Goal: Information Seeking & Learning: Learn about a topic

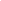
select select "/4nps"
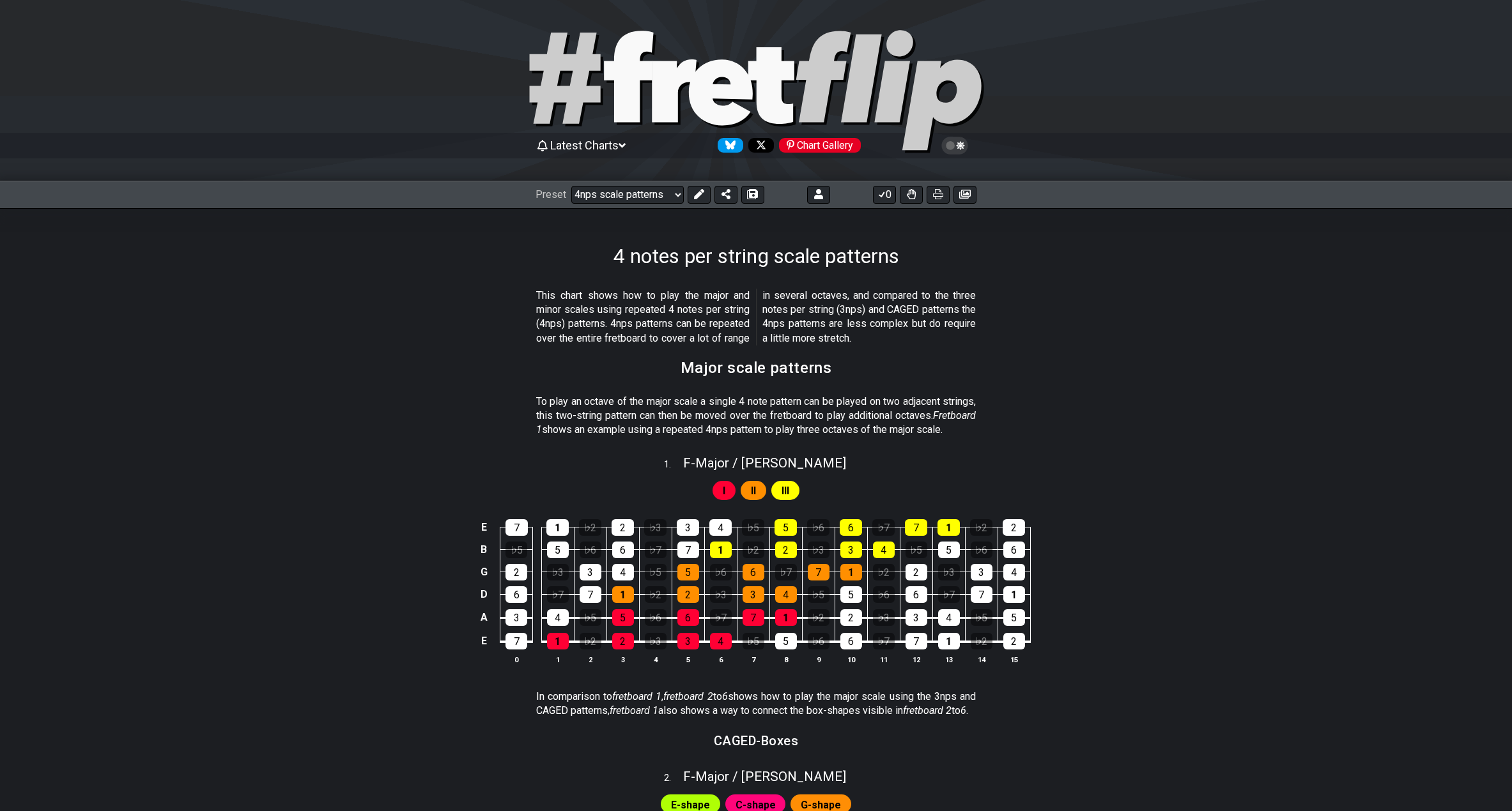
click at [170, 259] on div "4 notes per string scale patterns" at bounding box center [756, 238] width 1512 height 60
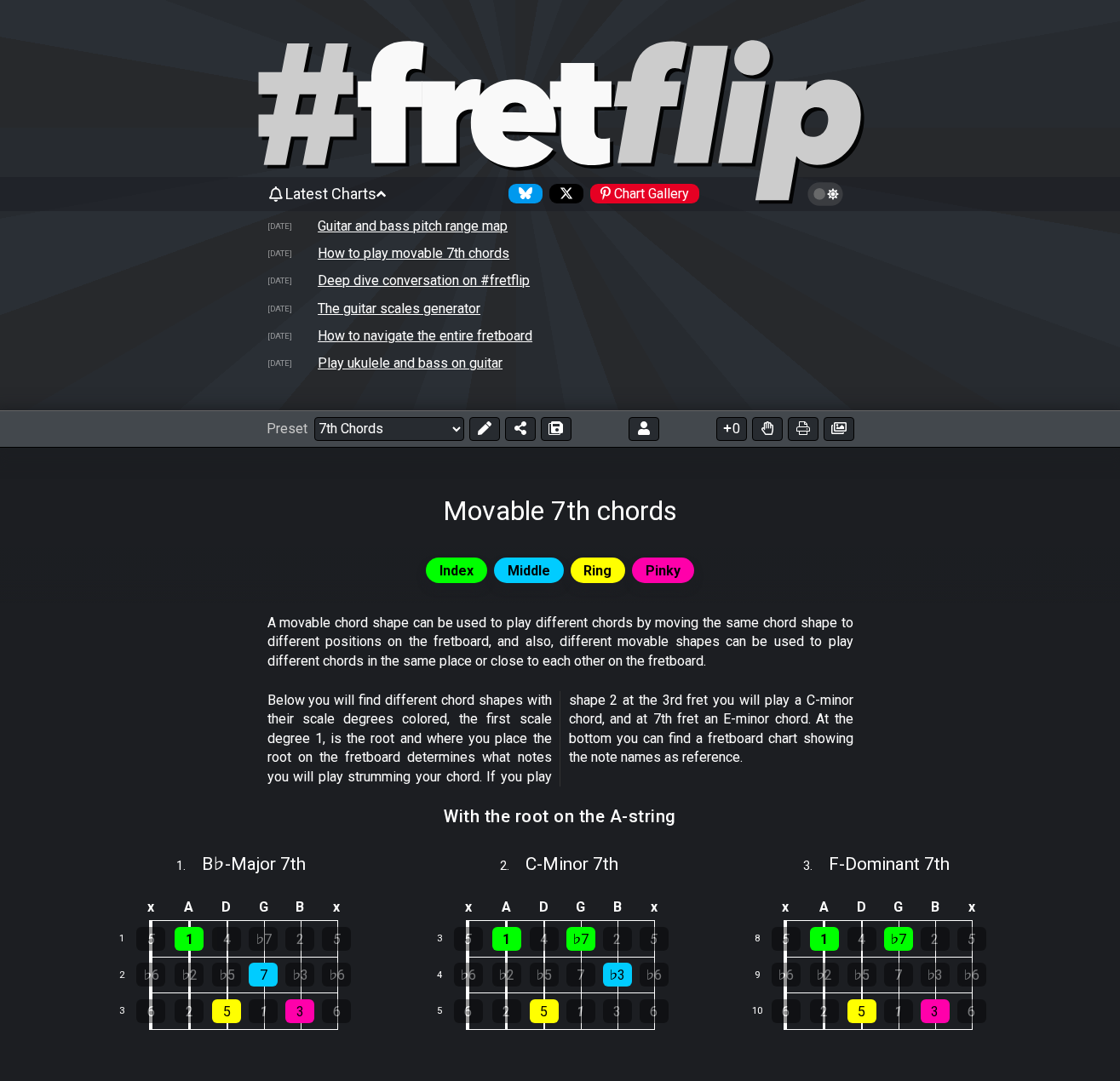
click at [511, 92] on icon at bounding box center [512, 123] width 85 height 88
select select "/welcome"
select select "C"
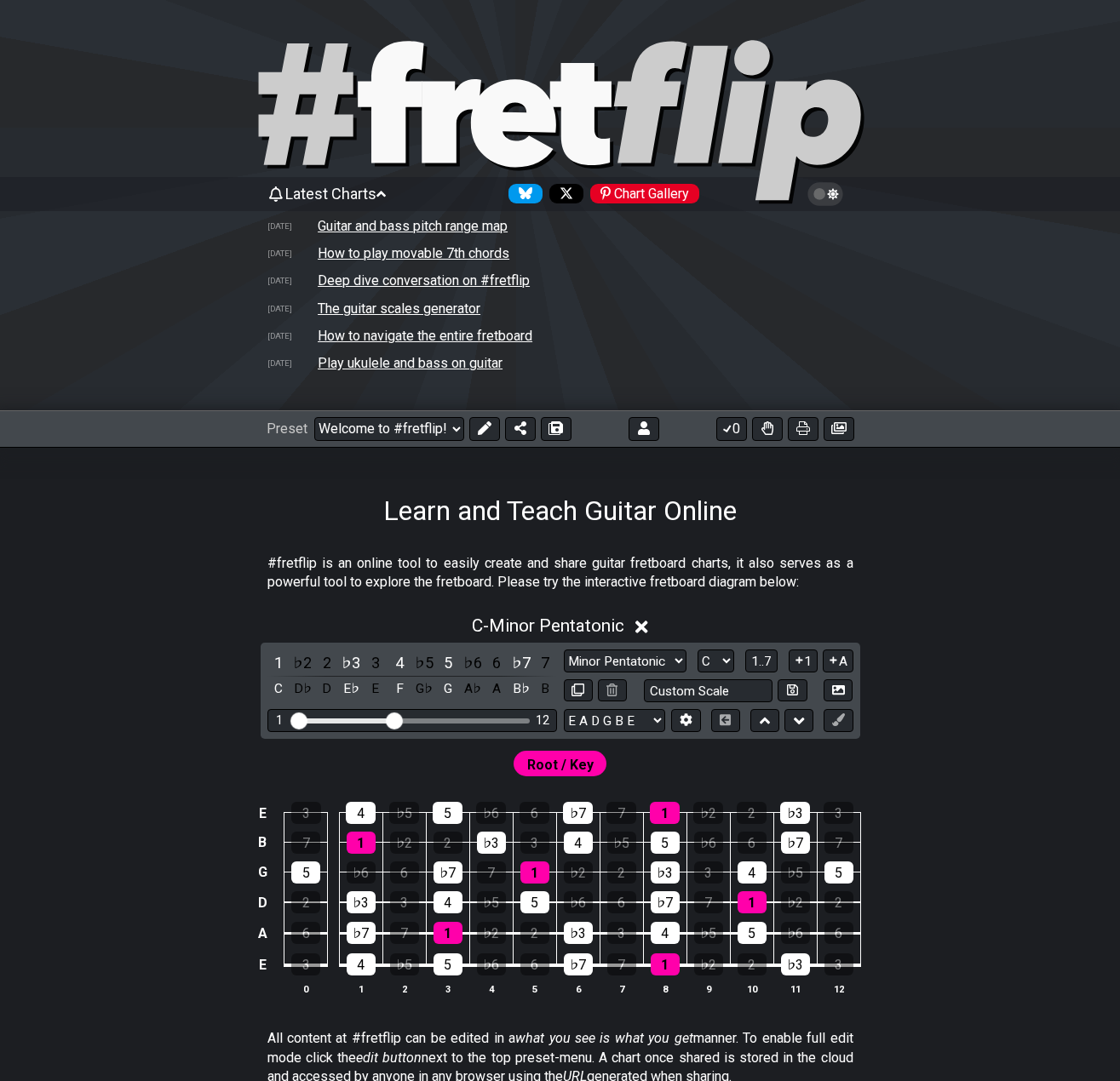
click at [331, 194] on span "Latest Charts" at bounding box center [330, 194] width 91 height 18
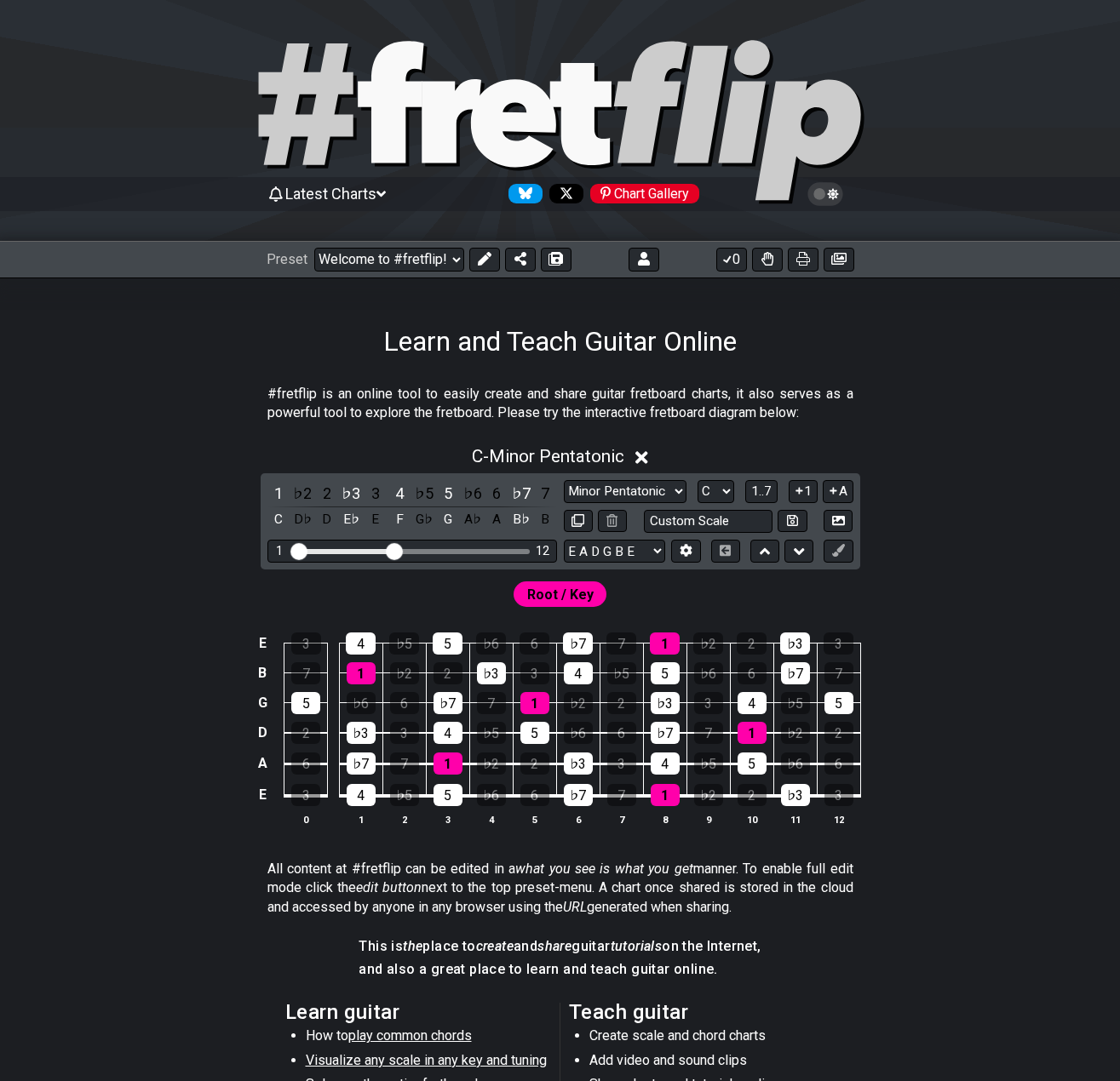
click at [685, 144] on icon at bounding box center [670, 101] width 114 height 122
click at [355, 195] on span "Latest Charts" at bounding box center [330, 194] width 91 height 18
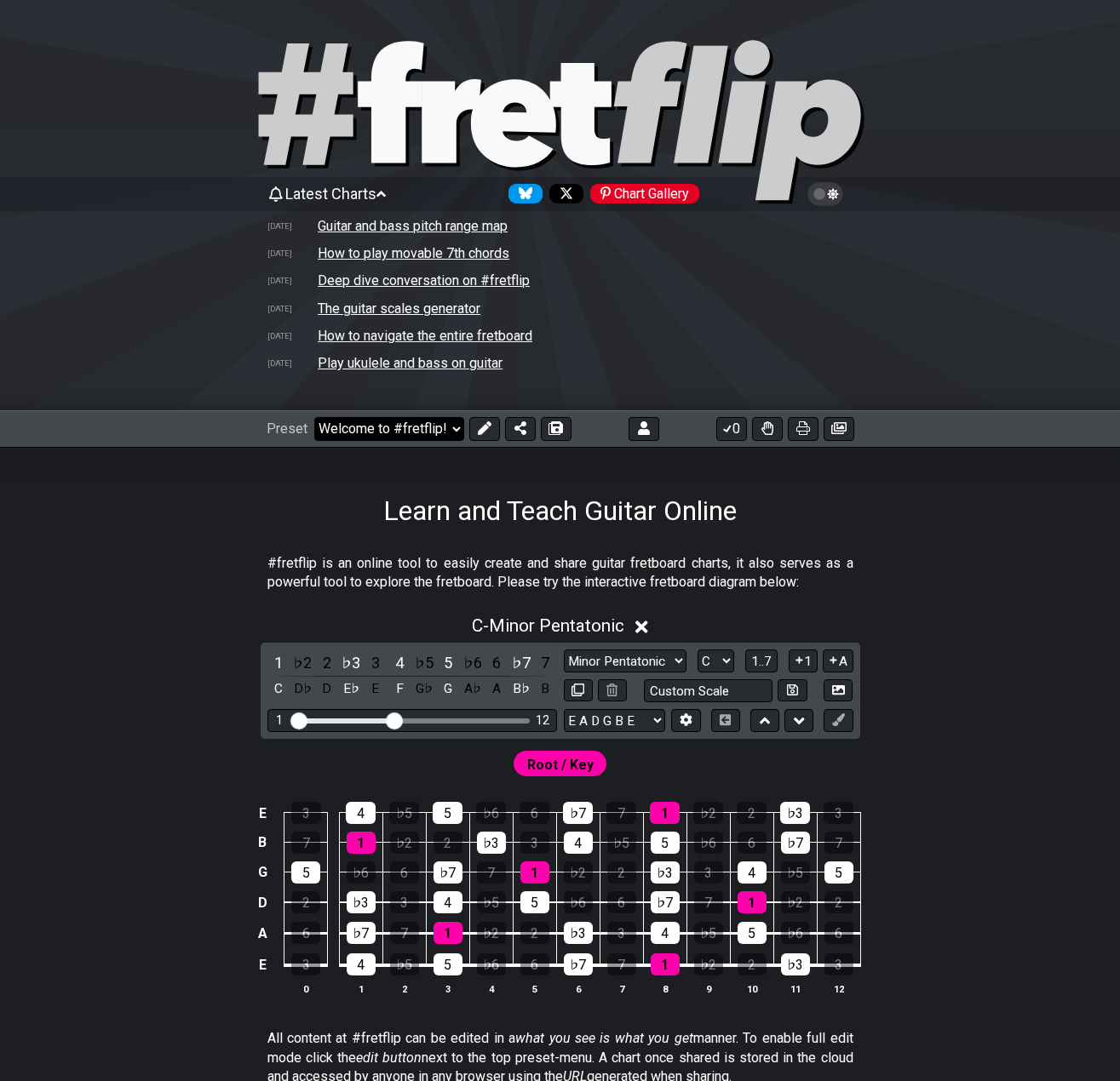
click at [366, 421] on select "Welcome to #fretflip! Initial Preset Custom Preset 2 string patterns to connect…" at bounding box center [389, 429] width 150 height 23
click at [359, 335] on td "How to navigate the entire fretboard" at bounding box center [425, 335] width 216 height 18
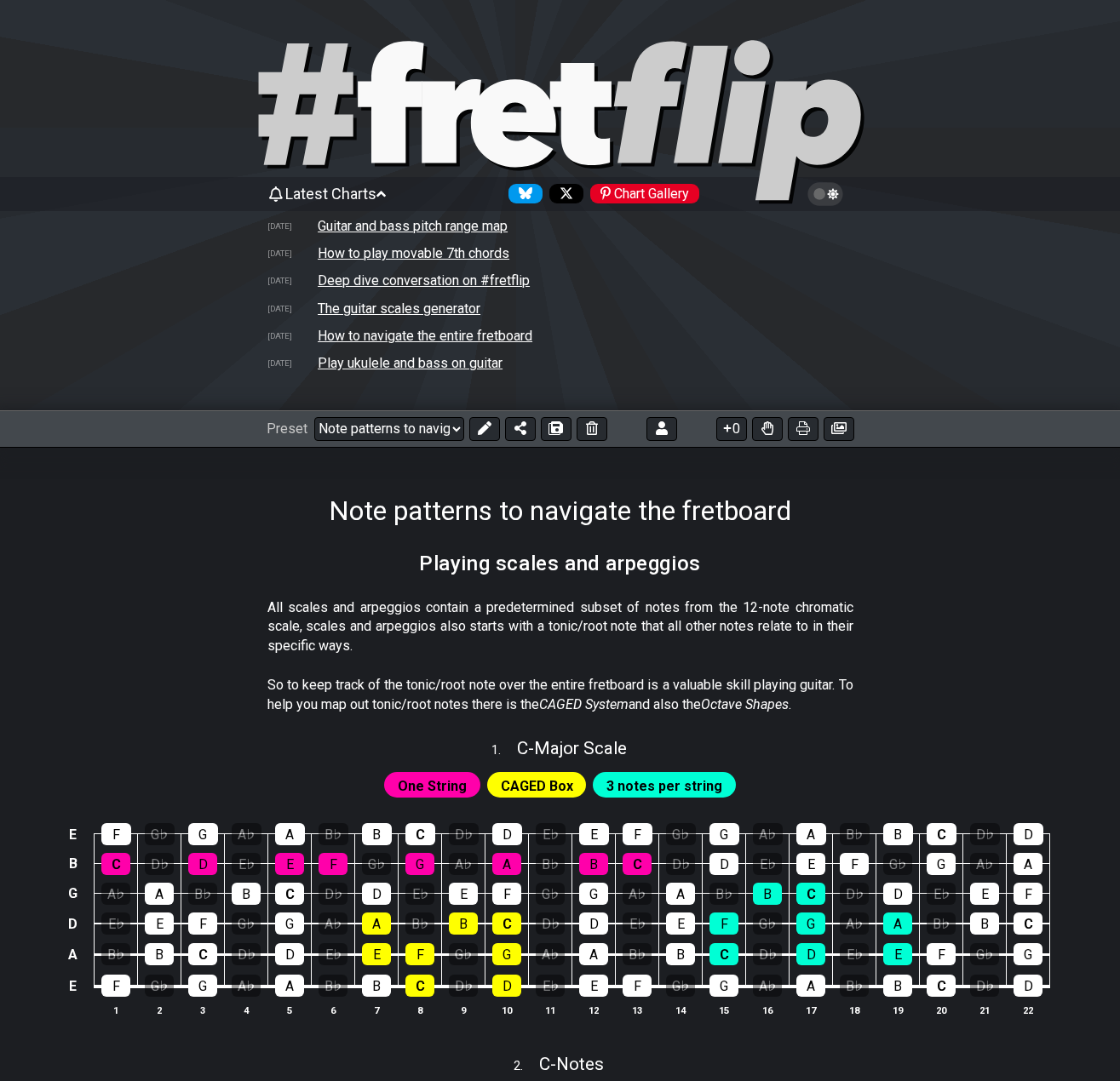
click at [367, 255] on td "How to play movable 7th chords" at bounding box center [413, 253] width 193 height 18
select select "/movable-7th-chords"
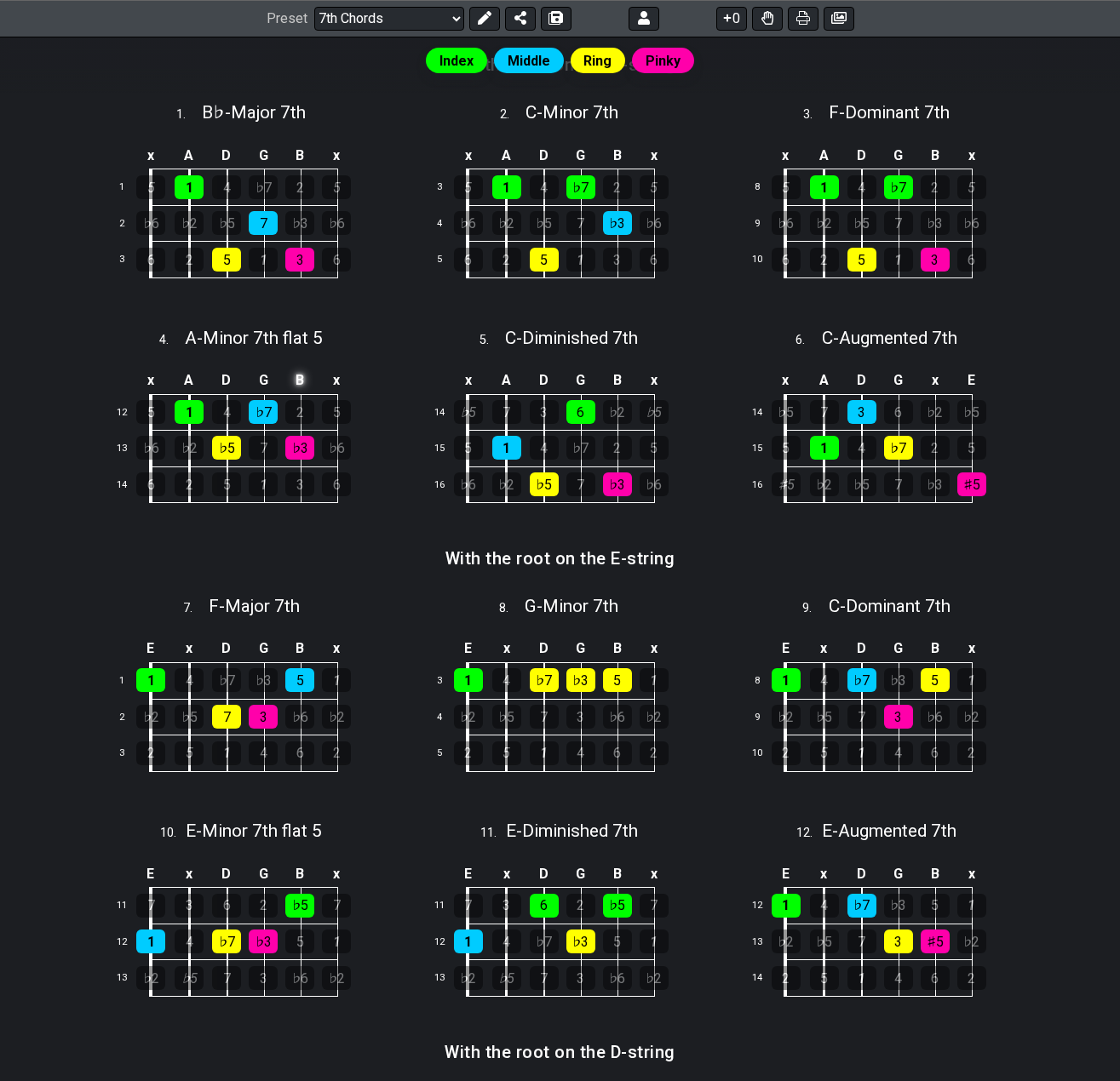
scroll to position [766, 0]
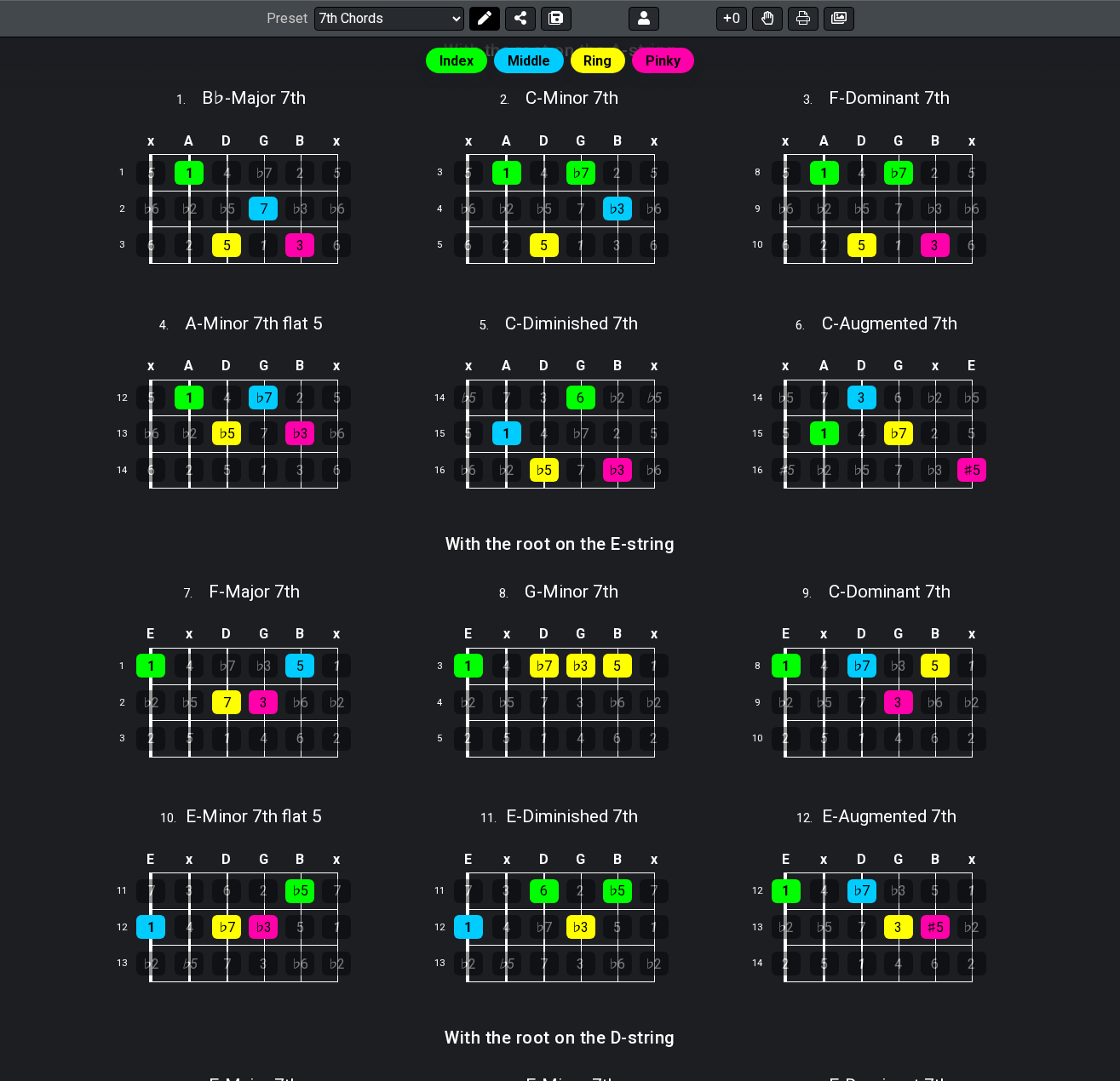
click at [478, 16] on icon at bounding box center [484, 19] width 14 height 14
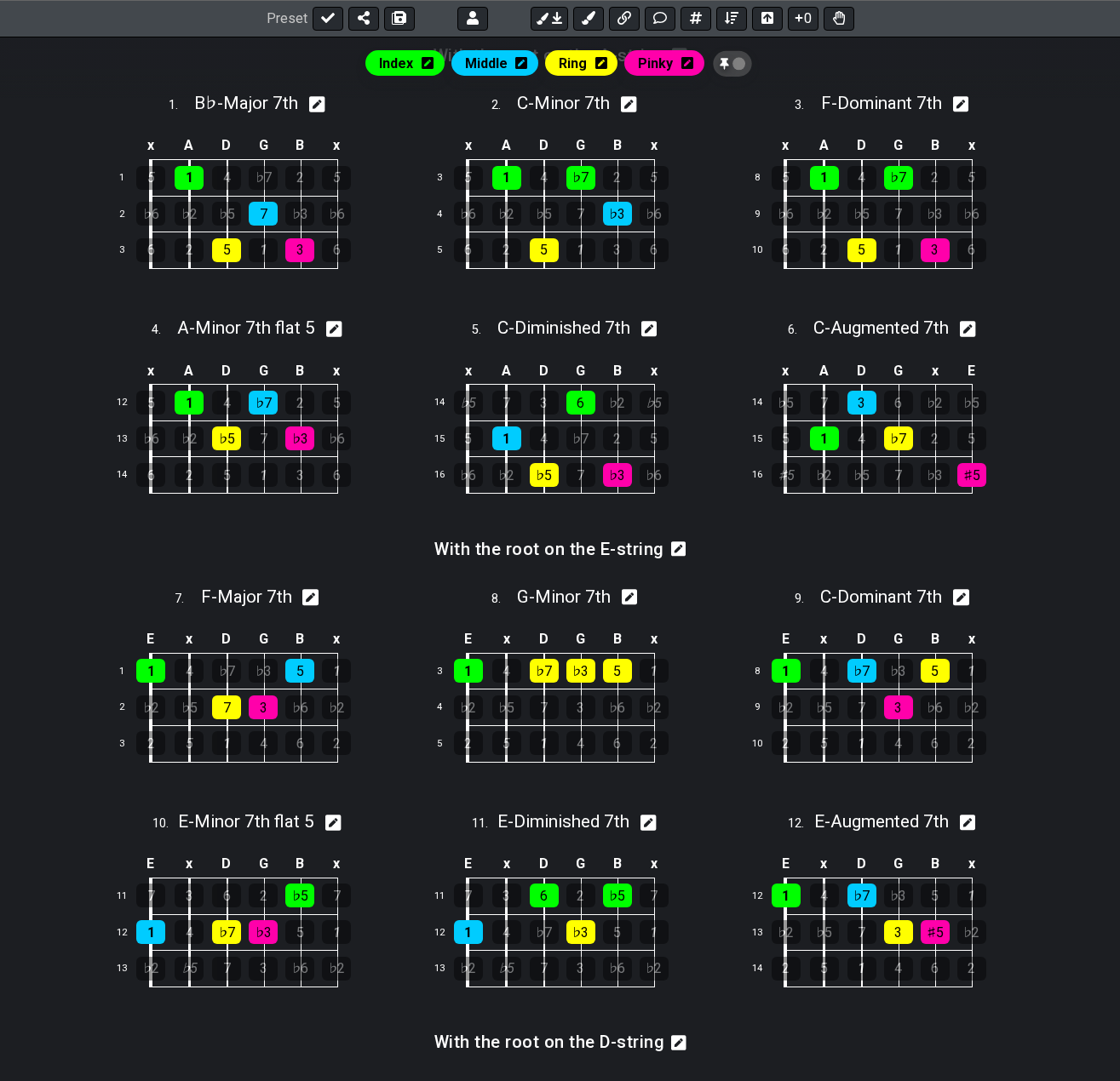
scroll to position [771, 0]
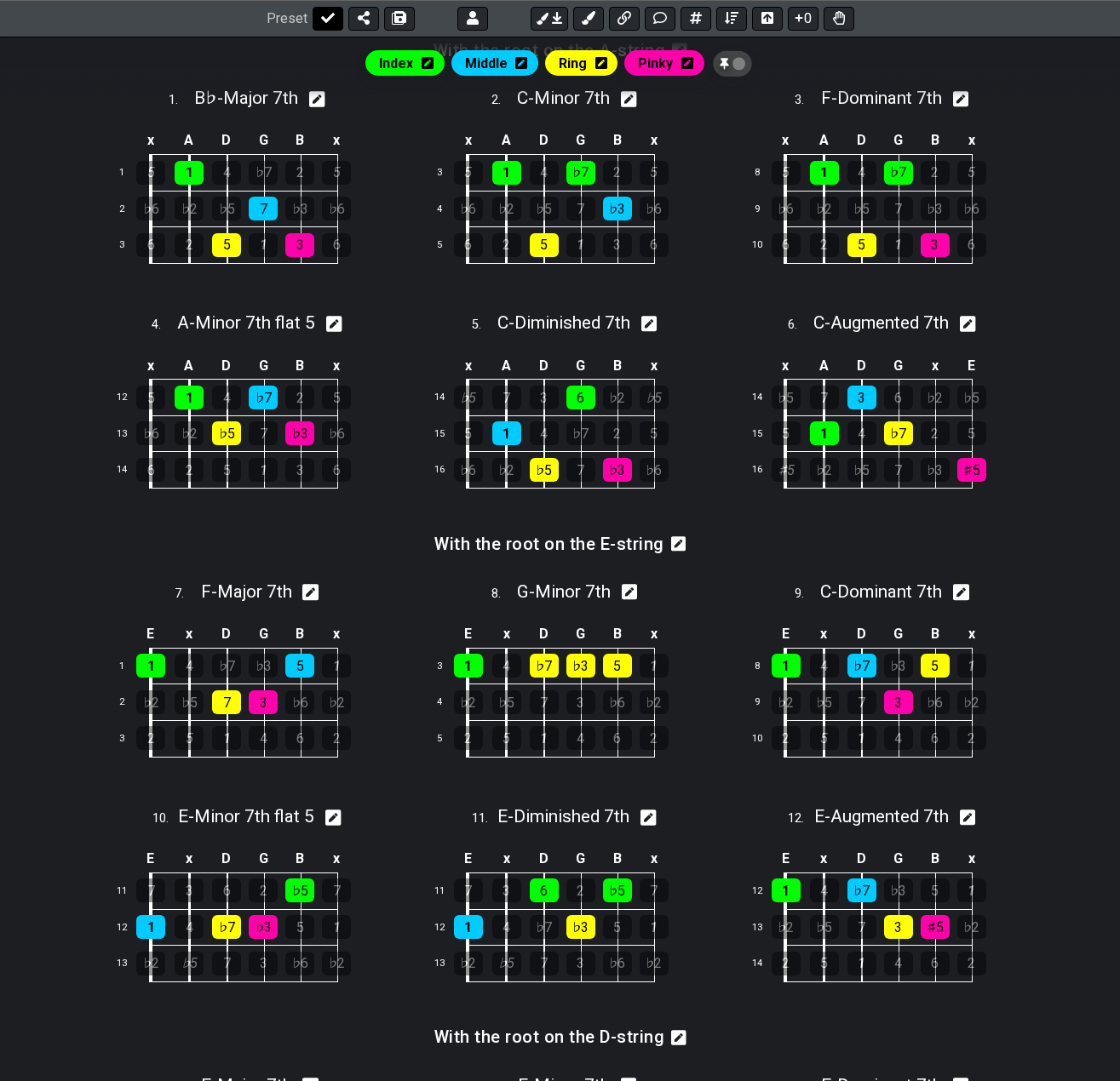
click at [326, 21] on icon at bounding box center [328, 19] width 14 height 10
select select "/movable-7th-chords"
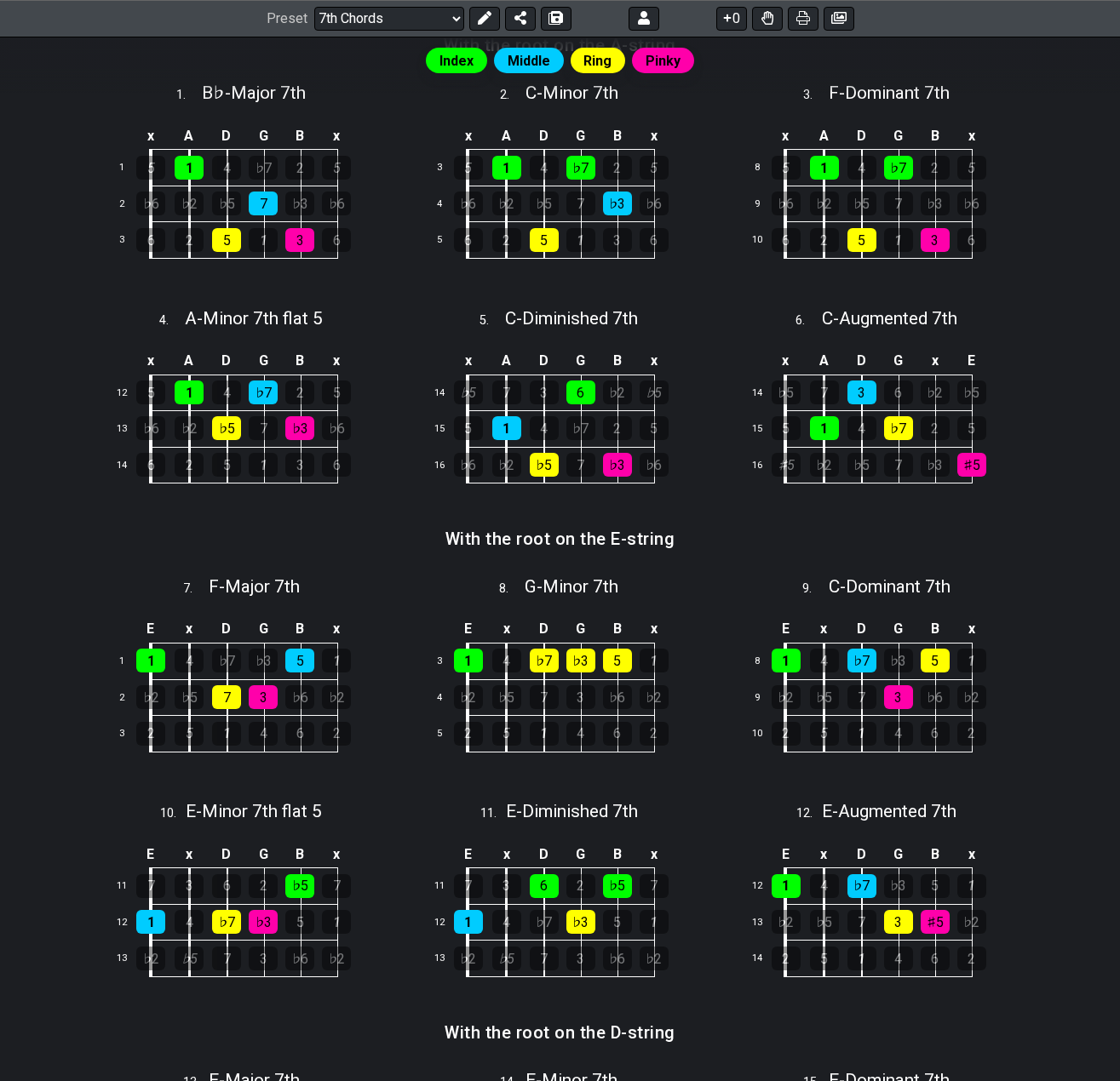
scroll to position [766, 0]
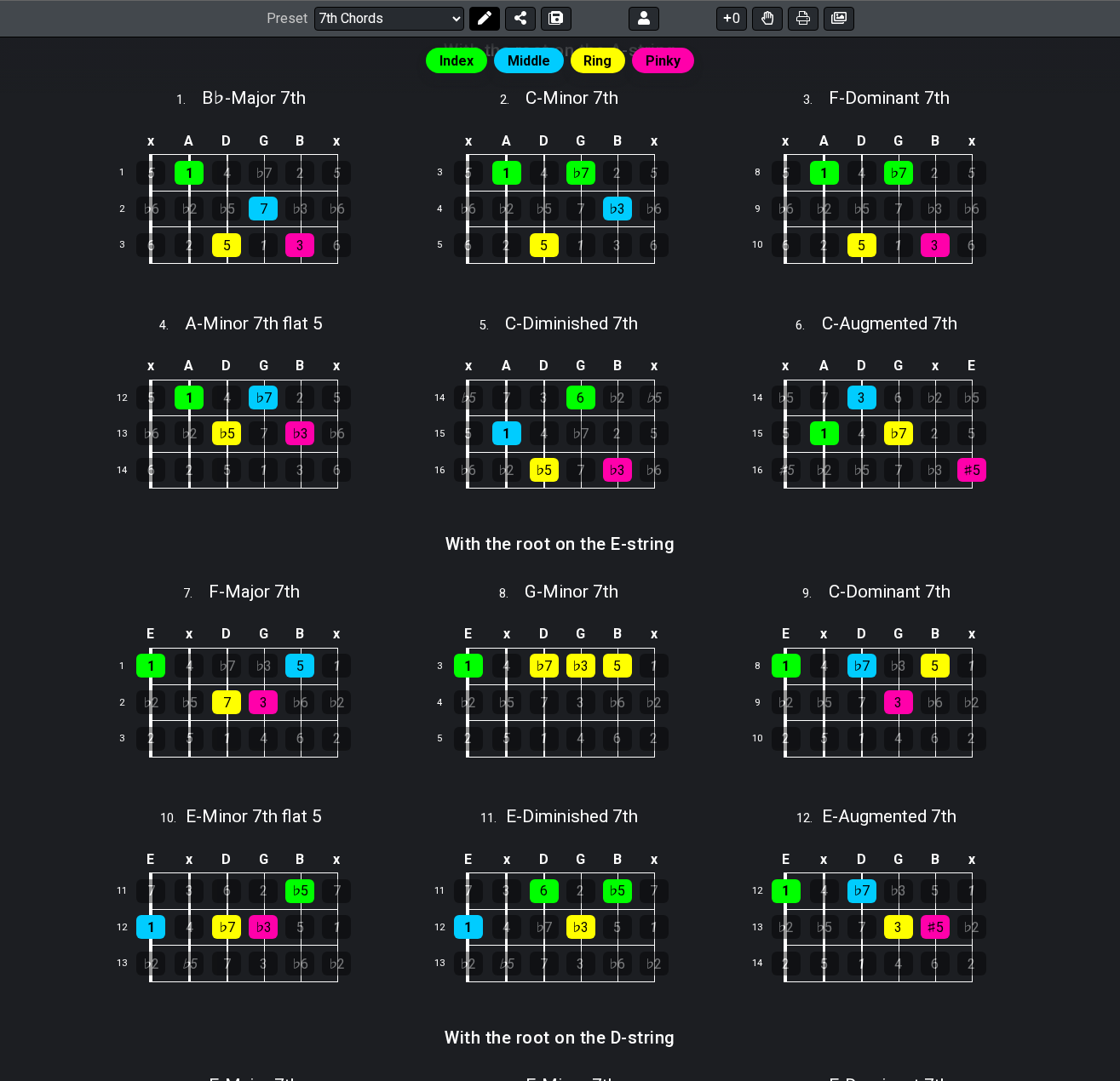
click at [478, 20] on icon at bounding box center [484, 19] width 14 height 14
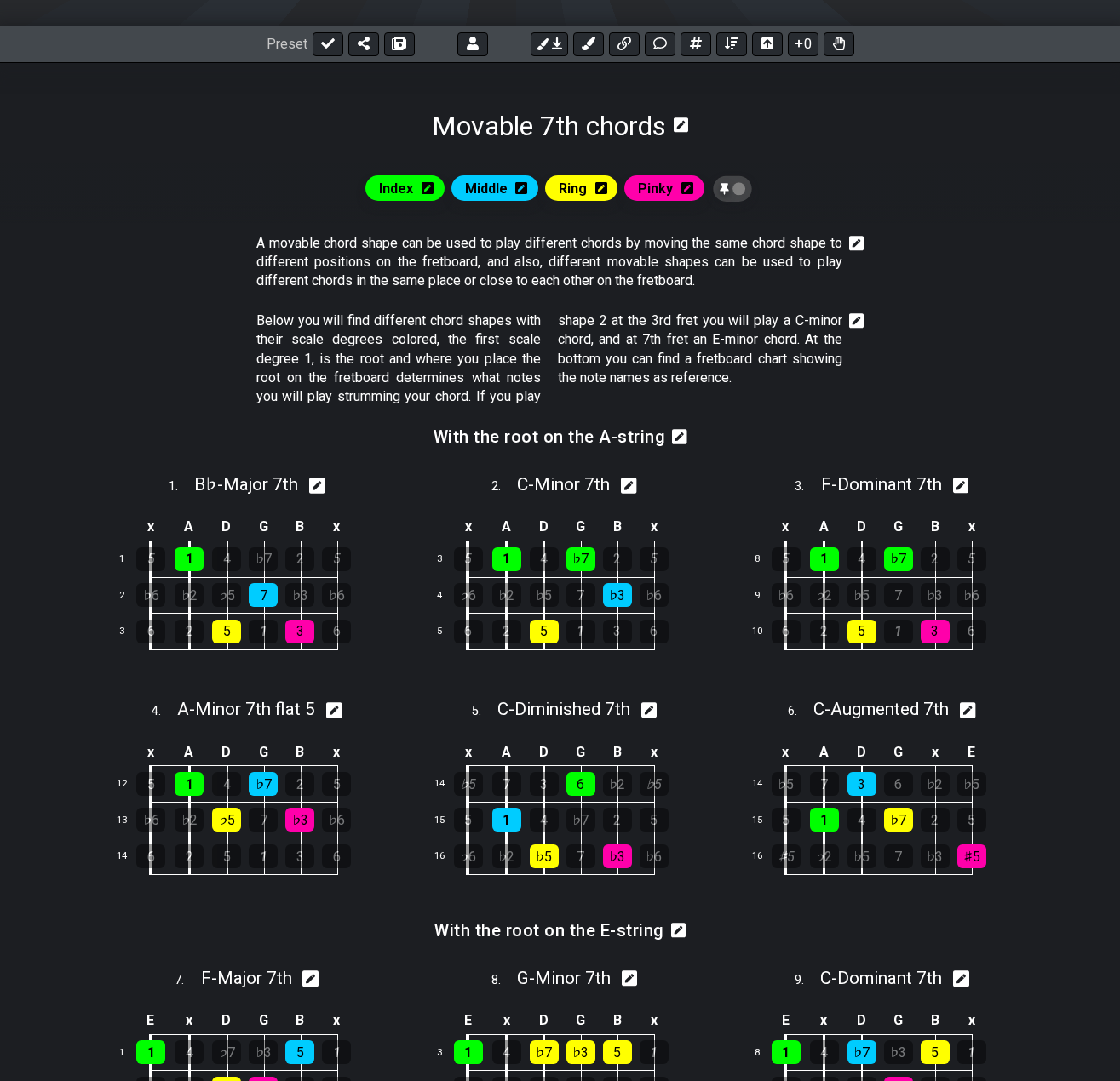
scroll to position [354, 0]
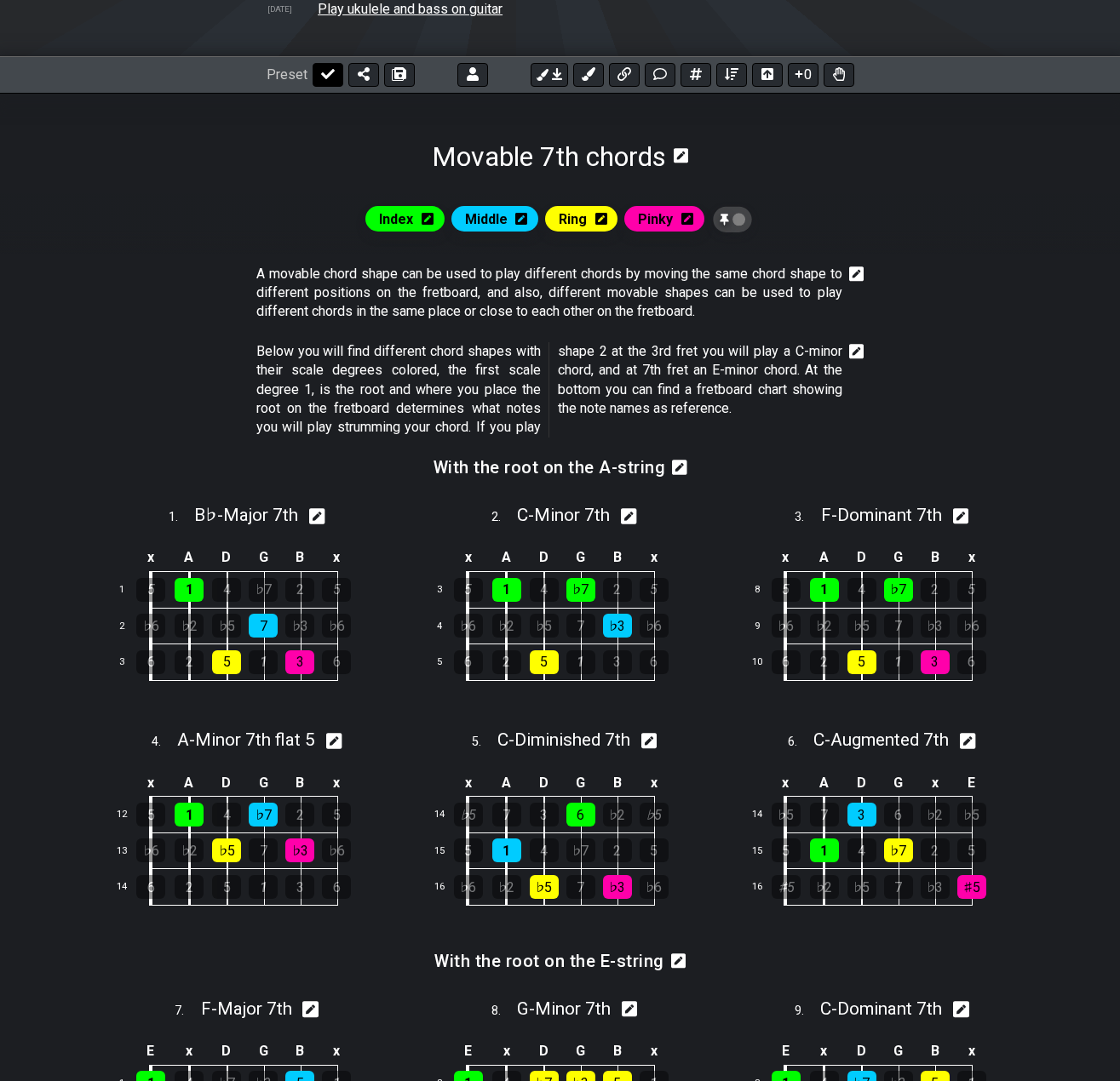
click at [331, 75] on button at bounding box center [328, 75] width 30 height 23
select select "/movable-7th-chords"
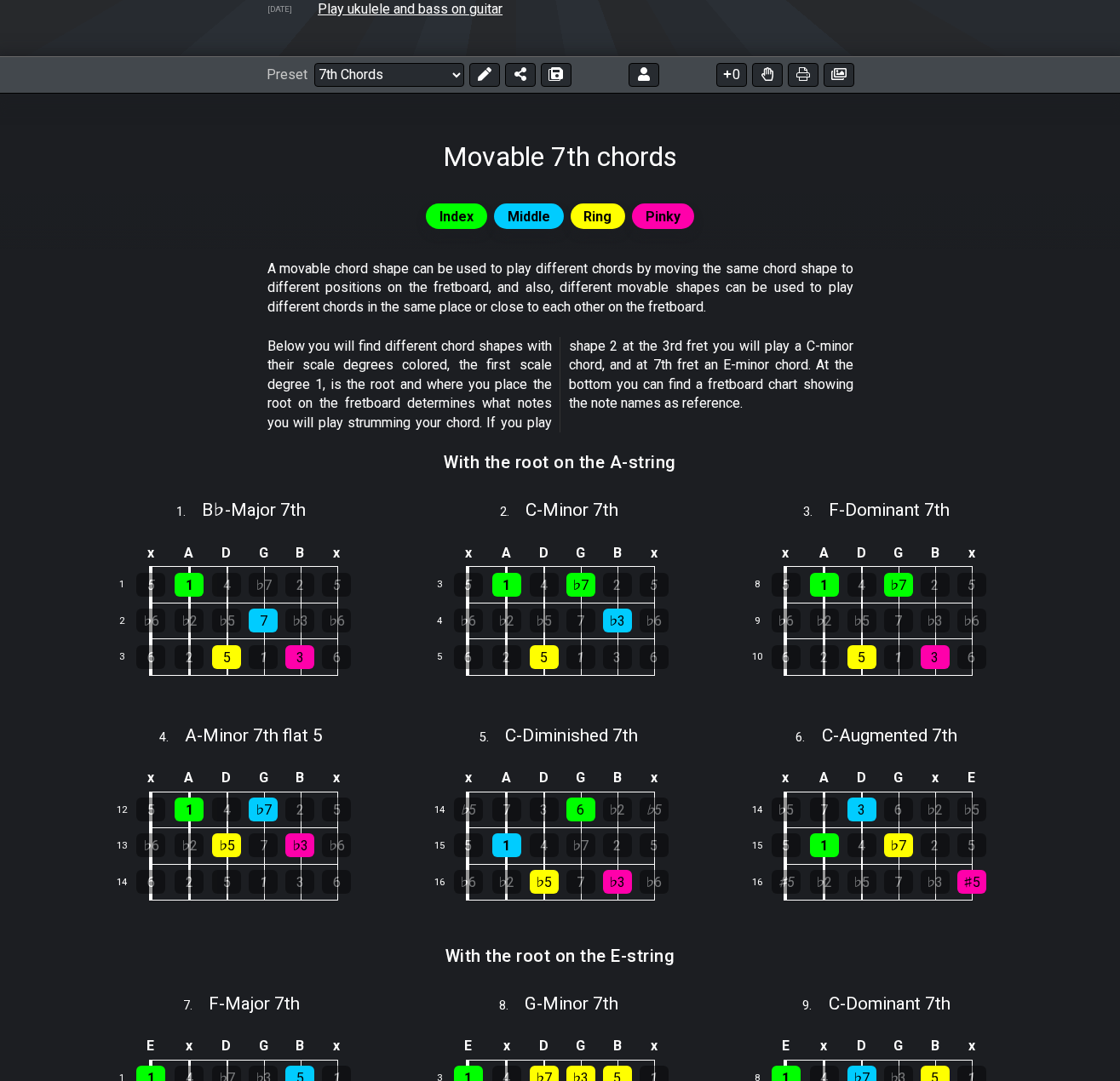
click at [488, 72] on icon at bounding box center [484, 74] width 14 height 14
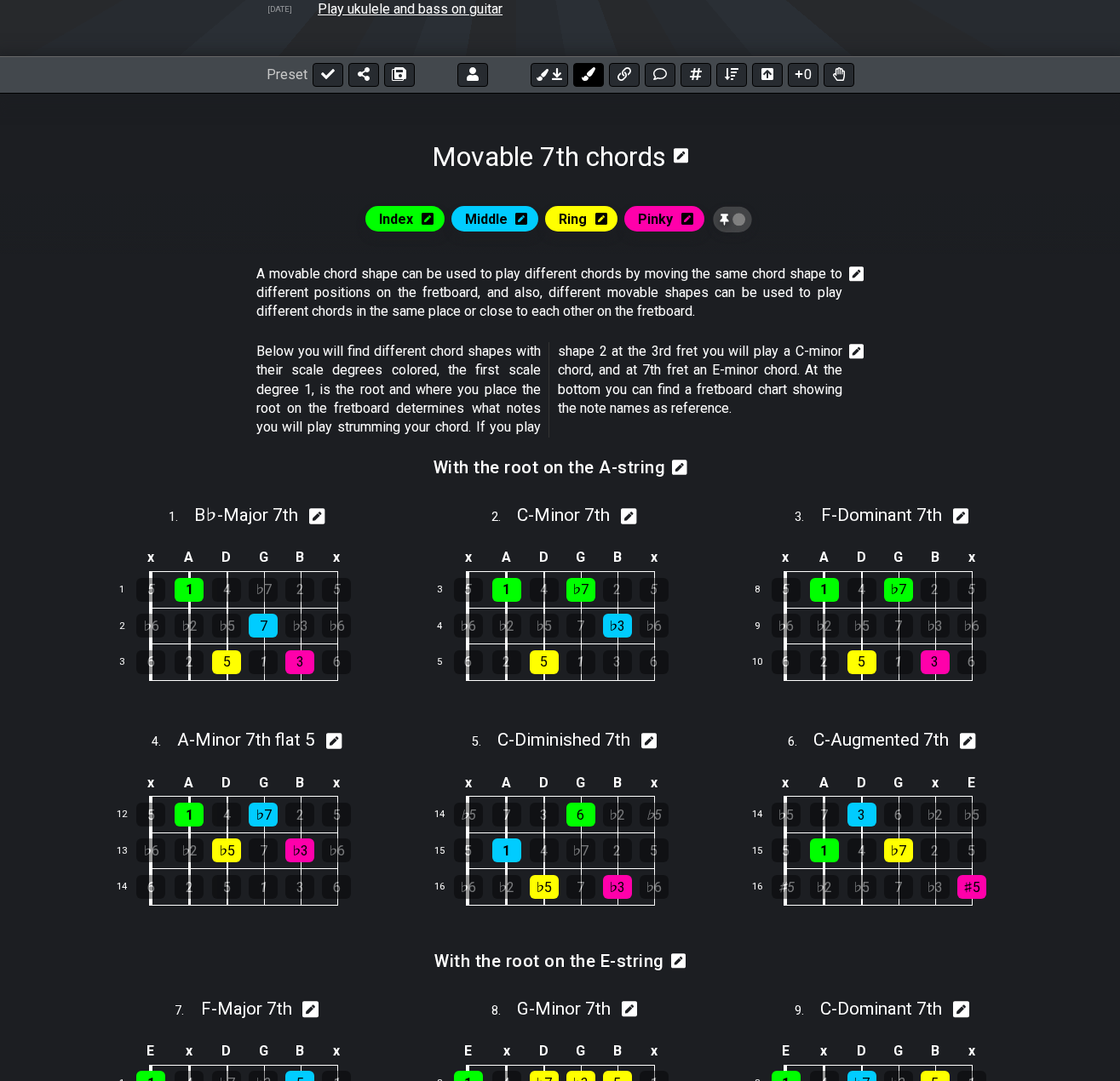
click at [598, 70] on button at bounding box center [588, 75] width 30 height 23
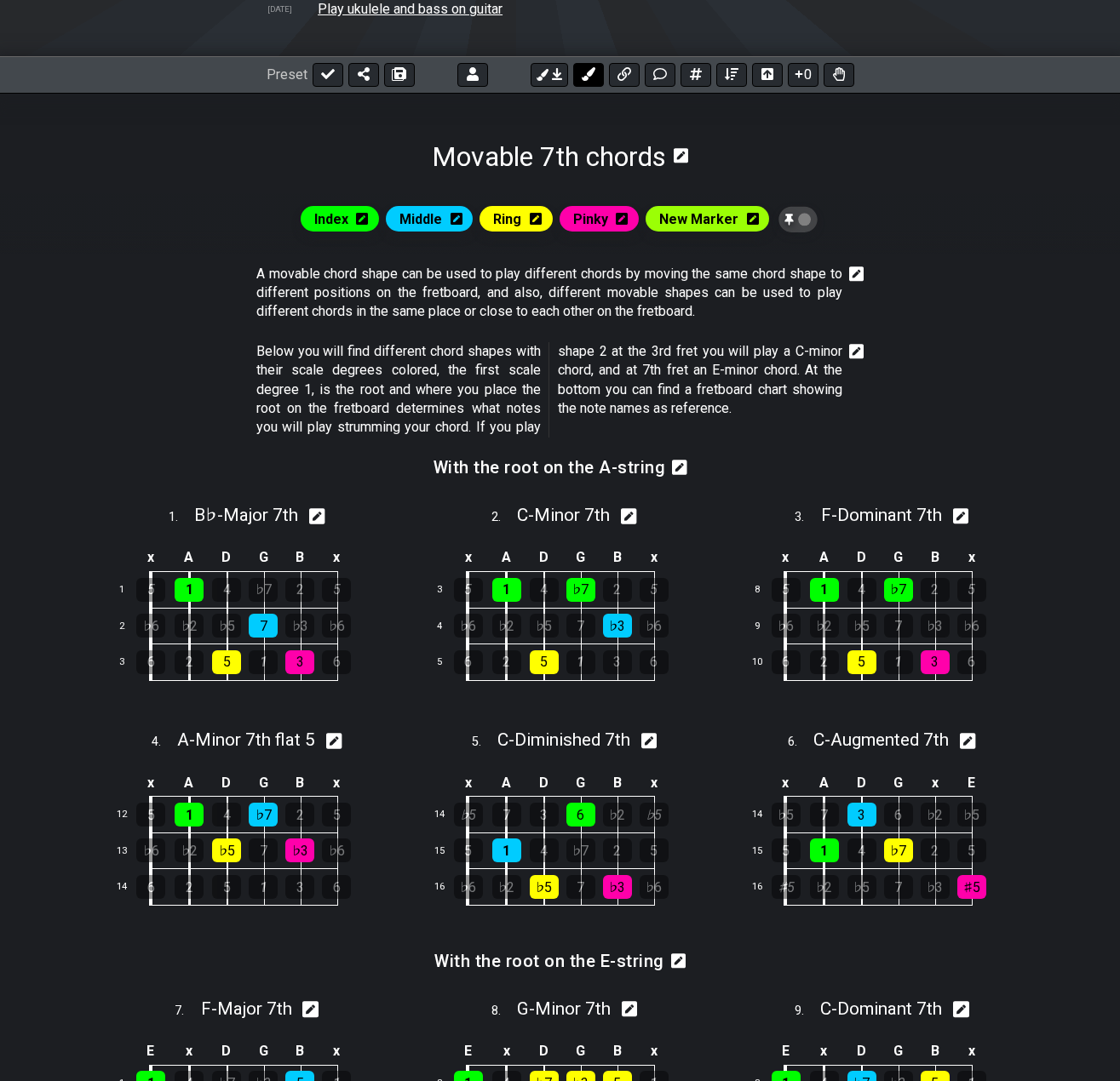
click at [599, 68] on button at bounding box center [588, 75] width 30 height 23
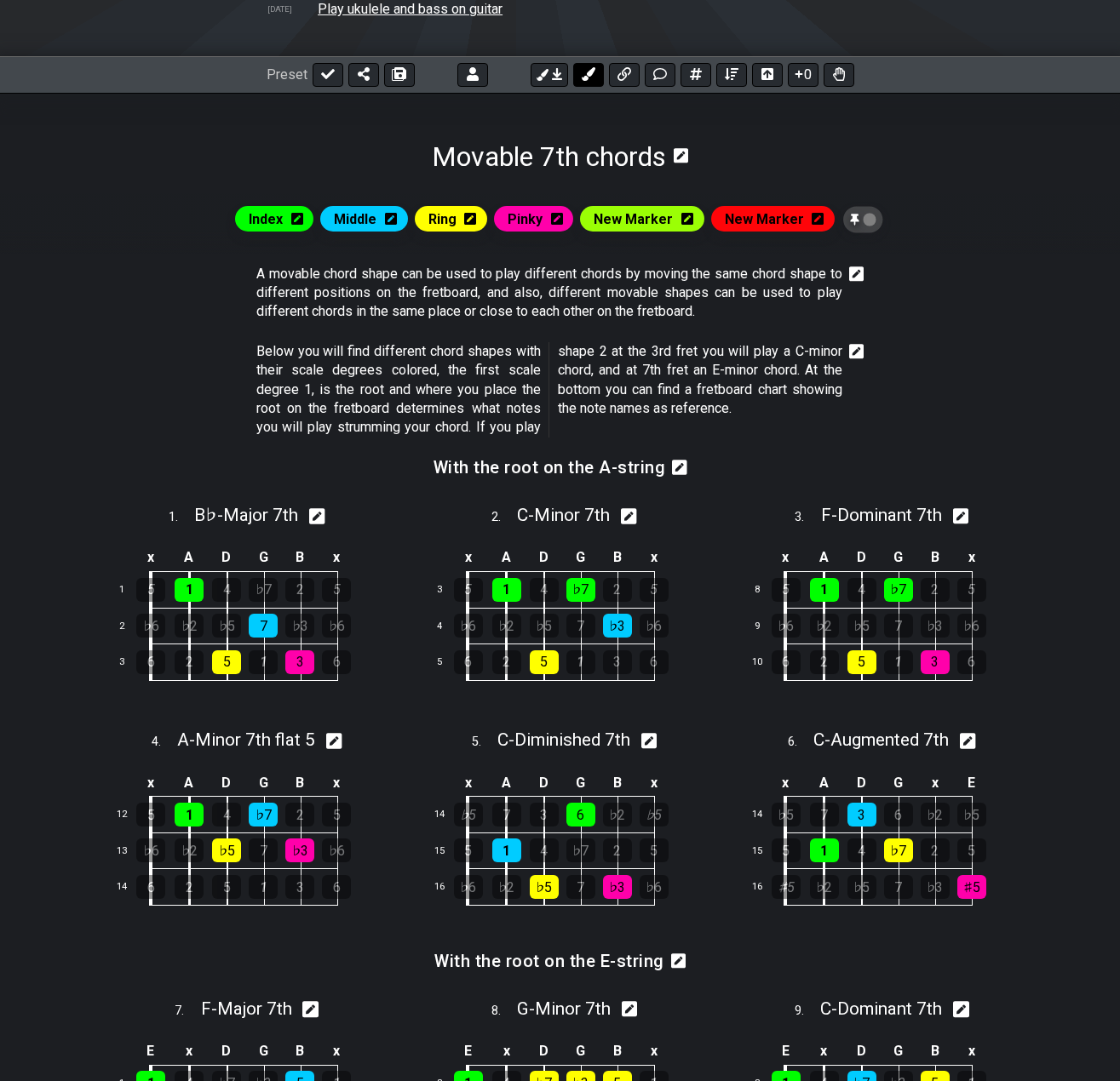
click at [596, 68] on button at bounding box center [588, 75] width 30 height 23
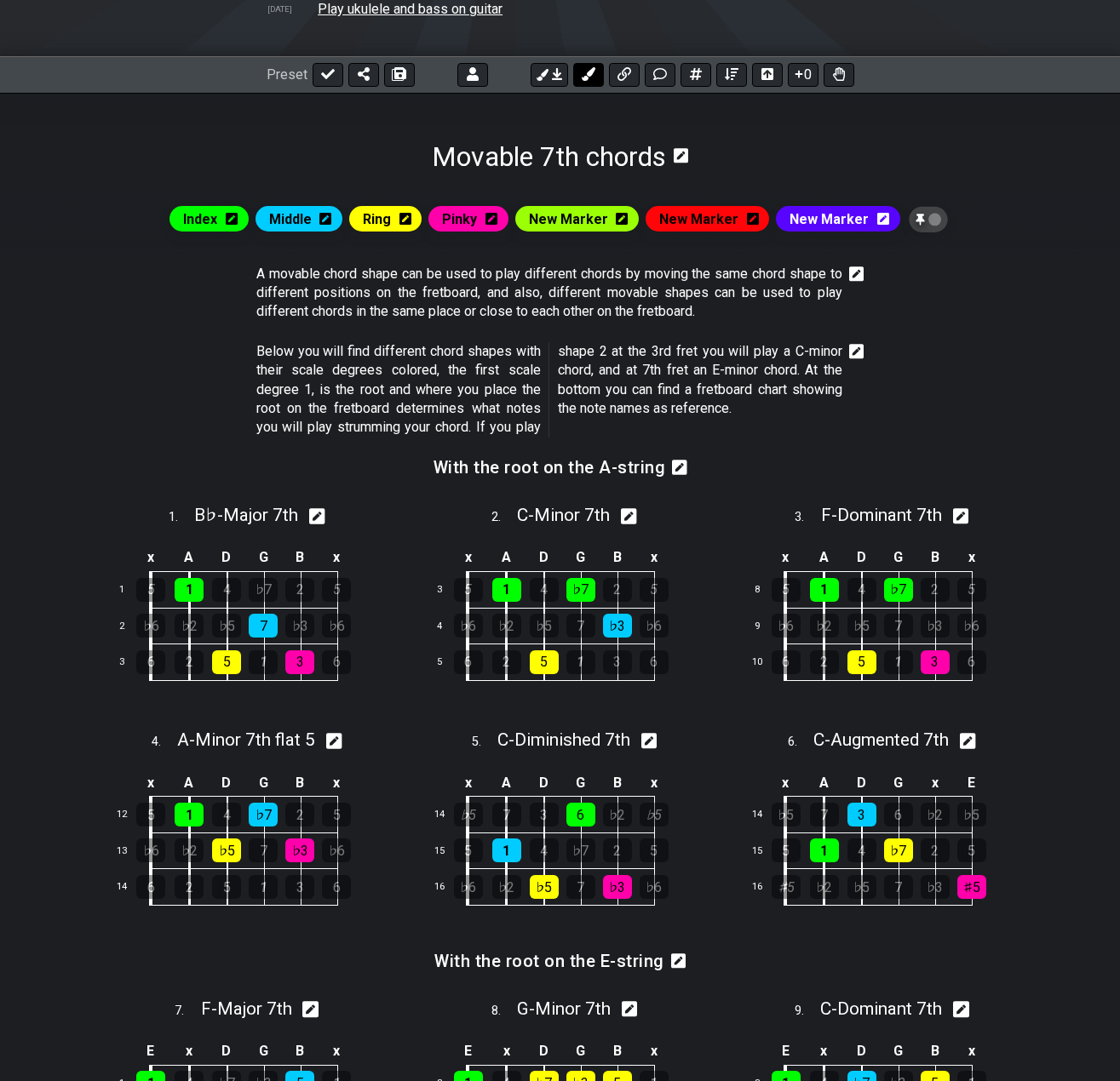
click at [596, 68] on button at bounding box center [588, 75] width 30 height 23
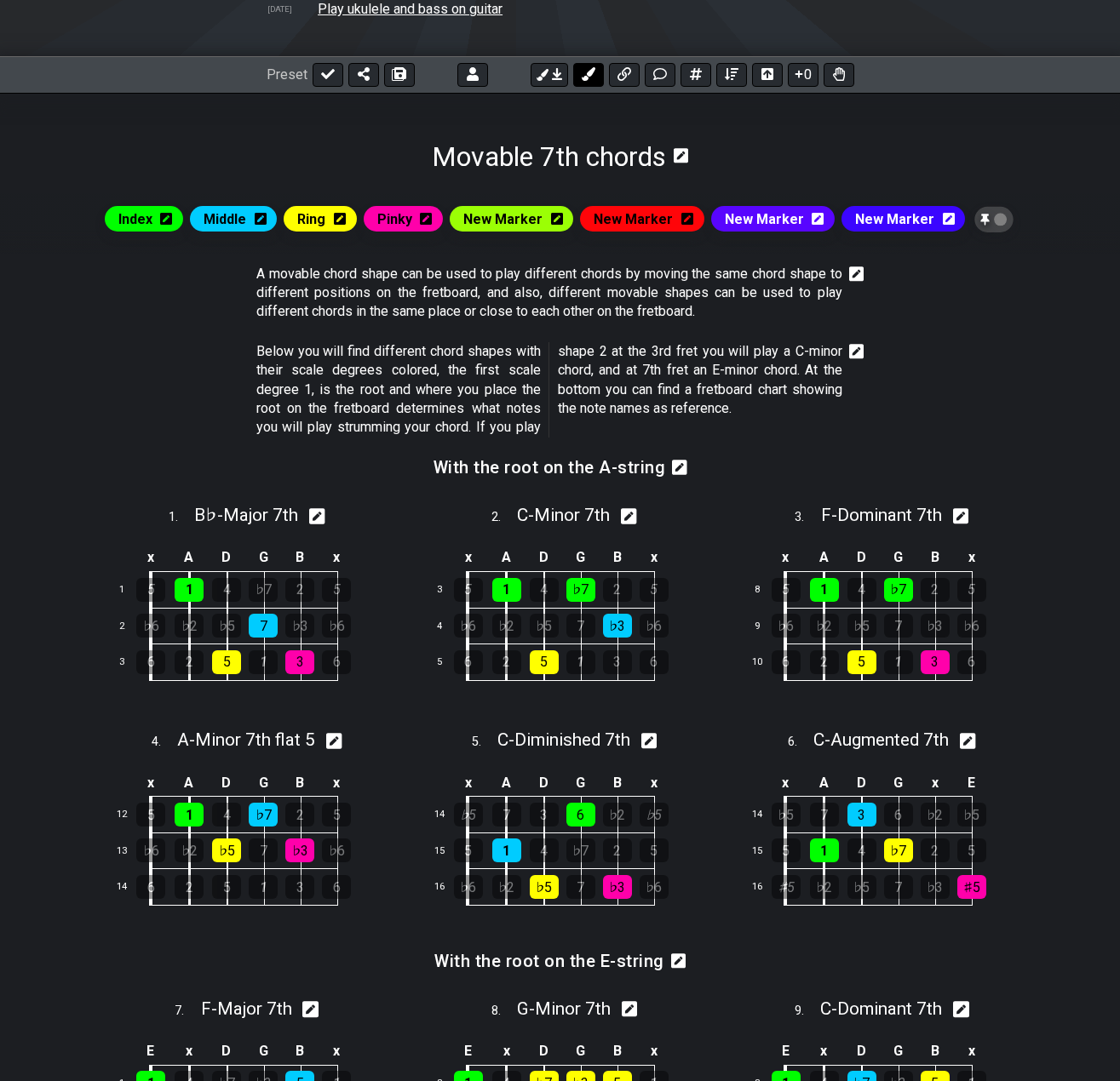
click at [596, 68] on button at bounding box center [588, 75] width 30 height 23
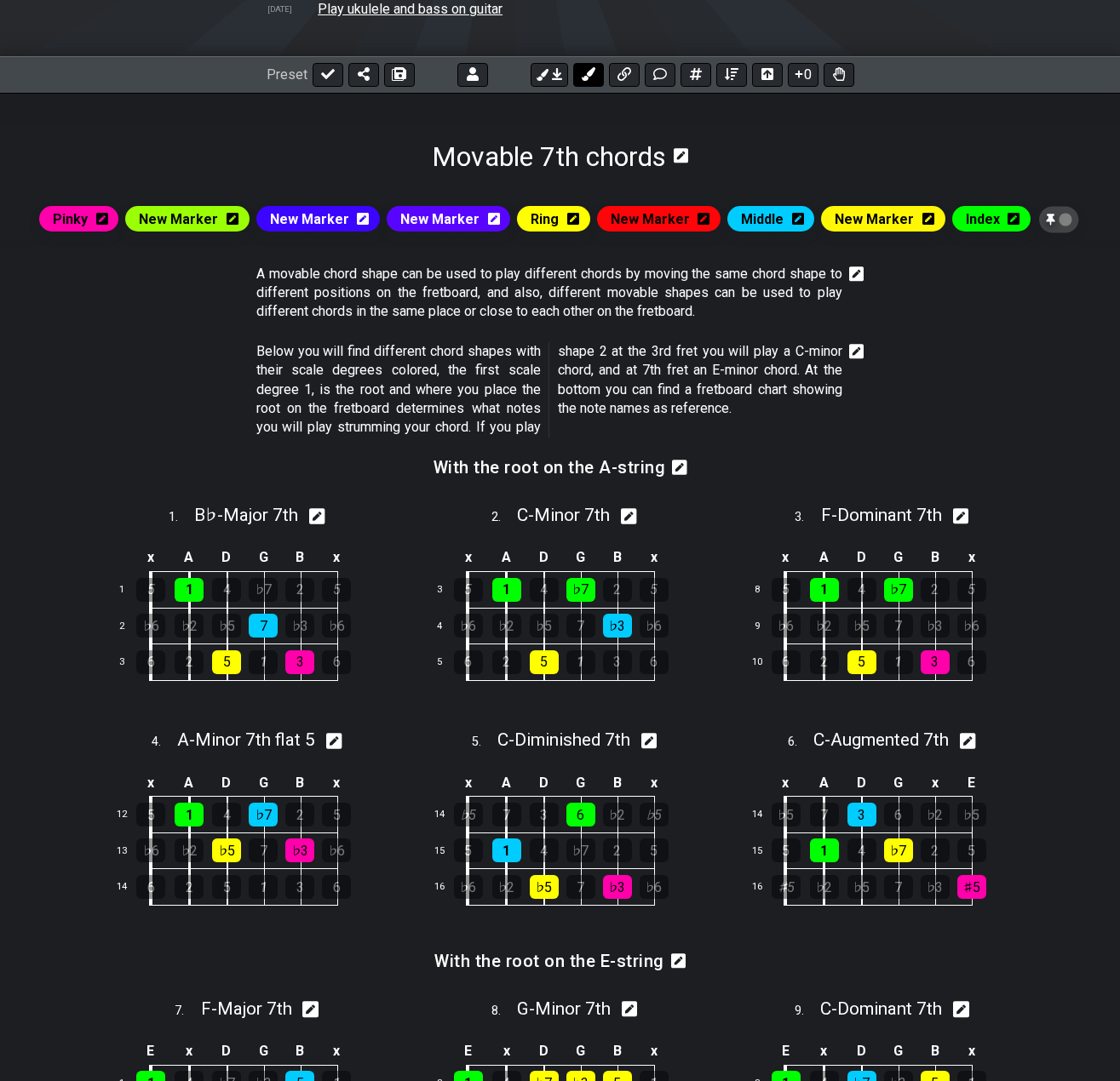
click at [595, 70] on icon at bounding box center [588, 74] width 14 height 14
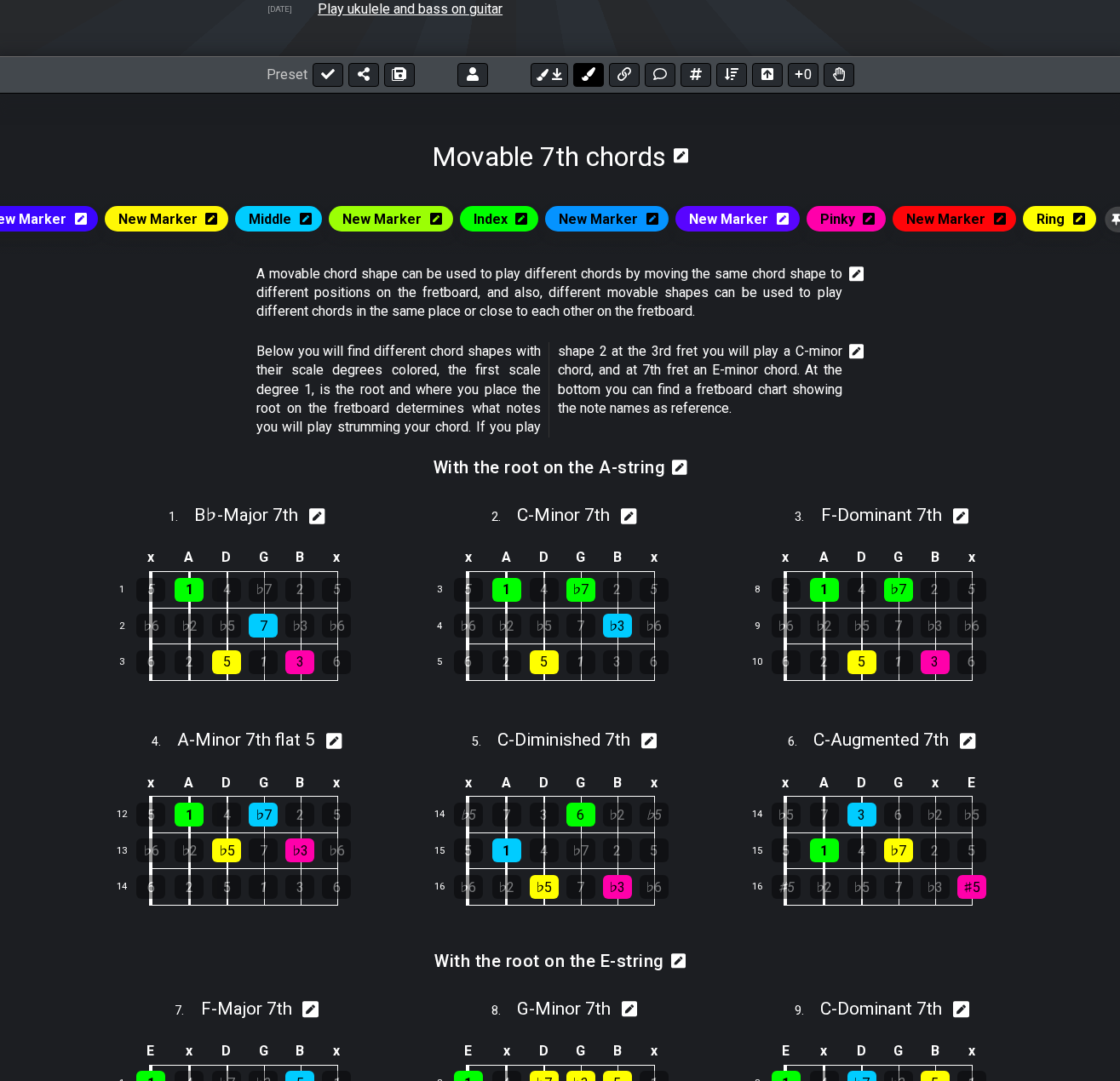
click at [593, 70] on icon at bounding box center [588, 74] width 14 height 14
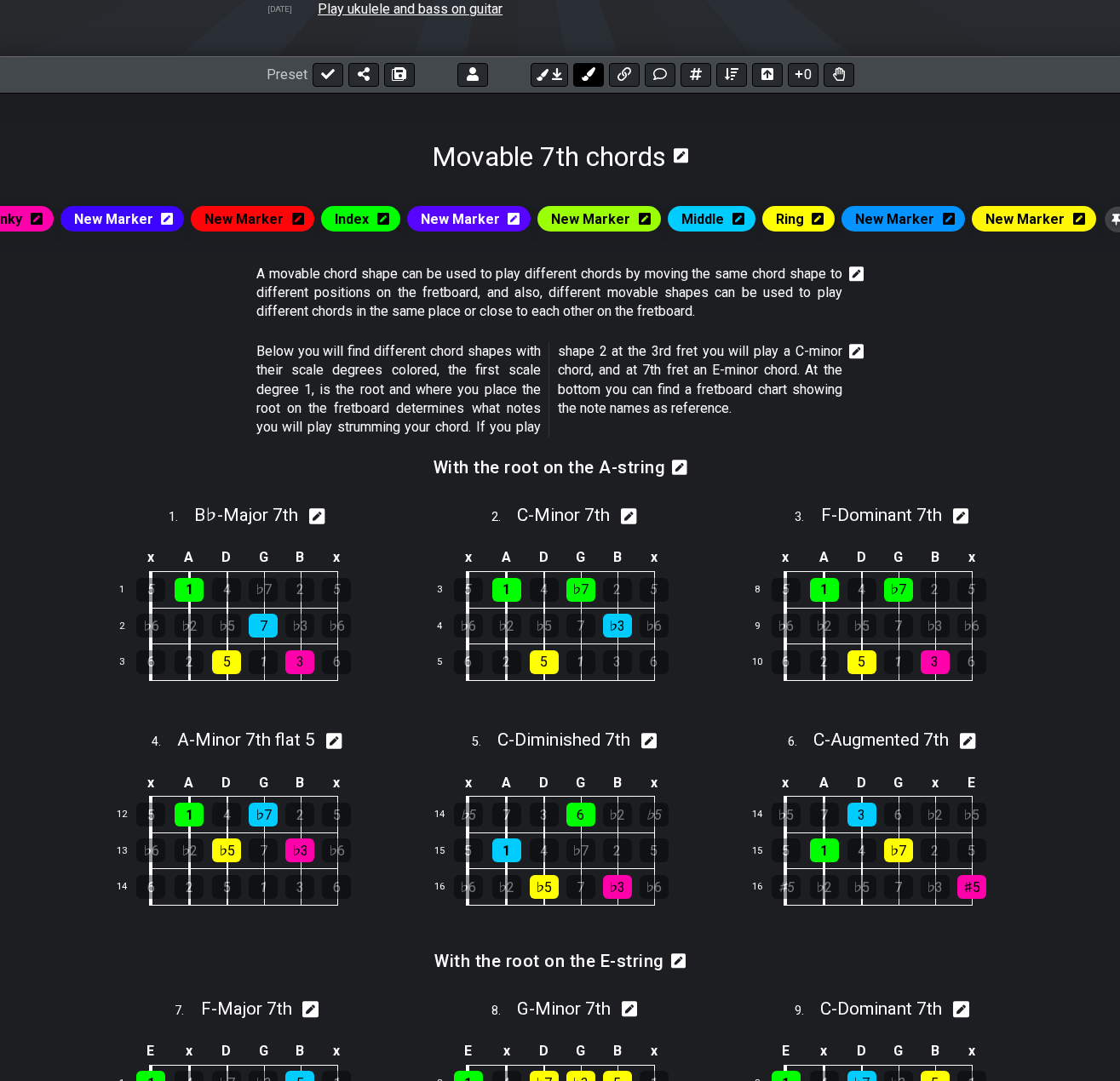
click at [593, 70] on icon at bounding box center [588, 74] width 14 height 14
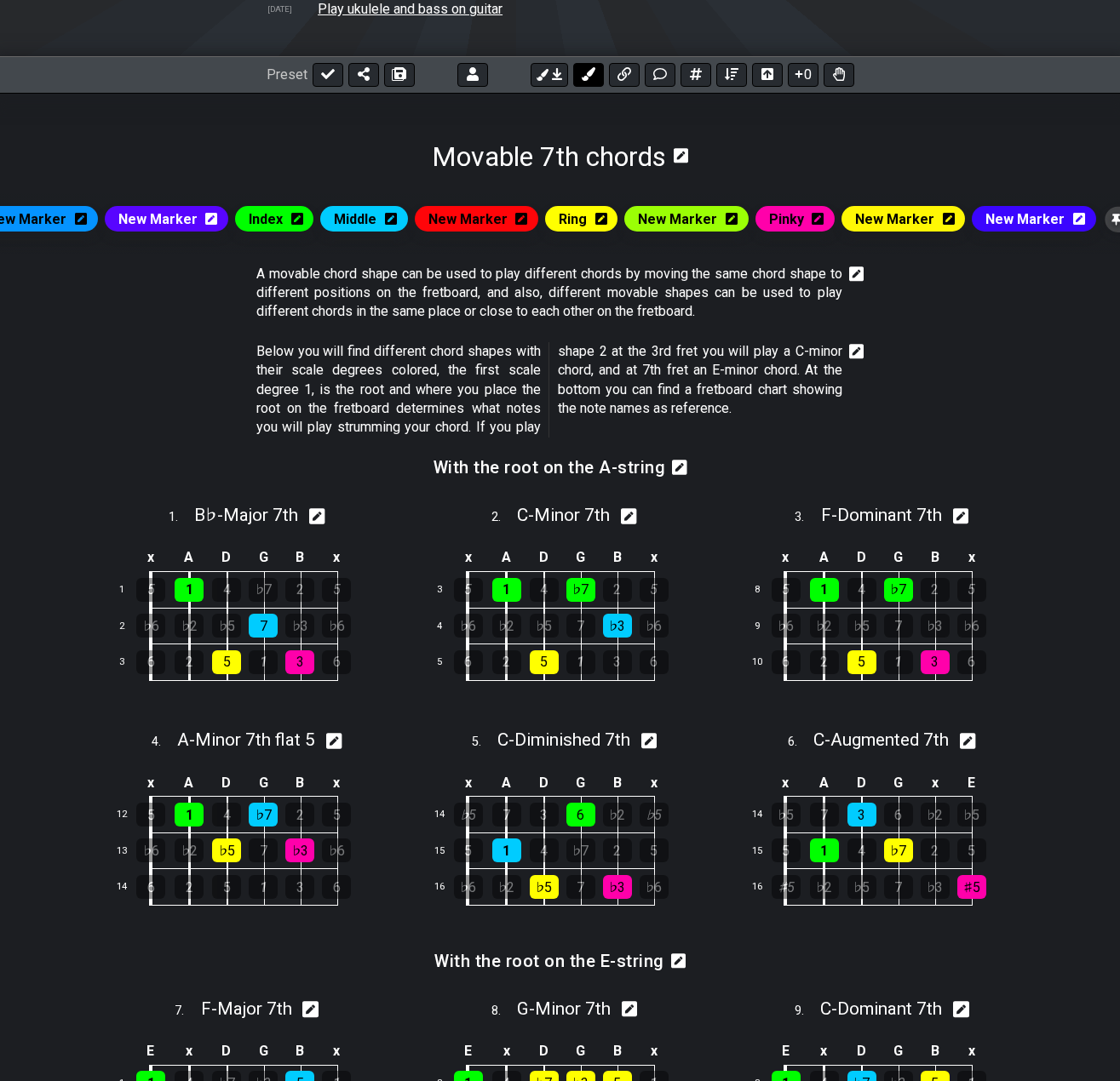
click at [593, 70] on icon at bounding box center [588, 74] width 14 height 14
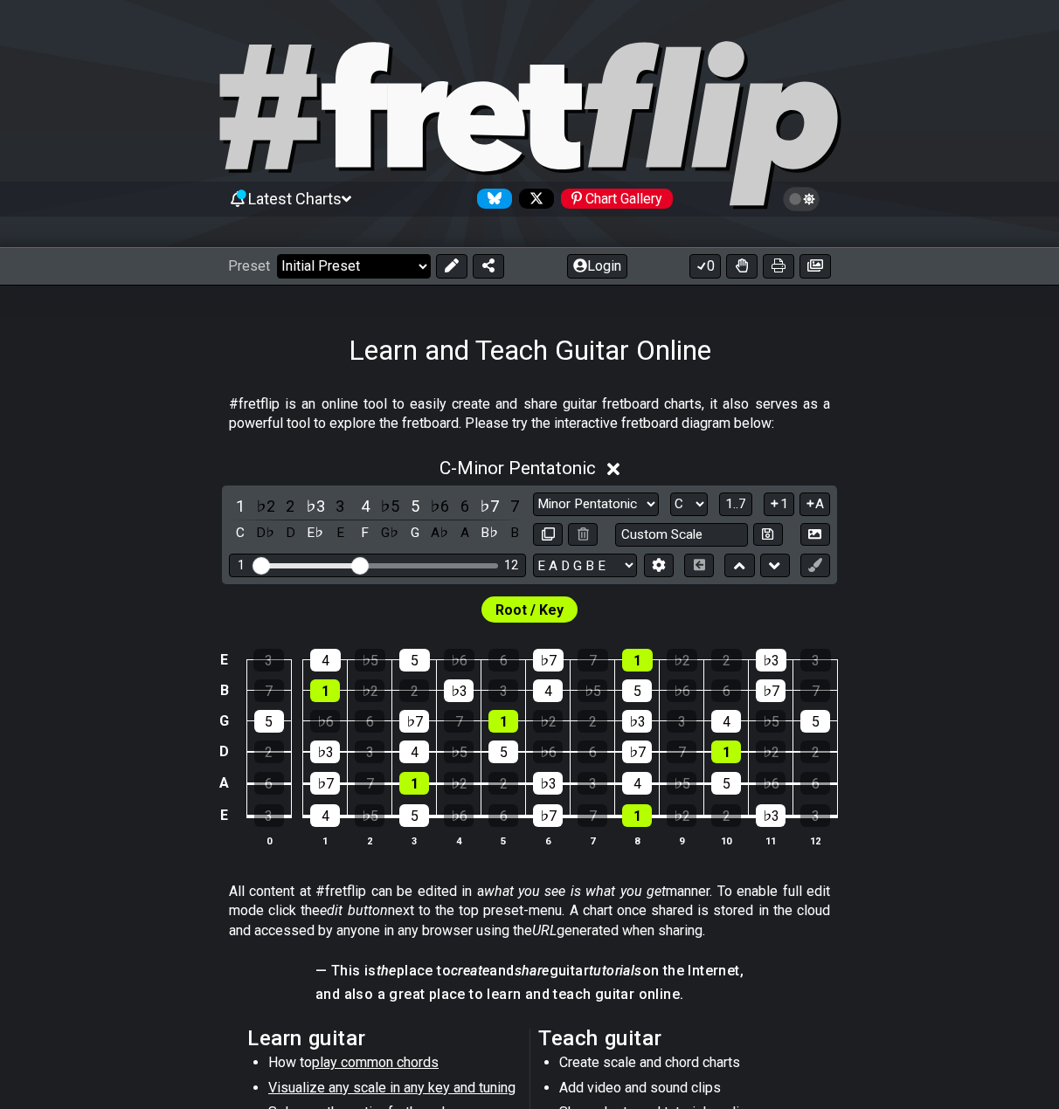
click at [372, 270] on select "Welcome to #fretflip! Initial Preset Custom Preset Minor Pentatonic Major Penta…" at bounding box center [354, 266] width 154 height 24
click at [277, 254] on select "Welcome to #fretflip! Initial Preset Custom Preset Minor Pentatonic Major Penta…" at bounding box center [354, 266] width 154 height 24
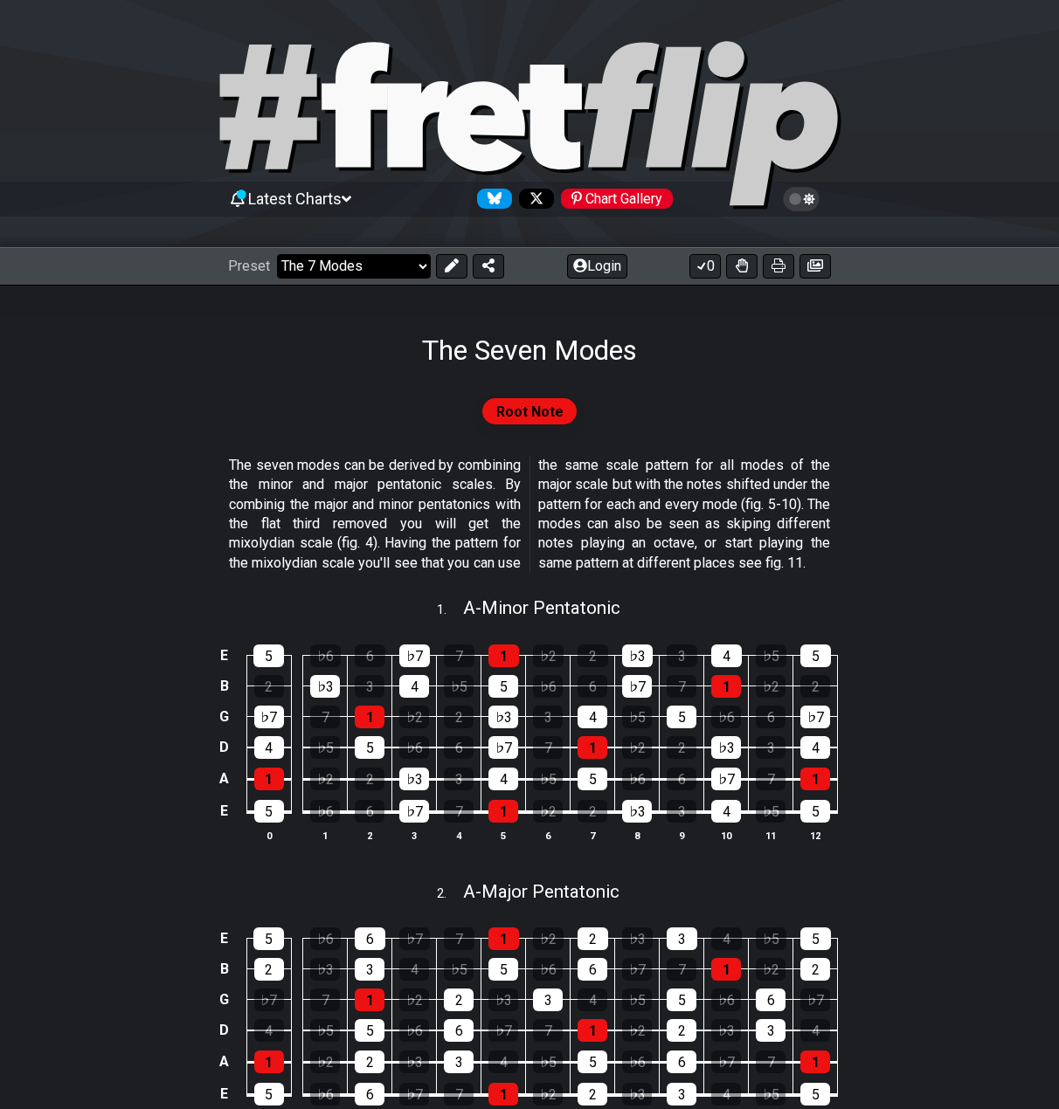
drag, startPoint x: 347, startPoint y: 266, endPoint x: 346, endPoint y: 276, distance: 9.6
click at [347, 266] on select "Welcome to #fretflip! Initial Preset Custom Preset Minor Pentatonic Major Penta…" at bounding box center [354, 266] width 154 height 24
click at [277, 254] on select "Welcome to #fretflip! Initial Preset Custom Preset Minor Pentatonic Major Penta…" at bounding box center [354, 266] width 154 height 24
select select "/movable-7th-chords"
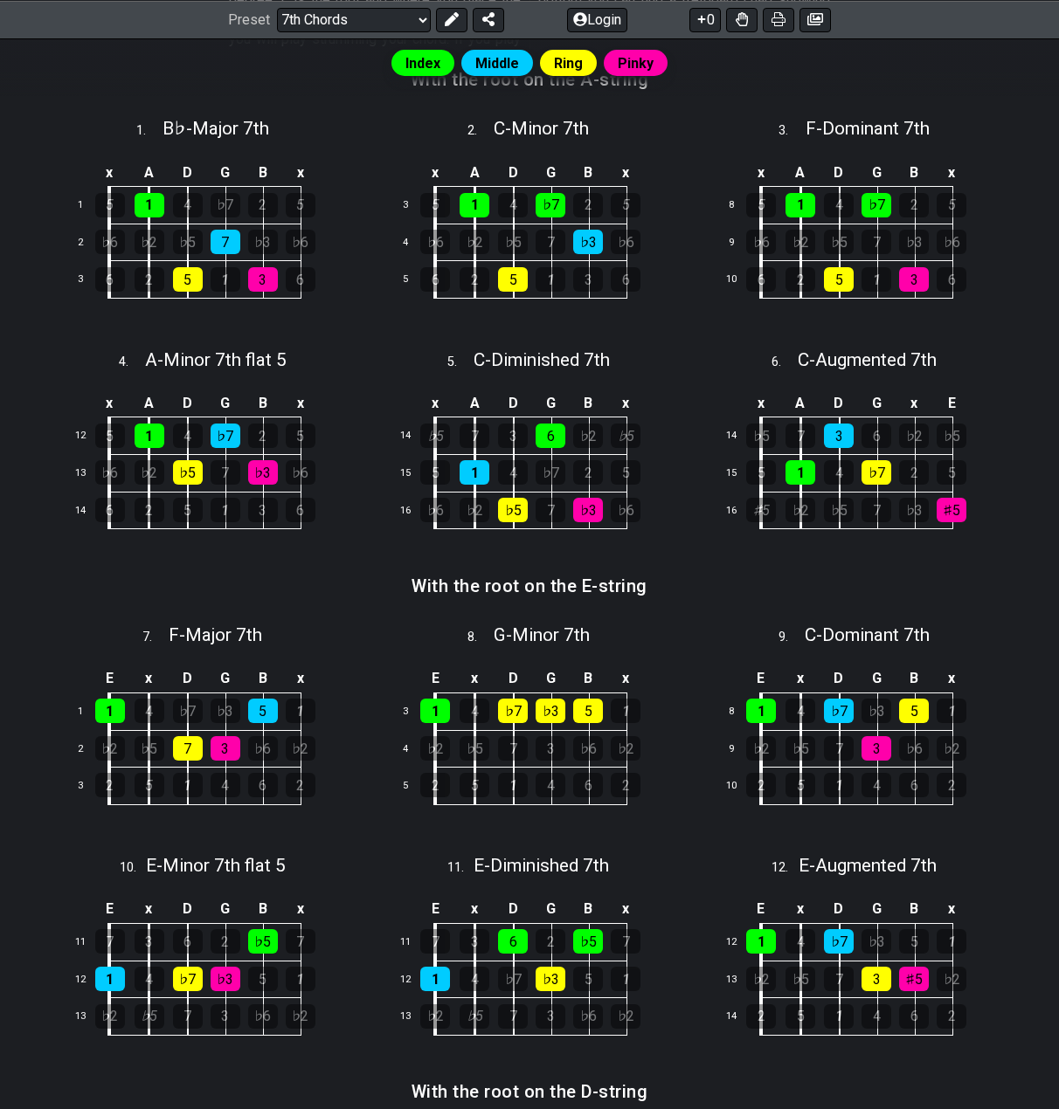
scroll to position [587, 0]
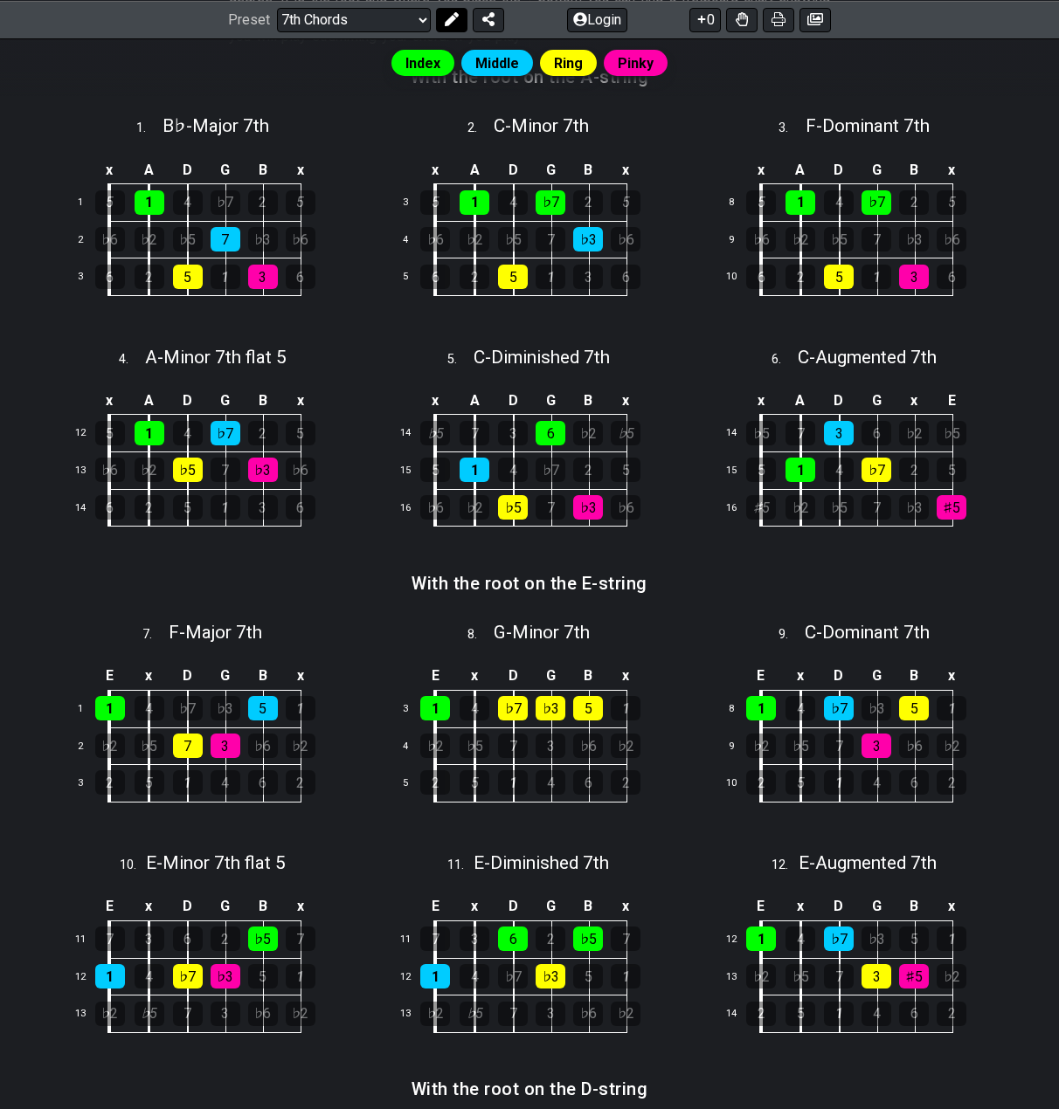
click at [453, 17] on icon at bounding box center [452, 19] width 14 height 14
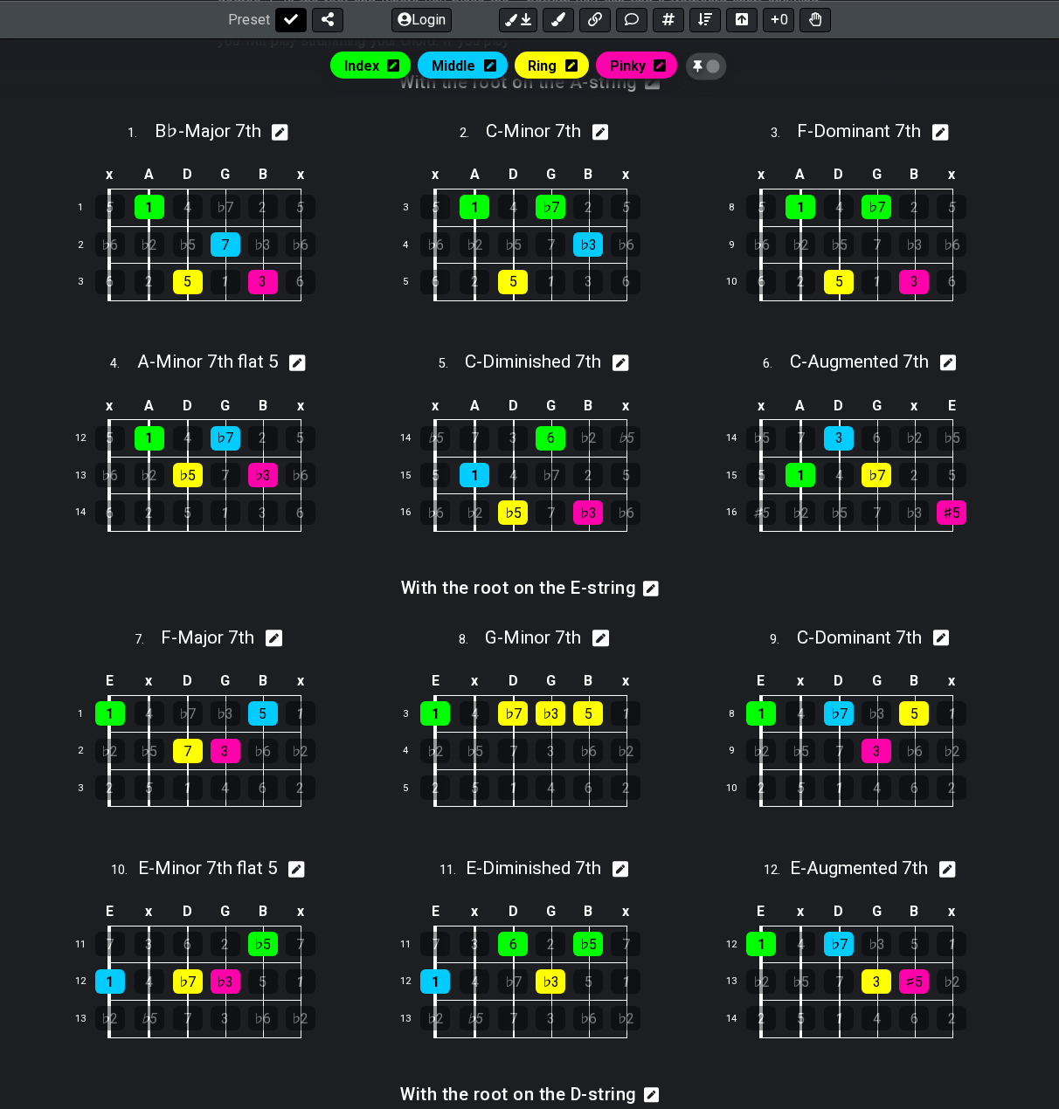
click at [287, 21] on icon at bounding box center [291, 19] width 14 height 10
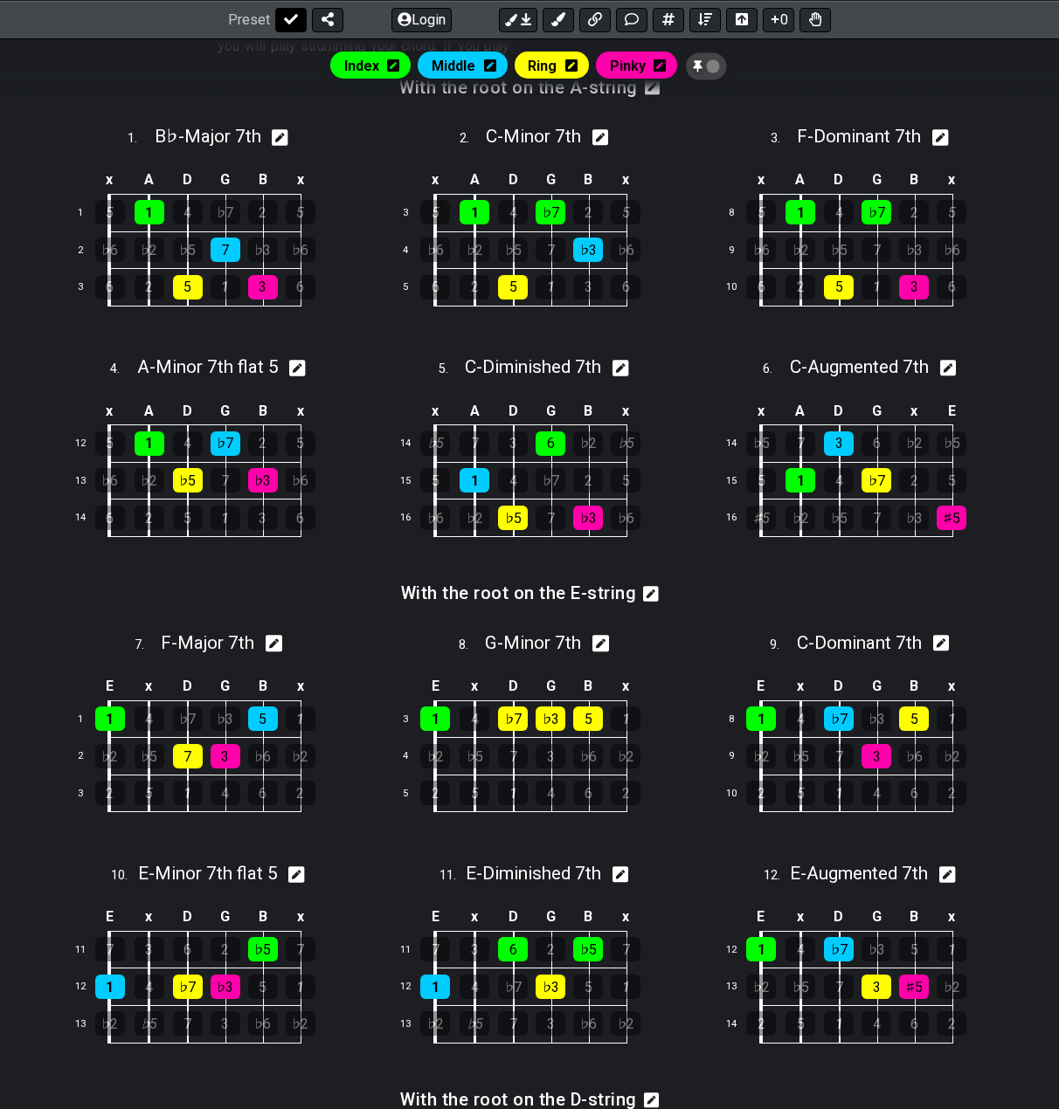
select select "/movable-7th-chords"
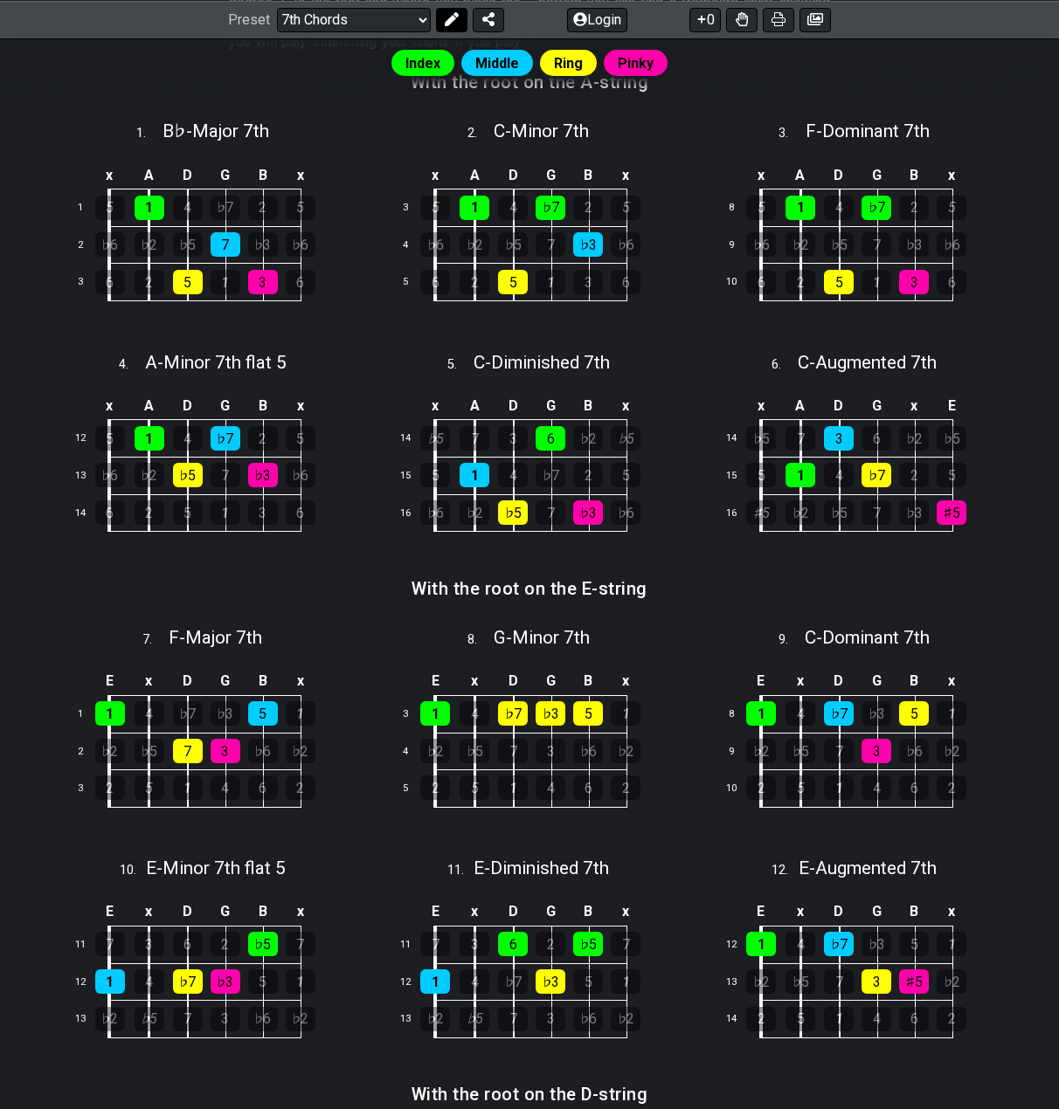
click at [448, 22] on icon at bounding box center [452, 19] width 14 height 14
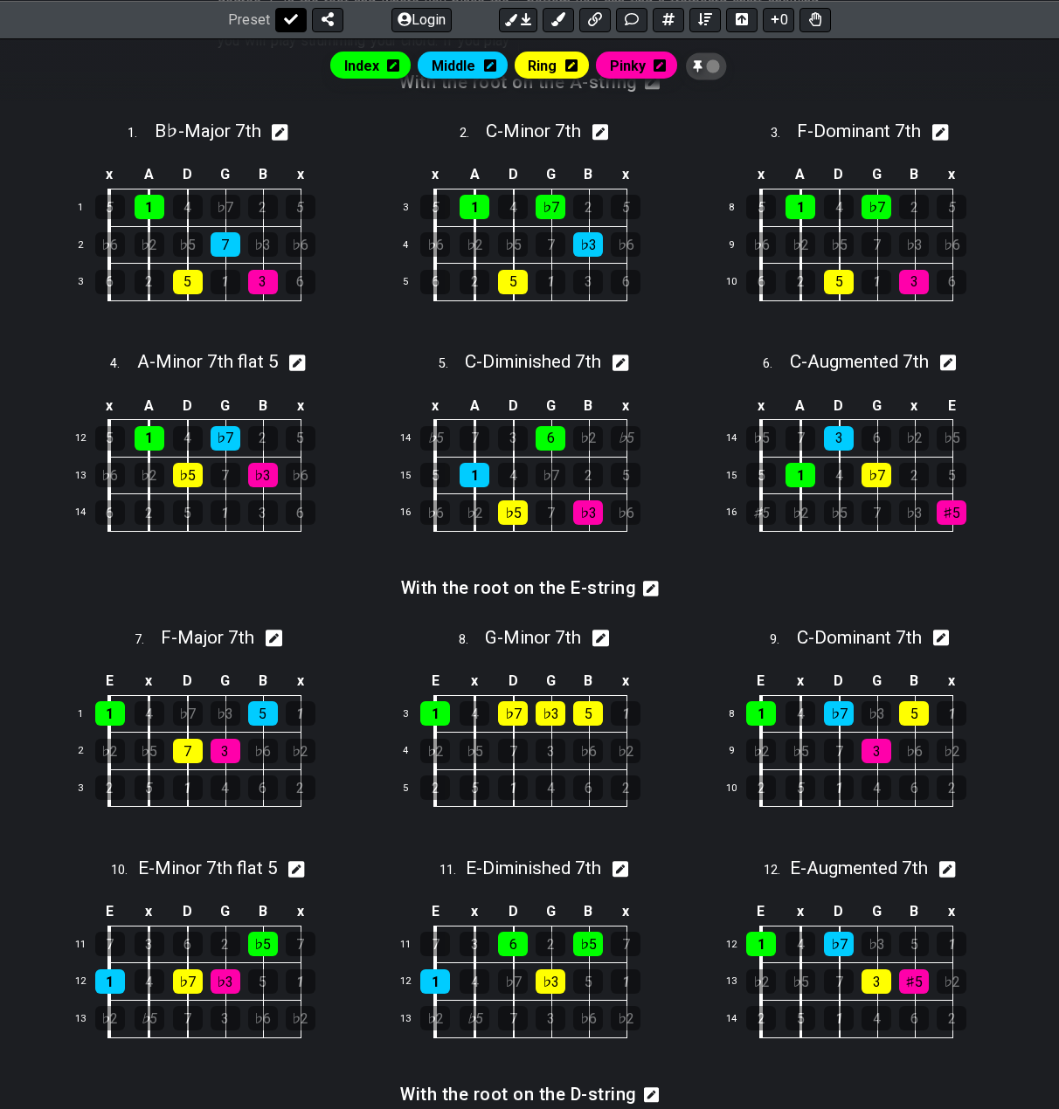
click at [287, 19] on icon at bounding box center [291, 19] width 14 height 14
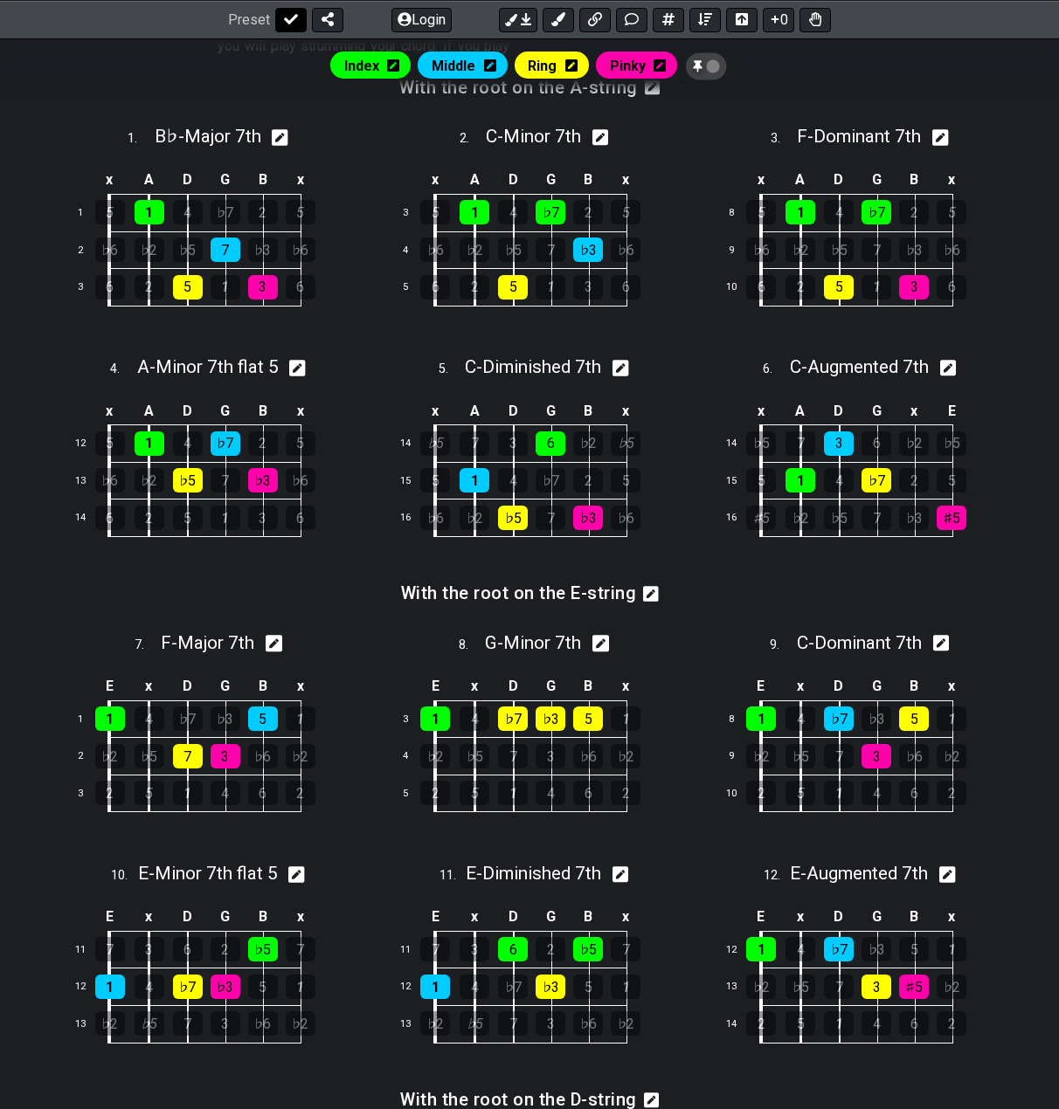
select select "/movable-7th-chords"
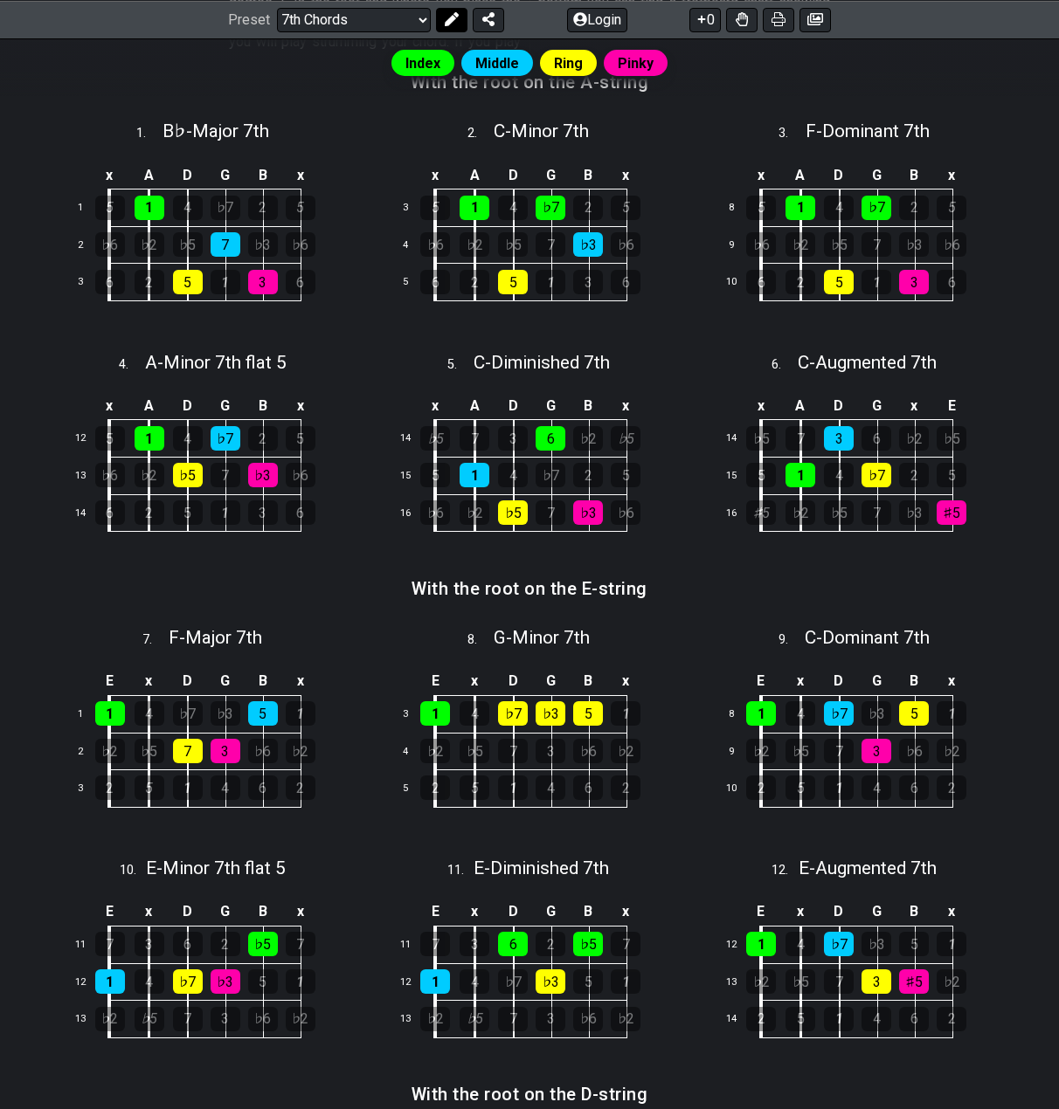
click at [449, 19] on icon at bounding box center [452, 19] width 14 height 14
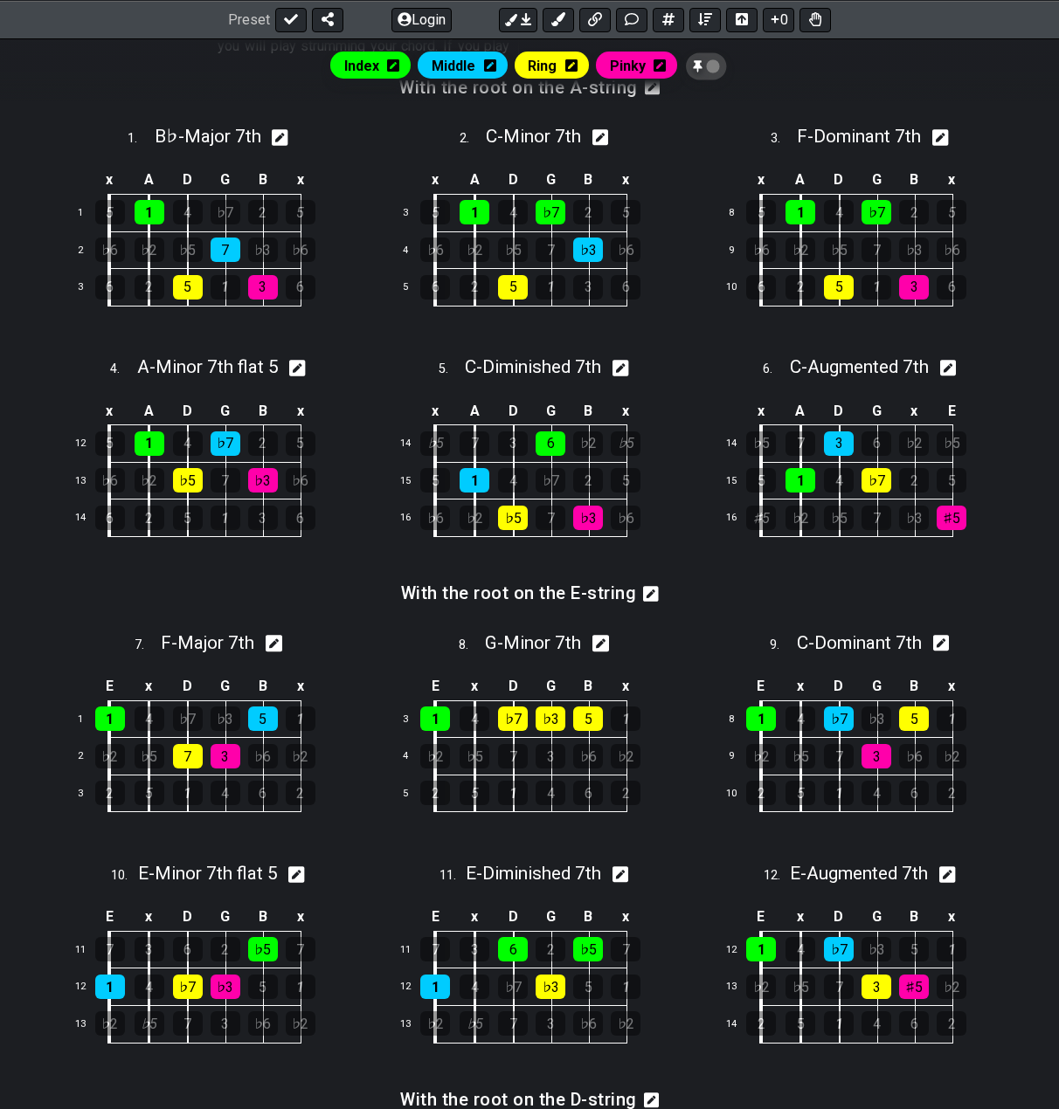
scroll to position [587, 0]
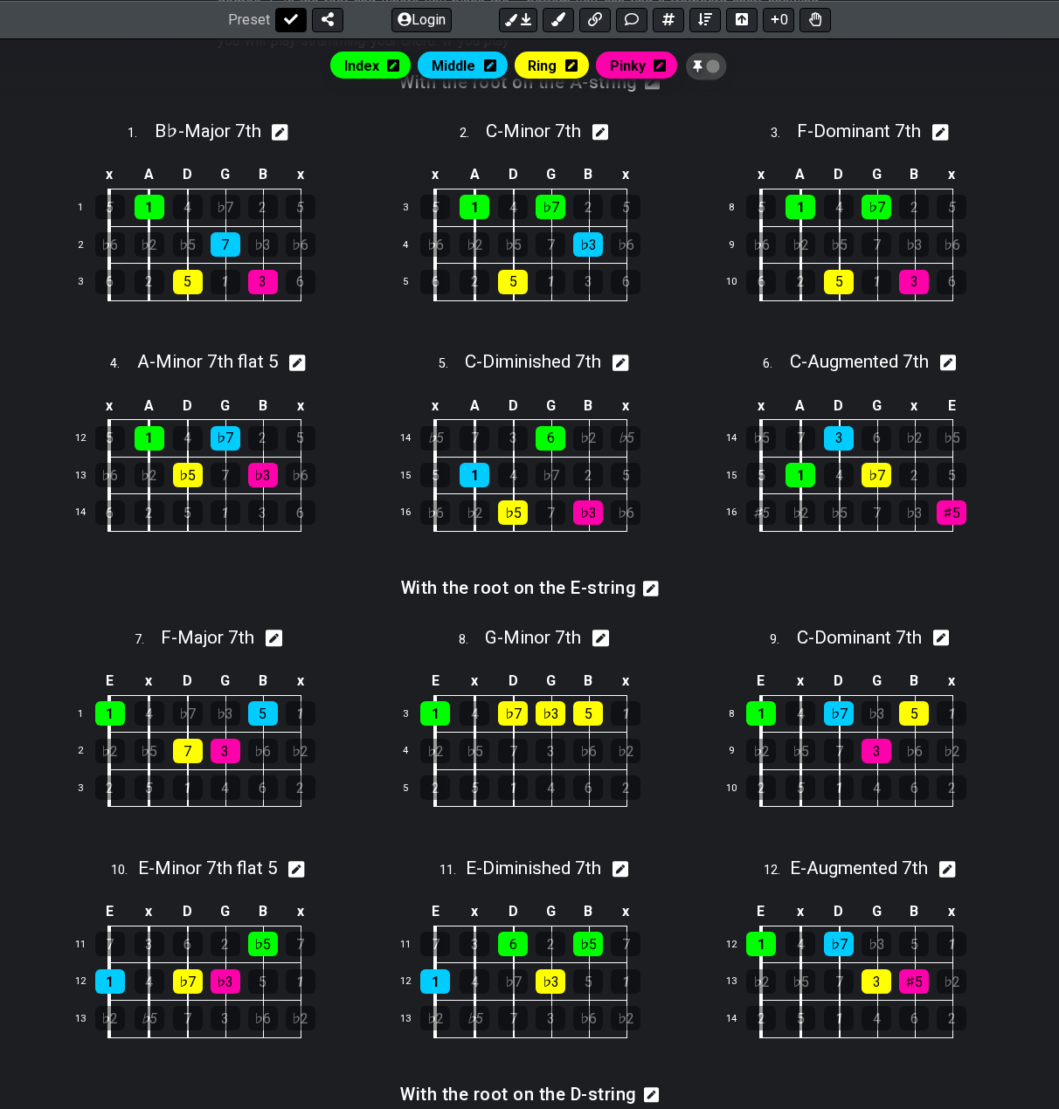
click at [284, 19] on icon at bounding box center [291, 19] width 14 height 14
select select "/movable-7th-chords"
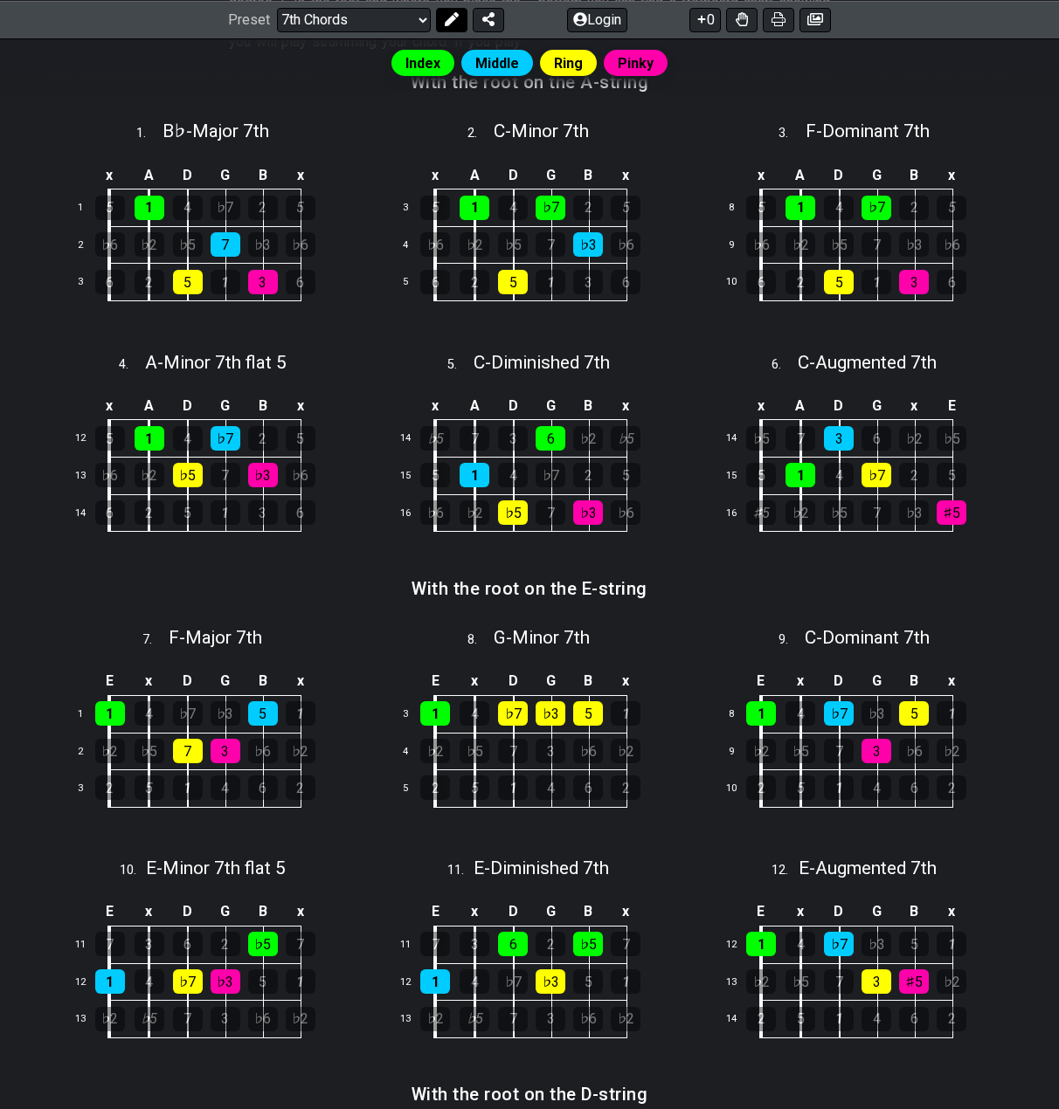
click at [445, 19] on icon at bounding box center [452, 19] width 14 height 14
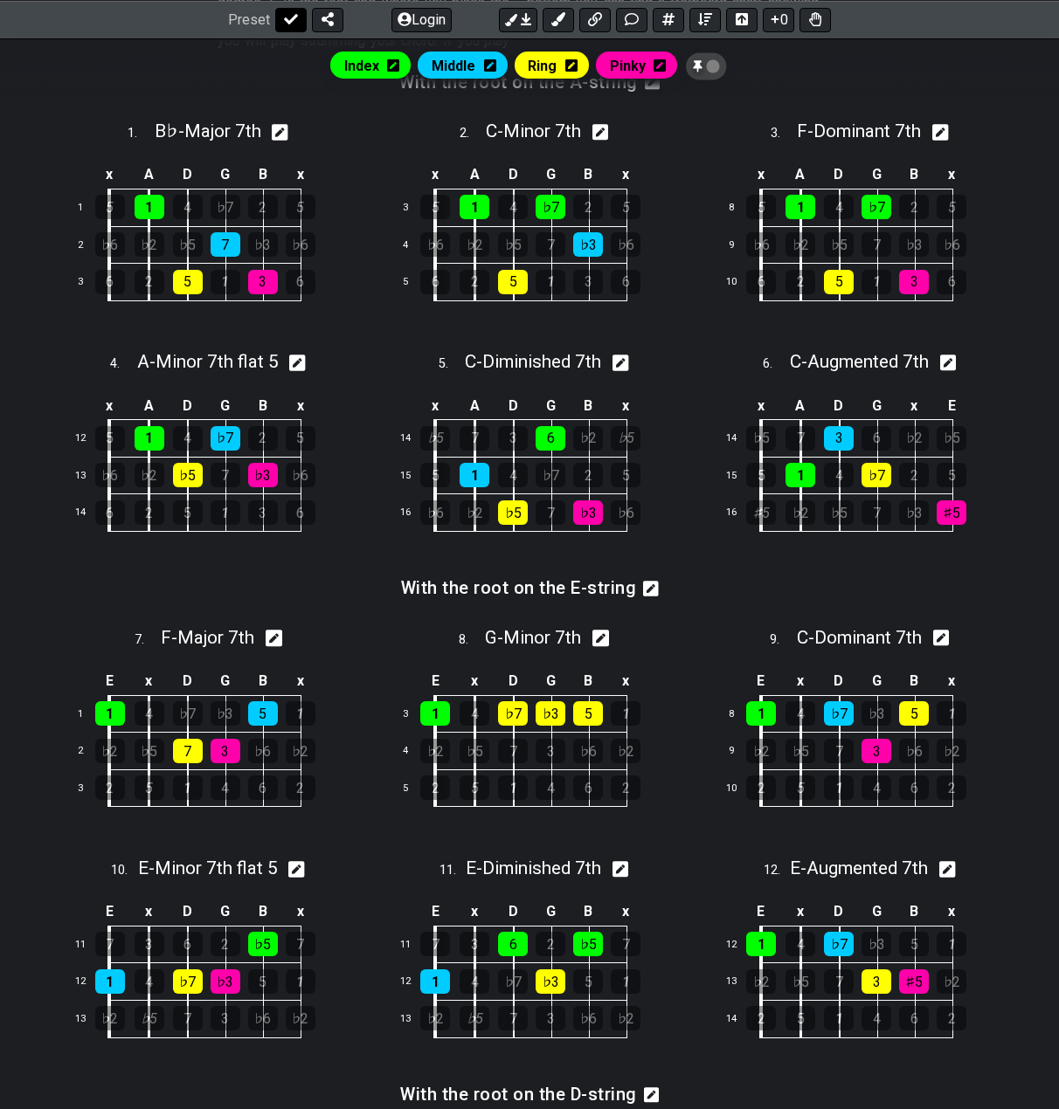
click at [285, 18] on icon at bounding box center [291, 19] width 14 height 10
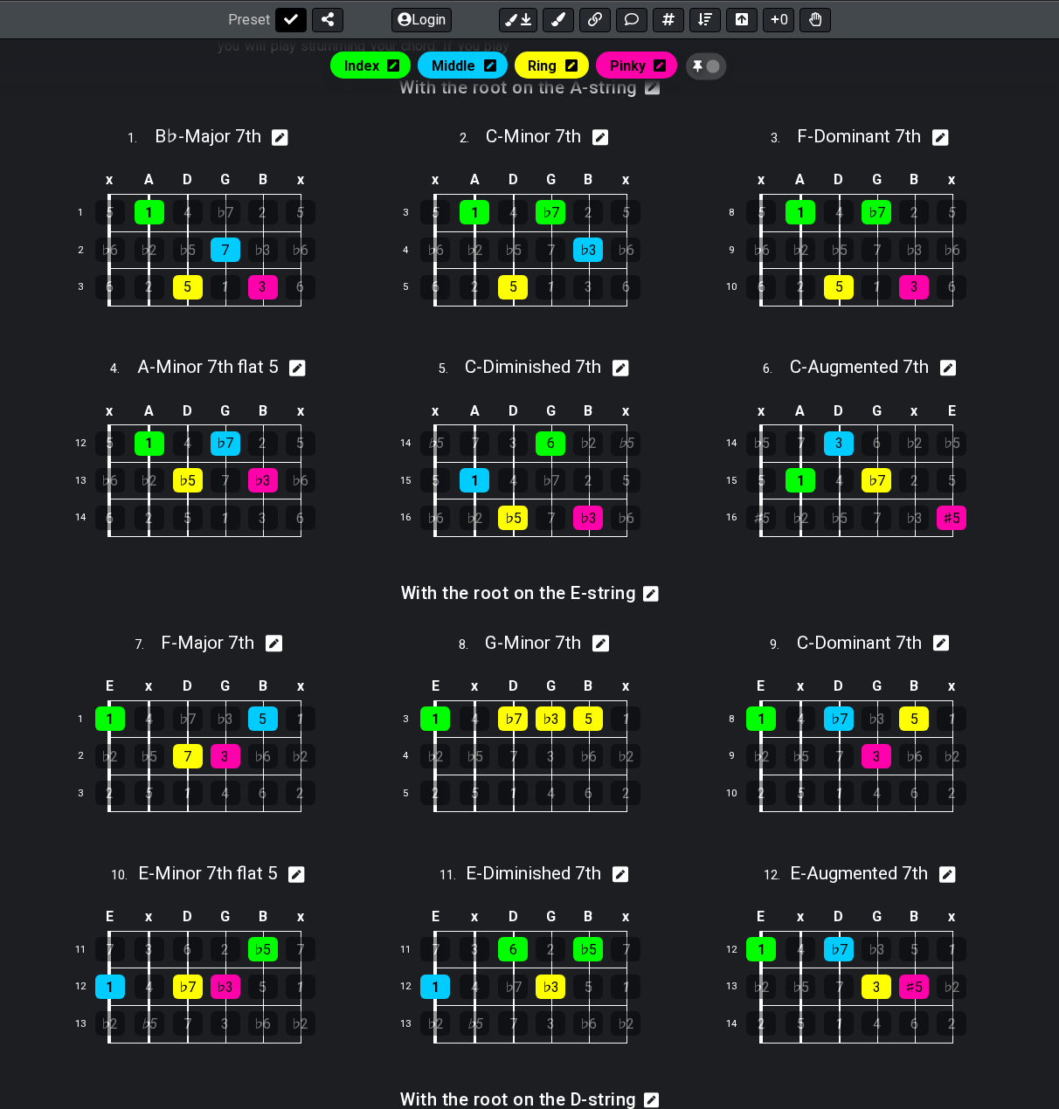
select select "/movable-7th-chords"
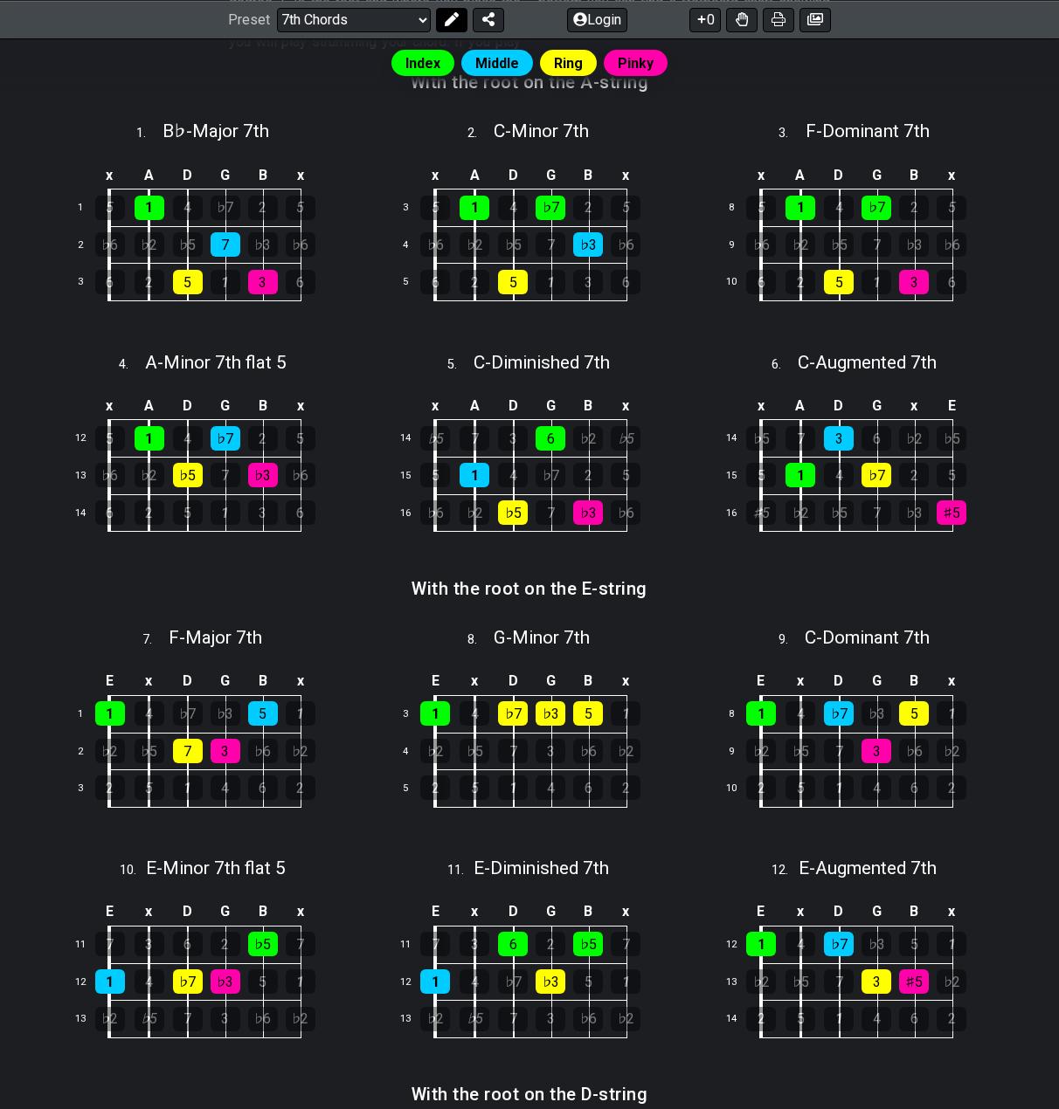
click at [445, 18] on icon at bounding box center [452, 19] width 14 height 14
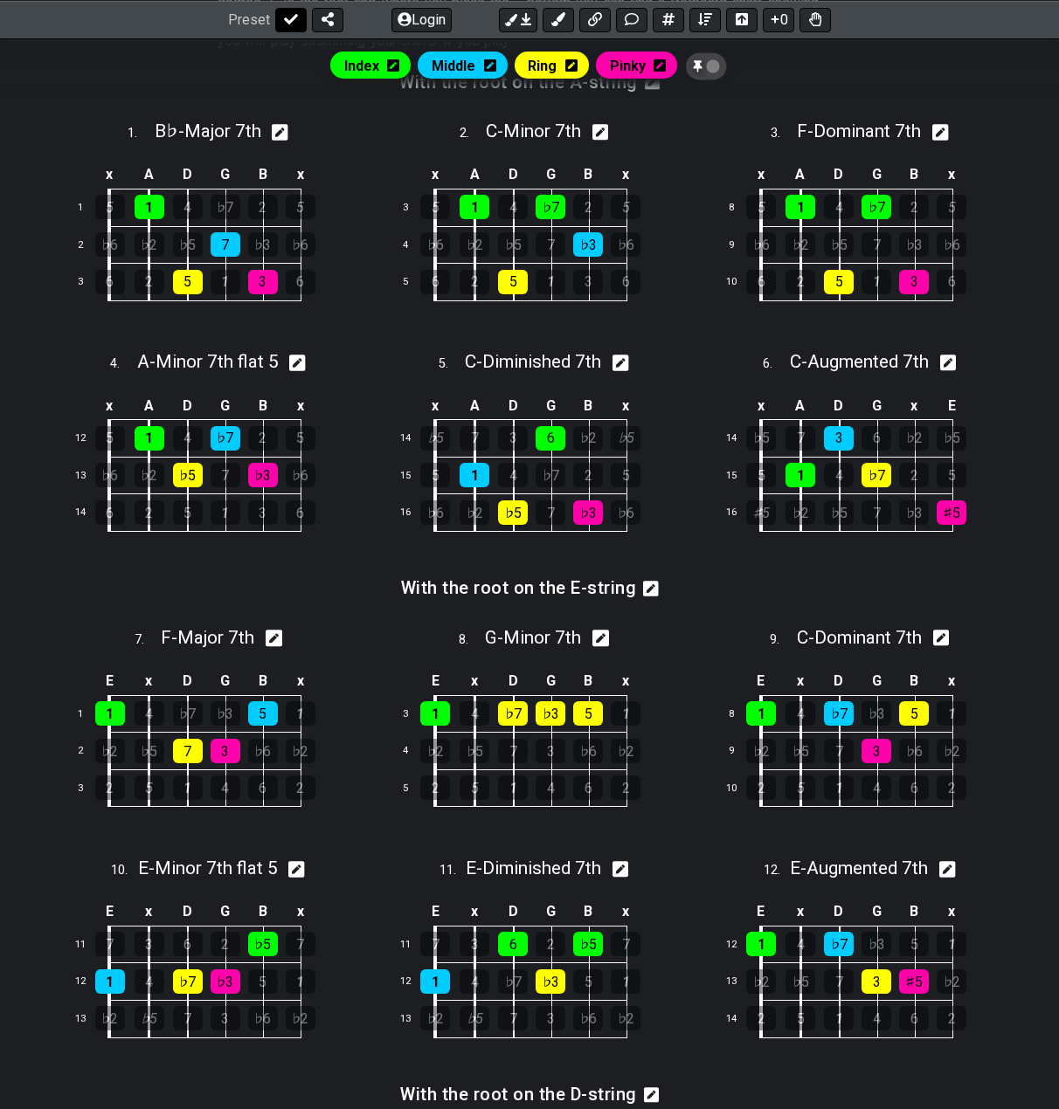
click at [298, 20] on button at bounding box center [290, 19] width 31 height 24
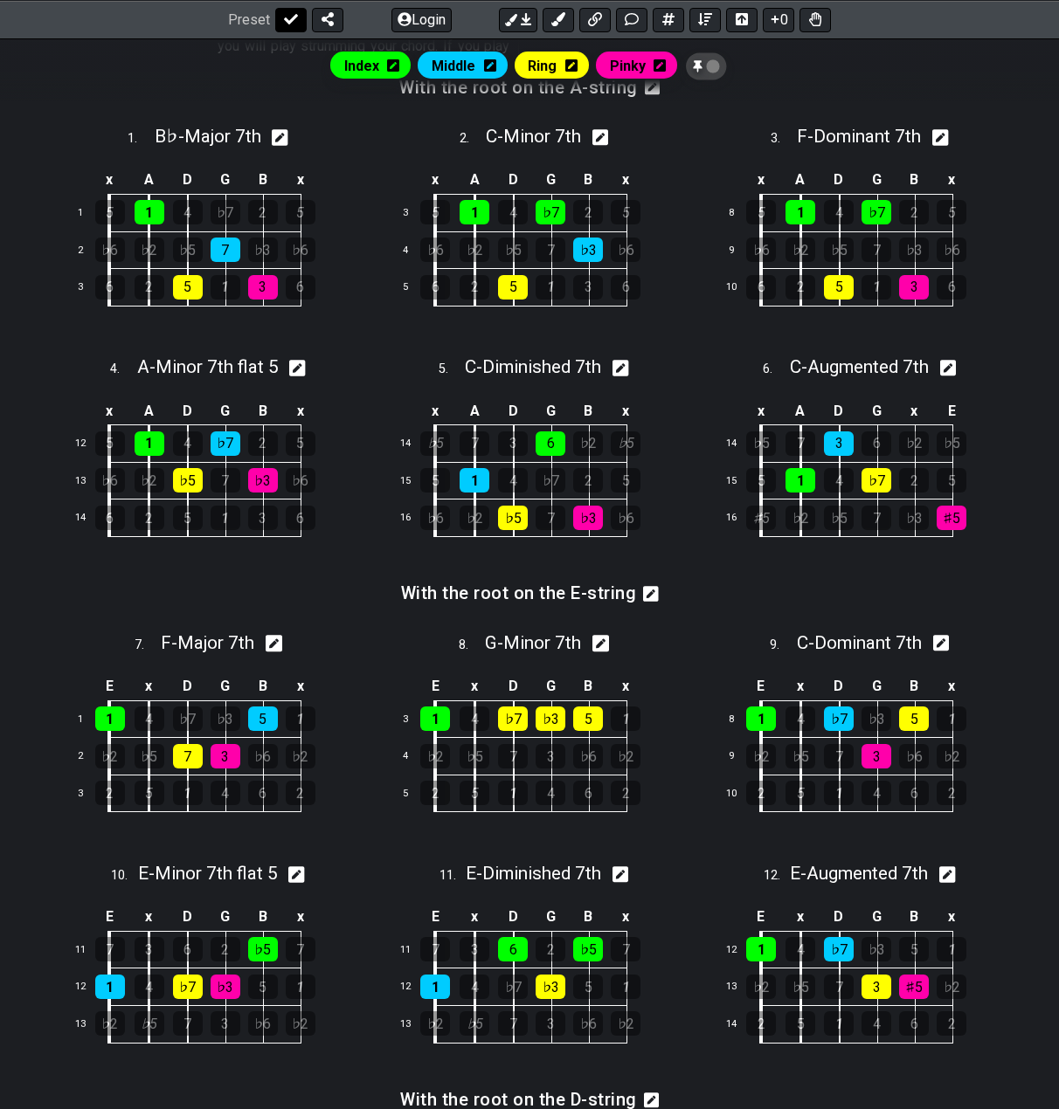
select select "/movable-7th-chords"
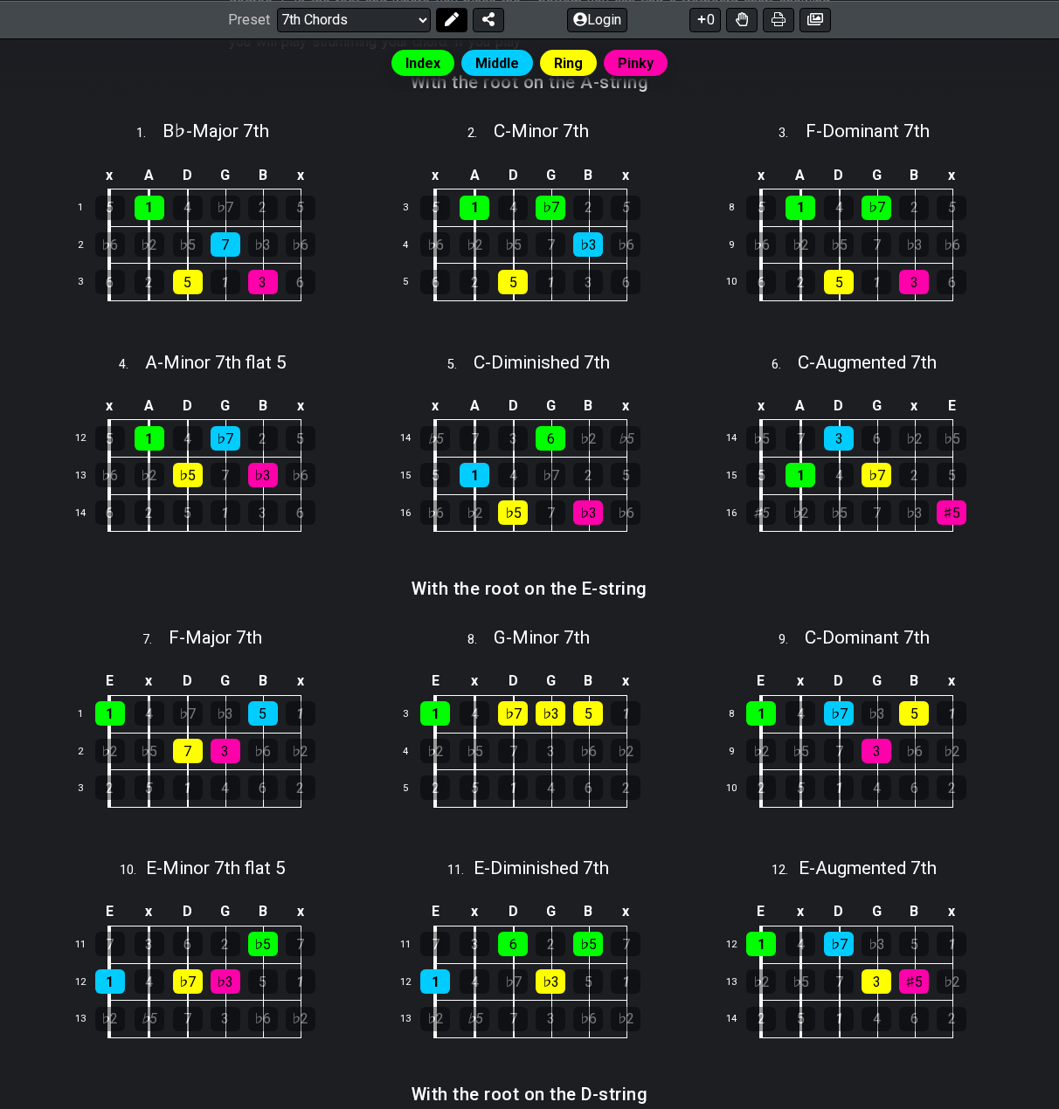
click at [445, 18] on icon at bounding box center [452, 19] width 14 height 14
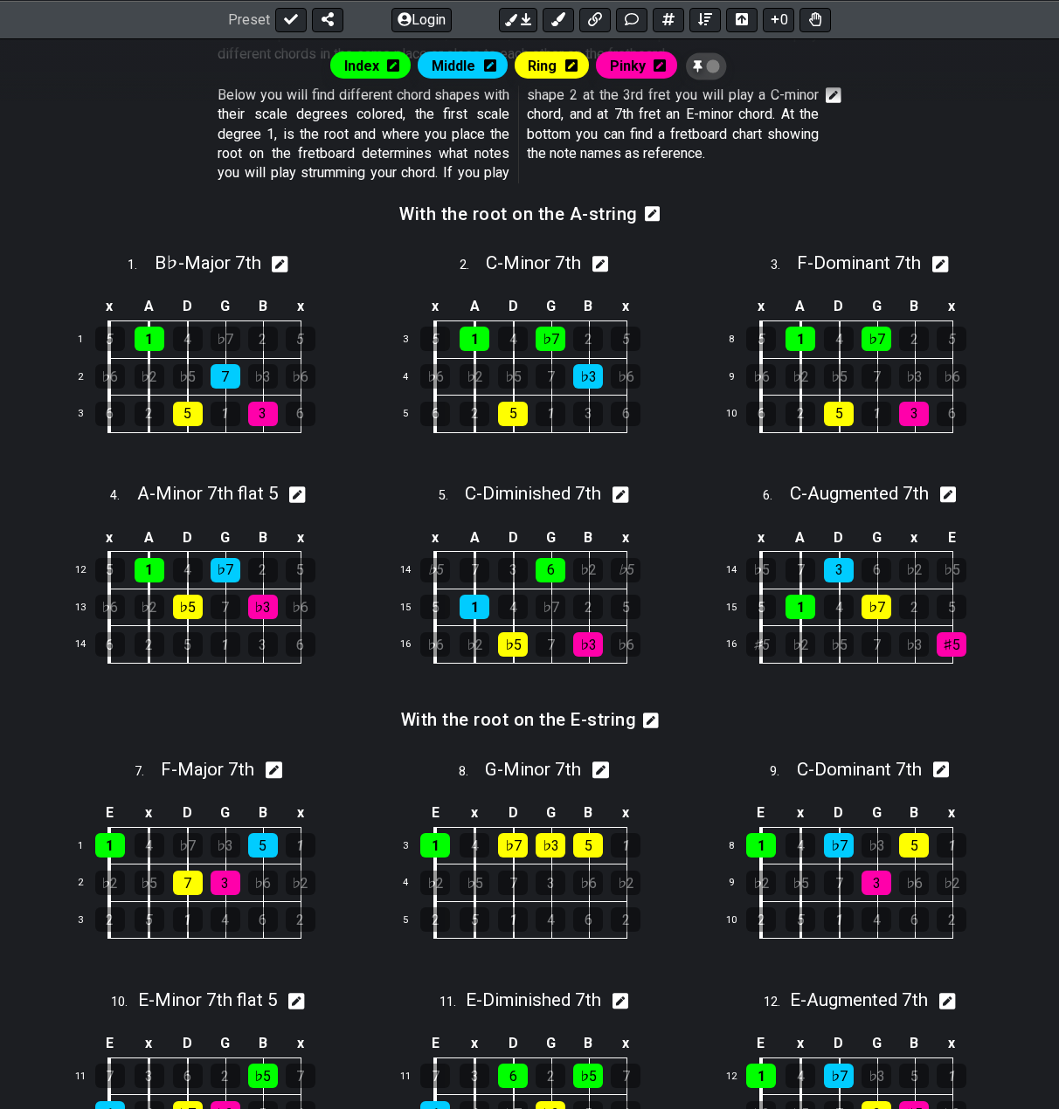
scroll to position [492, 0]
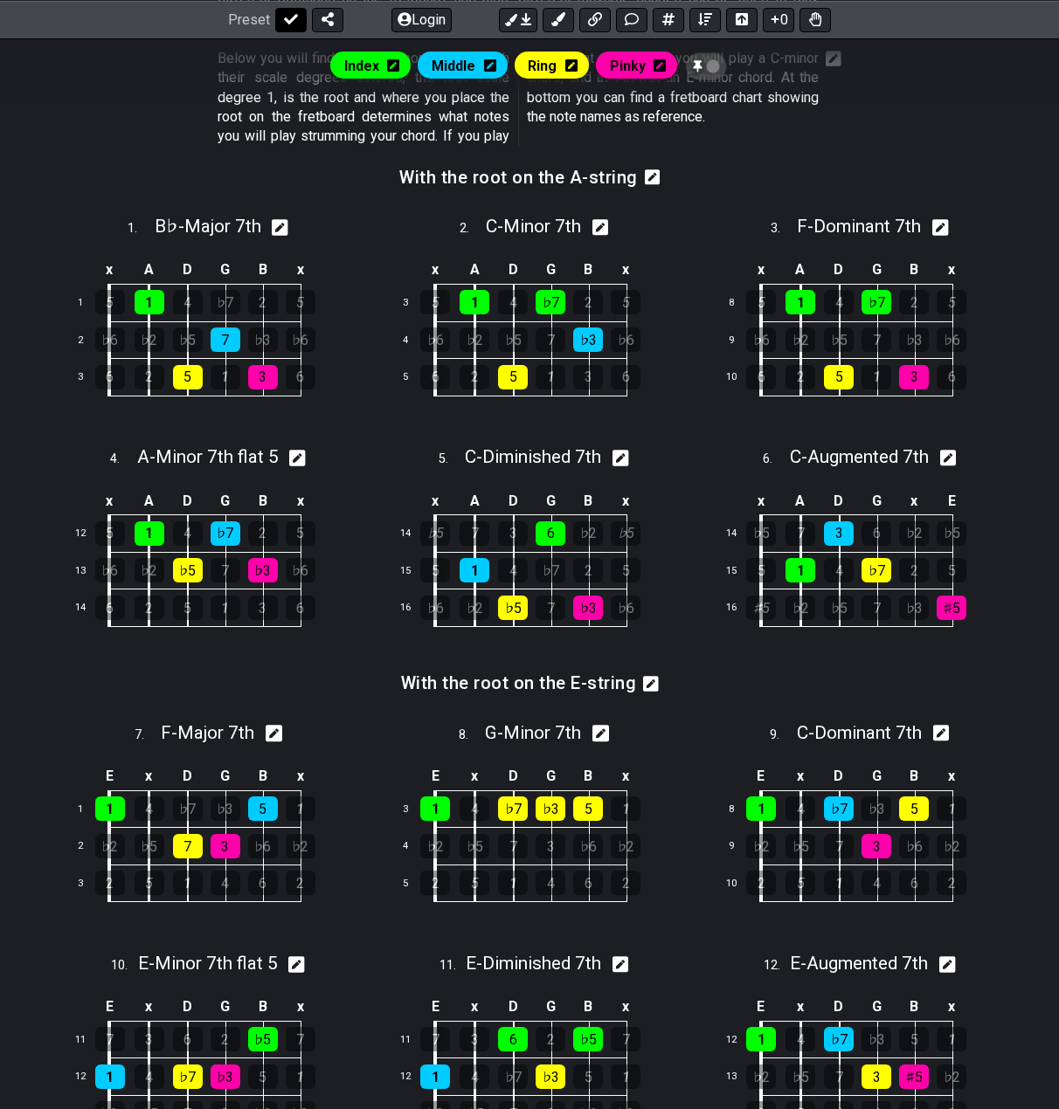
click at [285, 17] on icon at bounding box center [291, 19] width 14 height 14
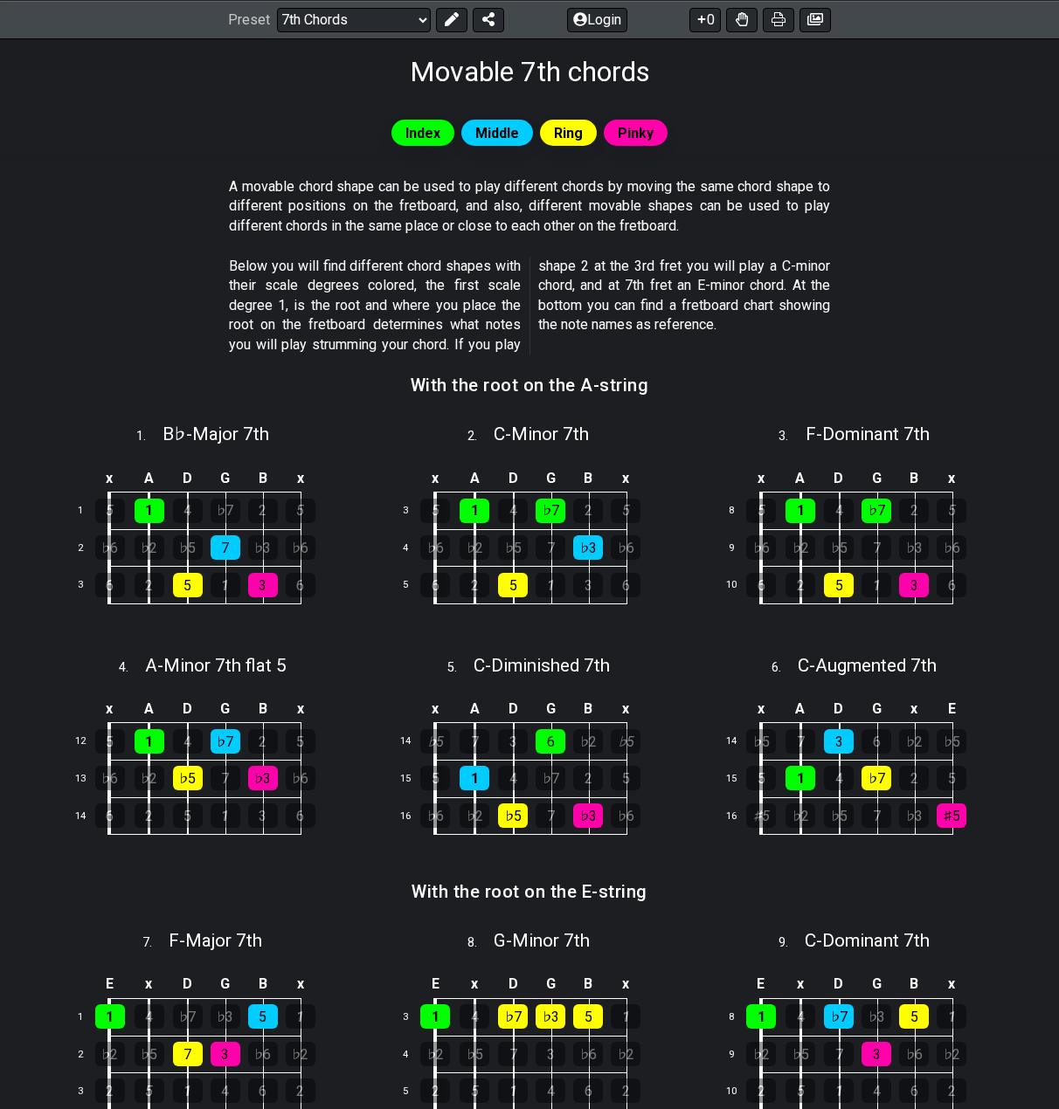
scroll to position [0, 0]
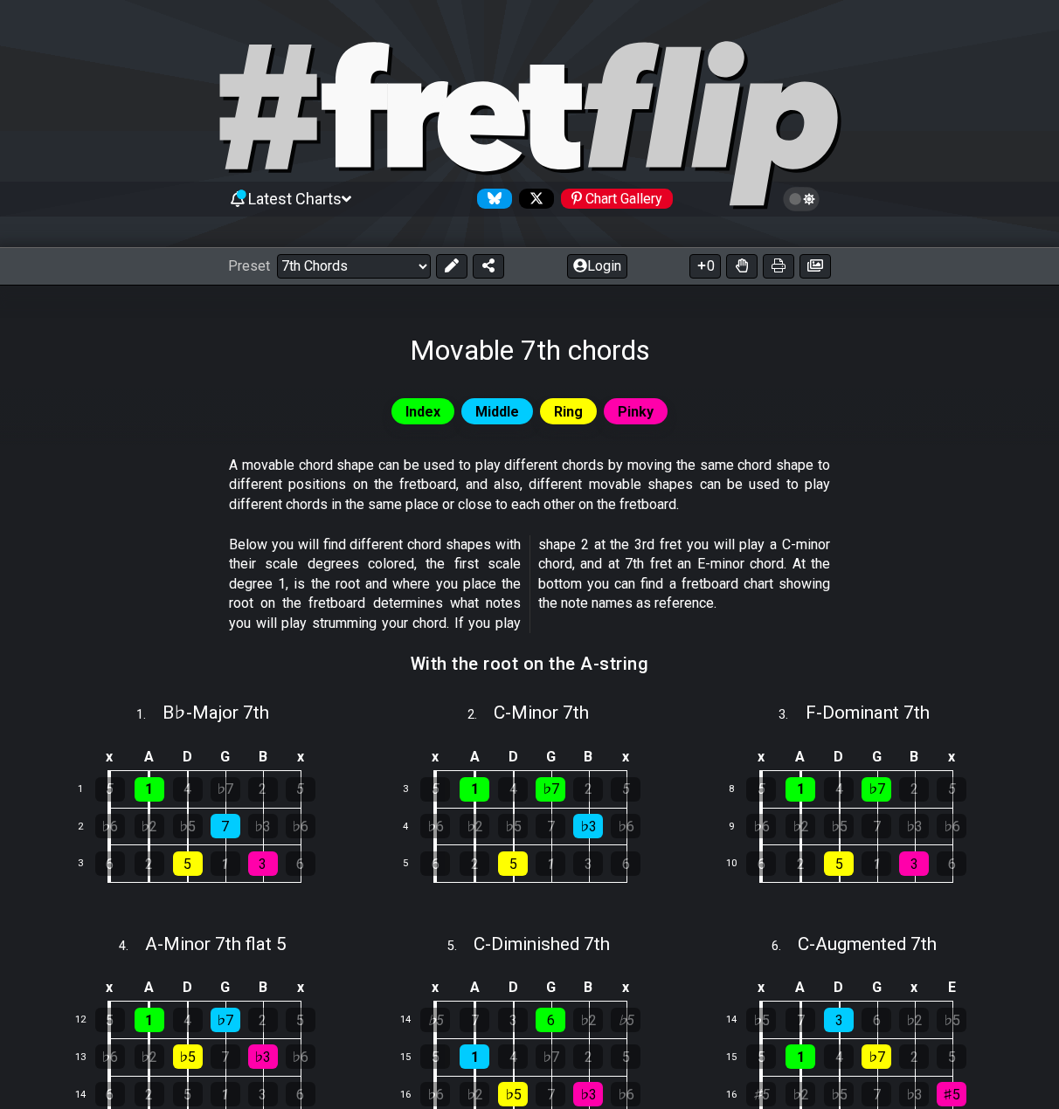
click at [411, 142] on icon at bounding box center [417, 124] width 61 height 86
select select "/welcome"
select select "C"
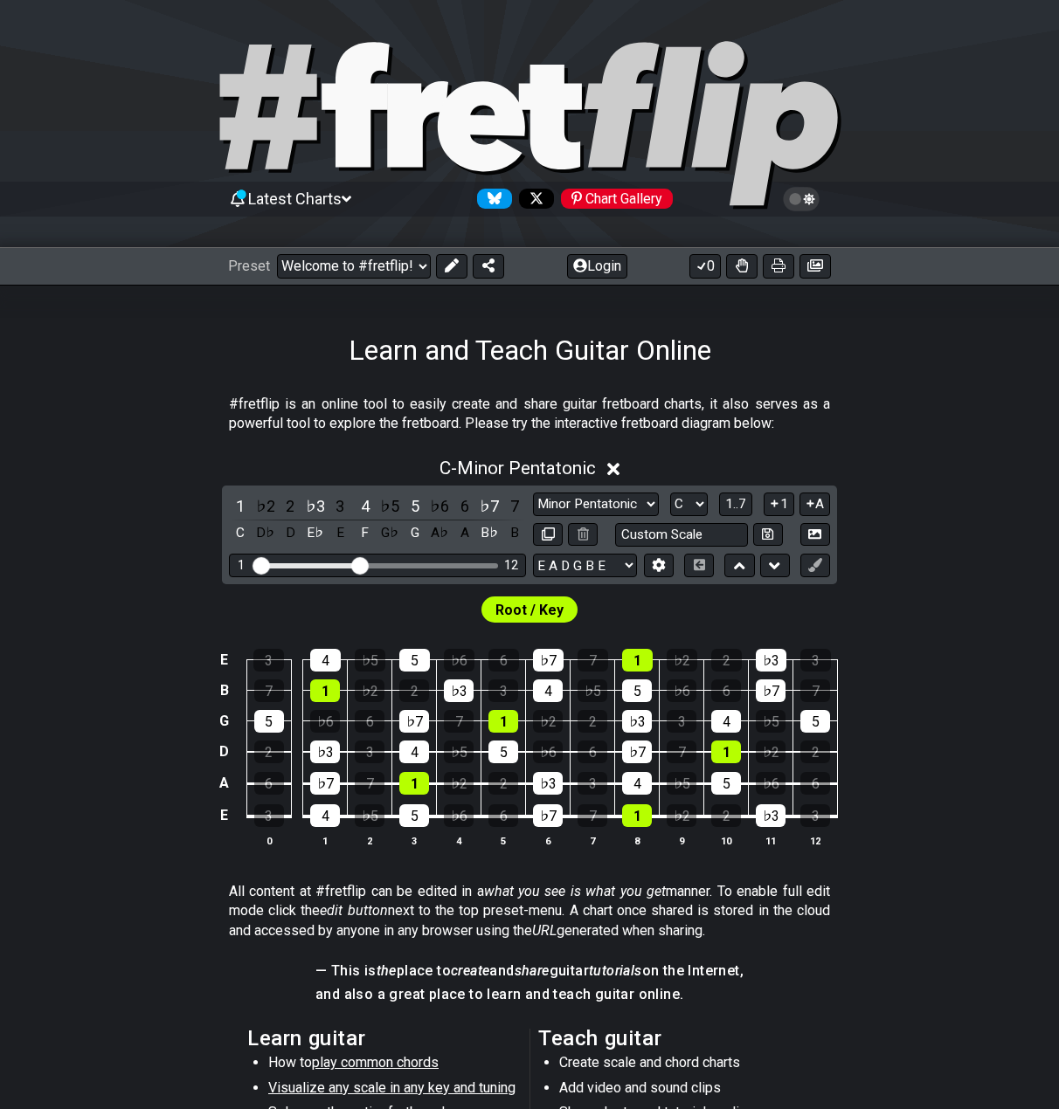
click at [316, 186] on div "Latest Charts Chart Gallery" at bounding box center [529, 199] width 603 height 28
click at [321, 199] on span "Latest Charts" at bounding box center [294, 199] width 93 height 18
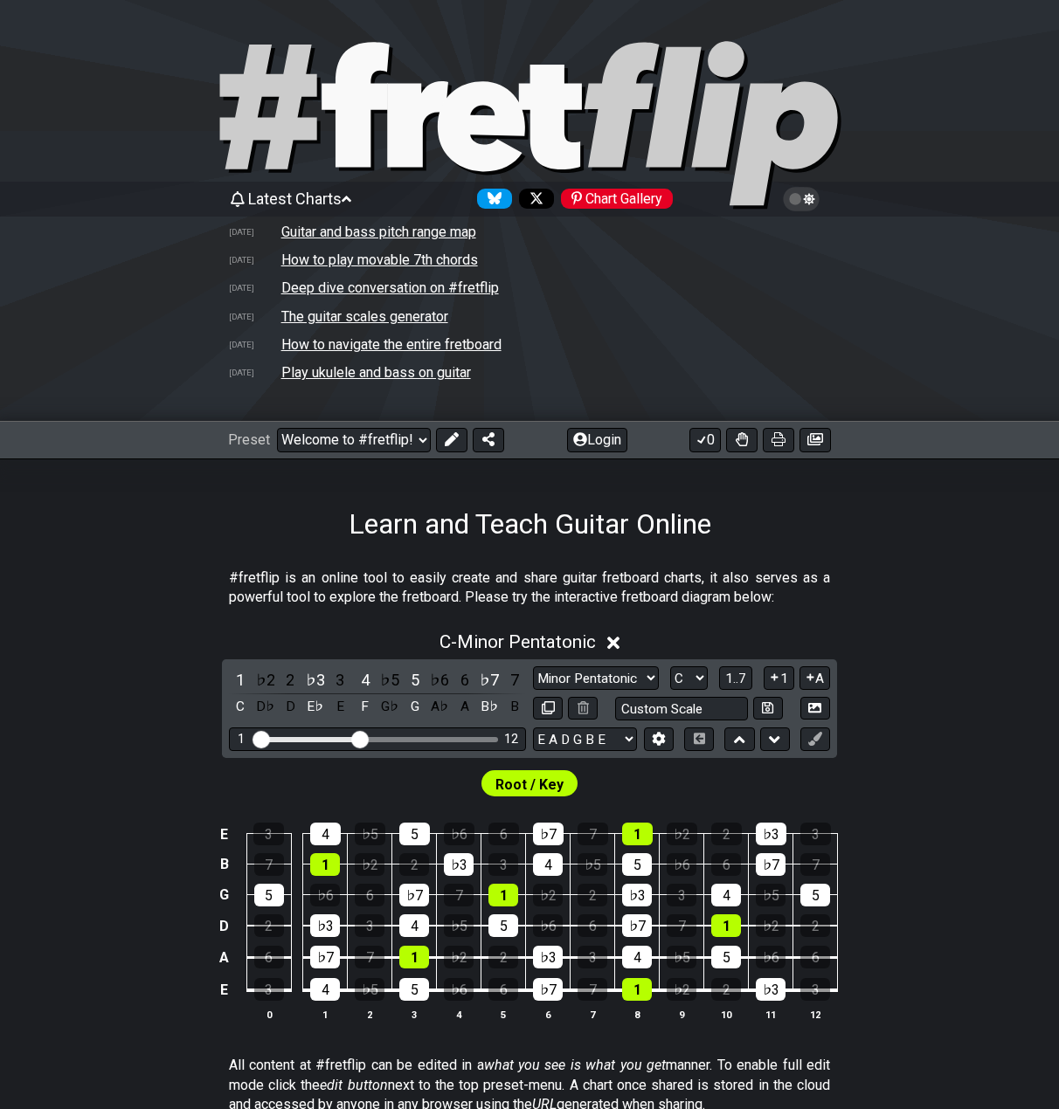
click at [333, 261] on td "How to play movable 7th chords" at bounding box center [379, 260] width 198 height 18
select select "/movable-7th-chords"
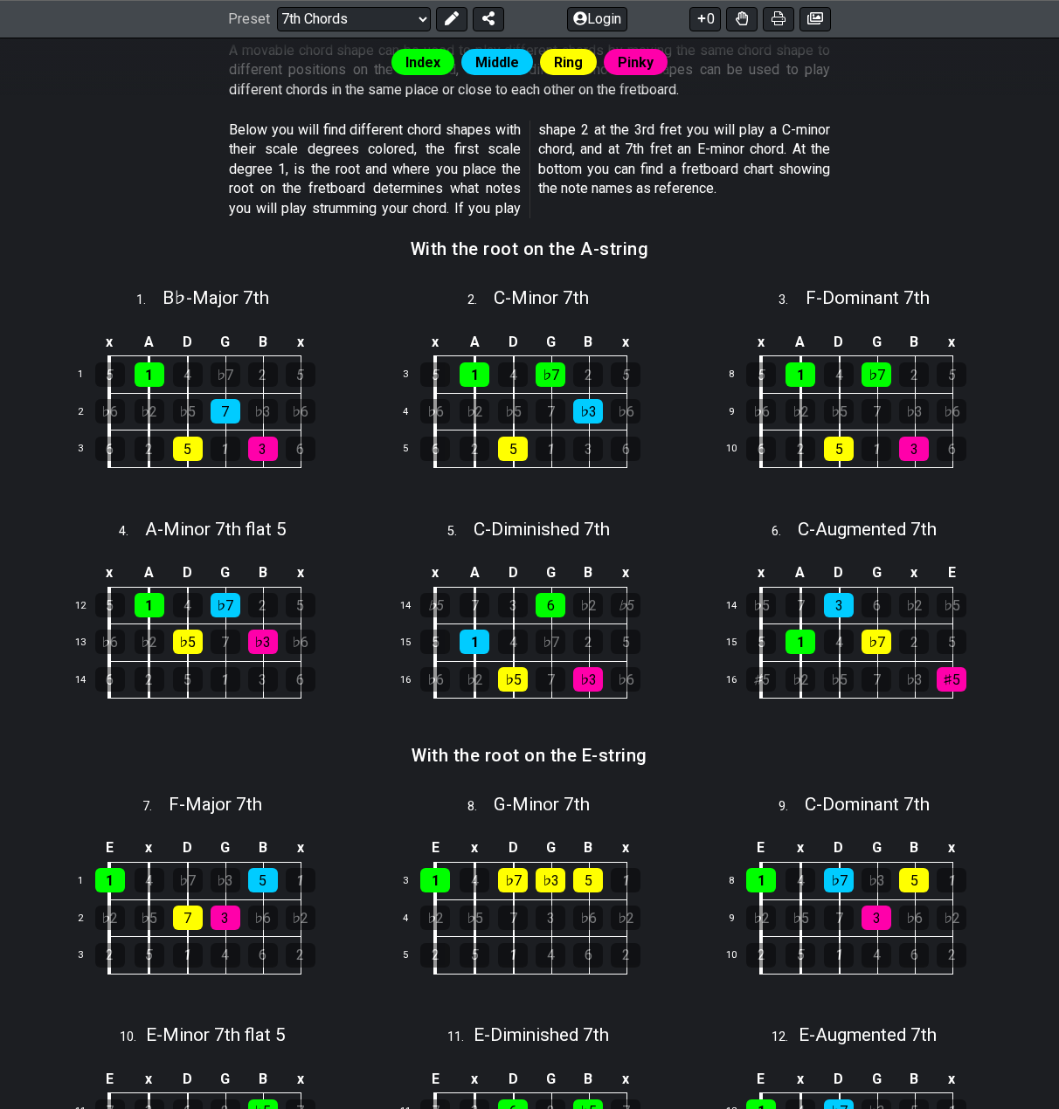
scroll to position [611, 0]
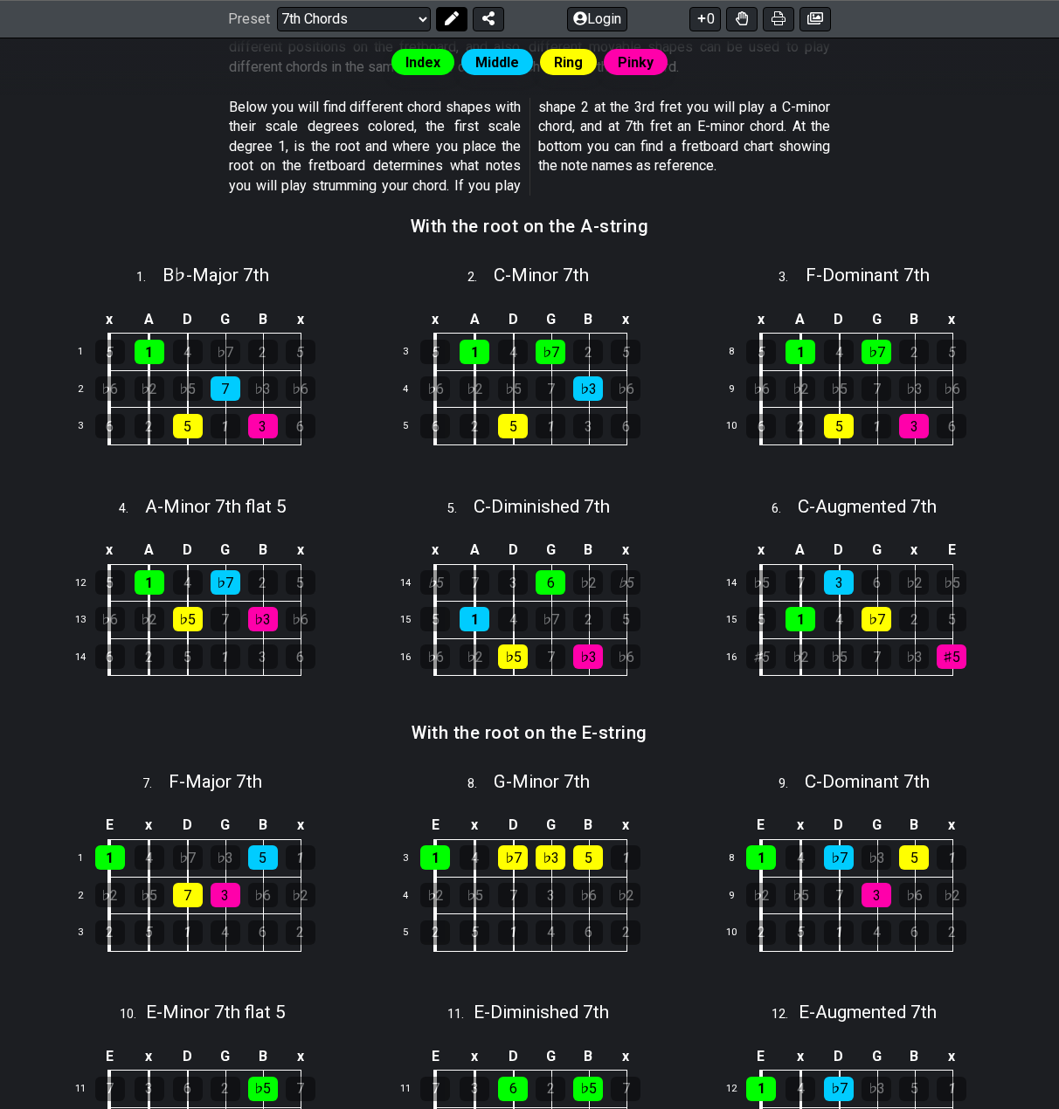
click at [452, 7] on button at bounding box center [451, 19] width 31 height 24
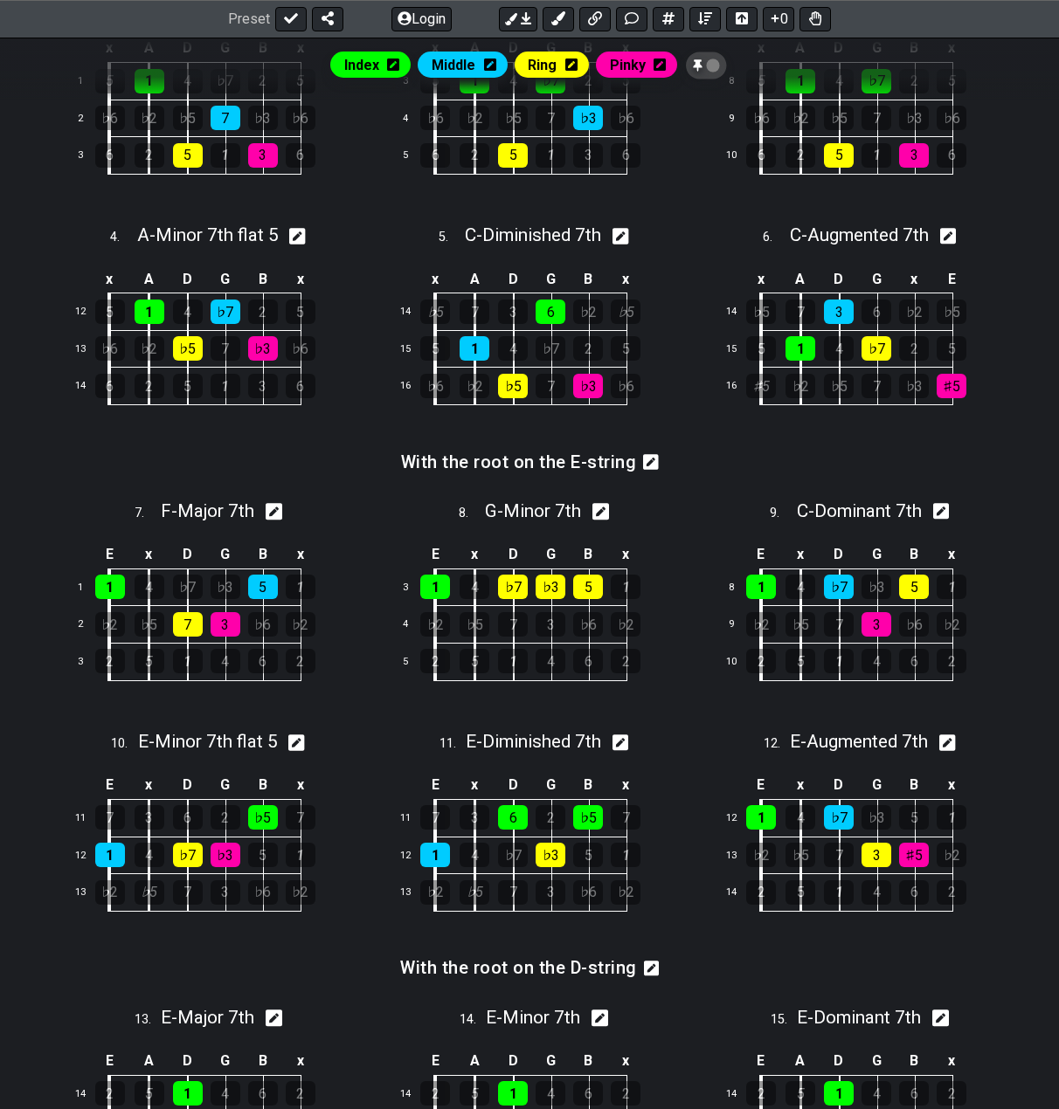
scroll to position [885, 0]
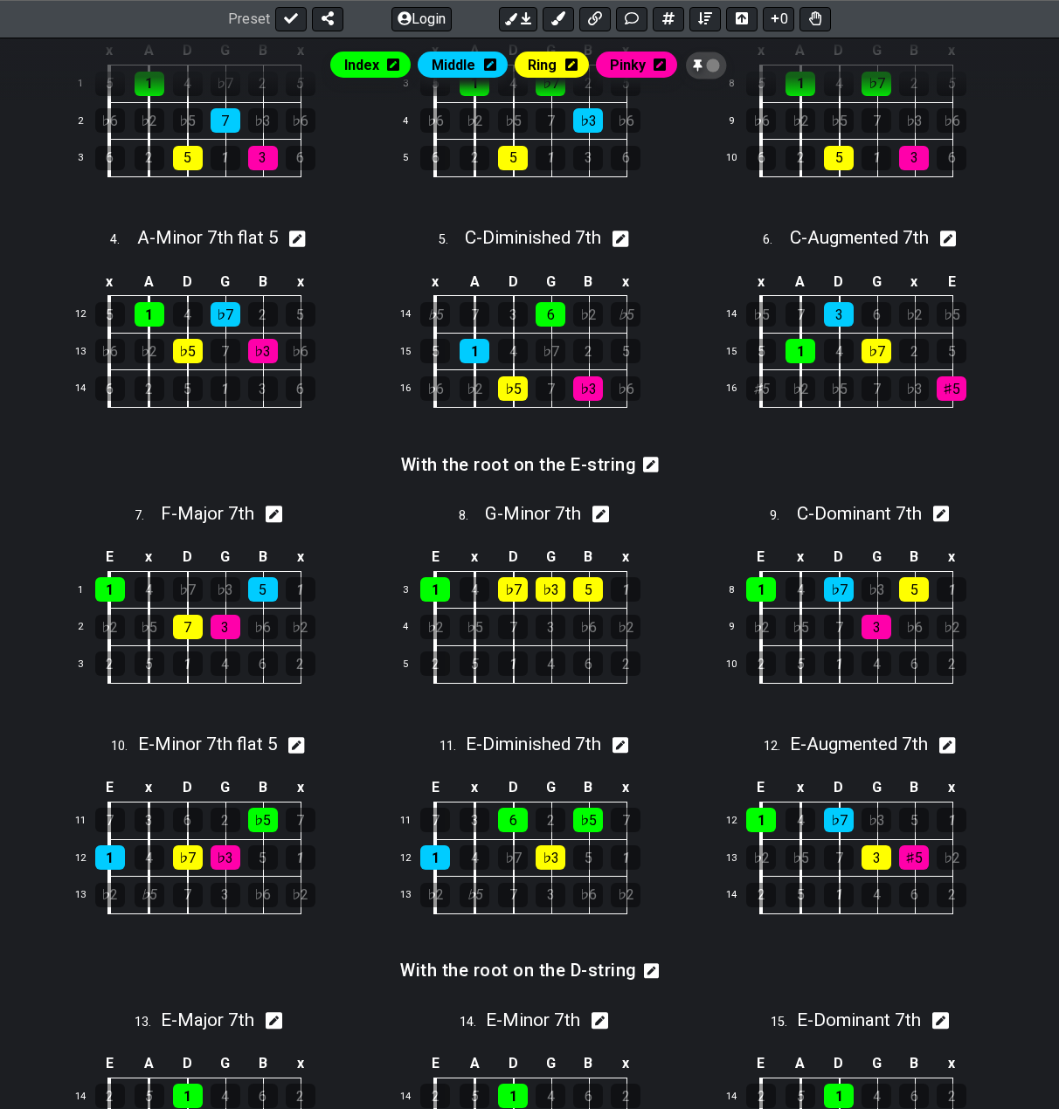
click at [708, 68] on icon at bounding box center [706, 65] width 13 height 17
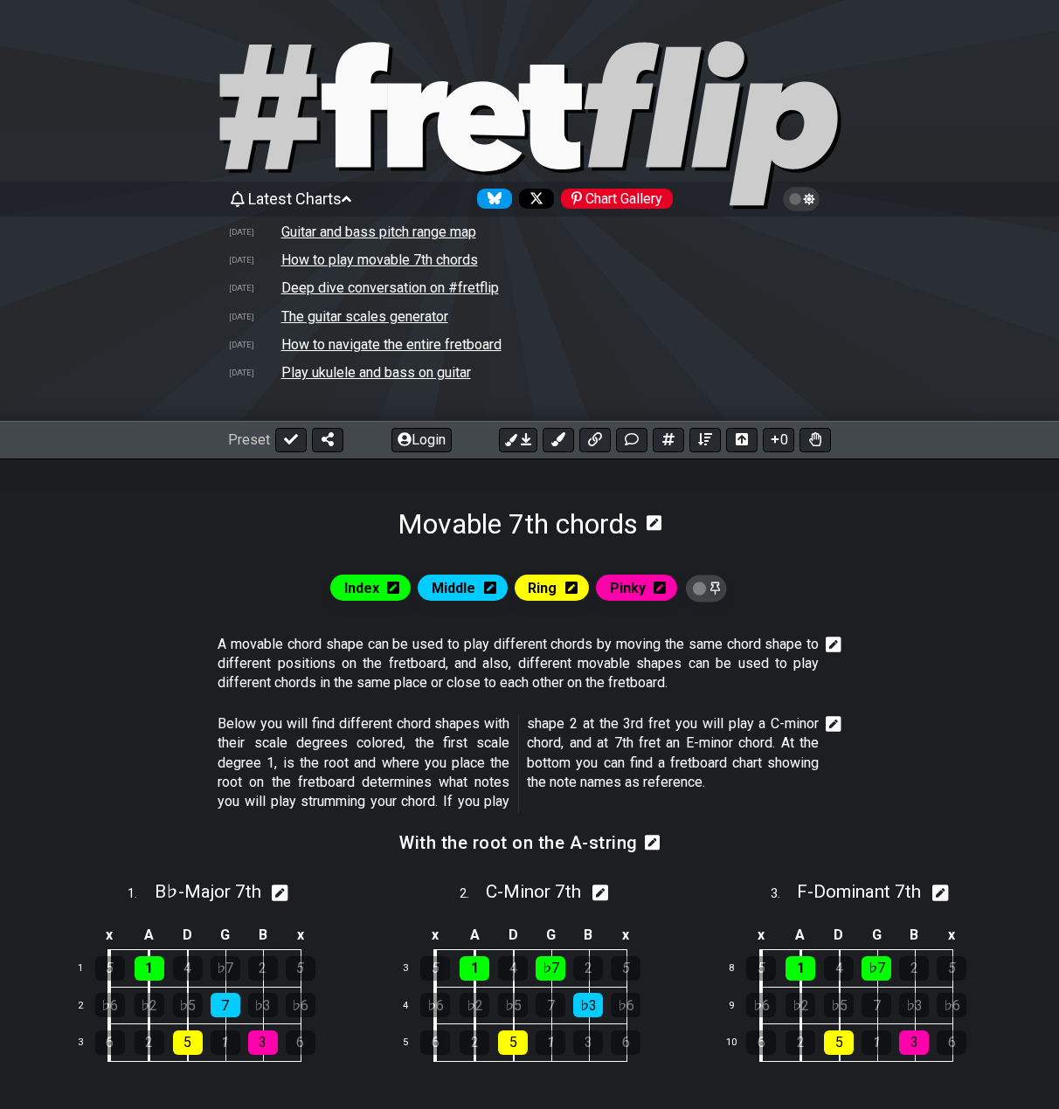
click at [399, 121] on icon at bounding box center [417, 124] width 61 height 86
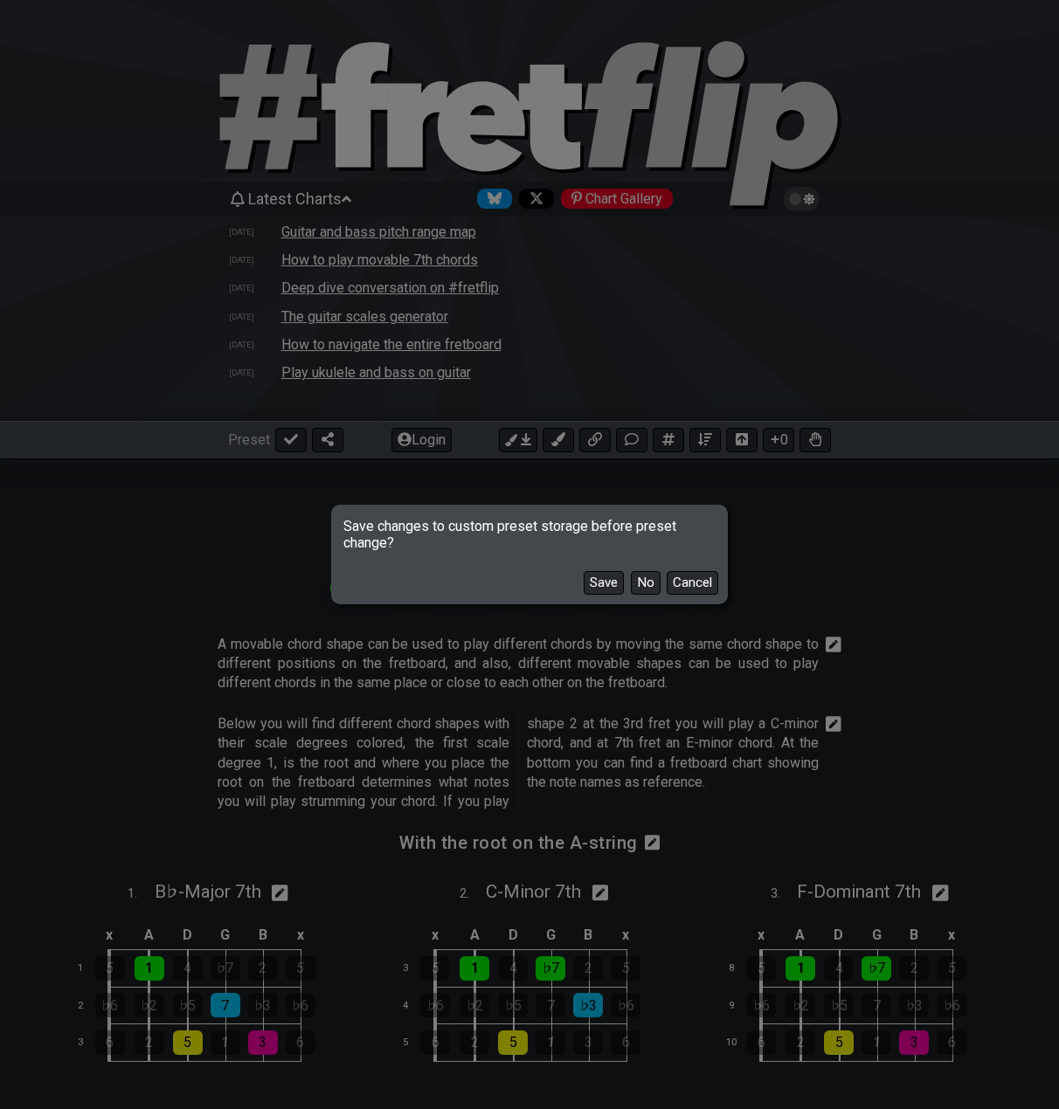
drag, startPoint x: 644, startPoint y: 574, endPoint x: 622, endPoint y: 570, distance: 22.1
click at [644, 575] on button "No" at bounding box center [646, 583] width 30 height 24
select select "C"
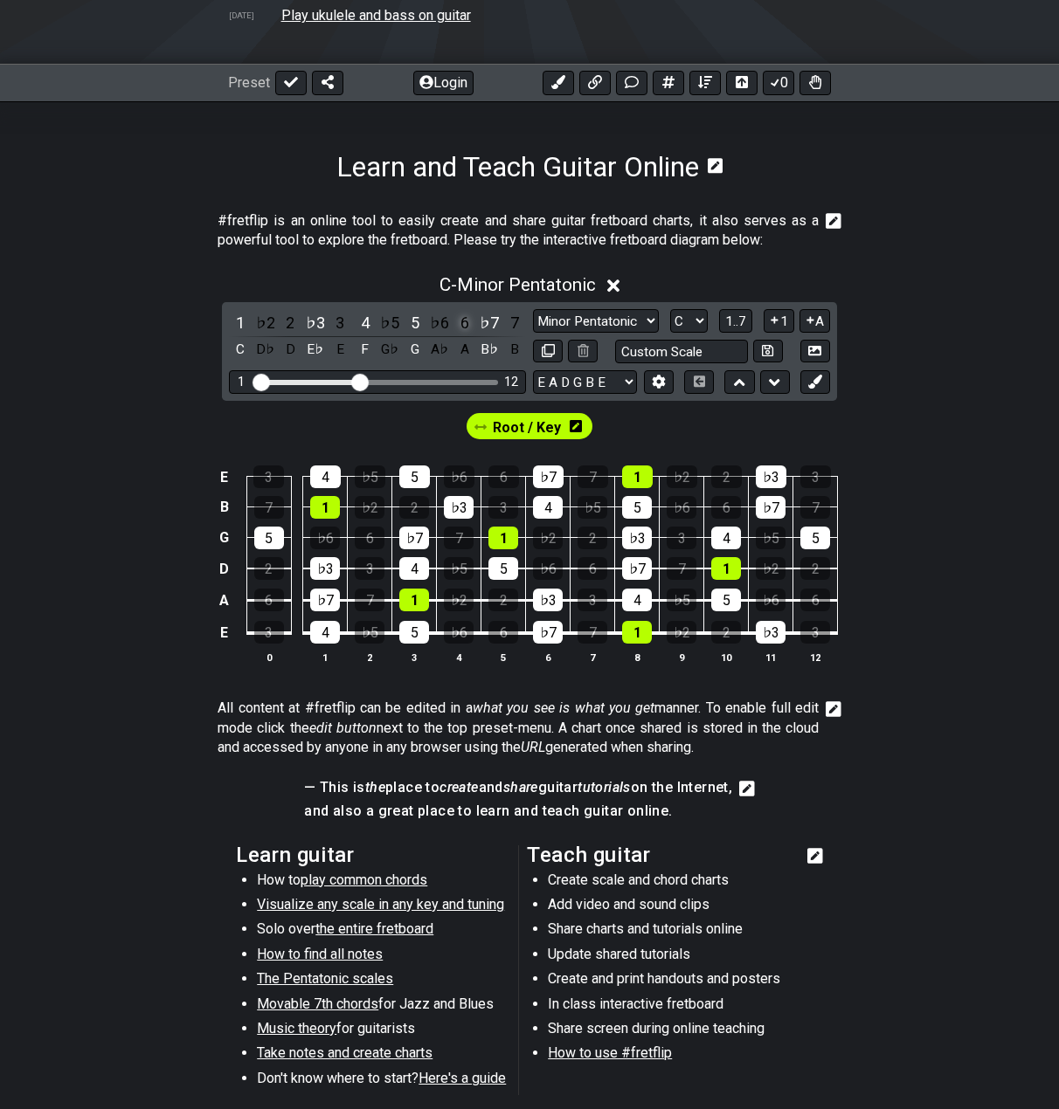
scroll to position [349, 0]
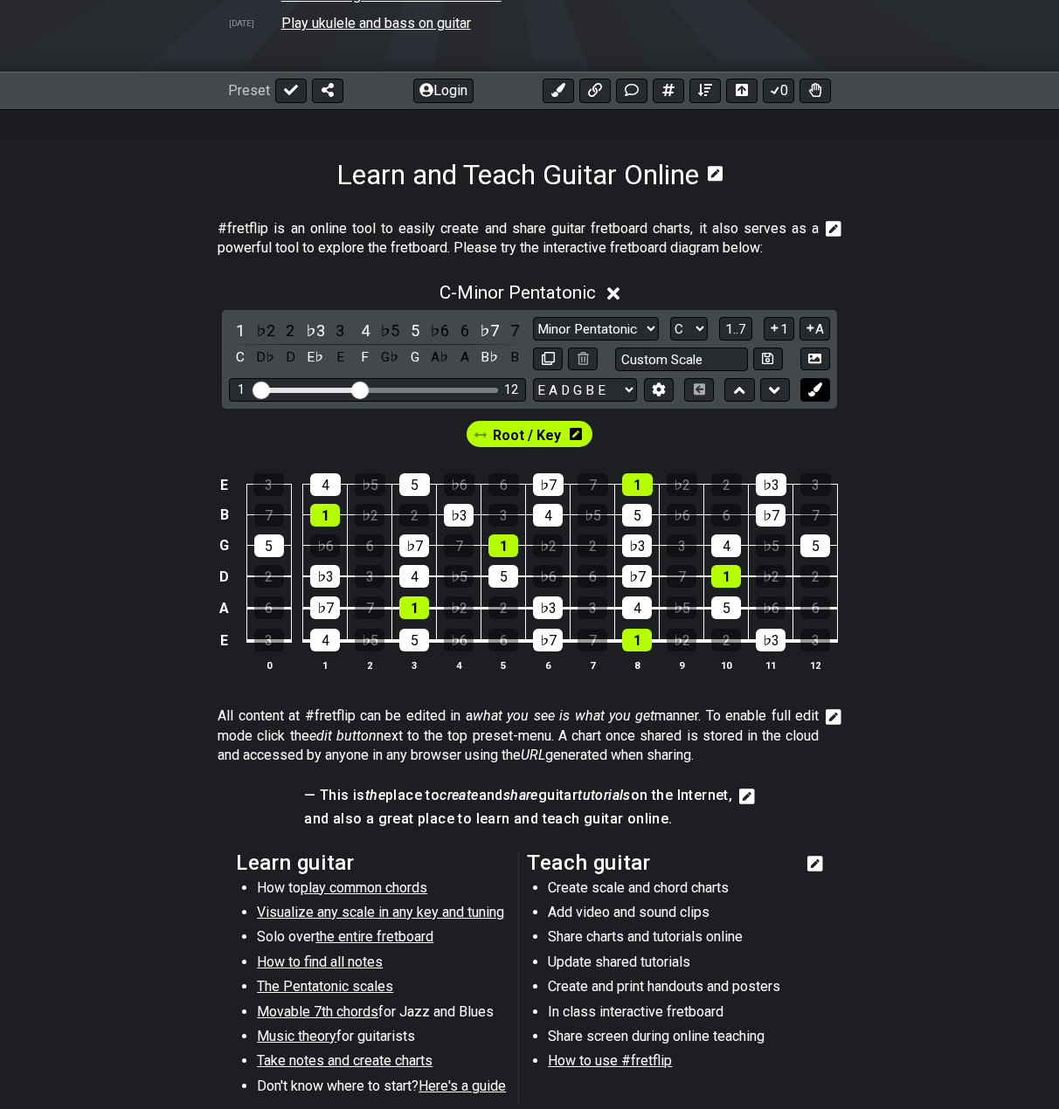
click at [817, 394] on icon at bounding box center [814, 389] width 13 height 13
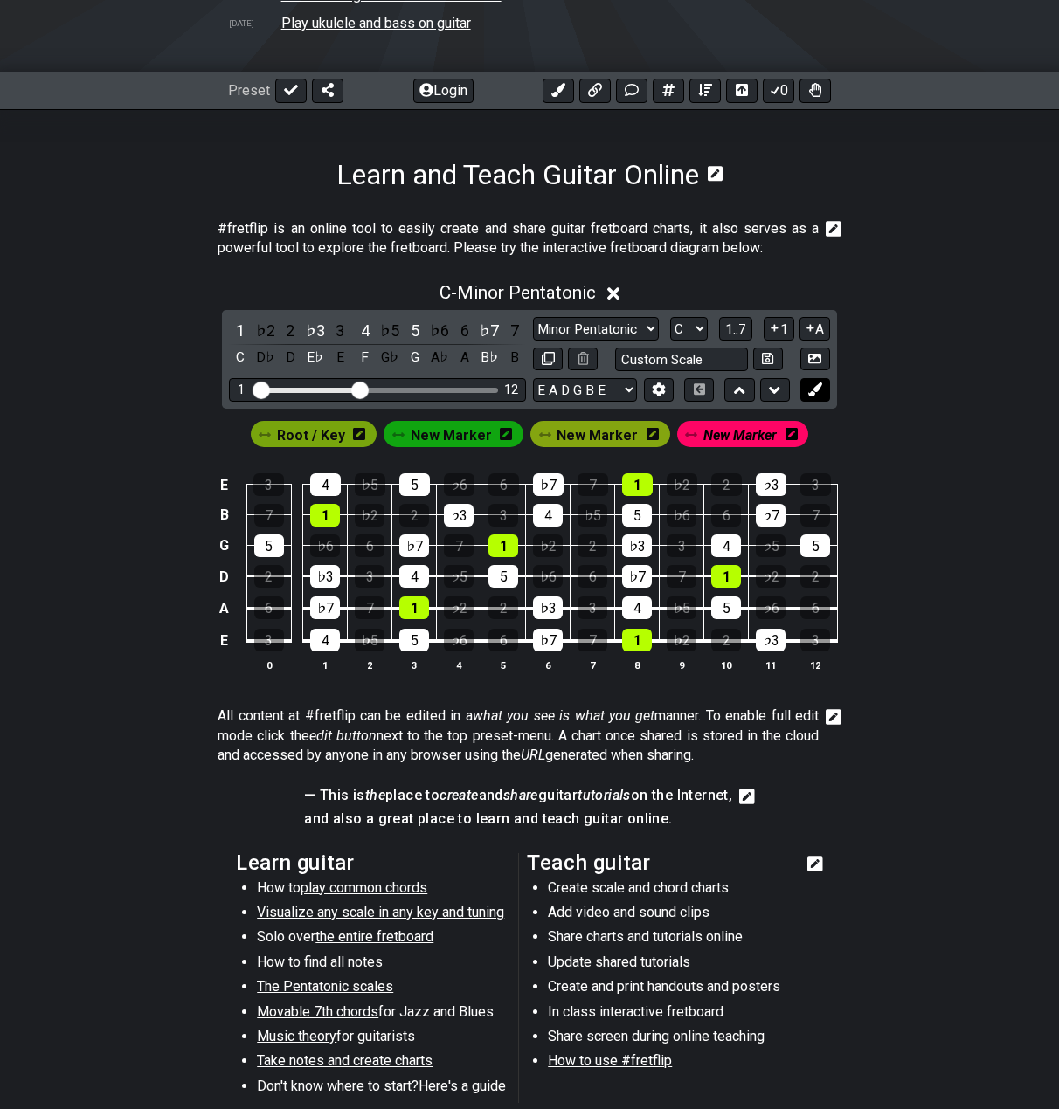
click at [817, 394] on icon at bounding box center [814, 389] width 13 height 13
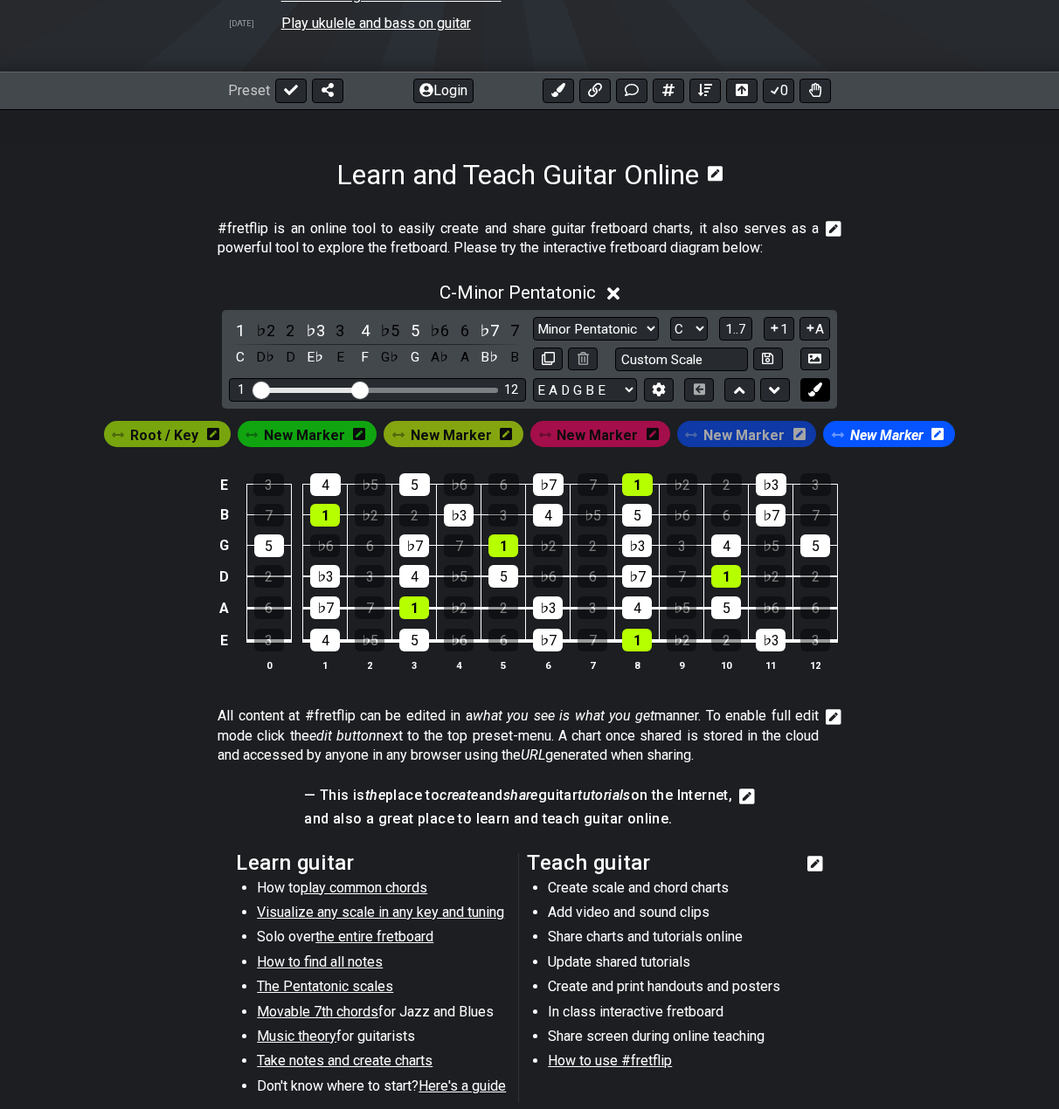
click at [817, 394] on icon at bounding box center [814, 389] width 13 height 13
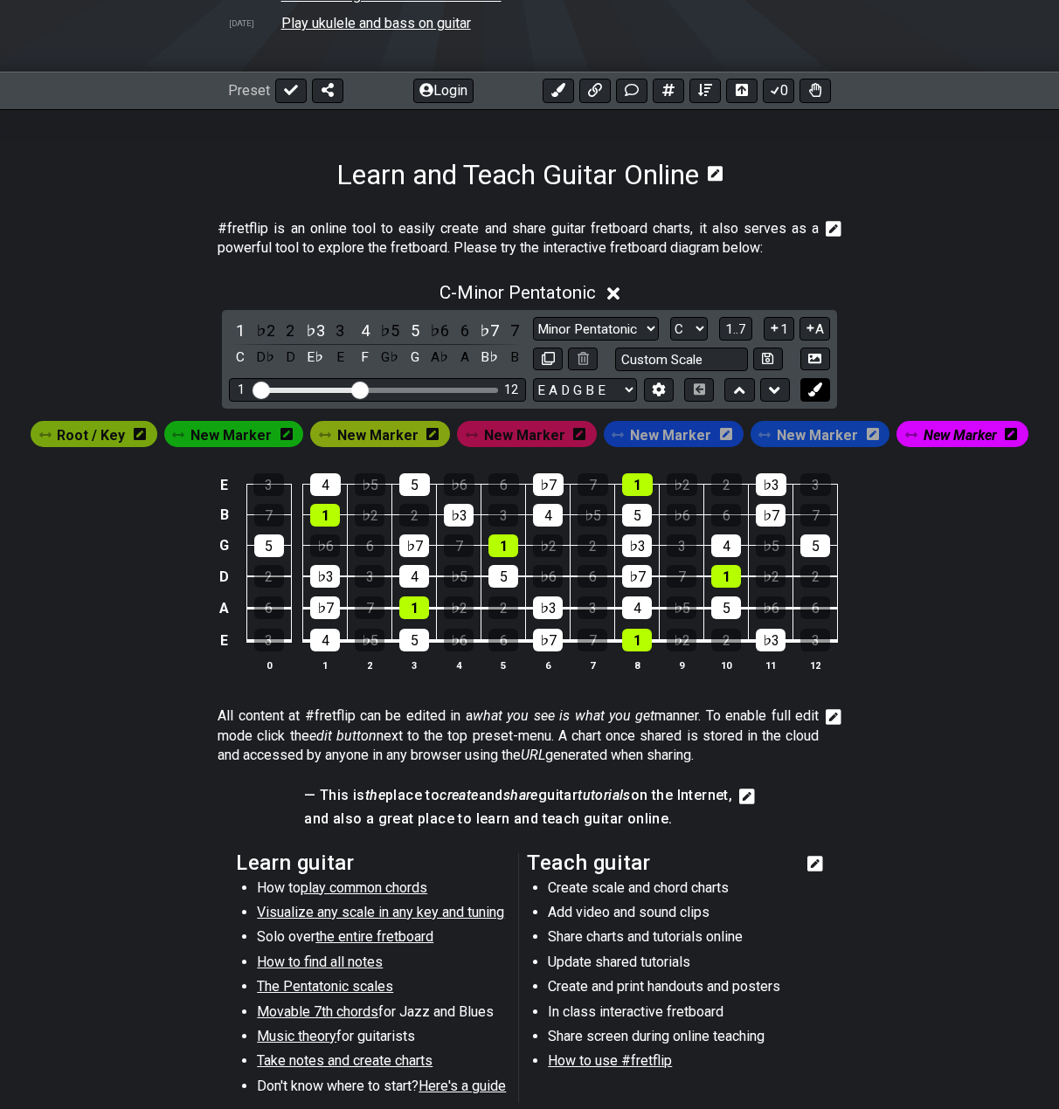
click at [817, 394] on icon at bounding box center [814, 389] width 13 height 13
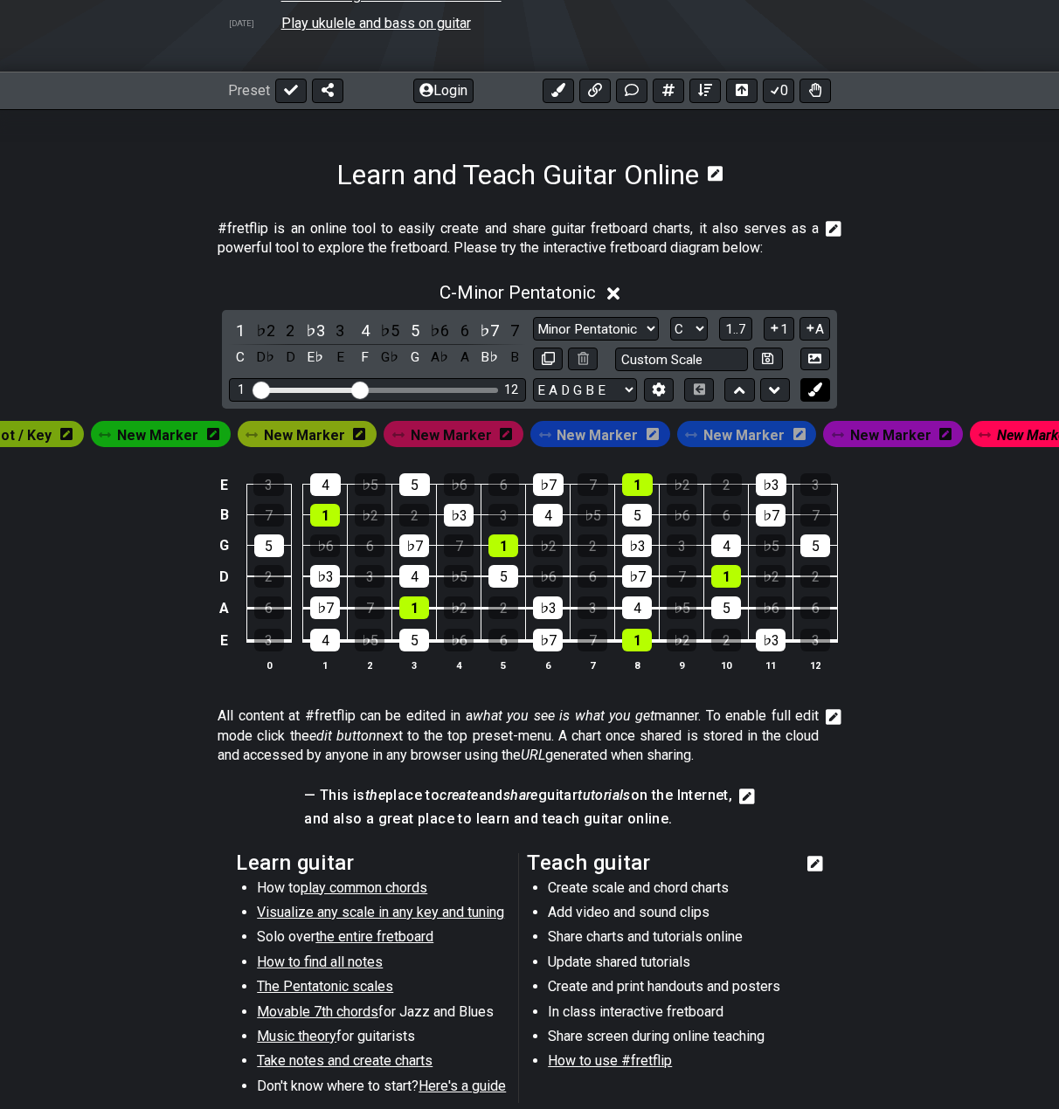
click at [817, 394] on icon at bounding box center [814, 389] width 13 height 13
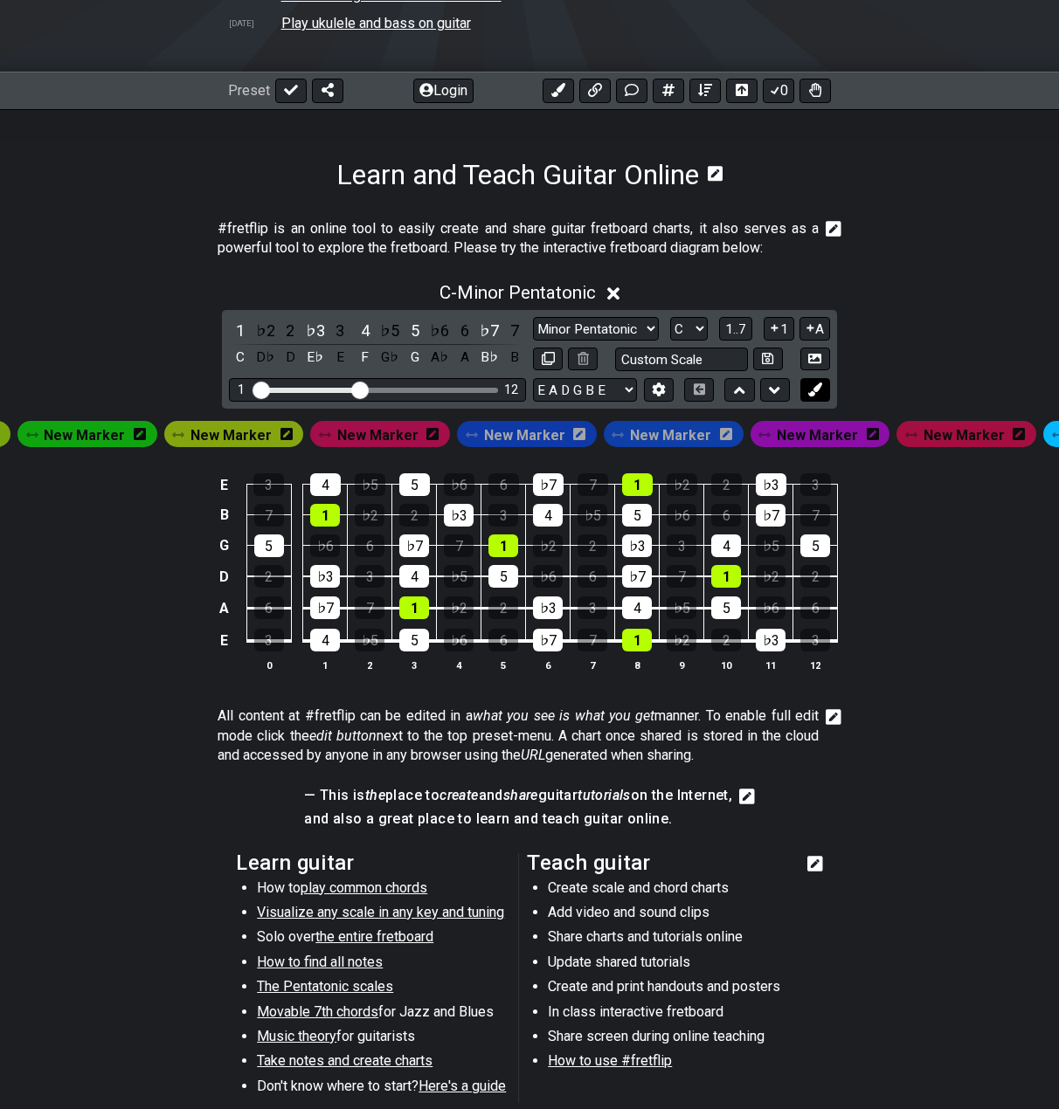
click at [817, 394] on icon at bounding box center [814, 389] width 13 height 13
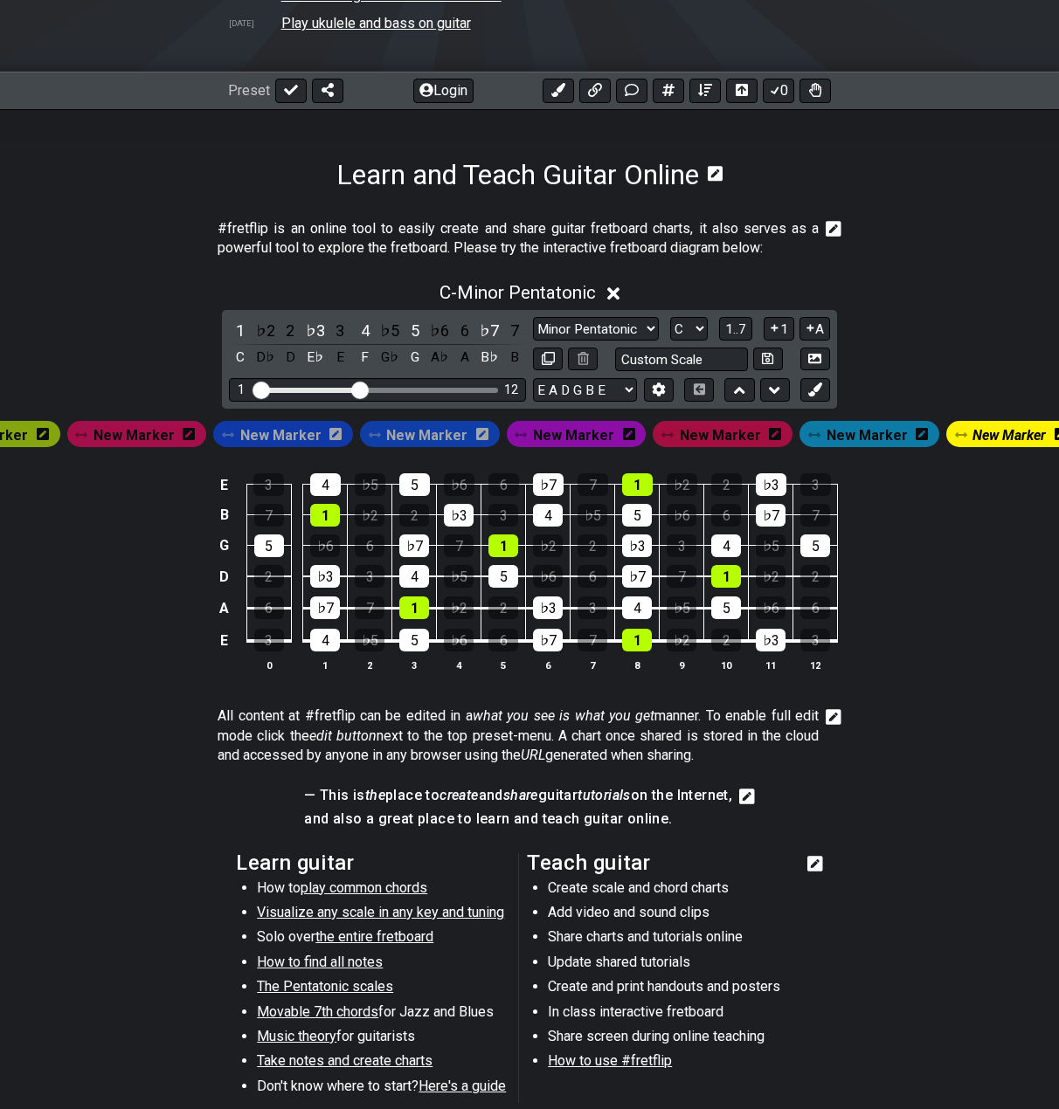
scroll to position [0, 0]
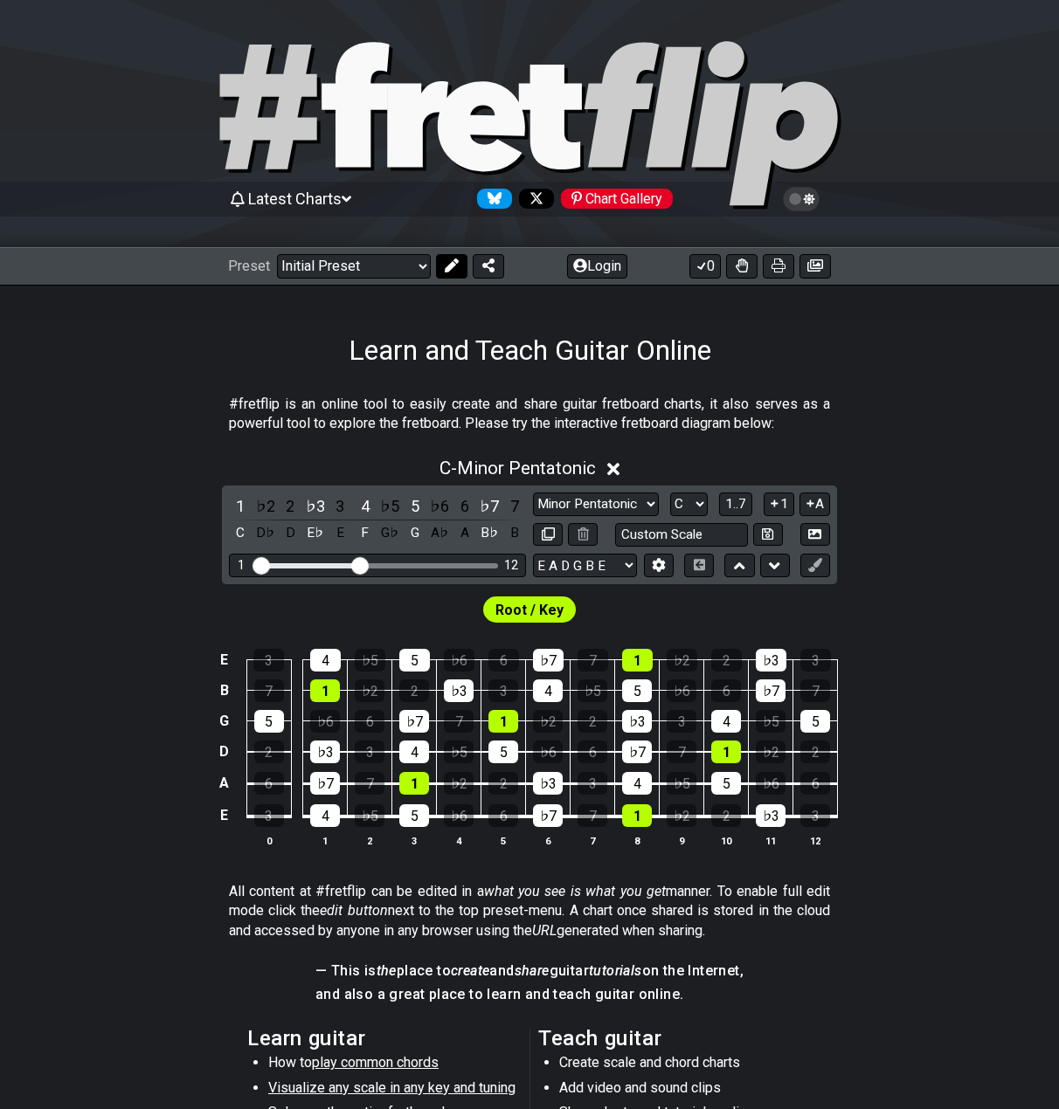
click at [438, 260] on button at bounding box center [451, 266] width 31 height 24
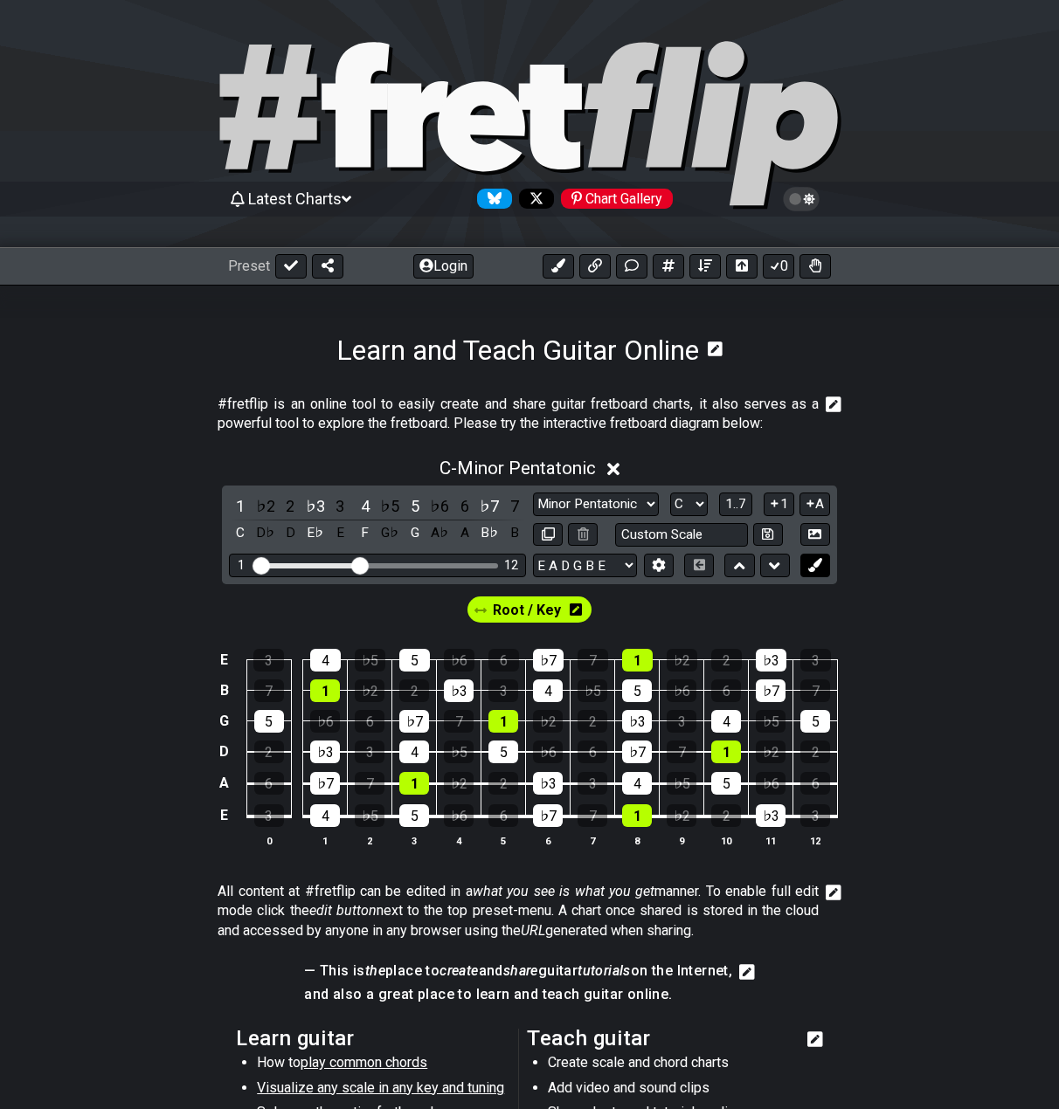
click at [810, 559] on icon at bounding box center [814, 564] width 13 height 13
click at [811, 559] on icon at bounding box center [814, 564] width 13 height 13
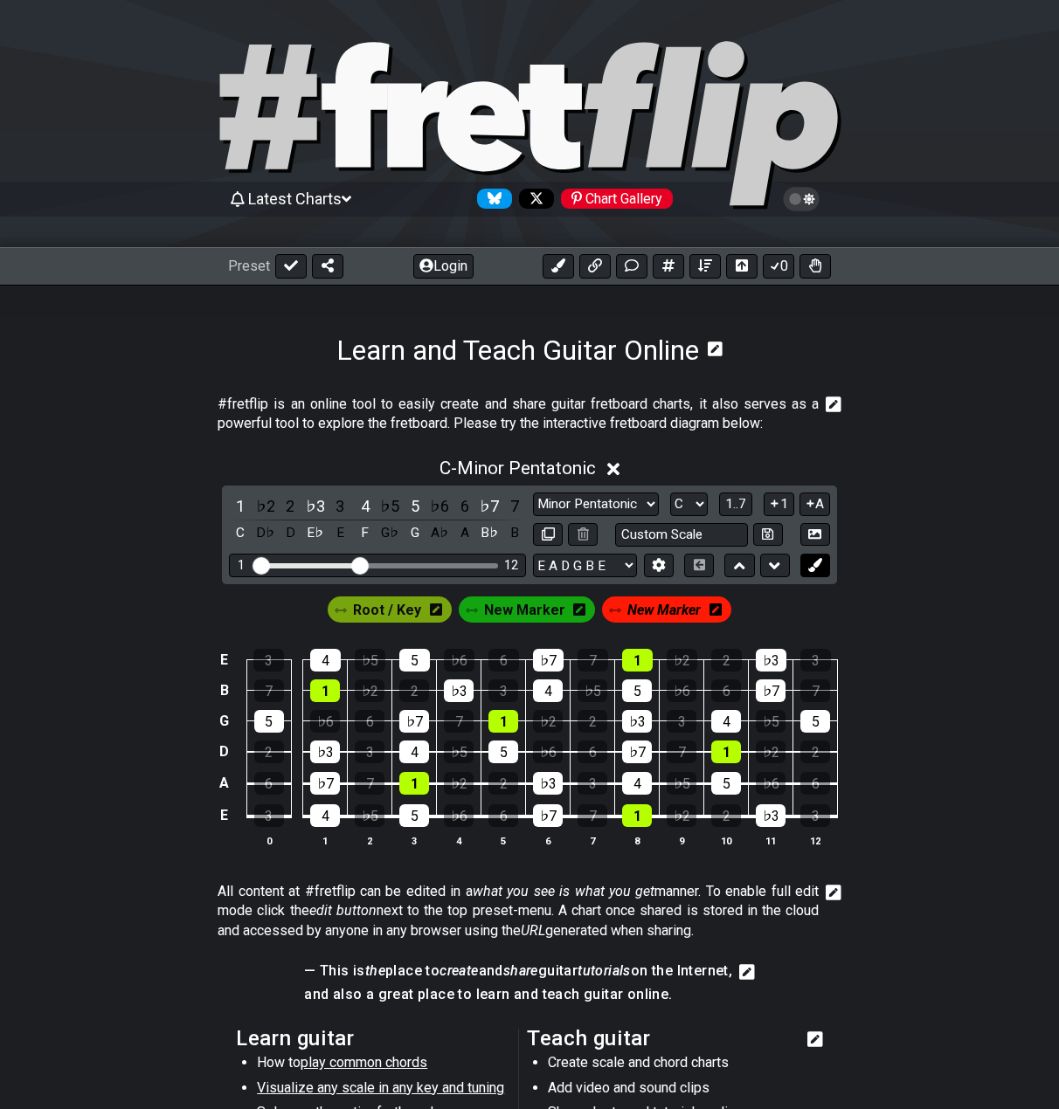
click at [811, 559] on icon at bounding box center [814, 564] width 13 height 13
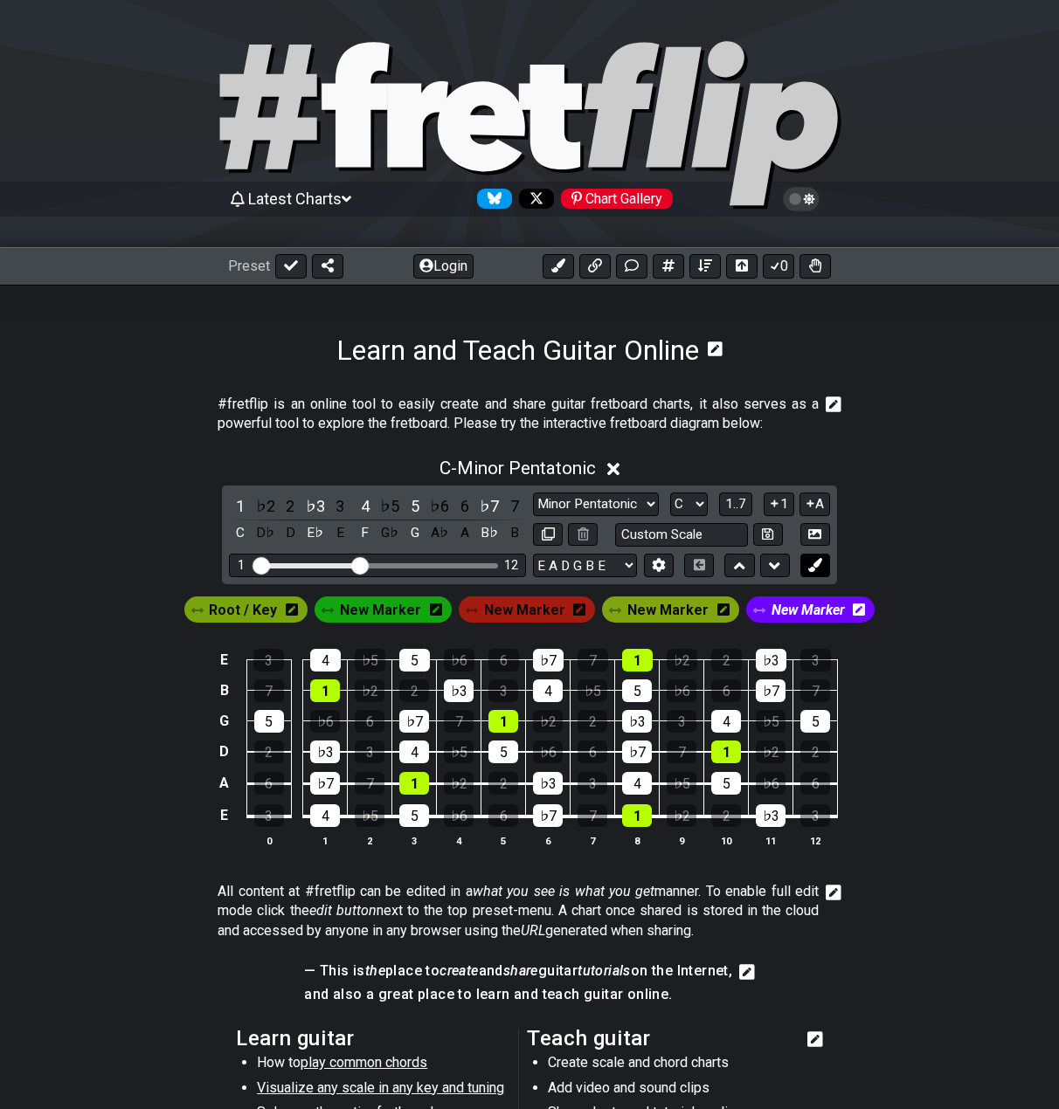
click at [811, 559] on icon at bounding box center [814, 564] width 13 height 13
click at [812, 557] on button at bounding box center [815, 566] width 30 height 24
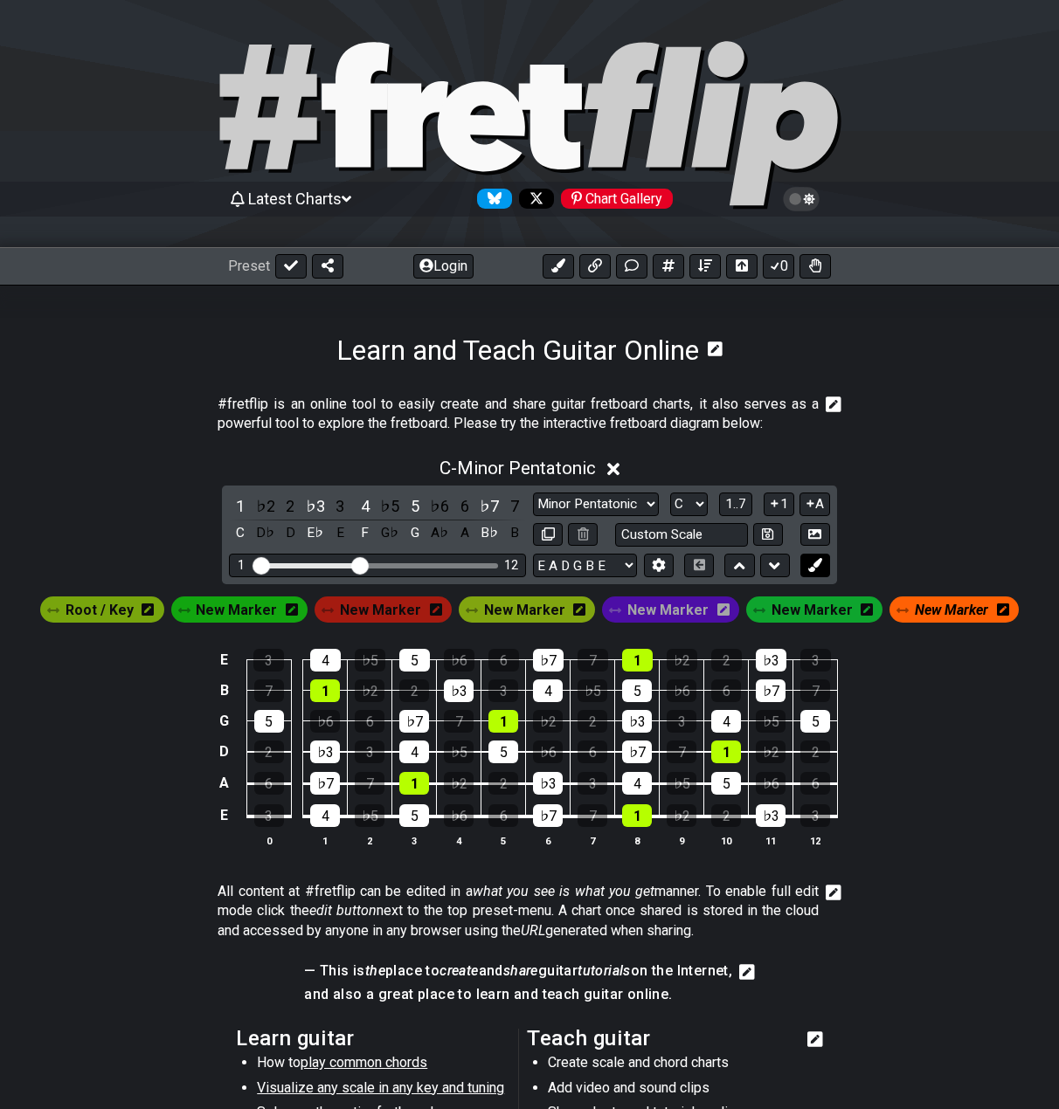
click at [812, 556] on button at bounding box center [815, 566] width 30 height 24
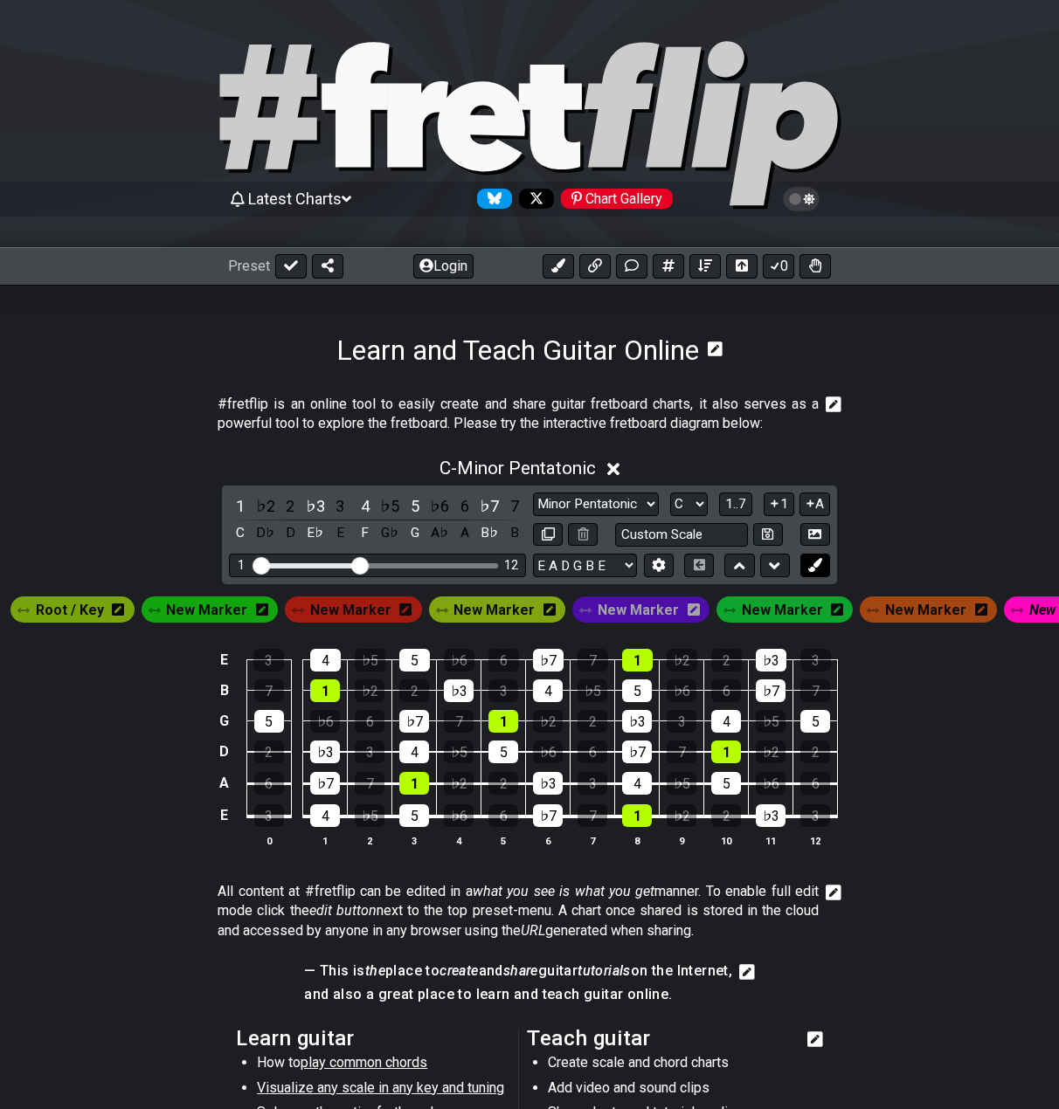
click at [812, 556] on button at bounding box center [815, 566] width 30 height 24
click at [812, 554] on button at bounding box center [815, 566] width 30 height 24
click at [812, 553] on div "1 ♭2 2 ♭3 3 4 ♭5 5 ♭6 6 ♭7 7 C D♭ D E♭ E F G♭ G A♭ A B♭ B Minor Pentatonic Clic…" at bounding box center [529, 535] width 615 height 99
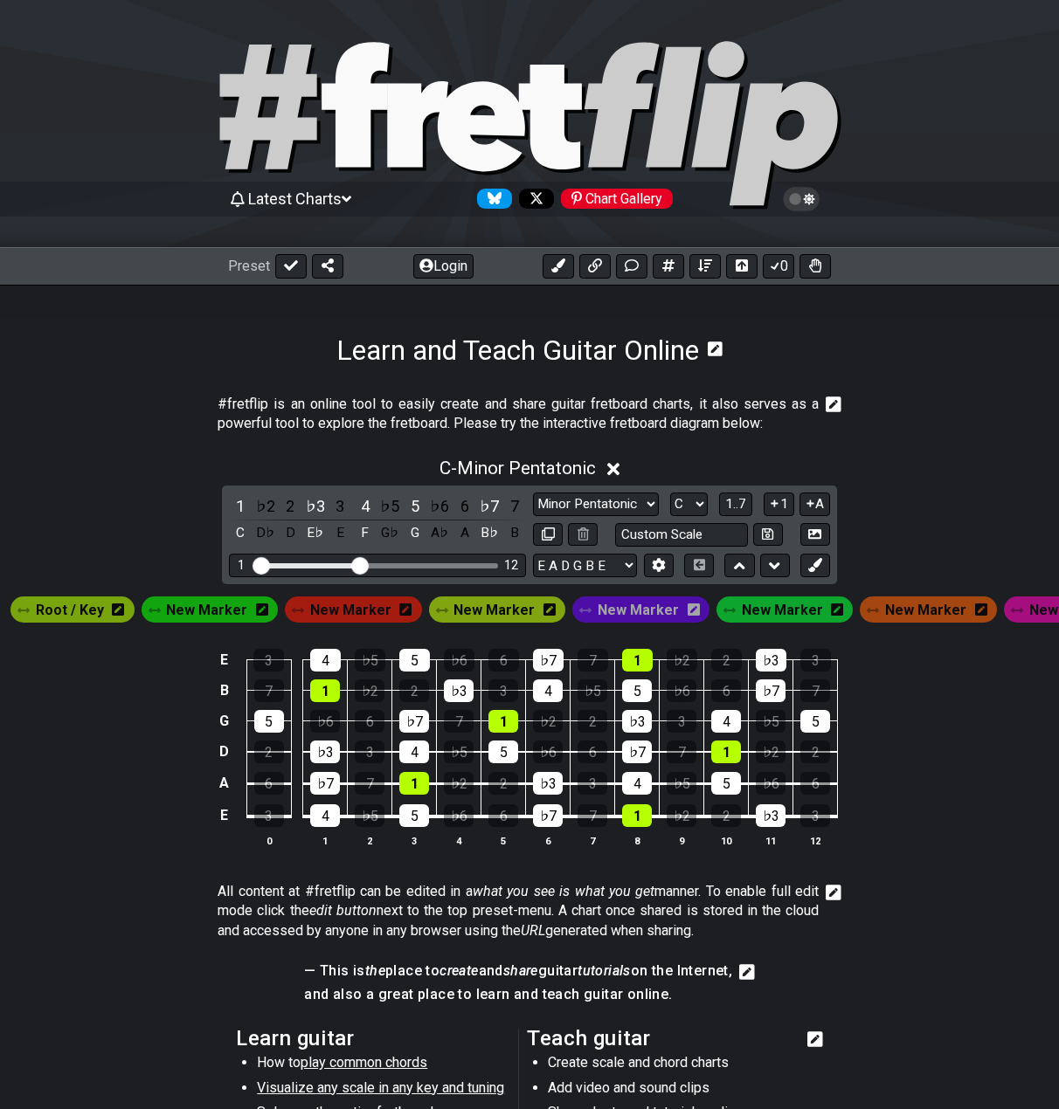
click at [812, 552] on div "1 ♭2 2 ♭3 3 4 ♭5 5 ♭6 6 ♭7 7 C D♭ D E♭ E F G♭ G A♭ A B♭ B Minor Pentatonic Clic…" at bounding box center [529, 535] width 615 height 99
click at [288, 266] on icon at bounding box center [291, 265] width 14 height 10
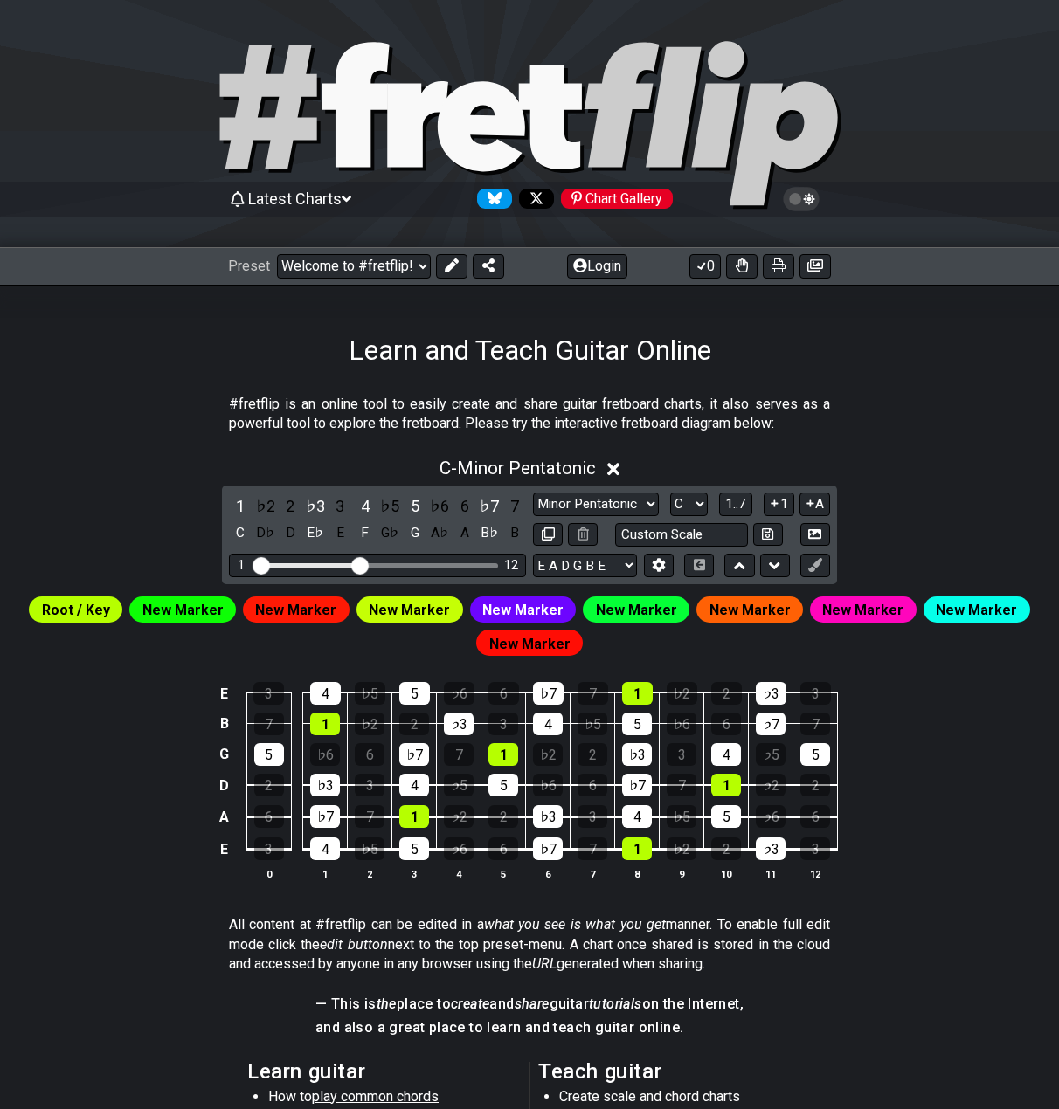
click at [363, 90] on icon at bounding box center [354, 104] width 67 height 125
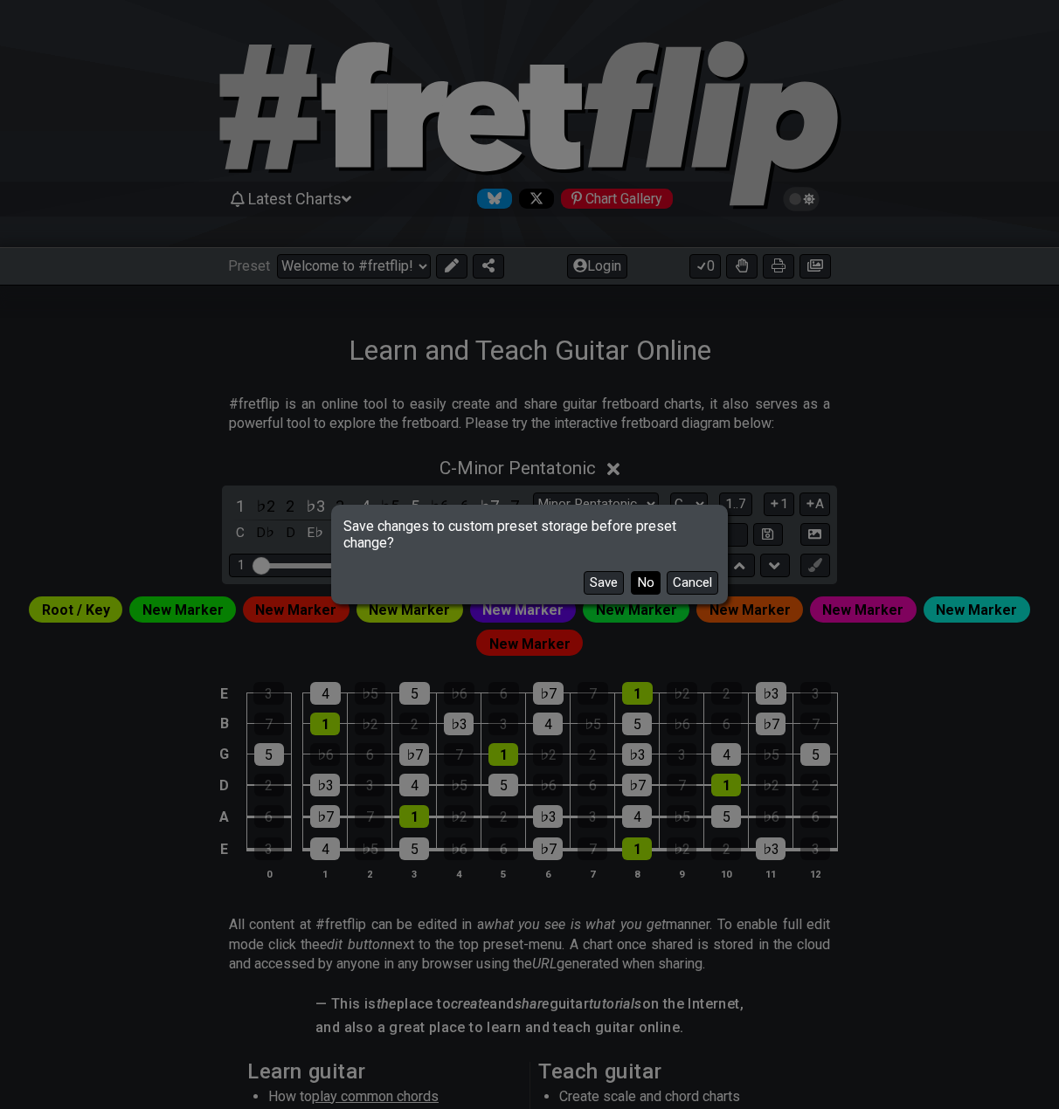
click at [650, 585] on button "No" at bounding box center [646, 583] width 30 height 24
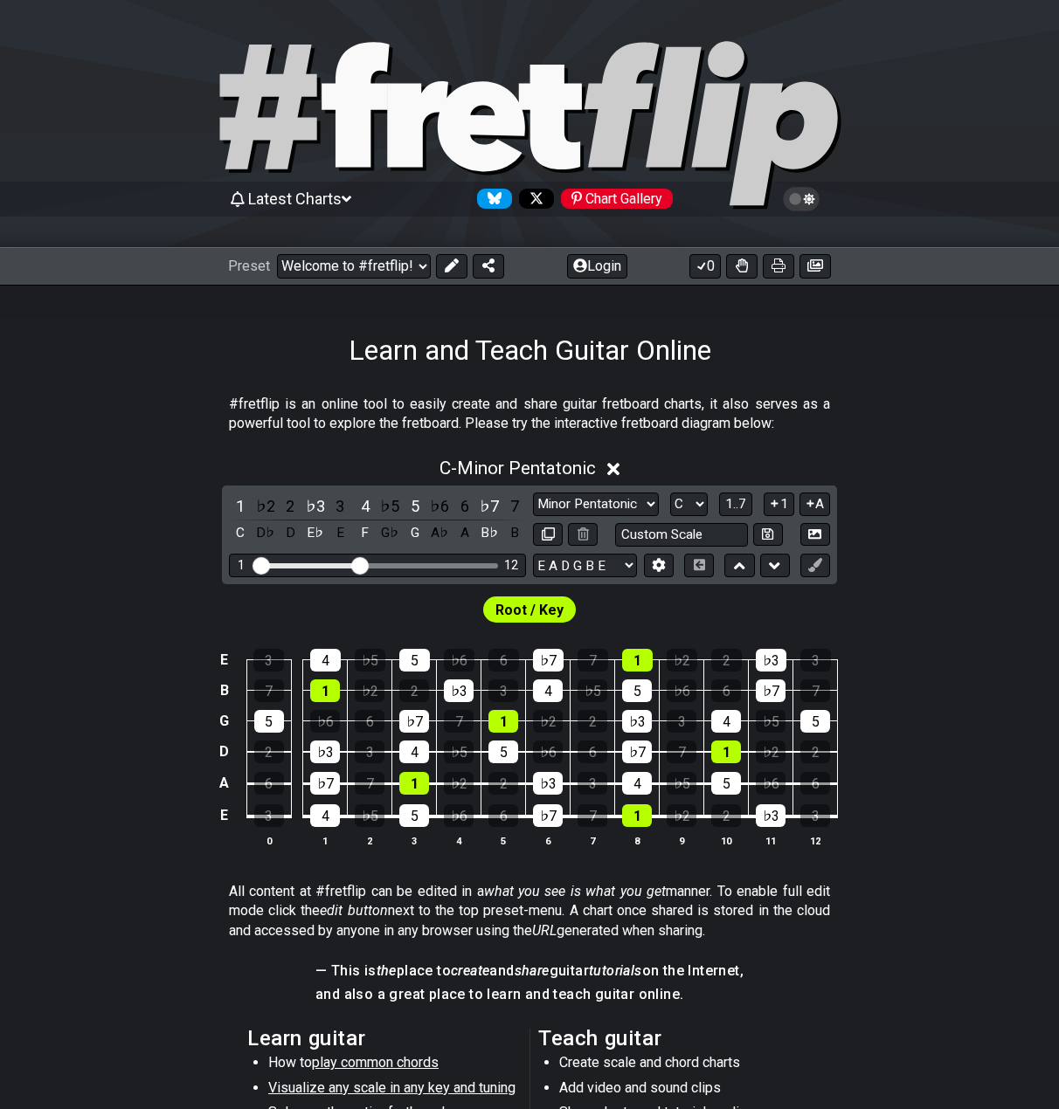
click at [341, 200] on span "Latest Charts" at bounding box center [294, 199] width 93 height 18
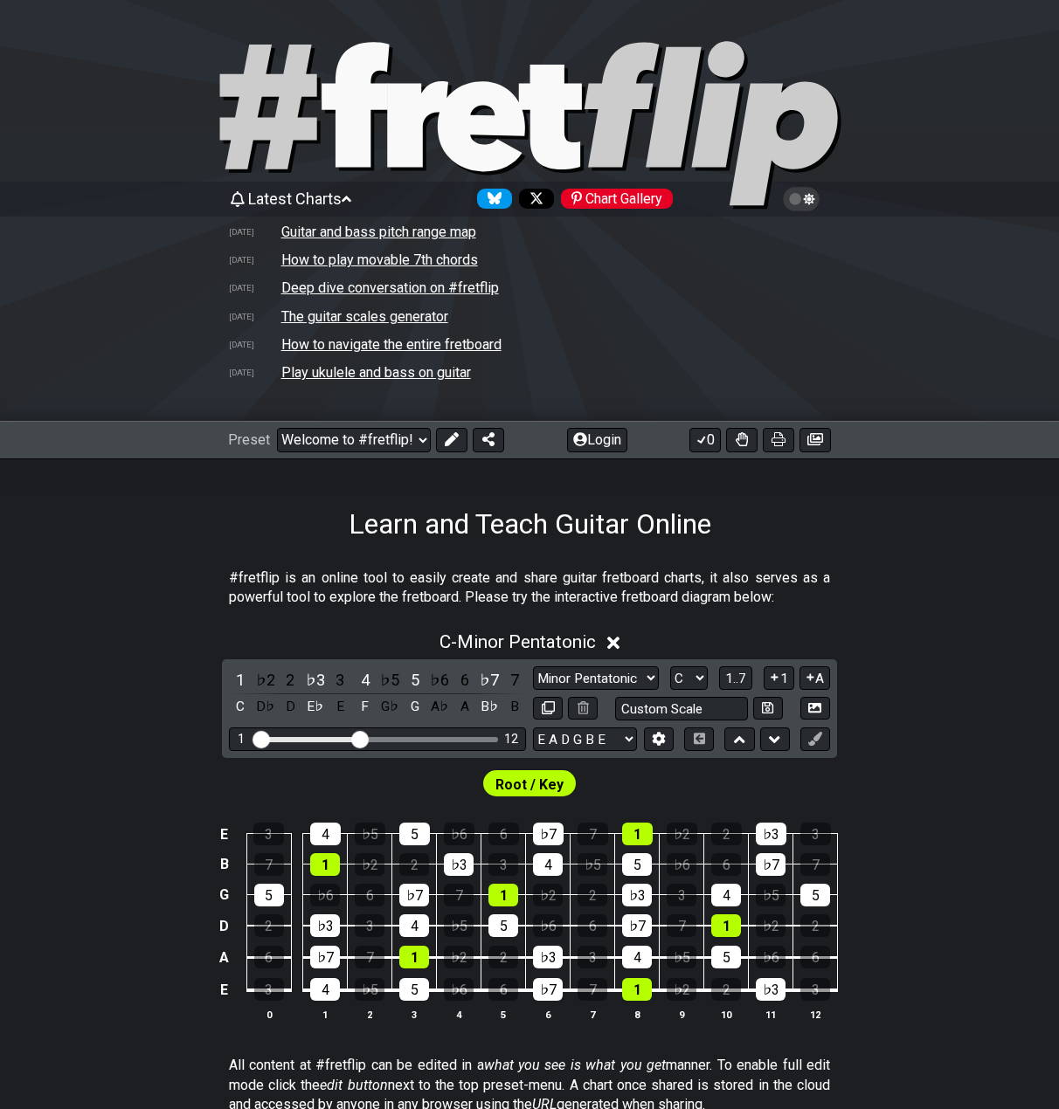
click at [335, 258] on td "How to play movable 7th chords" at bounding box center [379, 260] width 198 height 18
select select "/movable-7th-chords"
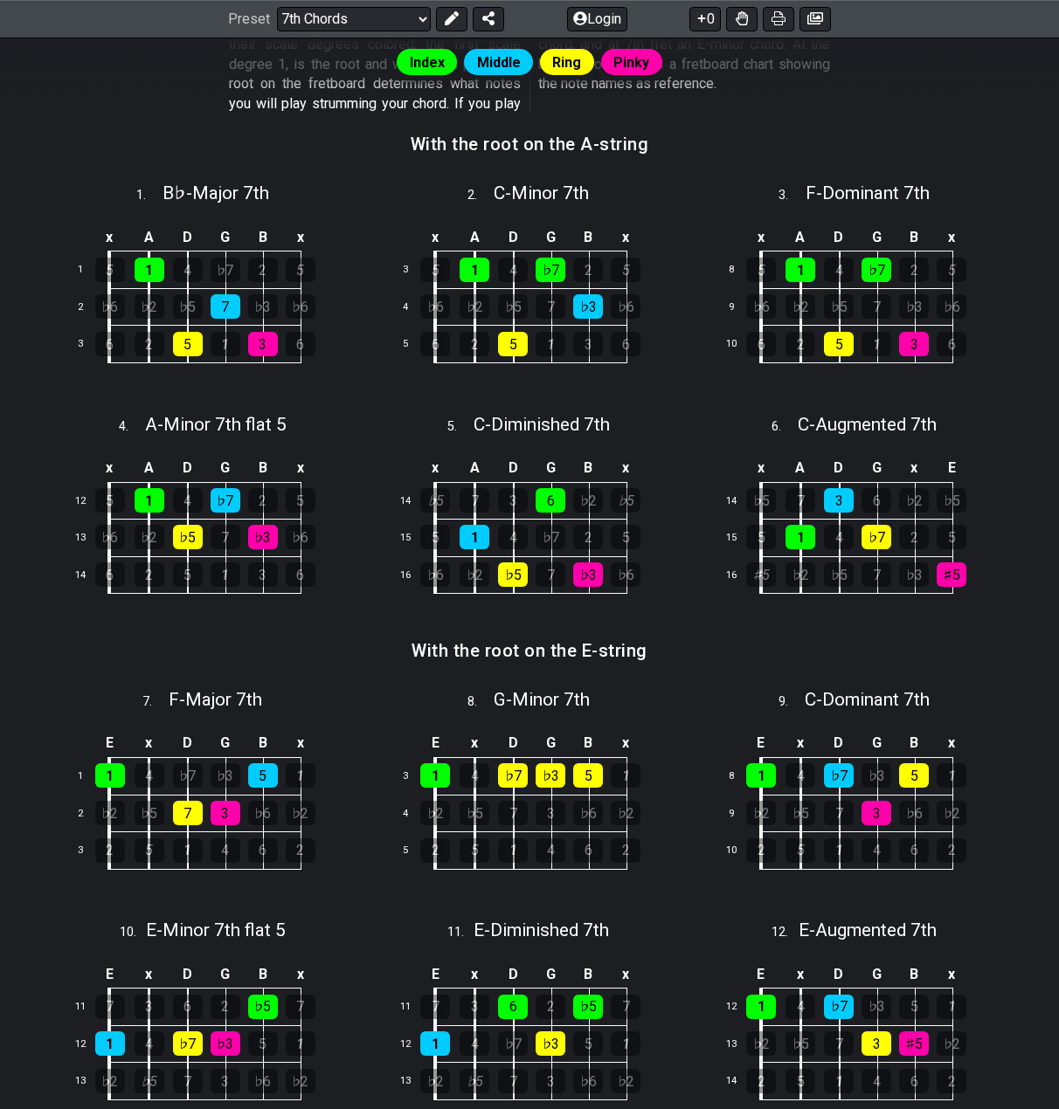
scroll to position [689, 0]
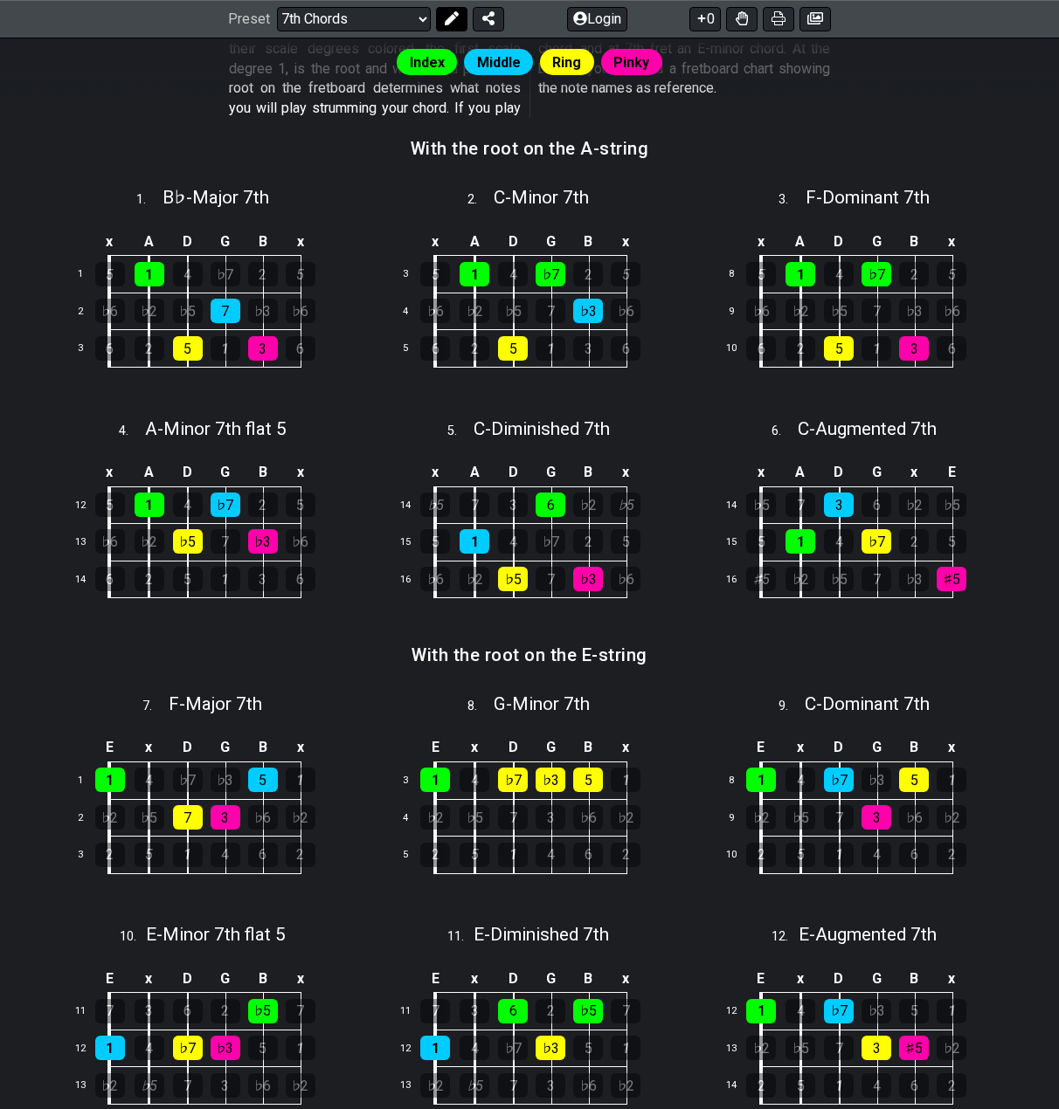
click at [445, 15] on icon at bounding box center [452, 19] width 14 height 14
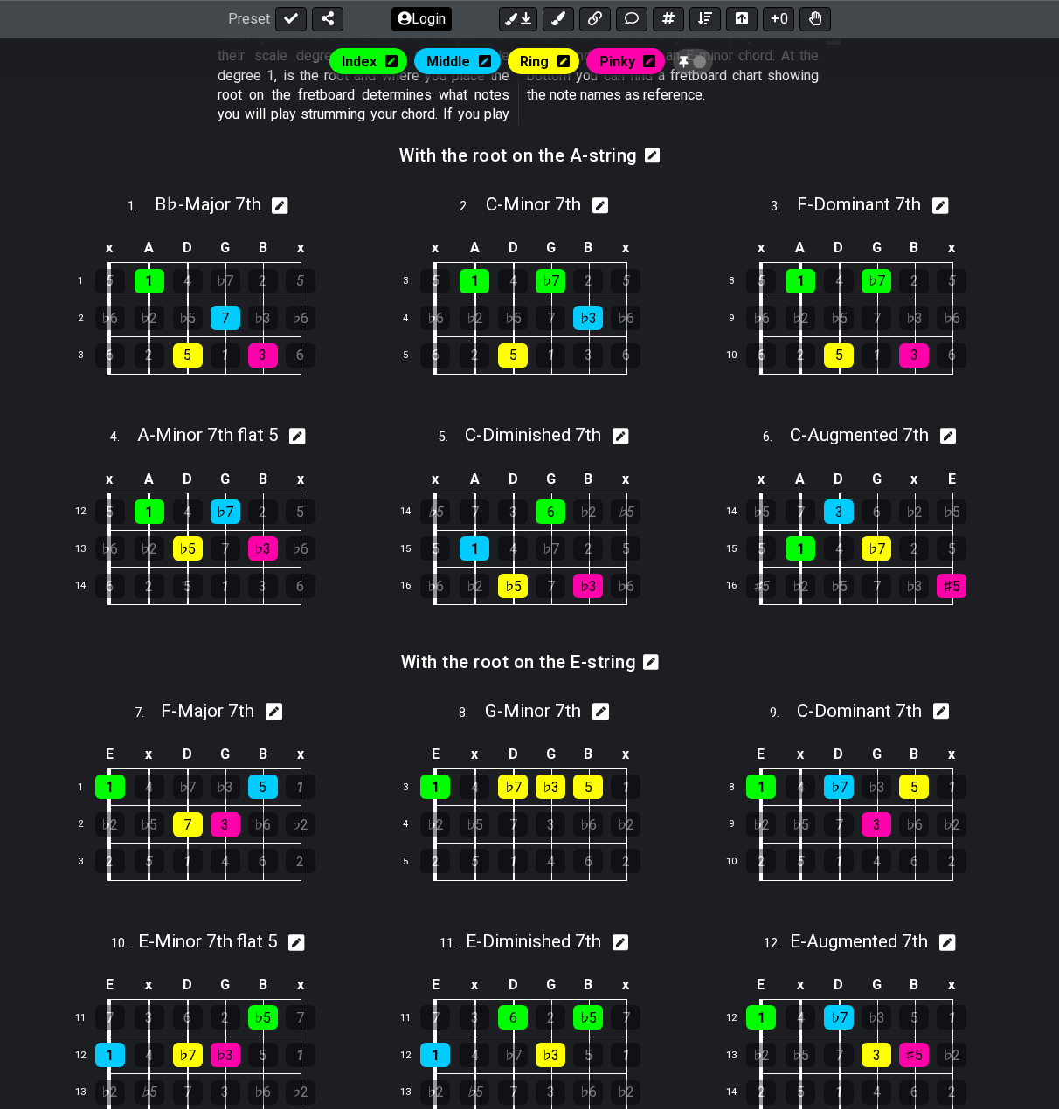
scroll to position [696, 0]
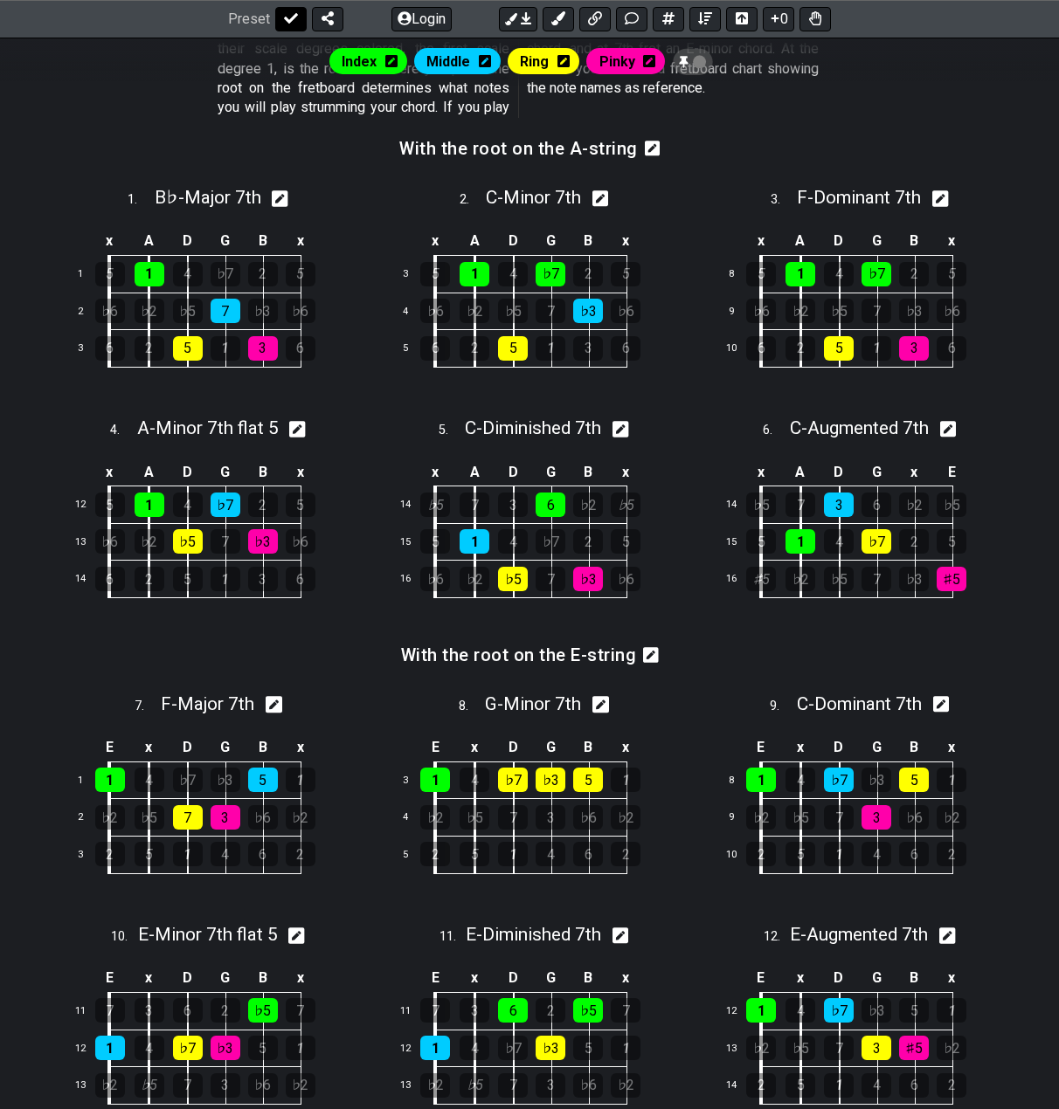
click at [301, 16] on button at bounding box center [290, 19] width 31 height 24
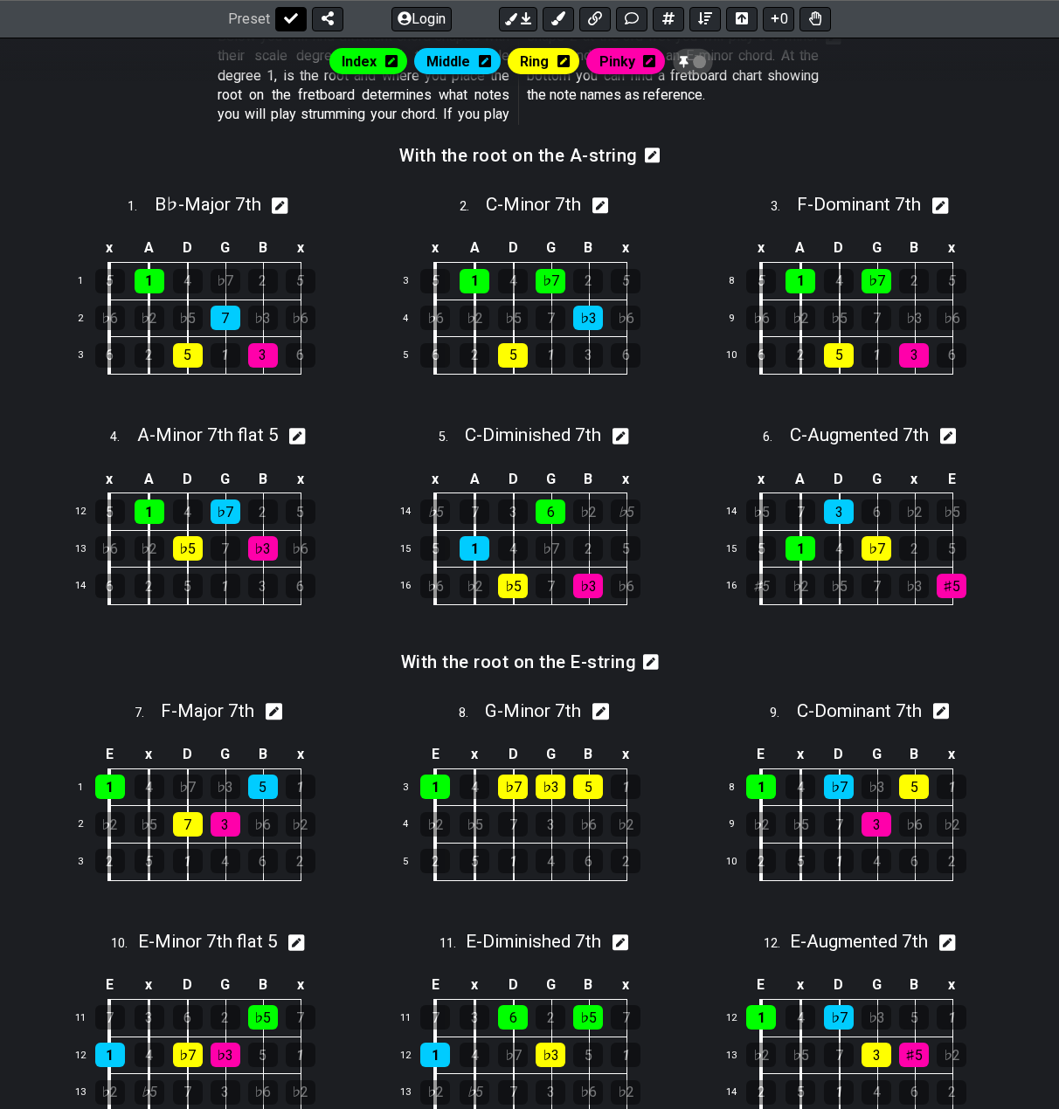
select select "/movable-7th-chords"
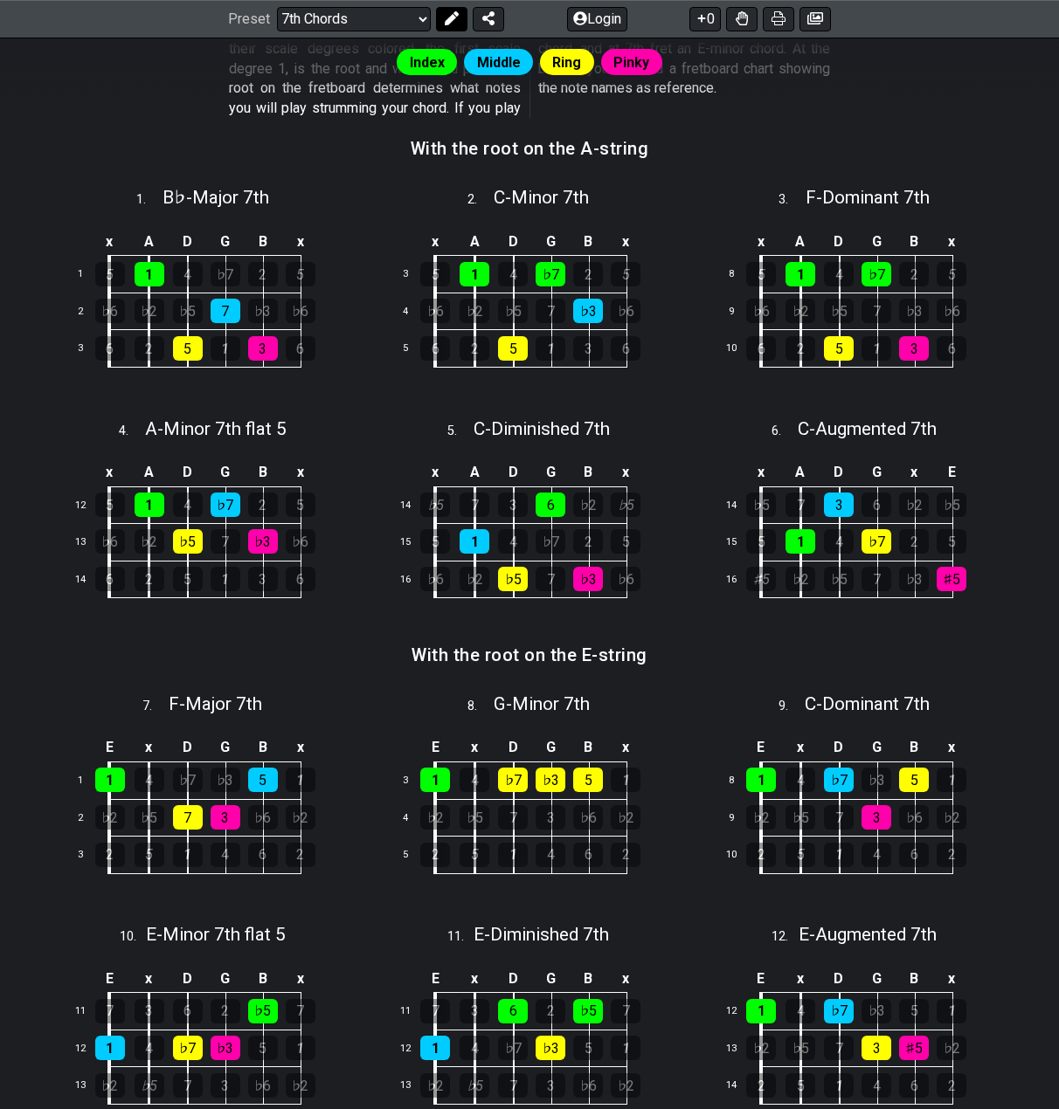
click at [454, 18] on icon at bounding box center [452, 19] width 14 height 14
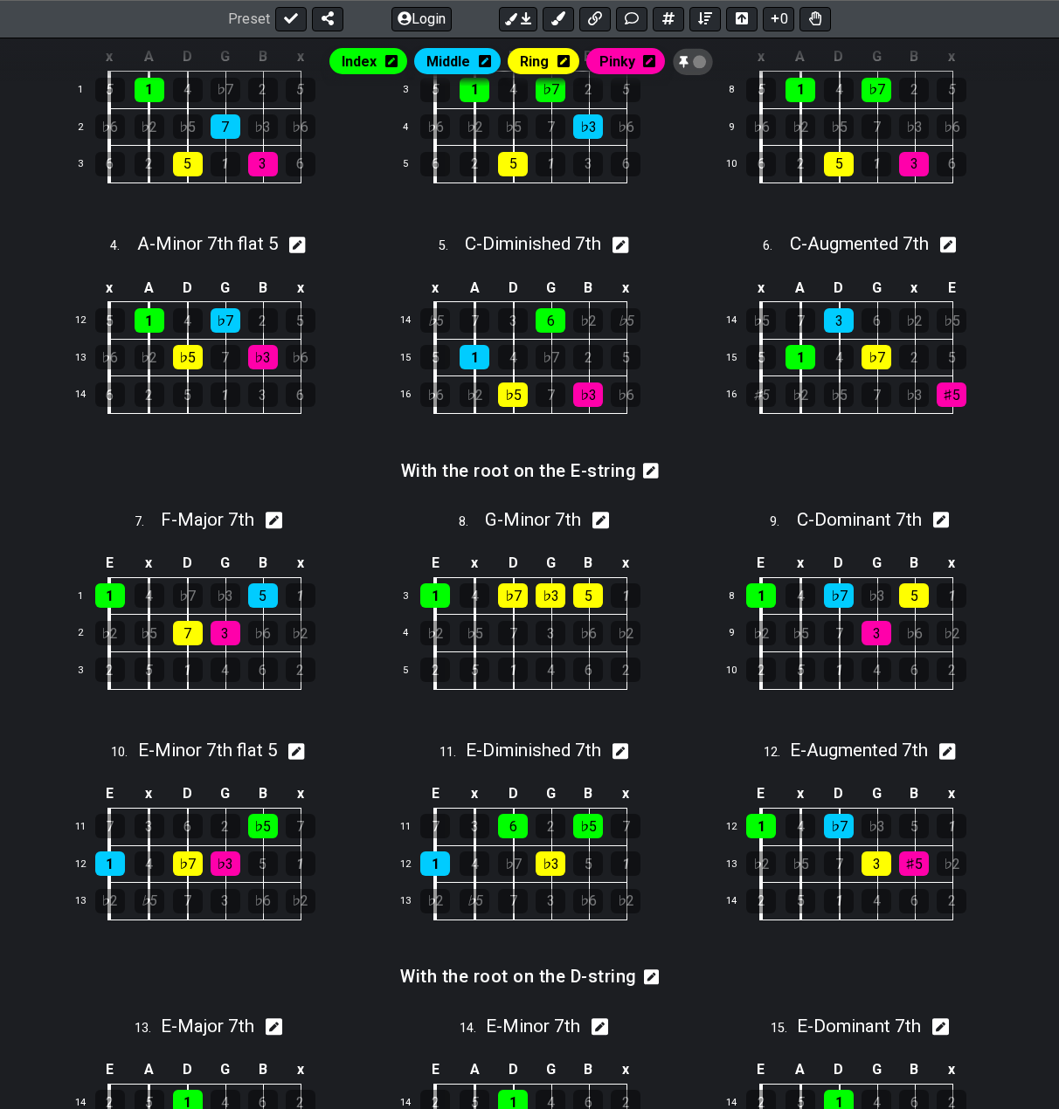
scroll to position [888, 0]
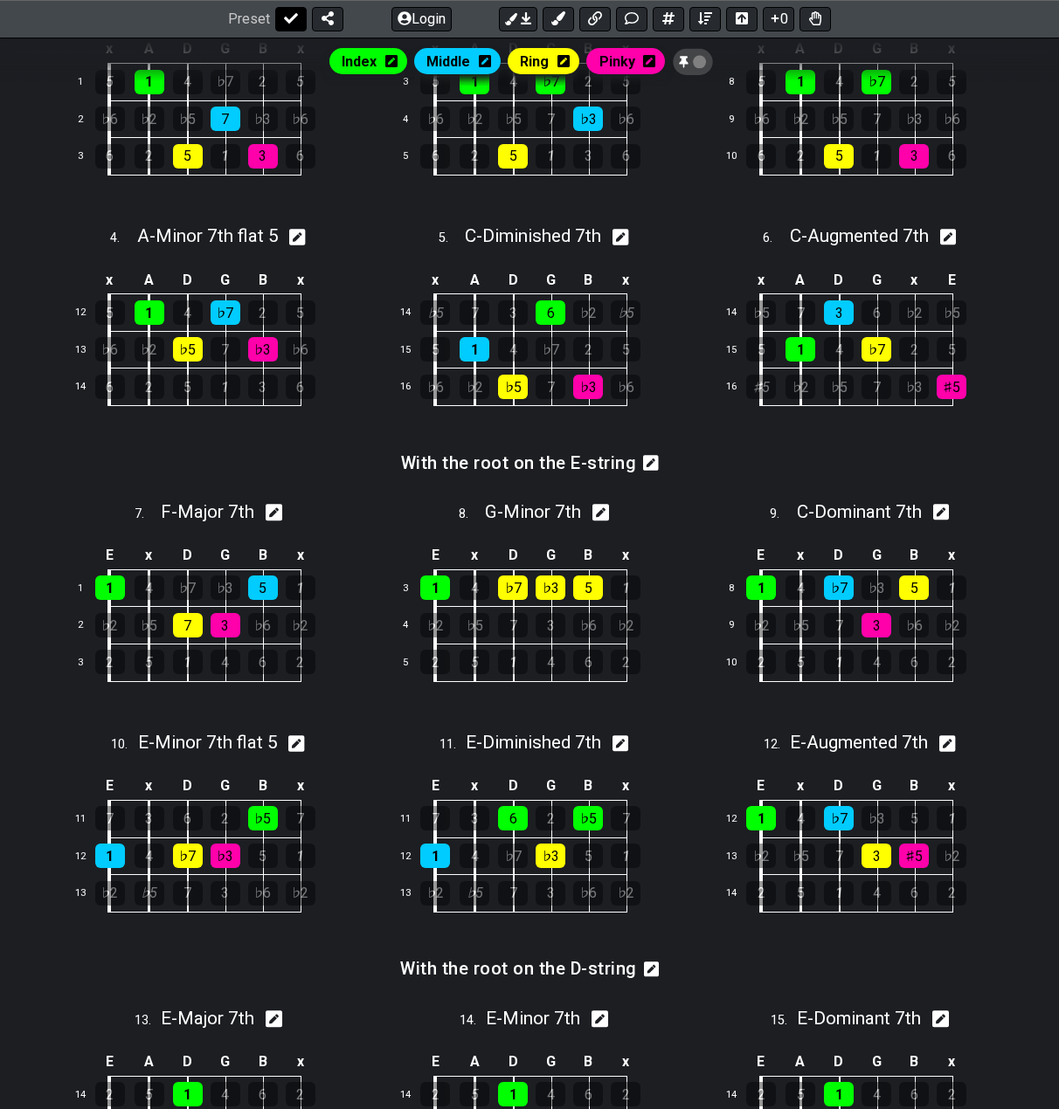
click at [287, 18] on icon at bounding box center [291, 19] width 14 height 14
select select "/movable-7th-chords"
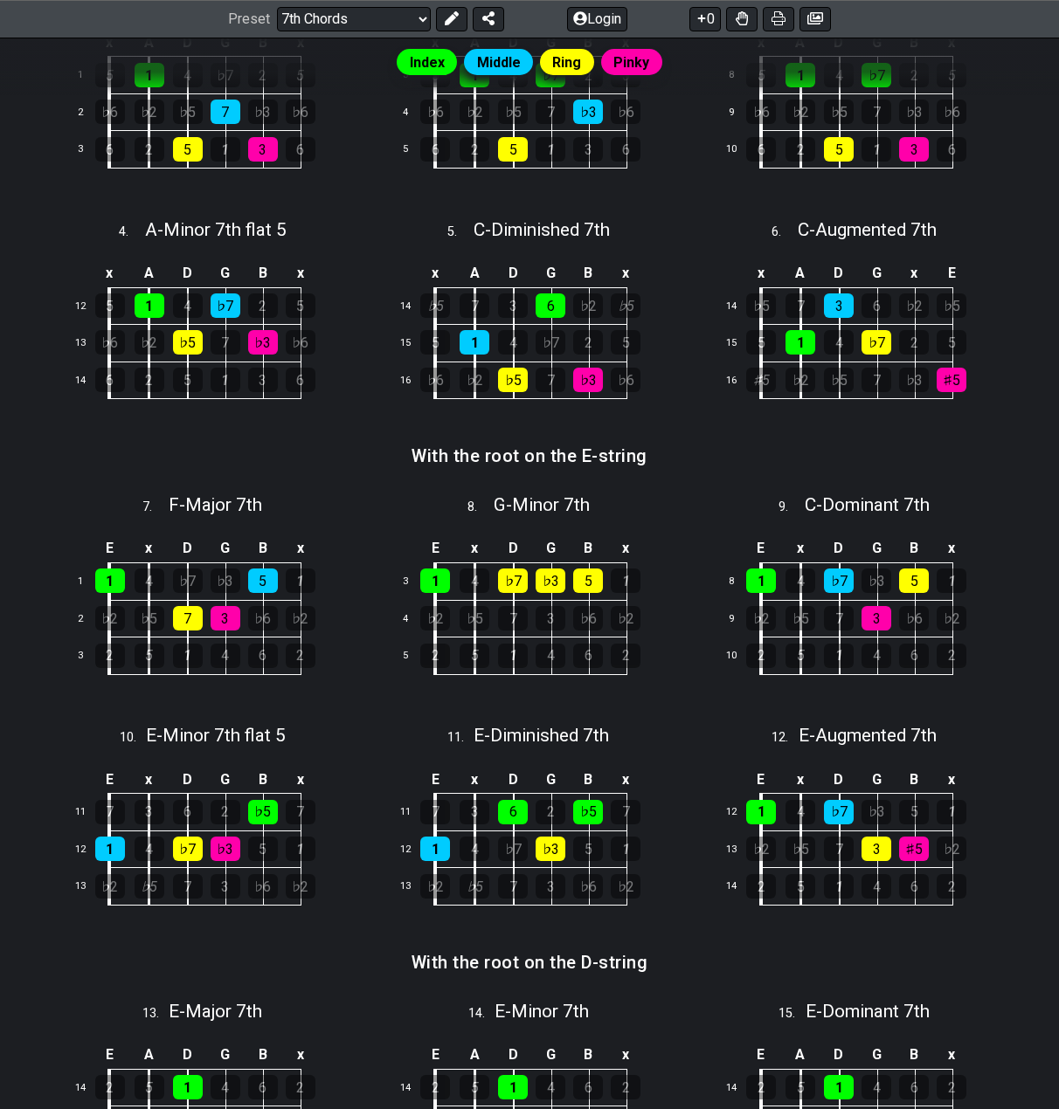
scroll to position [881, 0]
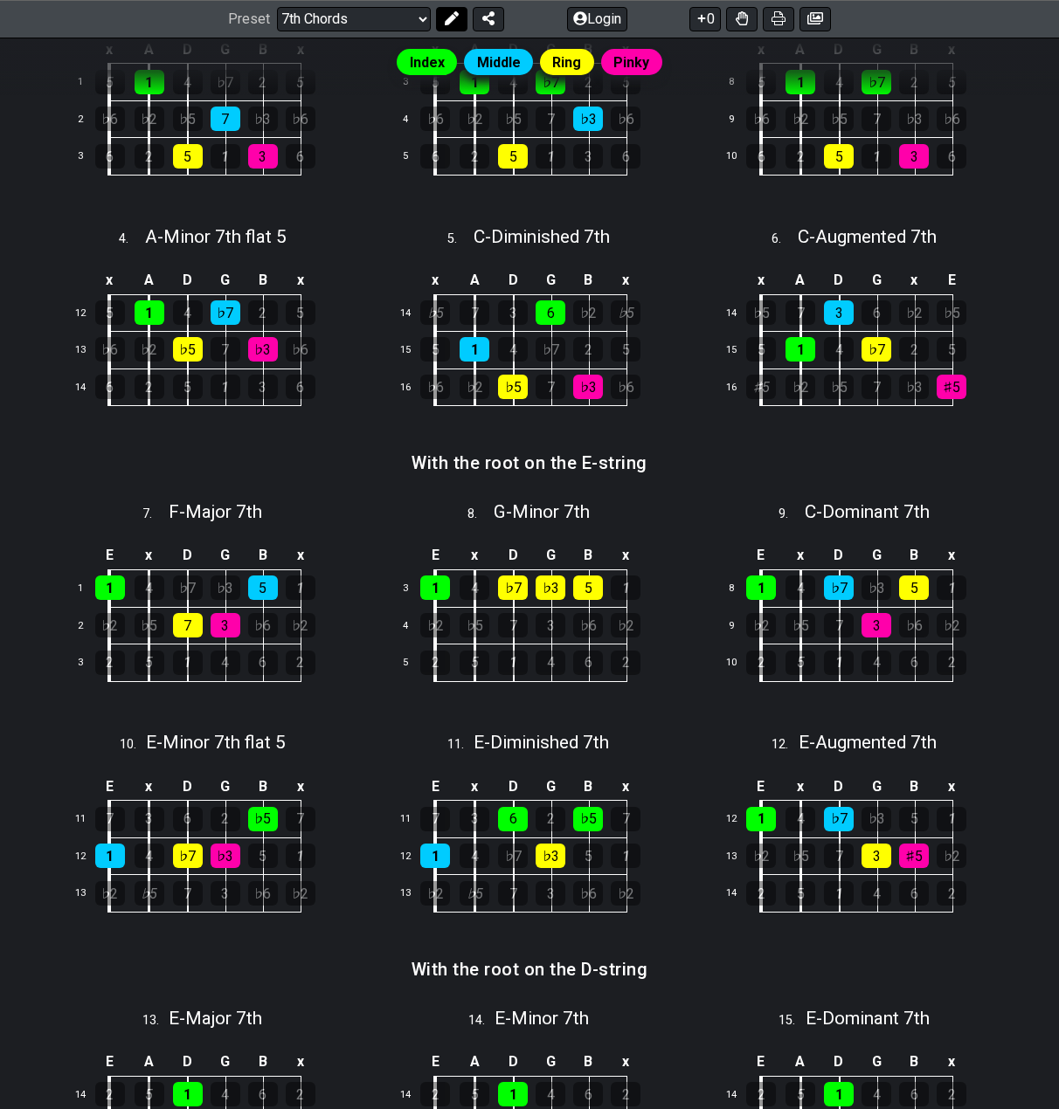
click at [445, 20] on icon at bounding box center [452, 19] width 14 height 14
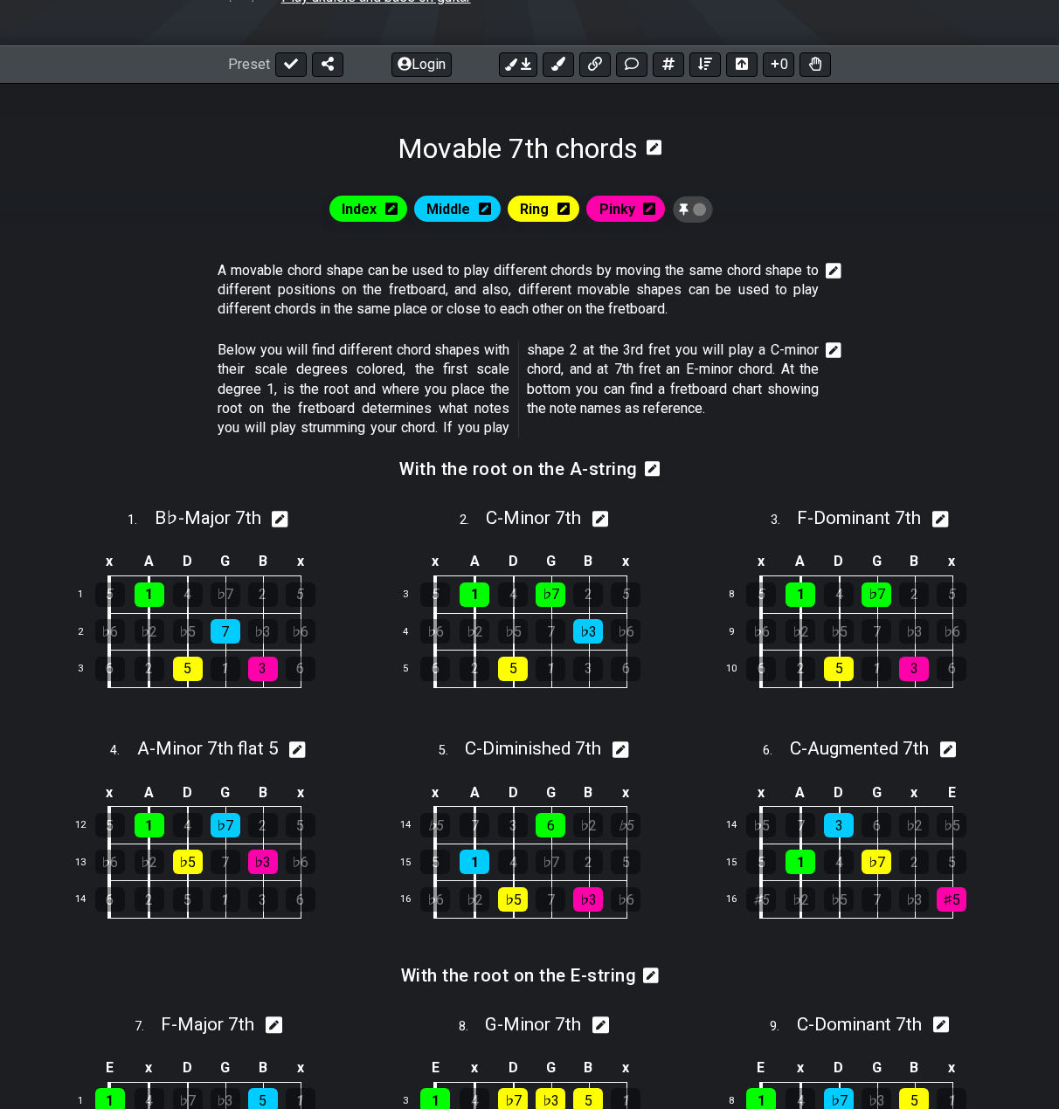
scroll to position [381, 0]
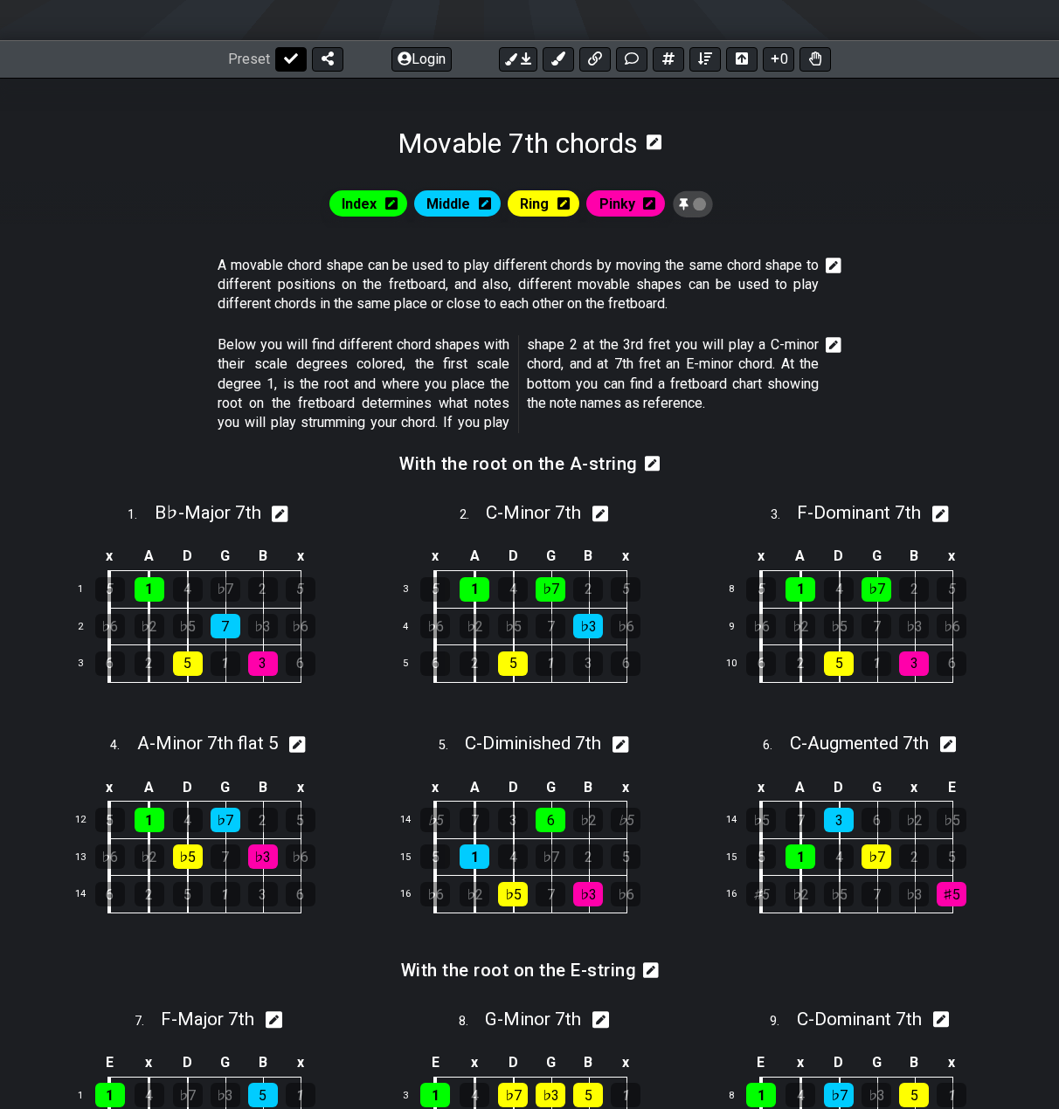
click at [284, 59] on icon at bounding box center [291, 58] width 14 height 10
select select "/movable-7th-chords"
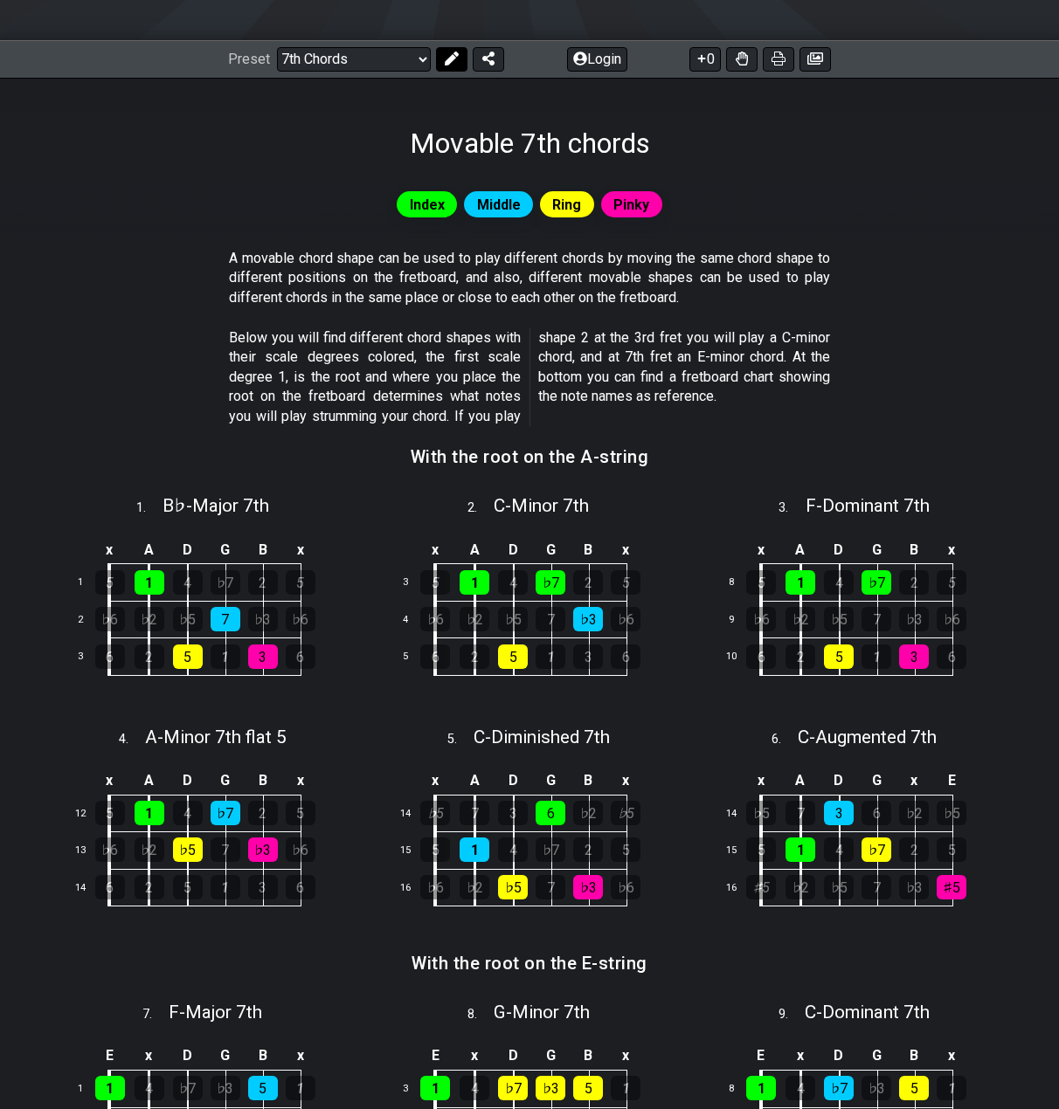
click at [449, 59] on icon at bounding box center [452, 59] width 14 height 14
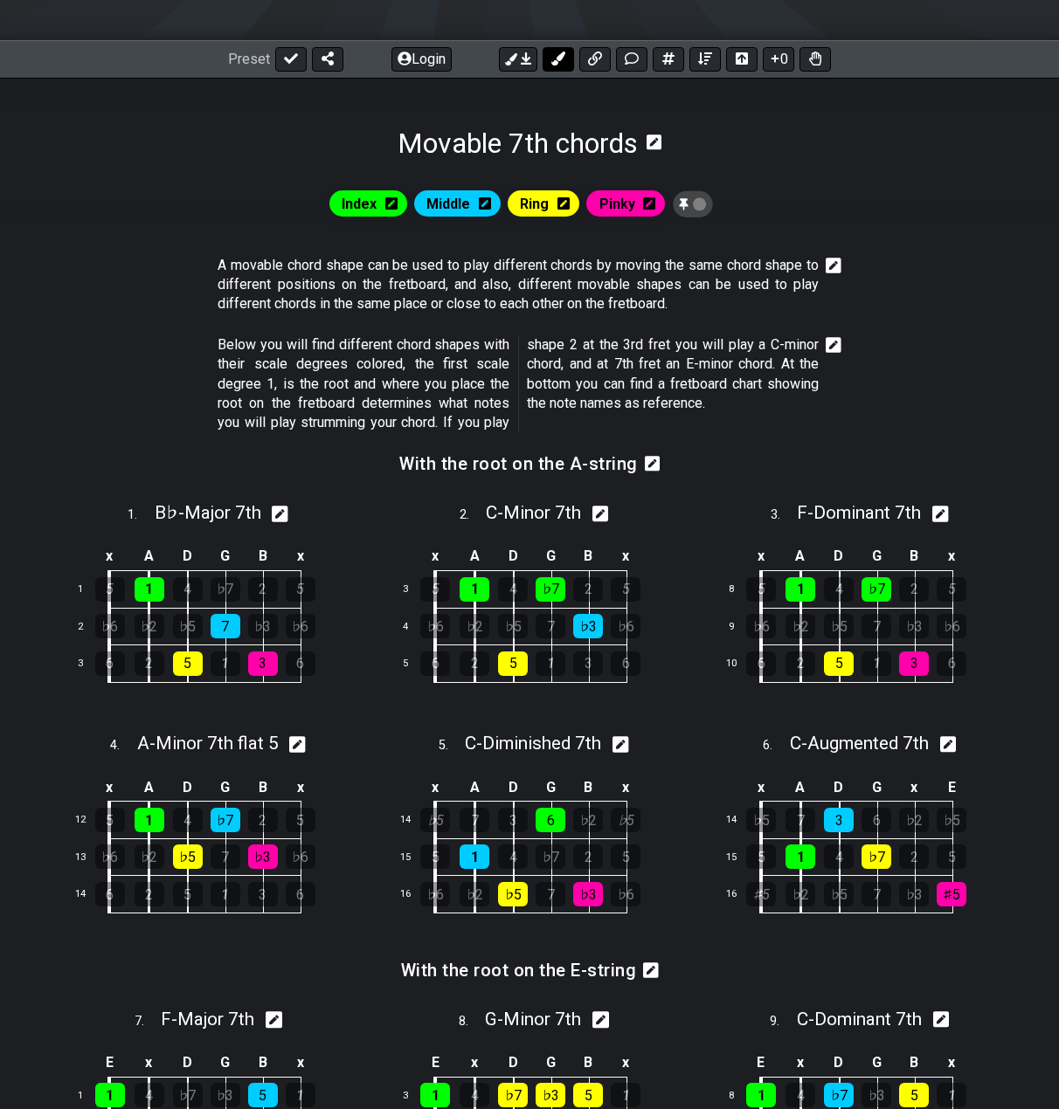
click at [560, 65] on icon at bounding box center [558, 59] width 14 height 14
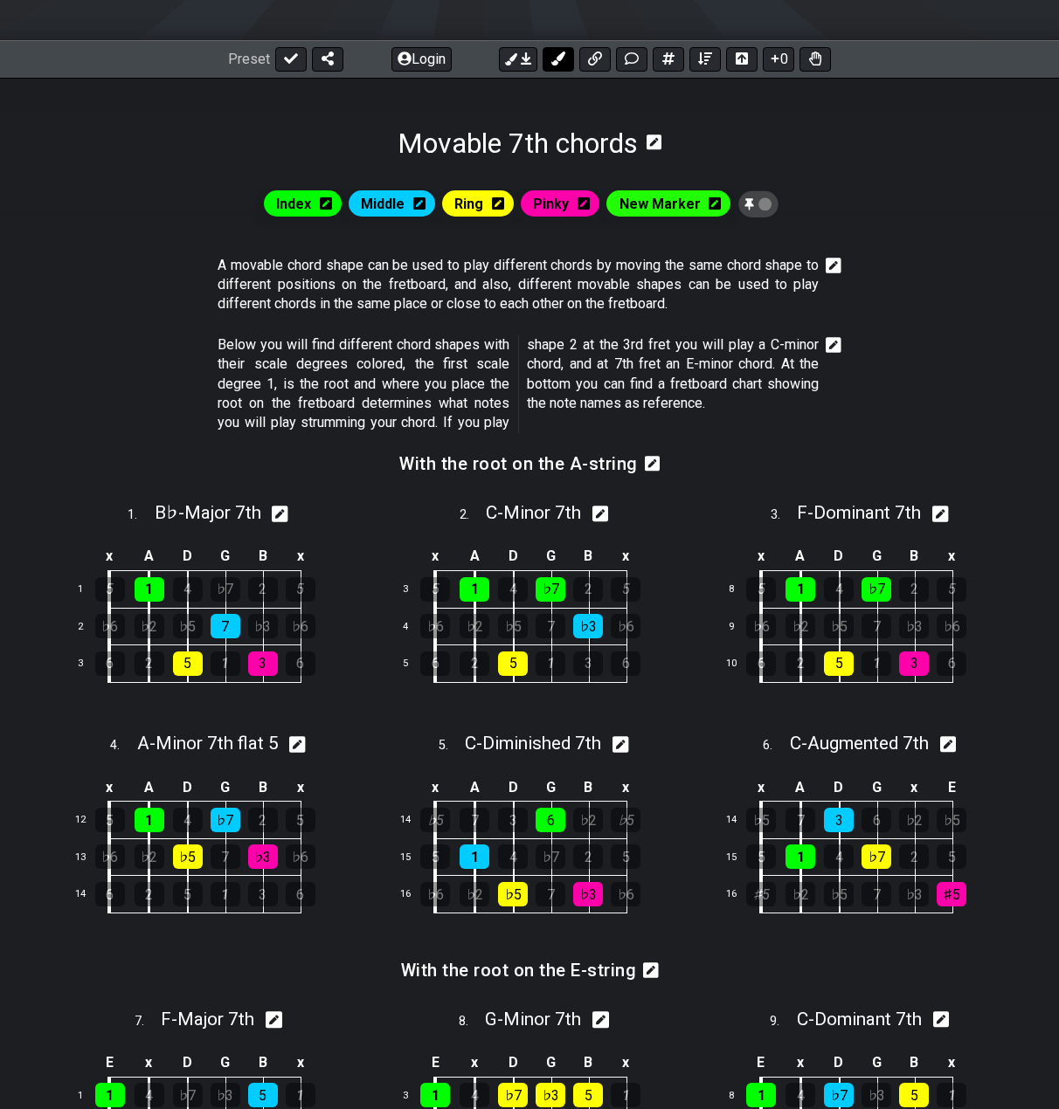
click at [563, 60] on icon at bounding box center [558, 59] width 14 height 14
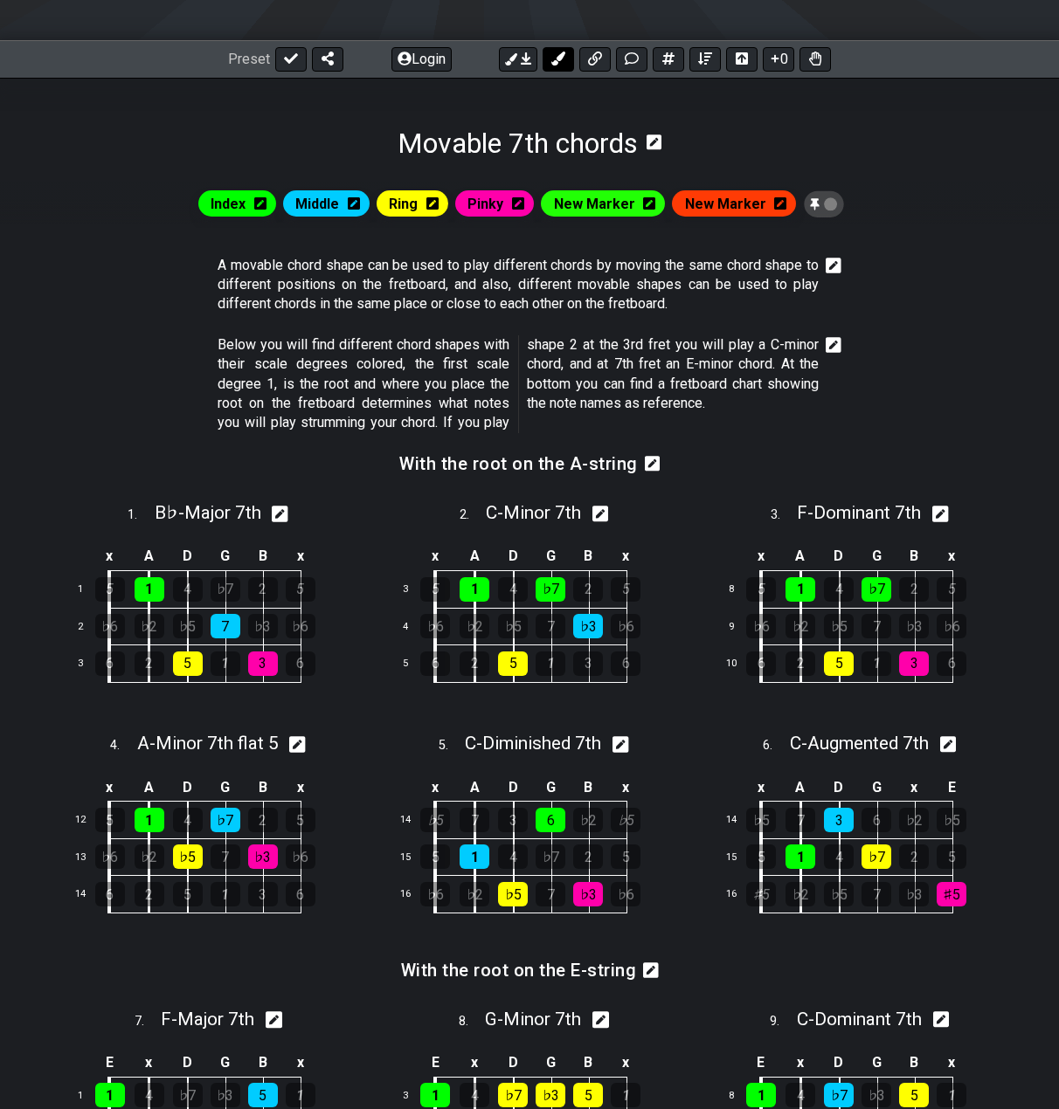
click at [561, 59] on icon at bounding box center [558, 59] width 14 height 14
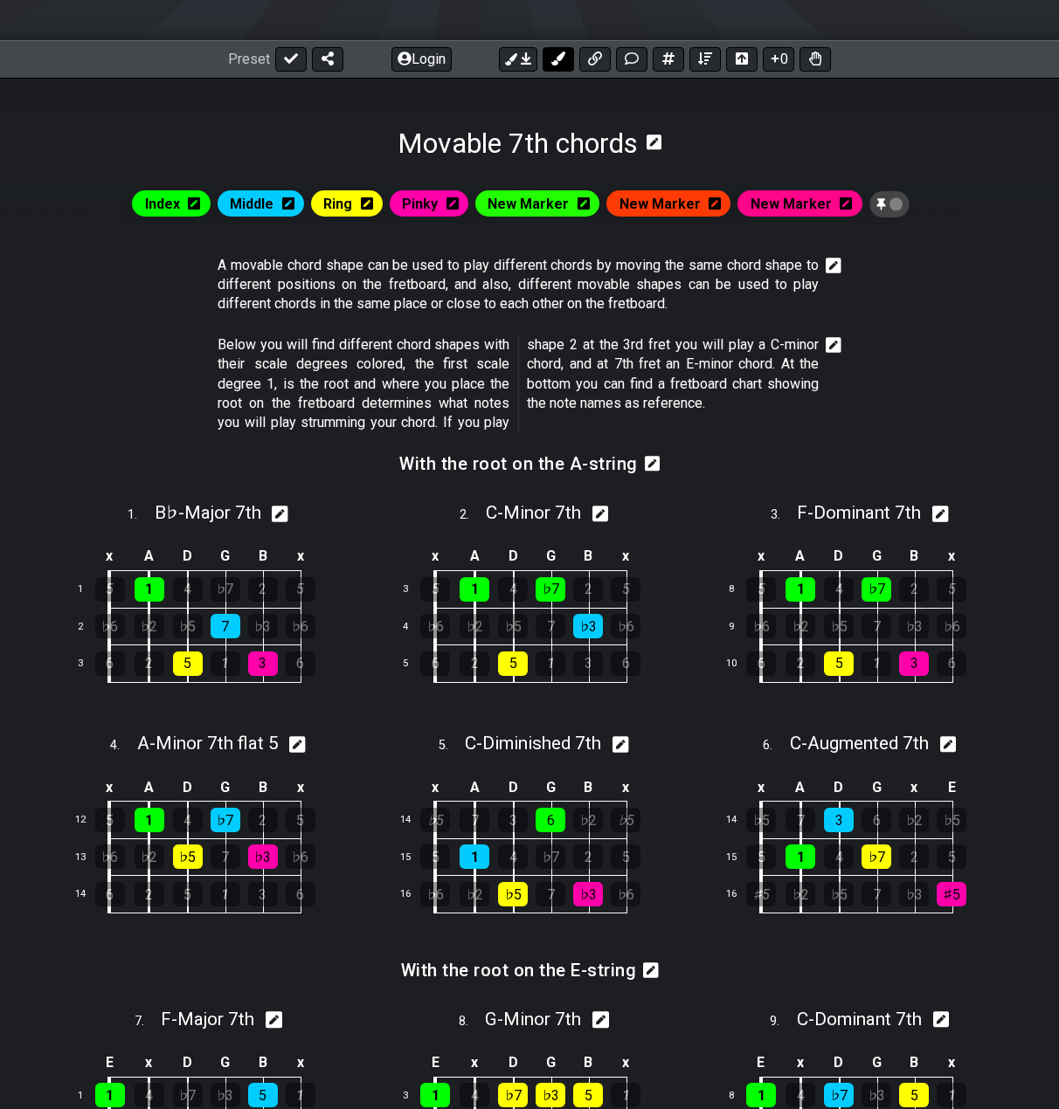
click at [561, 59] on icon at bounding box center [558, 59] width 14 height 14
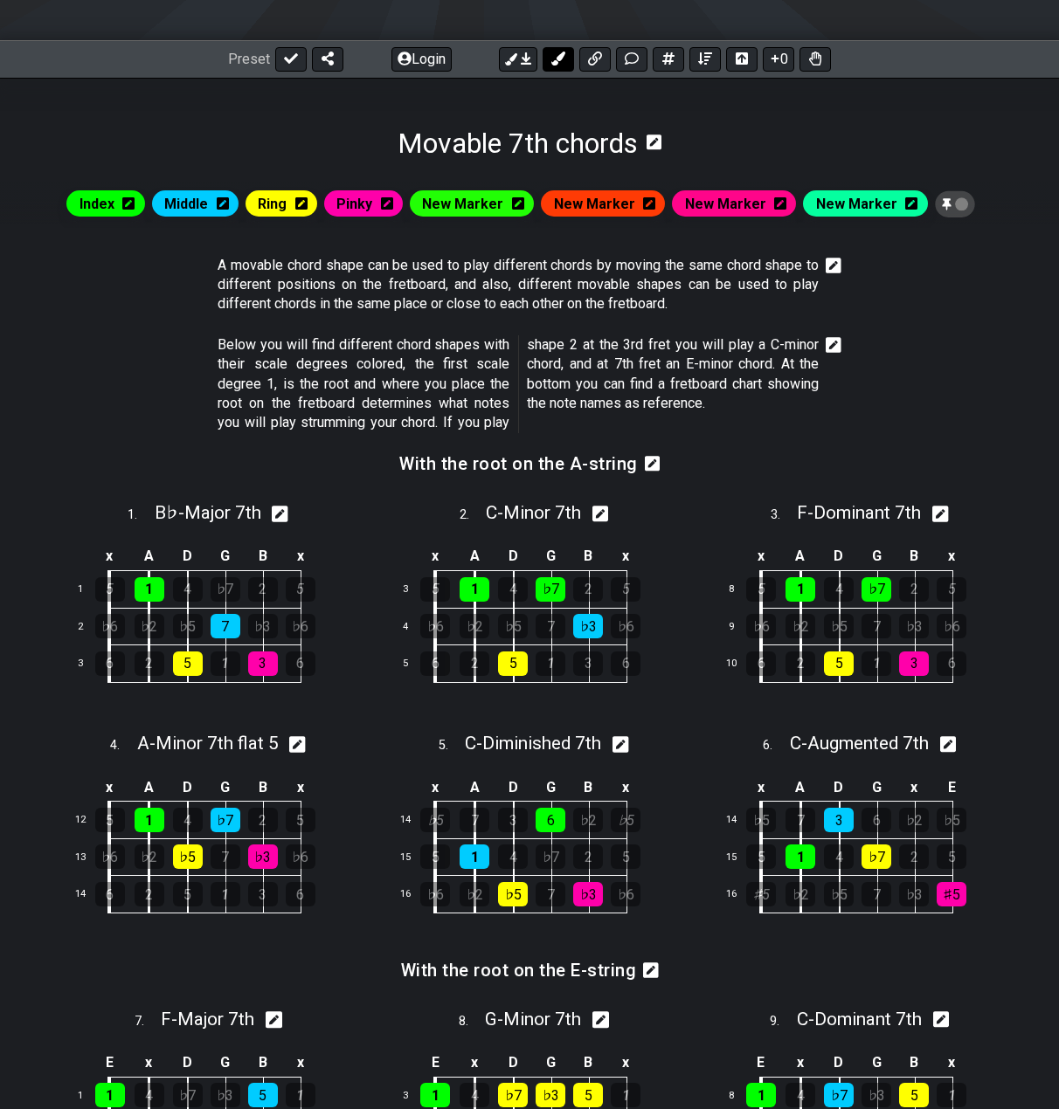
click at [561, 59] on icon at bounding box center [558, 59] width 14 height 14
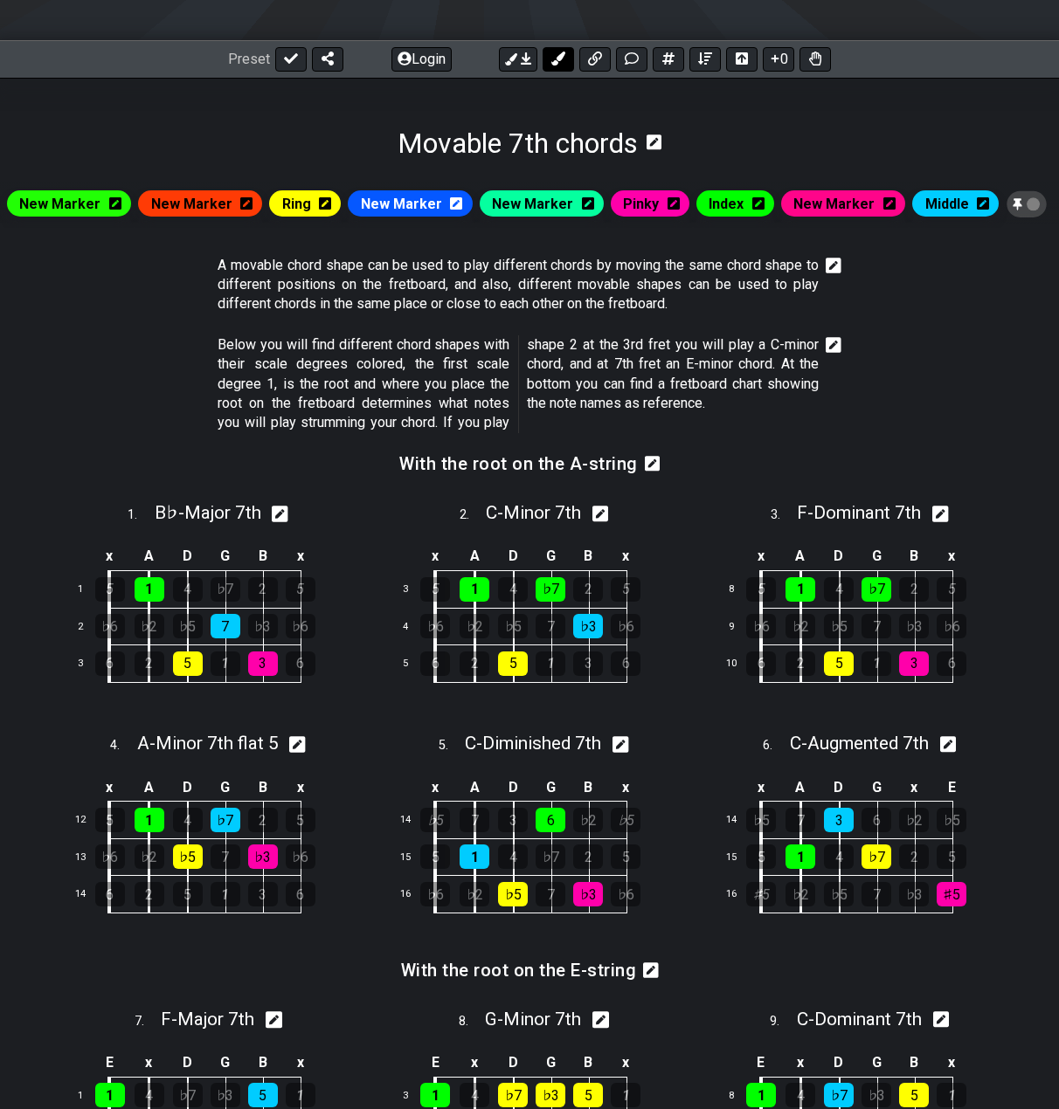
click at [561, 59] on icon at bounding box center [558, 59] width 14 height 14
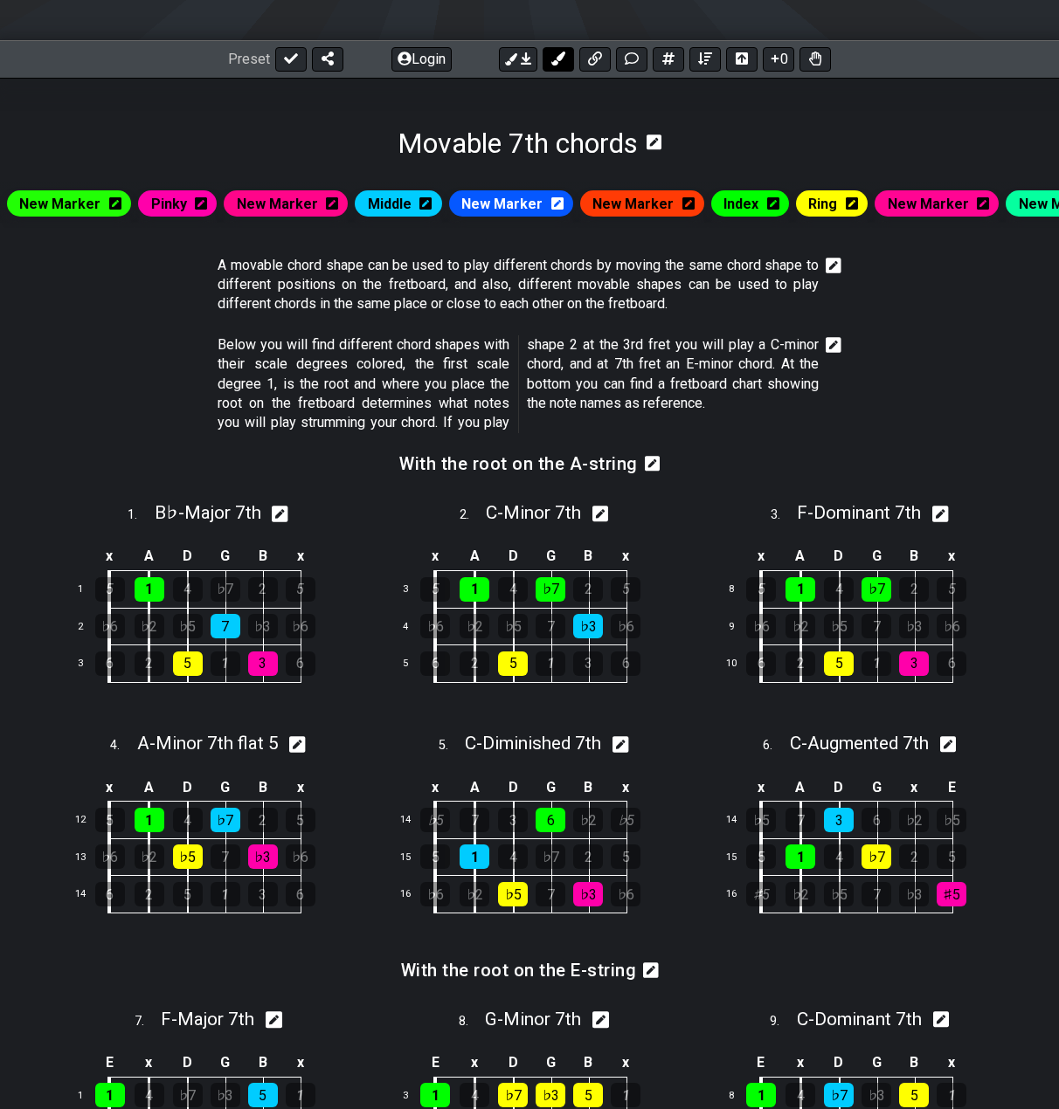
click at [561, 59] on icon at bounding box center [558, 59] width 14 height 14
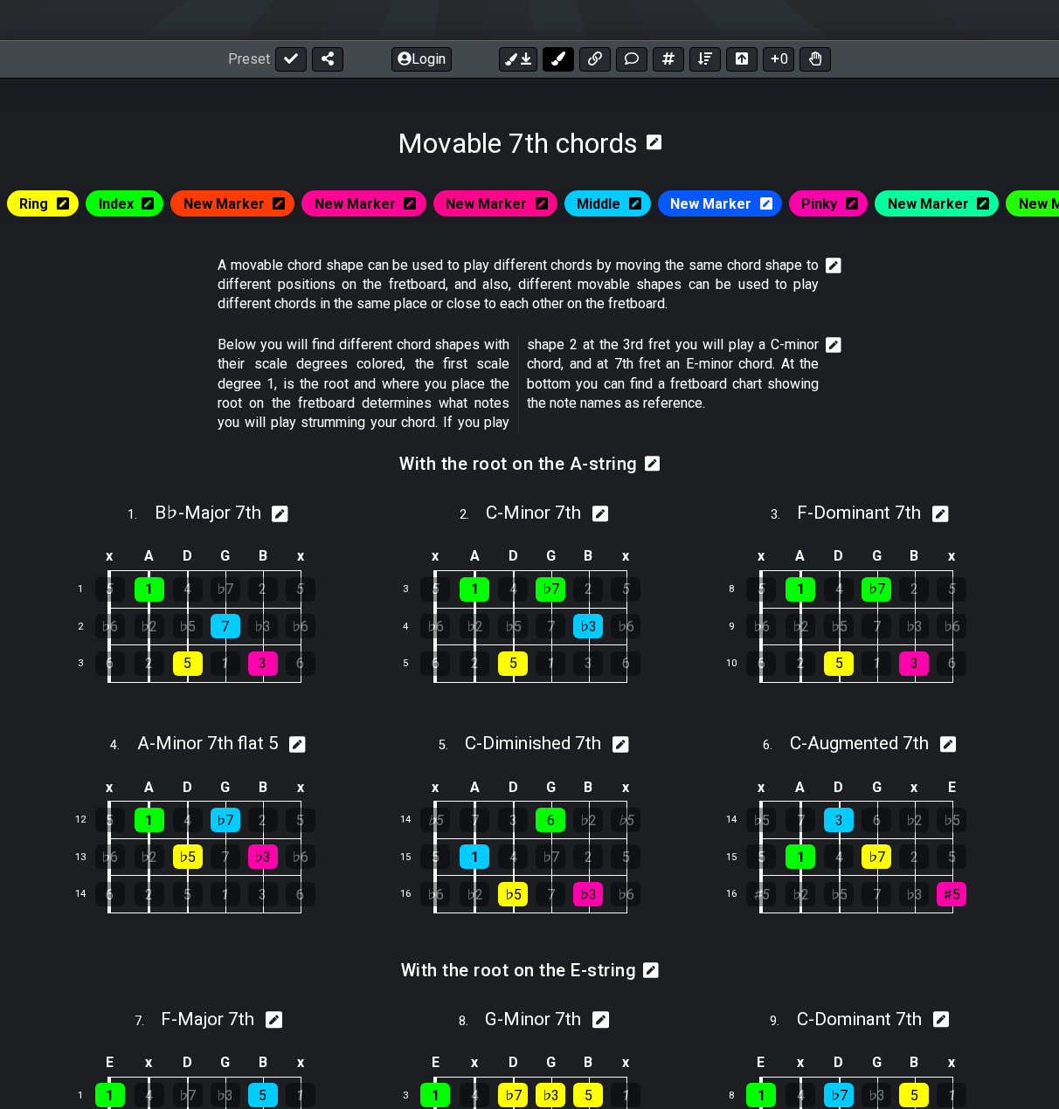
click at [561, 59] on icon at bounding box center [558, 59] width 14 height 14
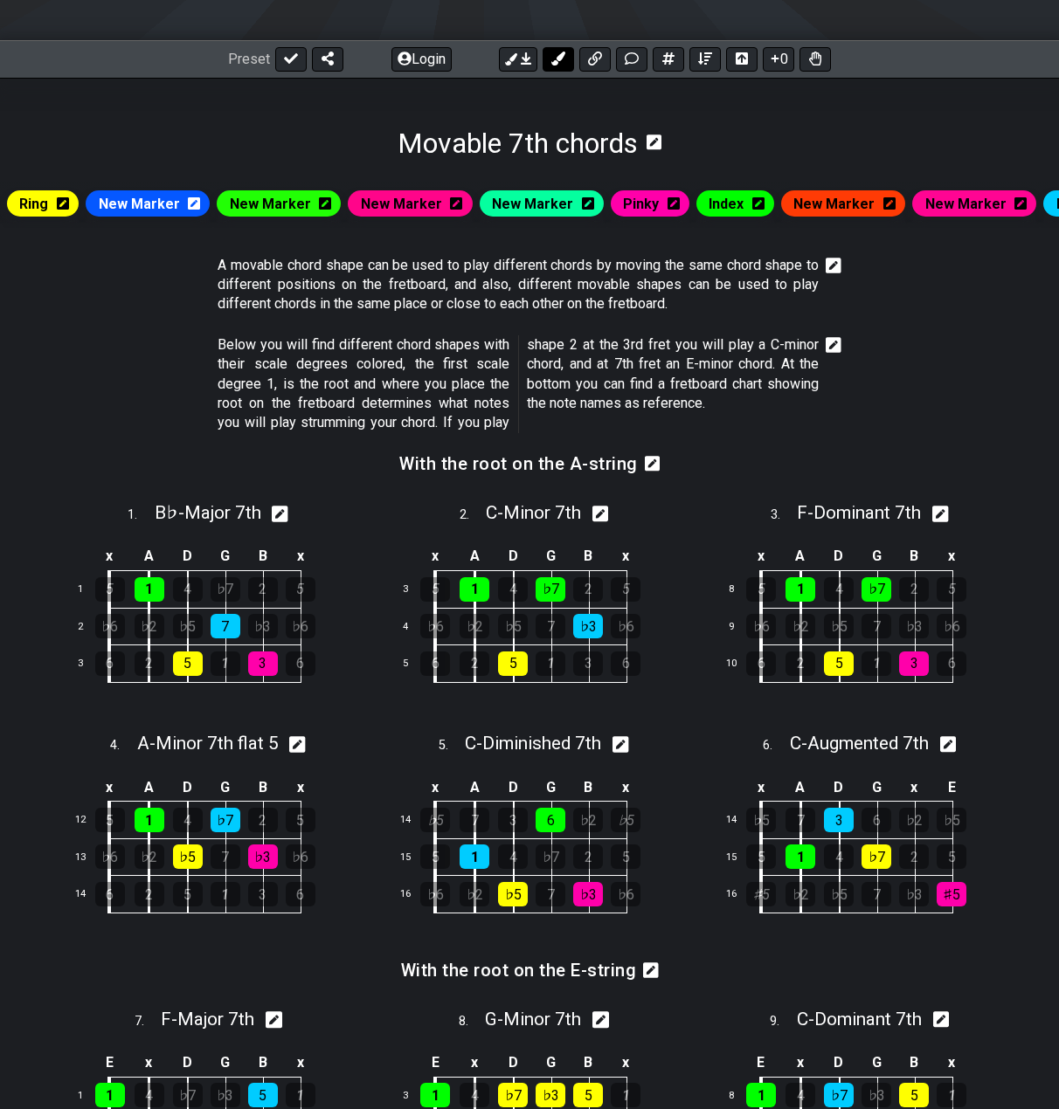
click at [561, 59] on icon at bounding box center [558, 59] width 14 height 14
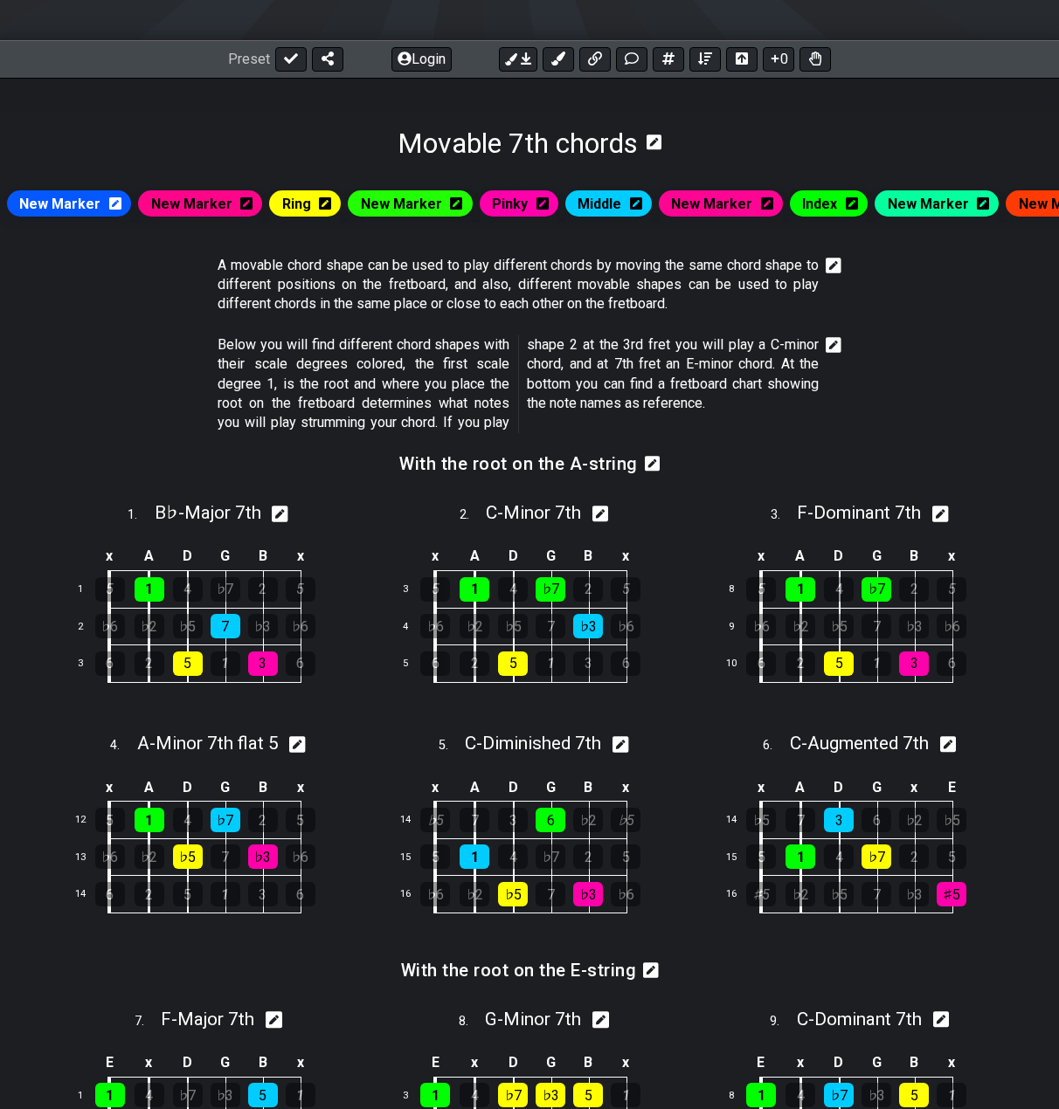
click at [810, 487] on section "With the root on the A-string" at bounding box center [529, 469] width 1059 height 45
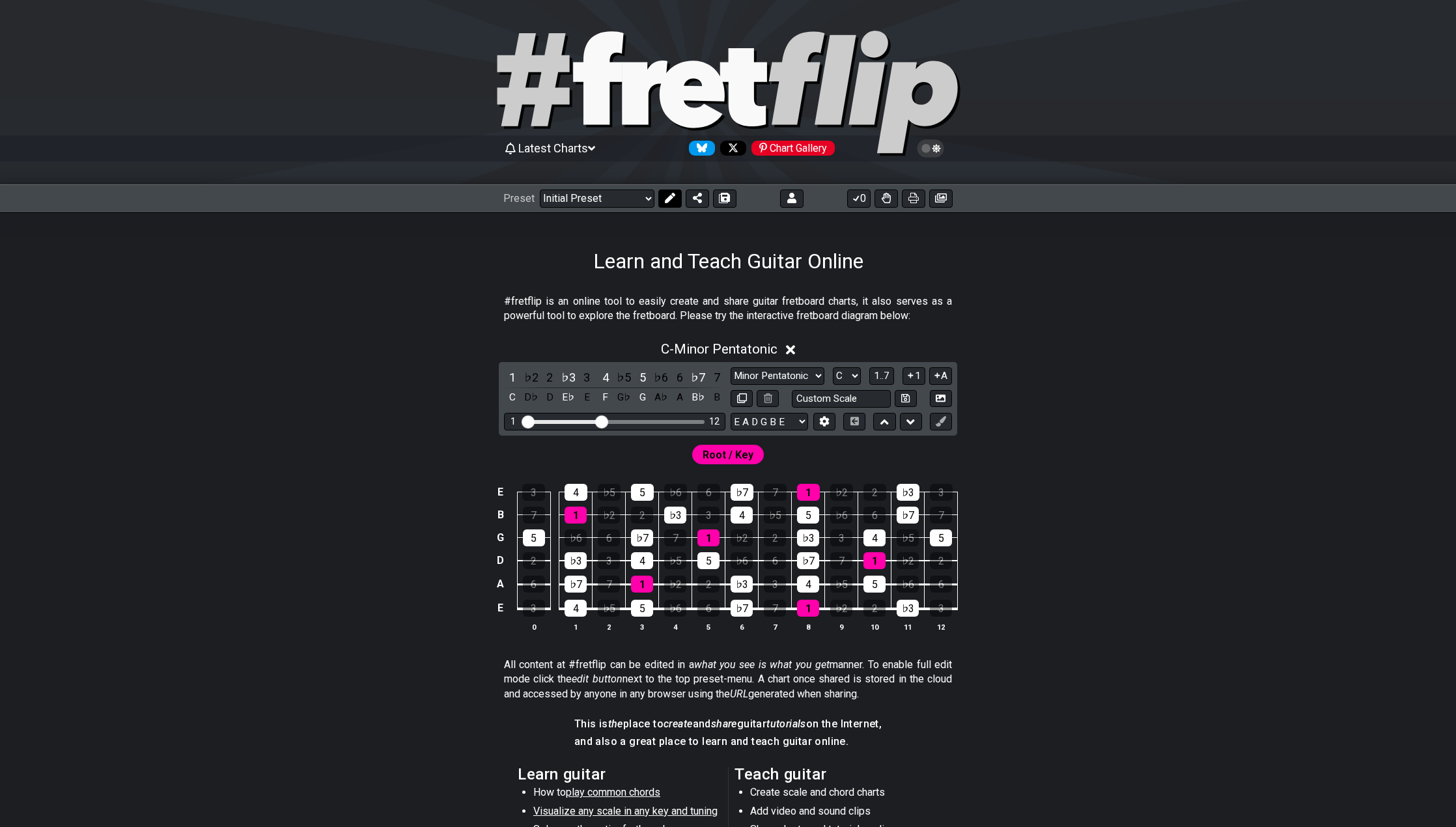
click at [672, 197] on icon at bounding box center [670, 198] width 10 height 10
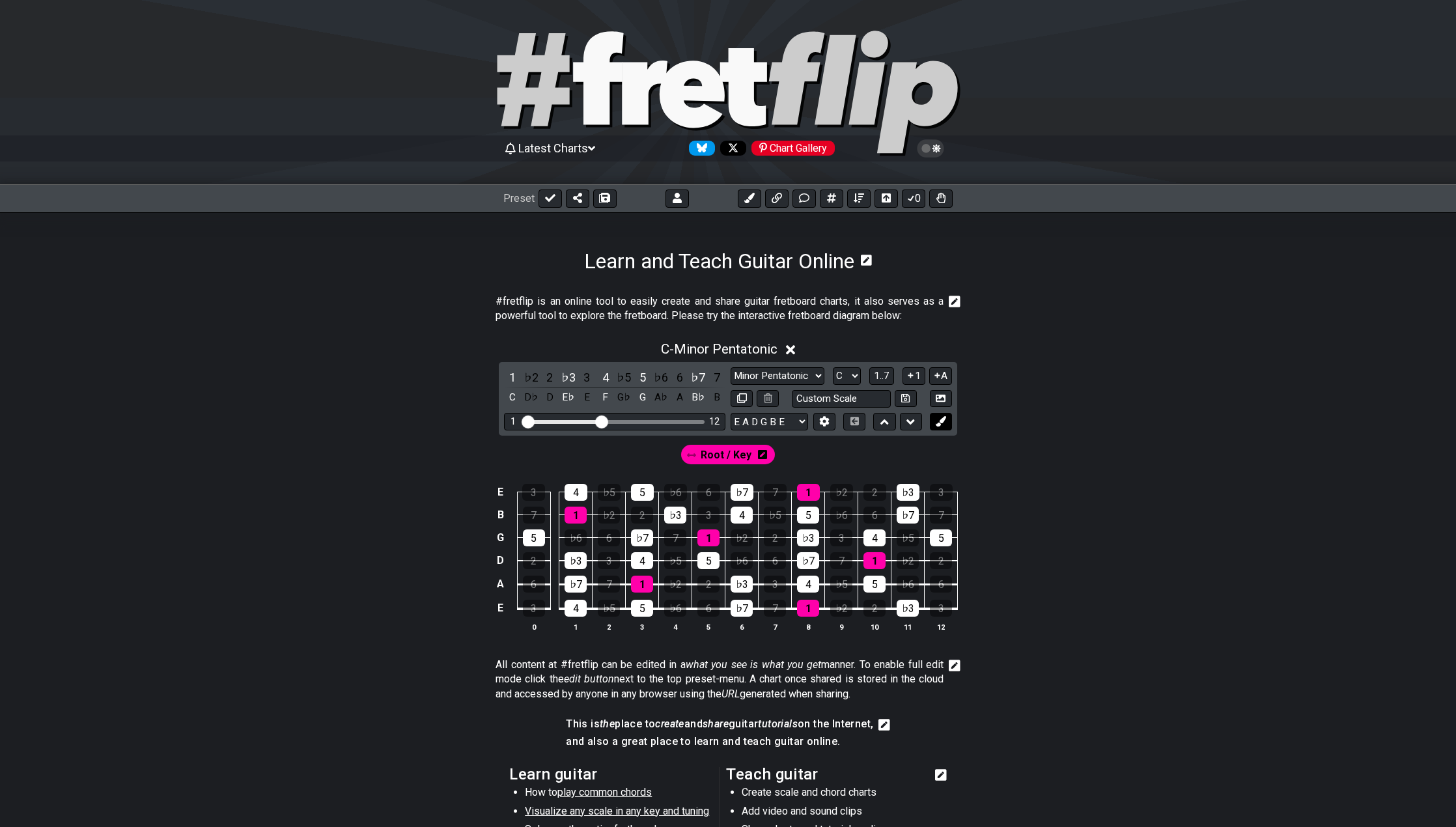
drag, startPoint x: 930, startPoint y: 414, endPoint x: 940, endPoint y: 419, distance: 11.2
click at [931, 413] on div "E A D G B E E A D G B E E A D G B E B E A D F♯ B A D G C E A D A D G B E E♭ A♭ …" at bounding box center [841, 422] width 221 height 18
click at [945, 421] on icon at bounding box center [940, 421] width 10 height 10
click at [945, 423] on icon at bounding box center [940, 421] width 10 height 10
click at [945, 424] on icon at bounding box center [940, 421] width 10 height 10
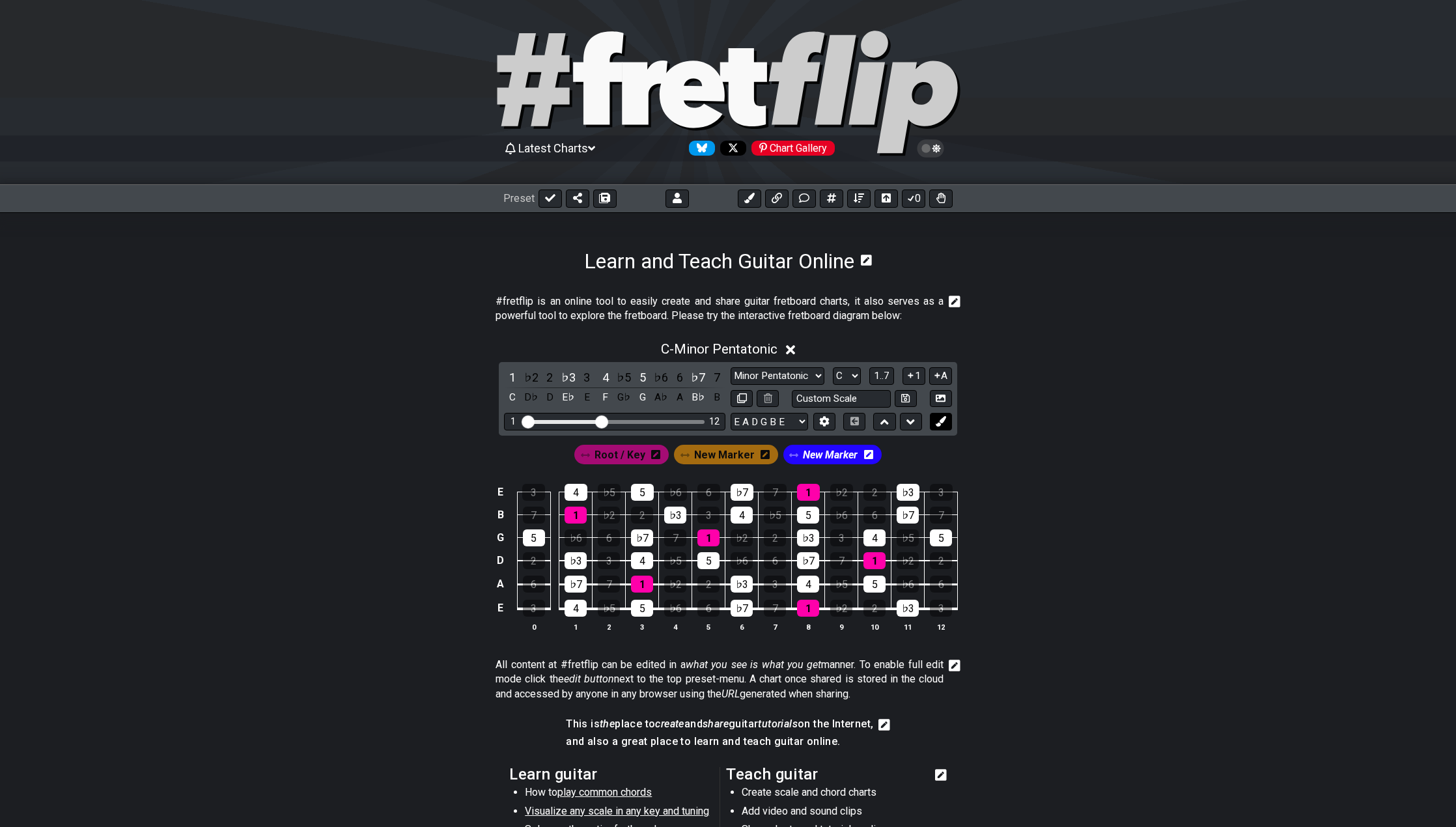
click at [945, 424] on icon at bounding box center [940, 421] width 10 height 10
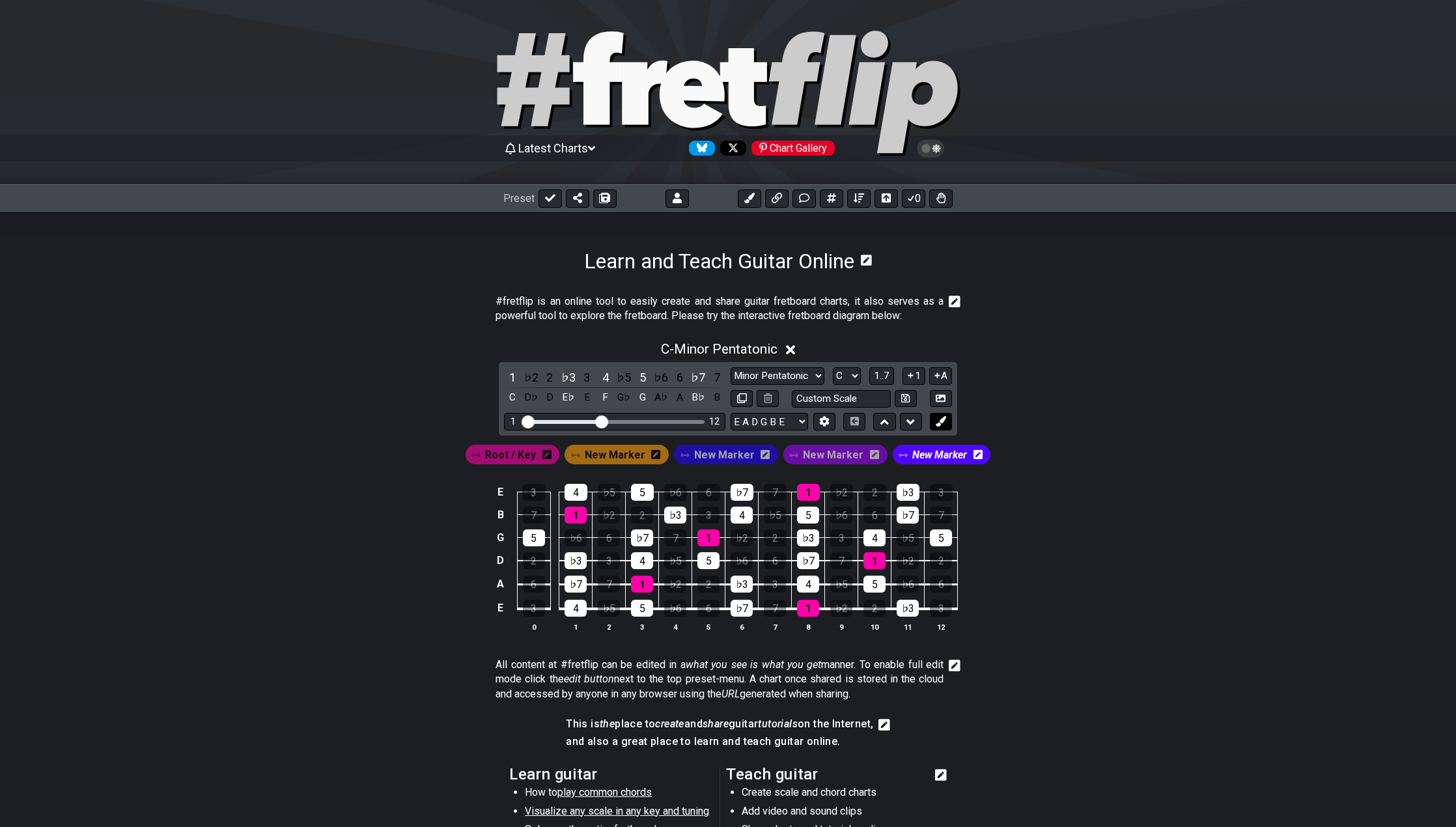
click at [945, 424] on icon at bounding box center [940, 421] width 10 height 10
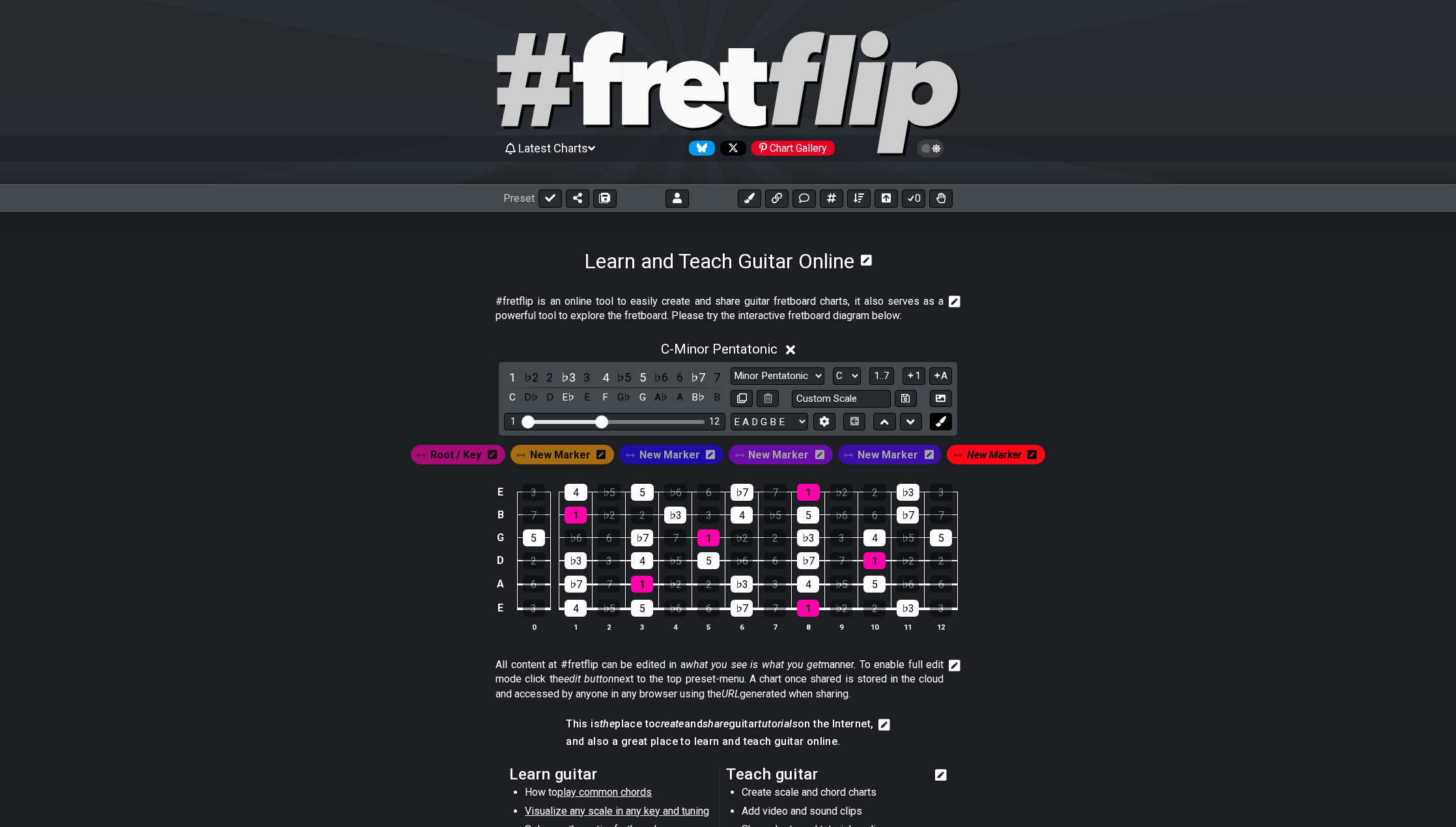
click at [945, 424] on icon at bounding box center [940, 421] width 10 height 10
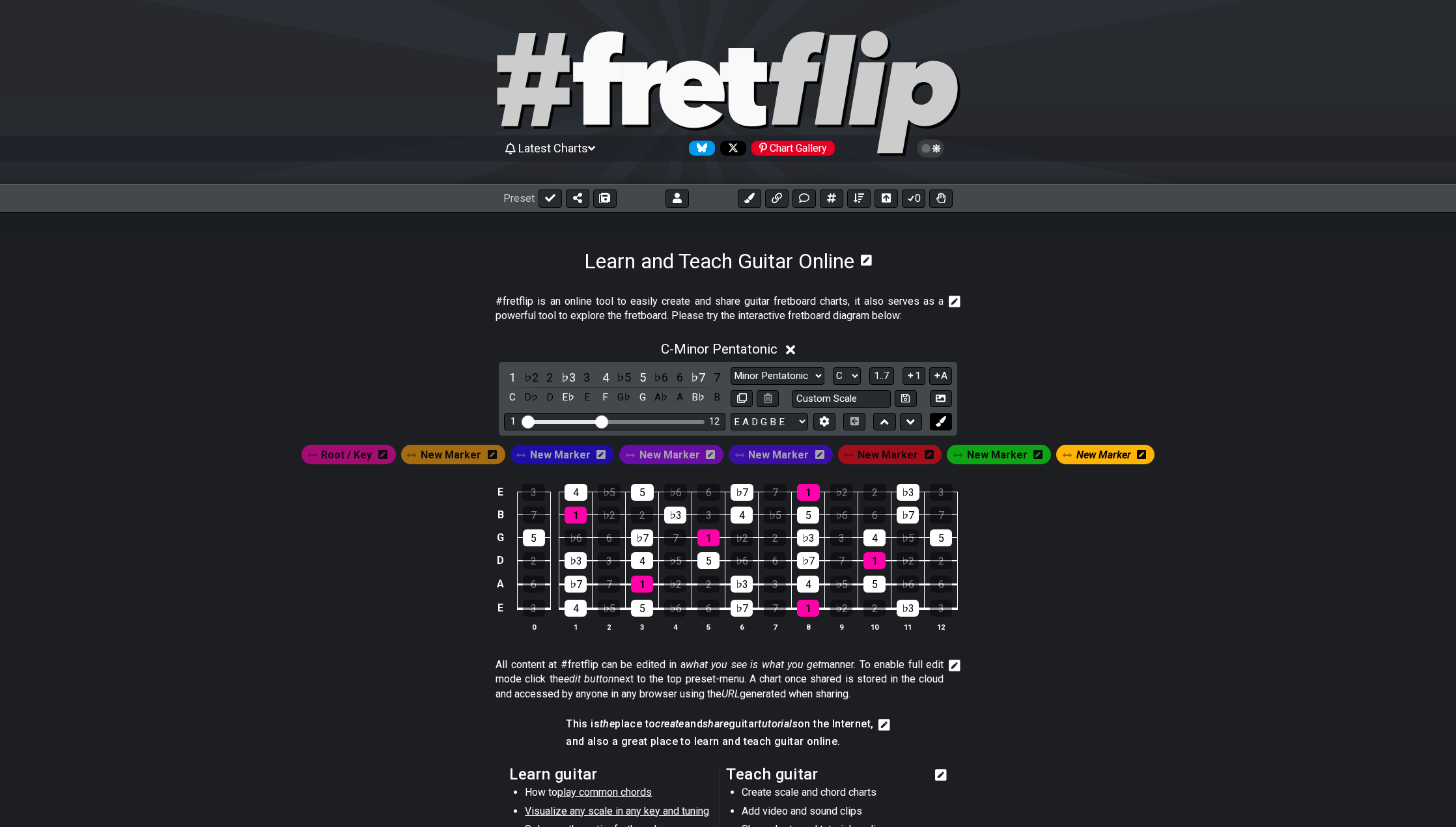
click at [945, 424] on icon at bounding box center [940, 421] width 10 height 10
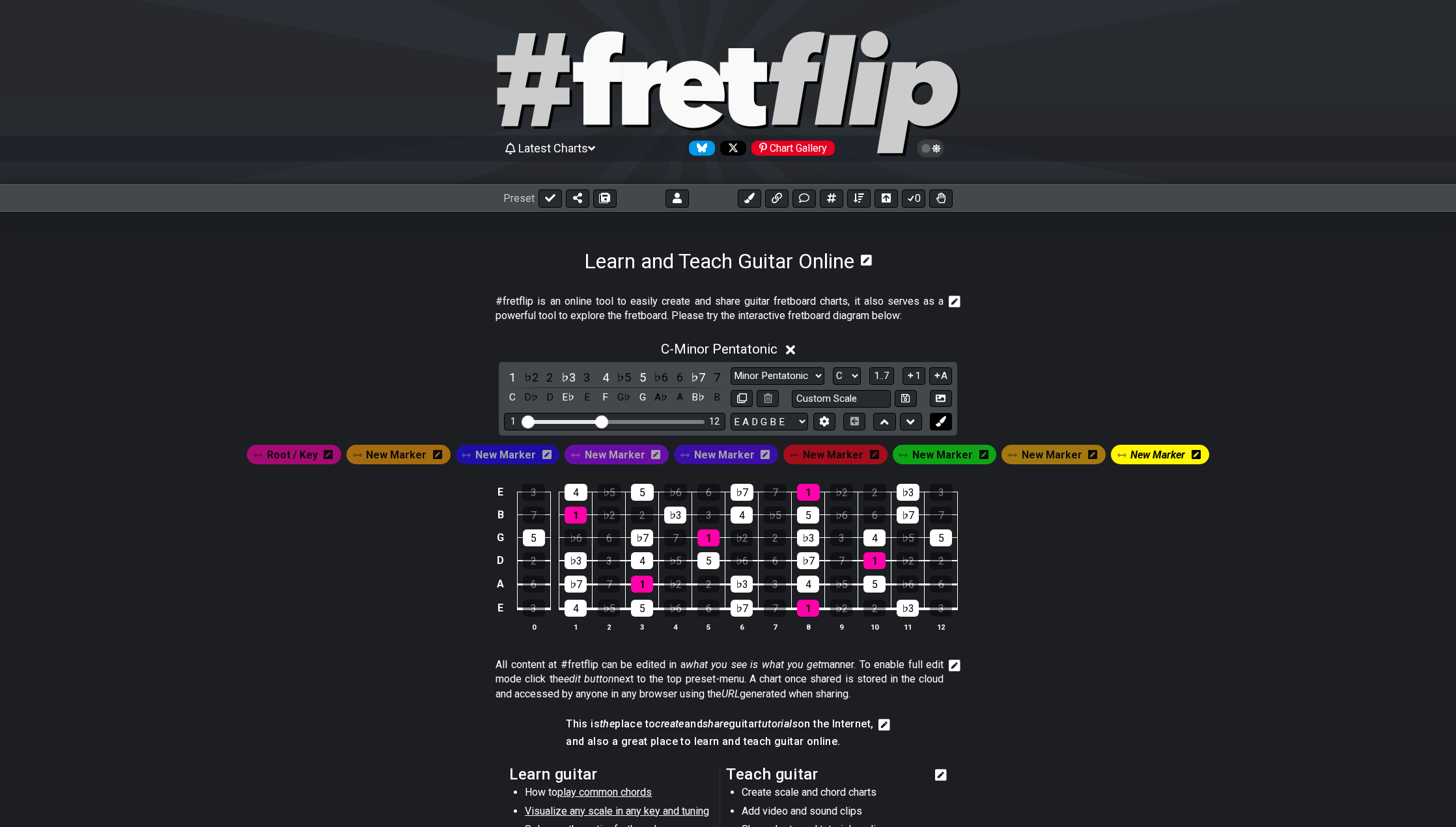
click at [945, 424] on icon at bounding box center [940, 421] width 10 height 10
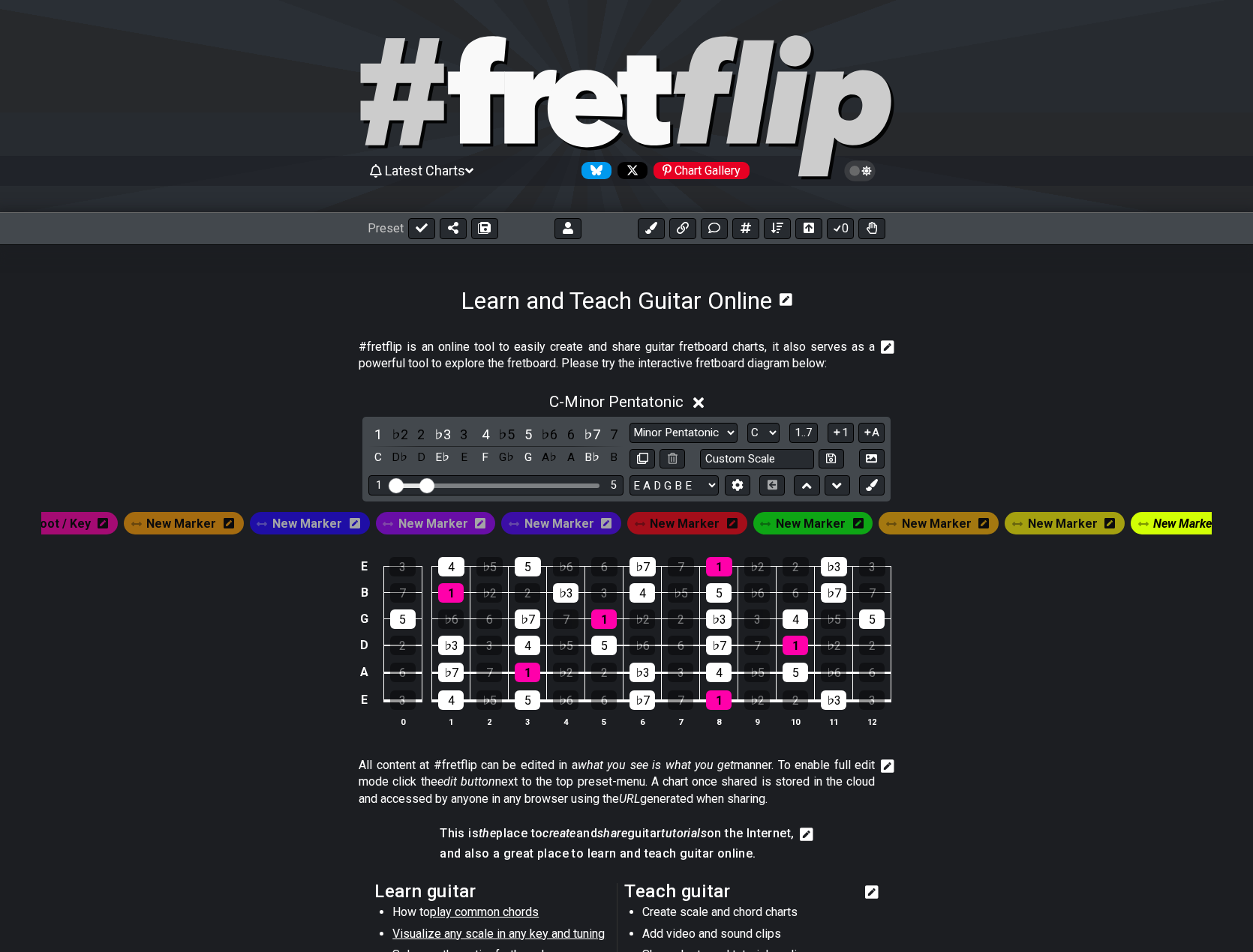
drag, startPoint x: 484, startPoint y: 485, endPoint x: 428, endPoint y: 477, distance: 56.6
click at [428, 484] on input "Visible fret range" at bounding box center [496, 484] width 213 height 0
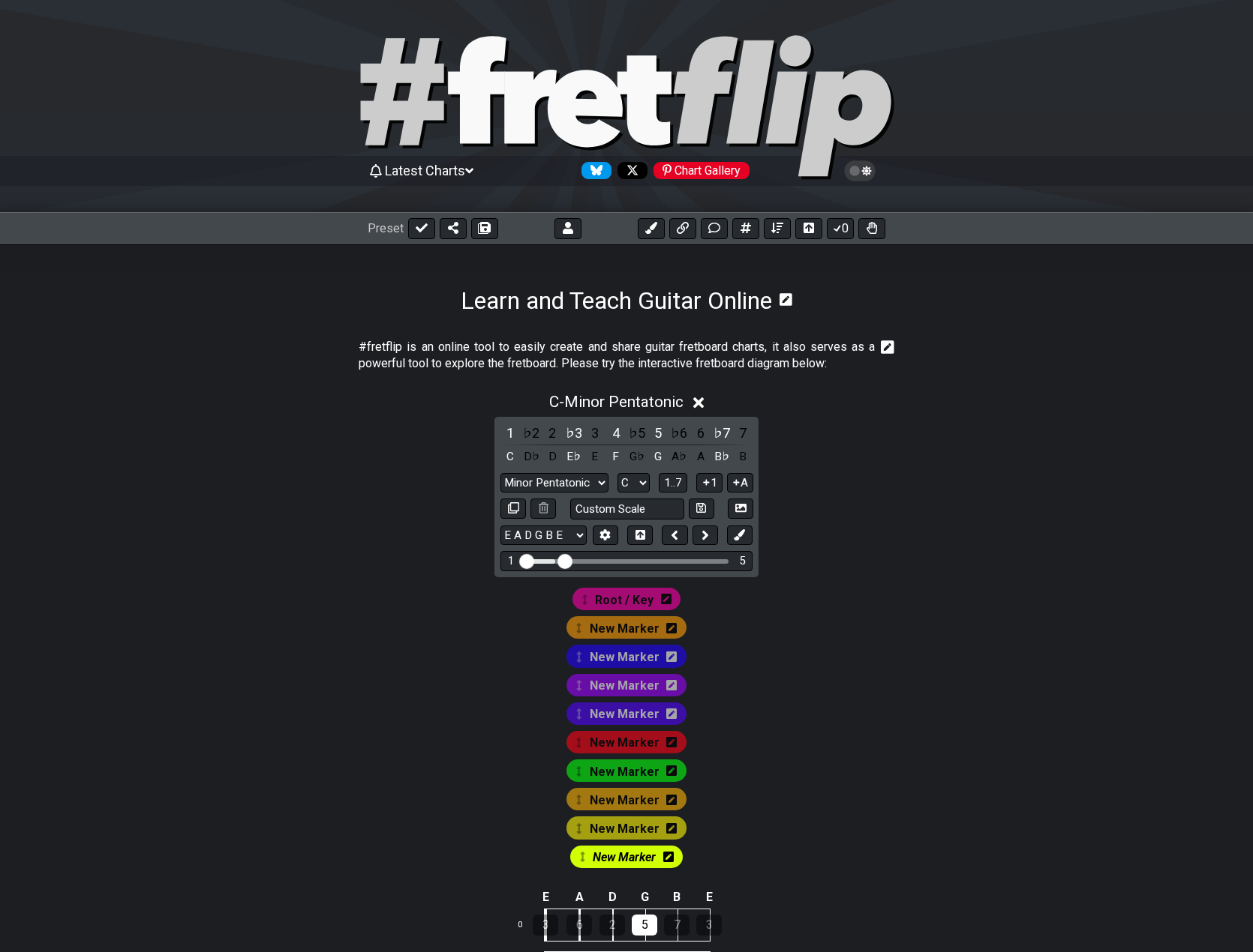
drag, startPoint x: 557, startPoint y: 562, endPoint x: 569, endPoint y: 562, distance: 12.0
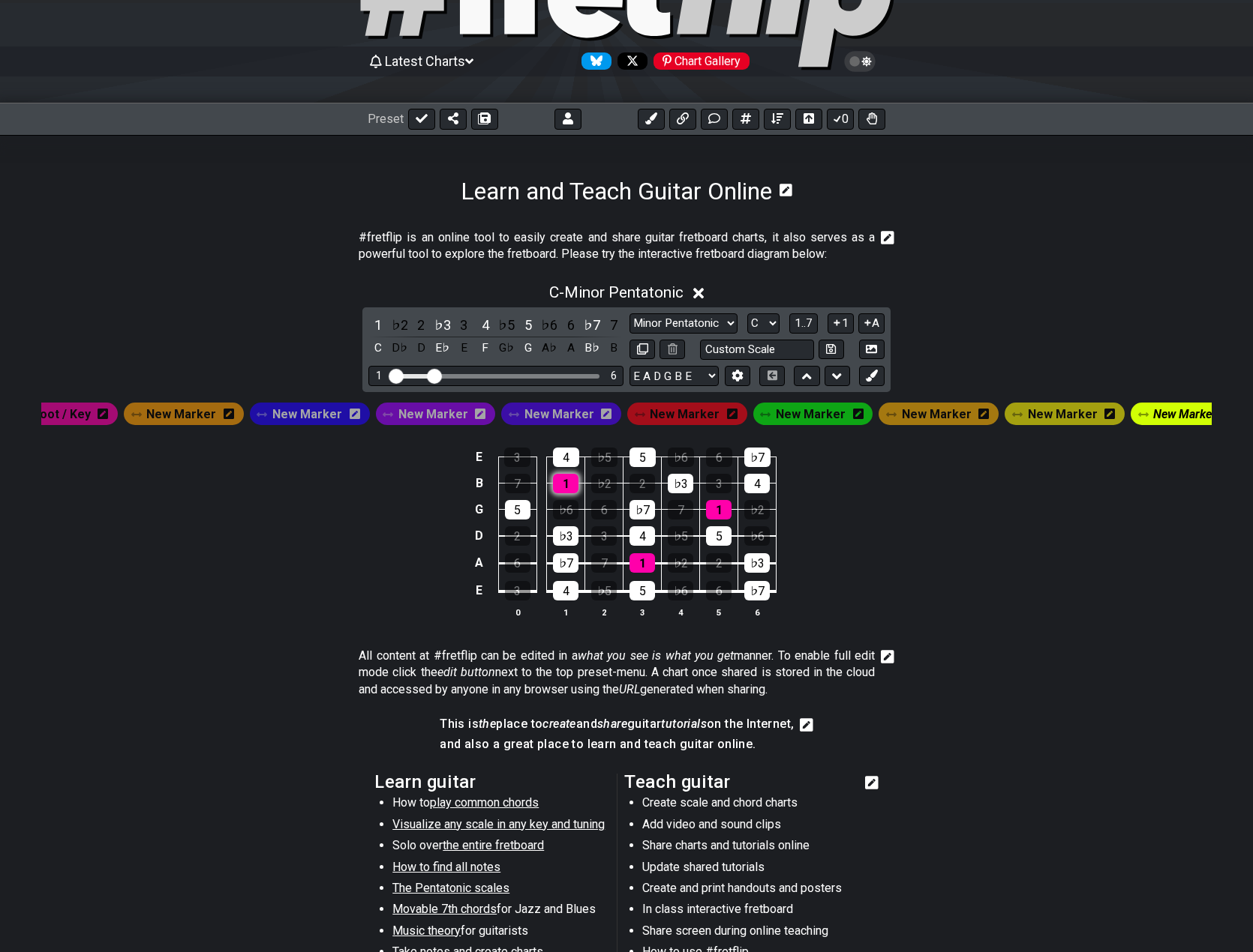
scroll to position [150, 0]
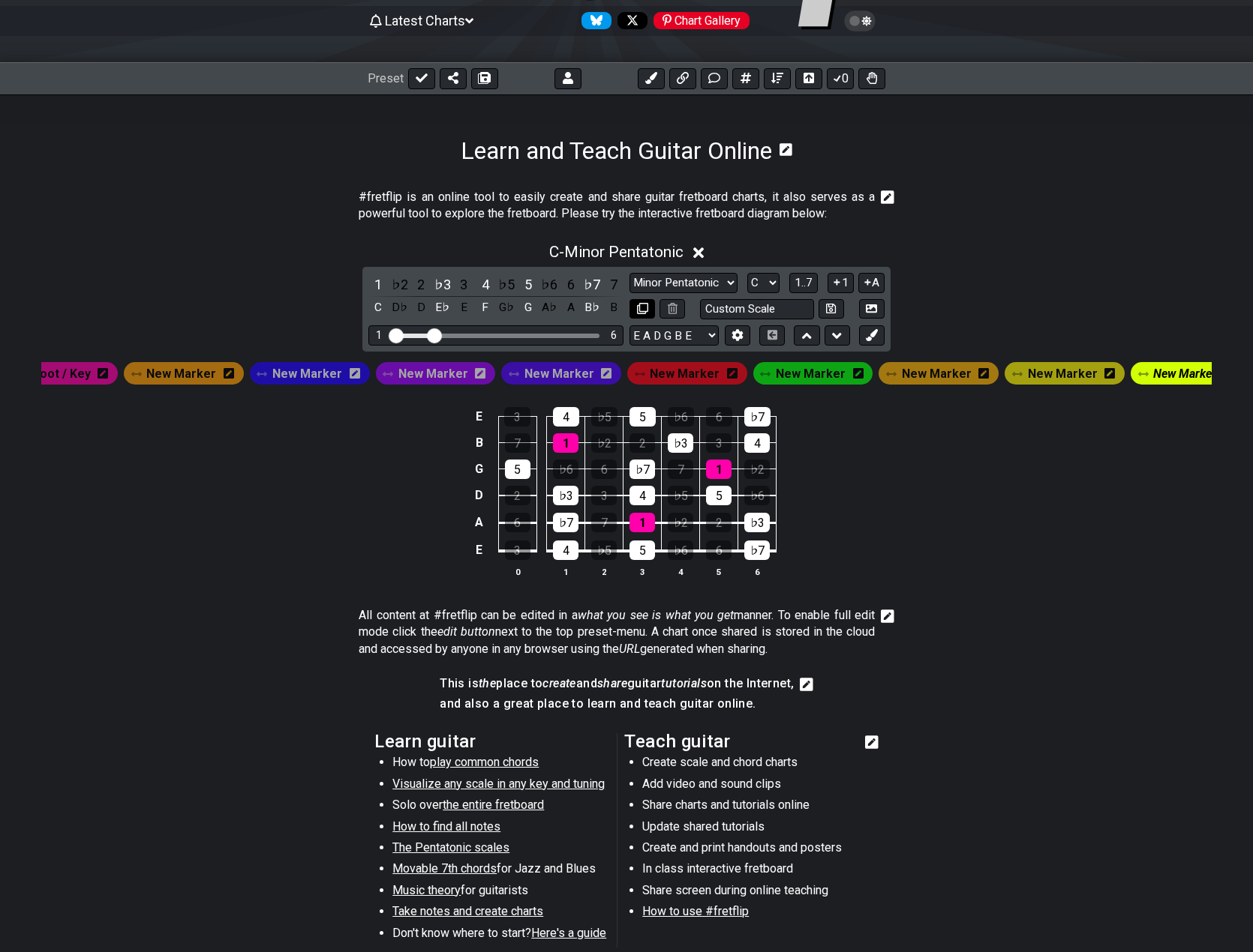
click at [642, 311] on icon at bounding box center [642, 308] width 11 height 11
select select "C"
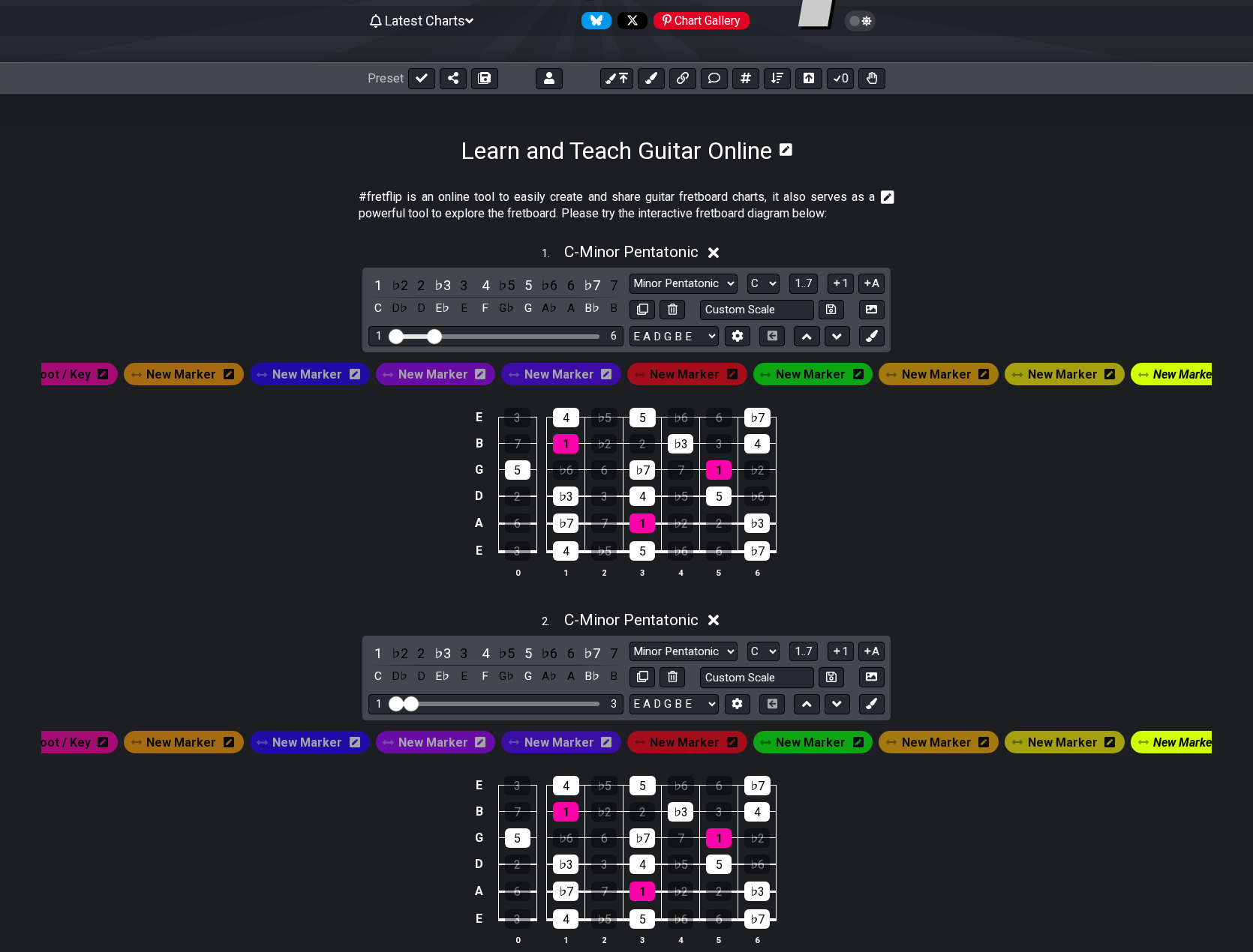
drag, startPoint x: 429, startPoint y: 712, endPoint x: 415, endPoint y: 714, distance: 14.1
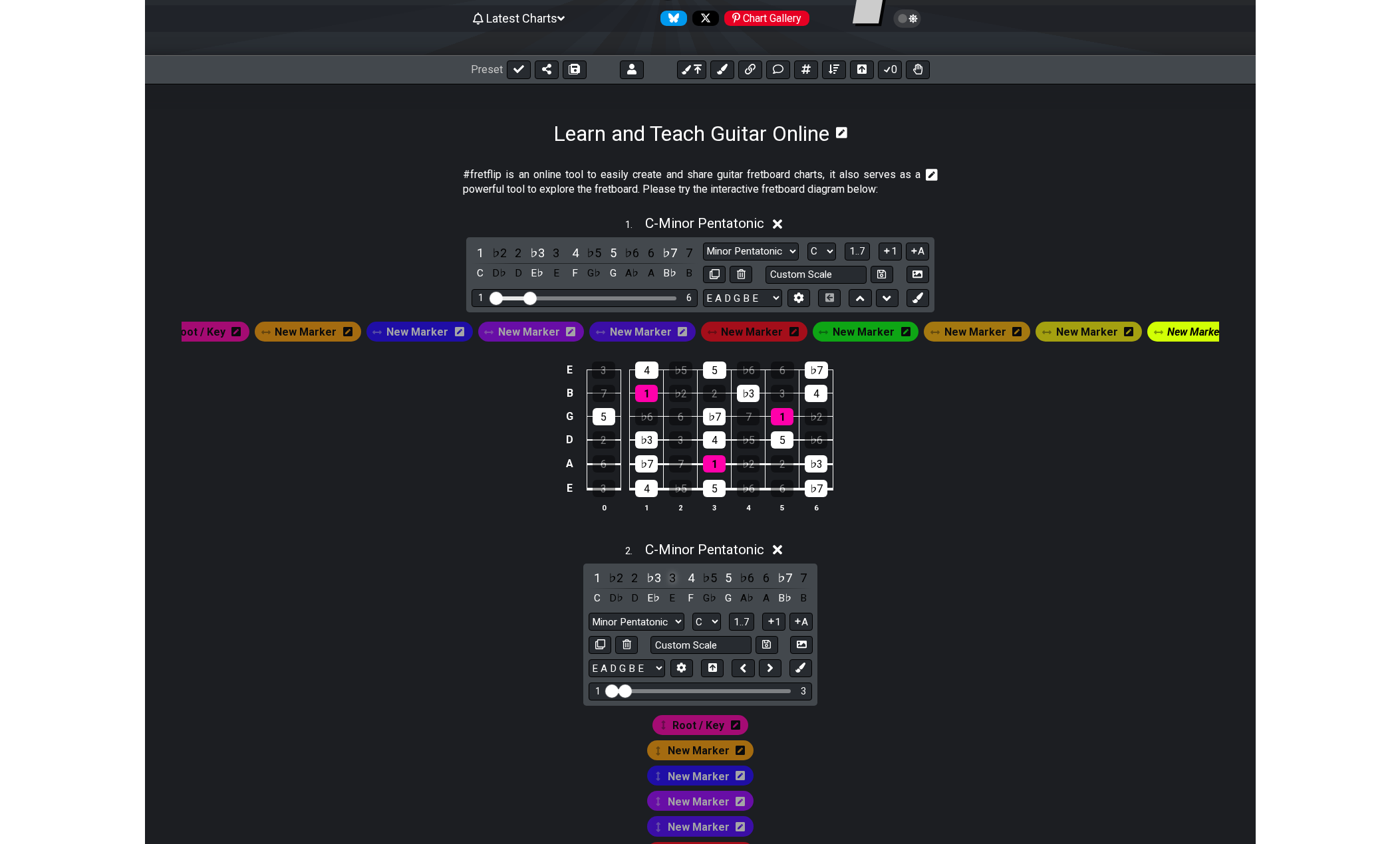
scroll to position [199, 0]
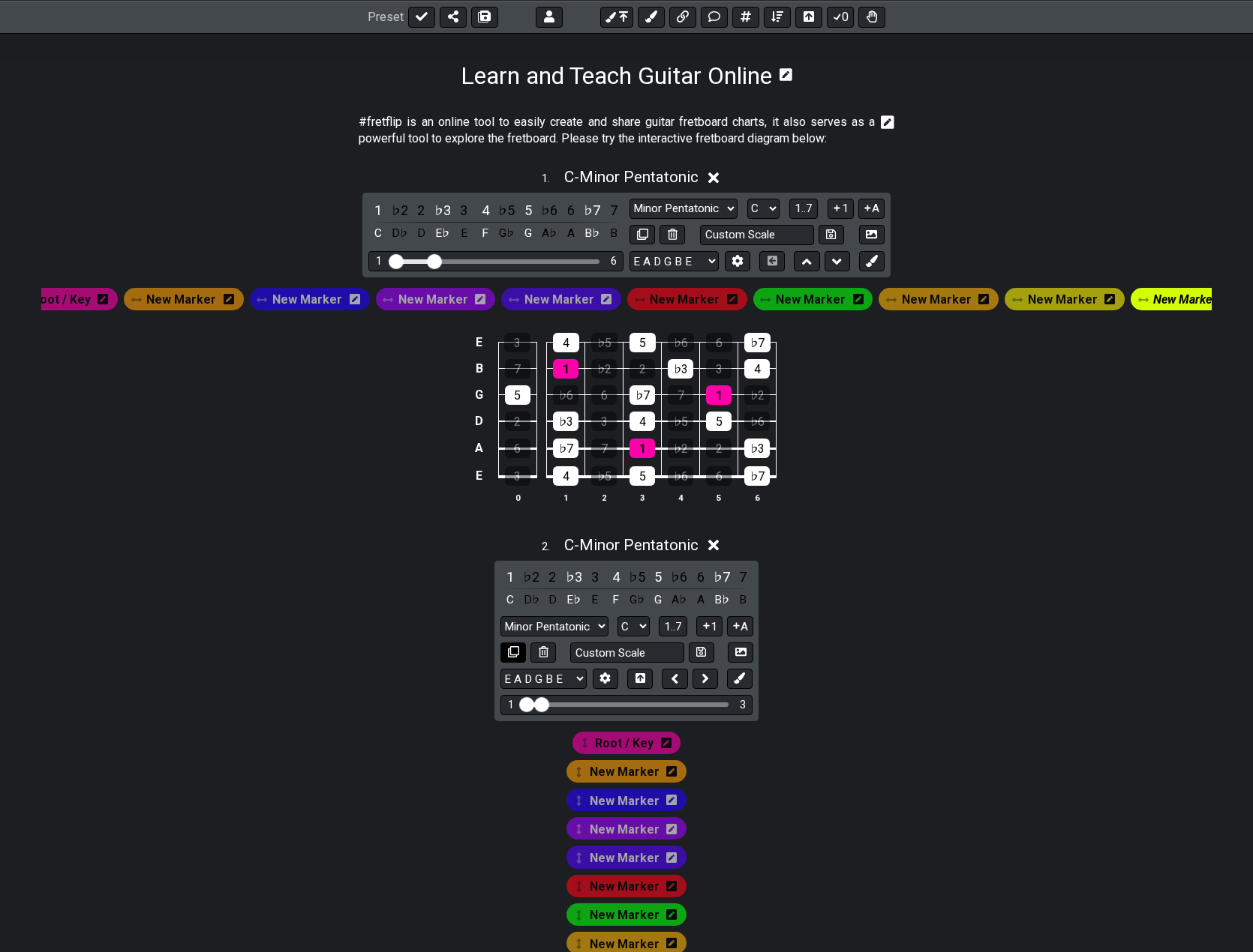
click at [517, 658] on icon at bounding box center [513, 652] width 11 height 11
select select "C"
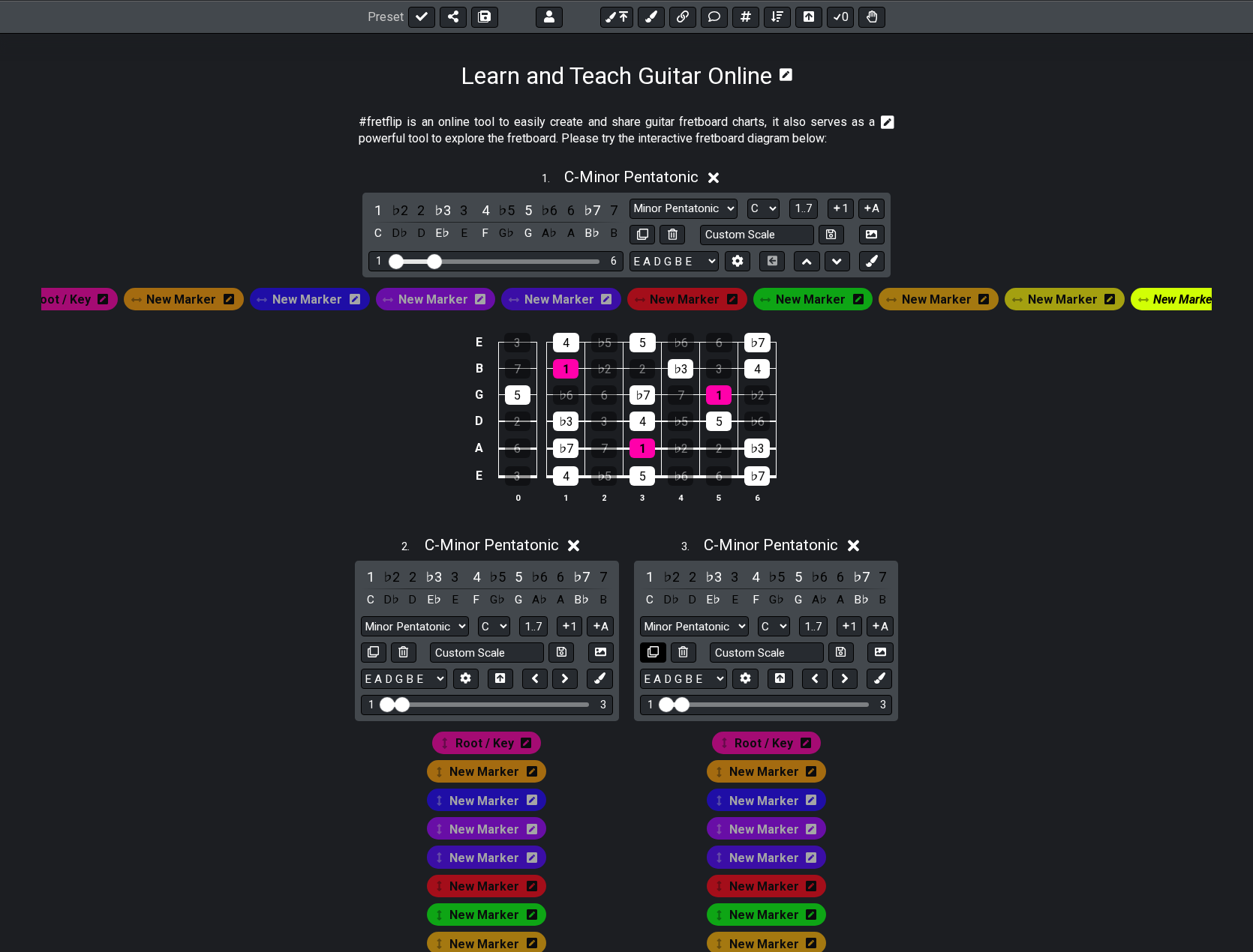
click at [660, 661] on button at bounding box center [653, 653] width 26 height 21
select select "C"
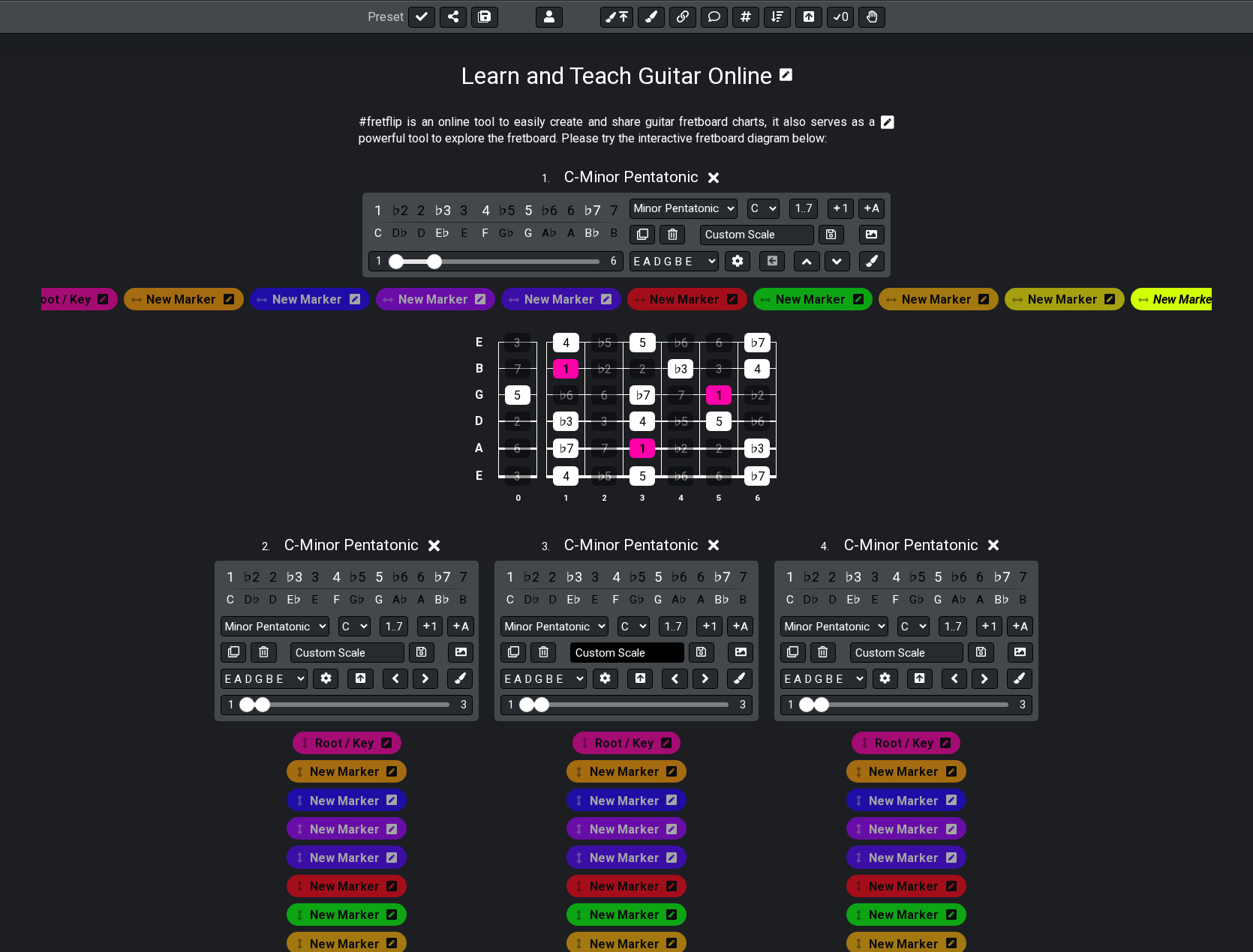
click at [512, 658] on icon at bounding box center [513, 652] width 11 height 11
select select "C"
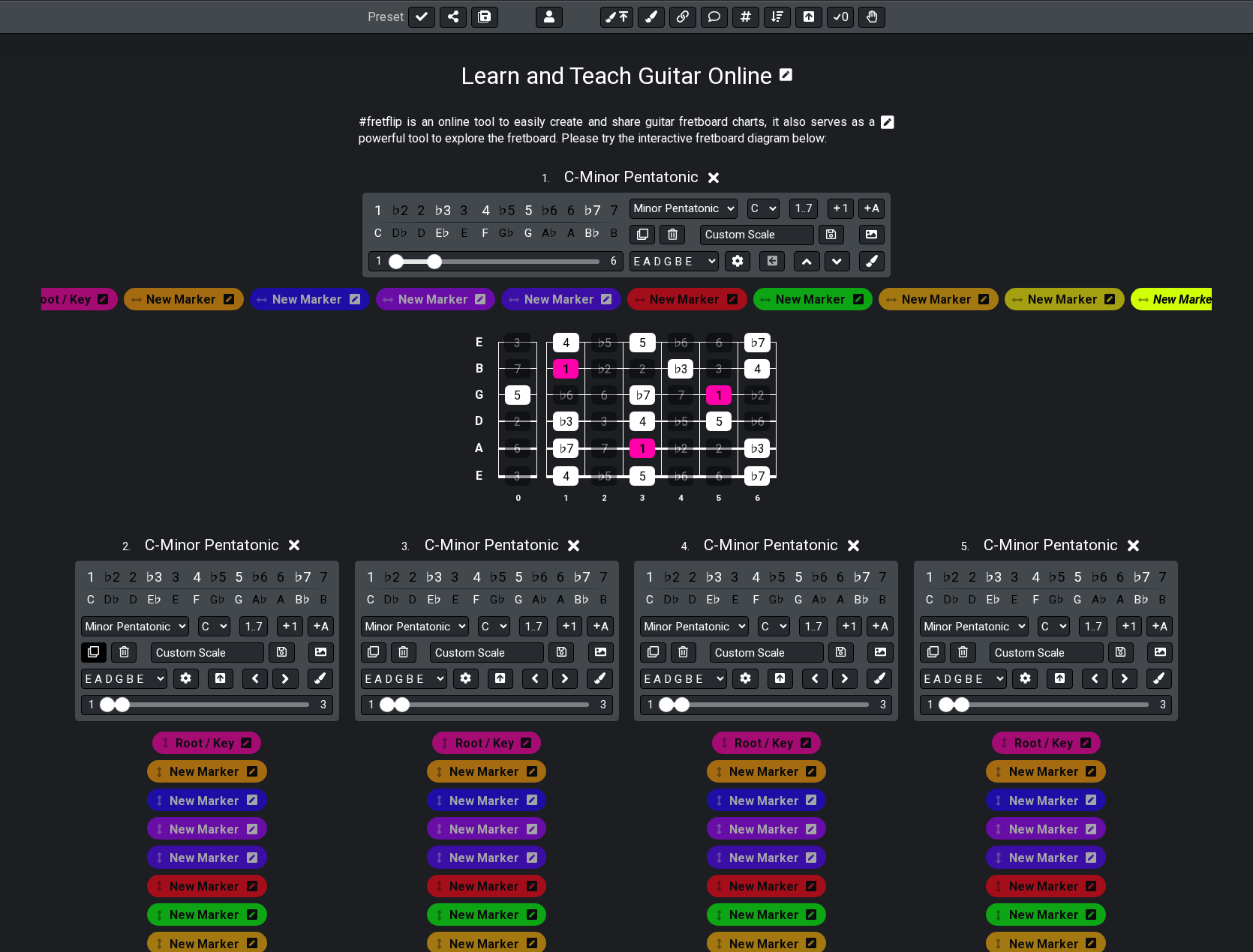
click at [98, 658] on icon at bounding box center [93, 652] width 11 height 11
select select "C"
click at [96, 658] on icon at bounding box center [93, 652] width 11 height 11
select select "C"
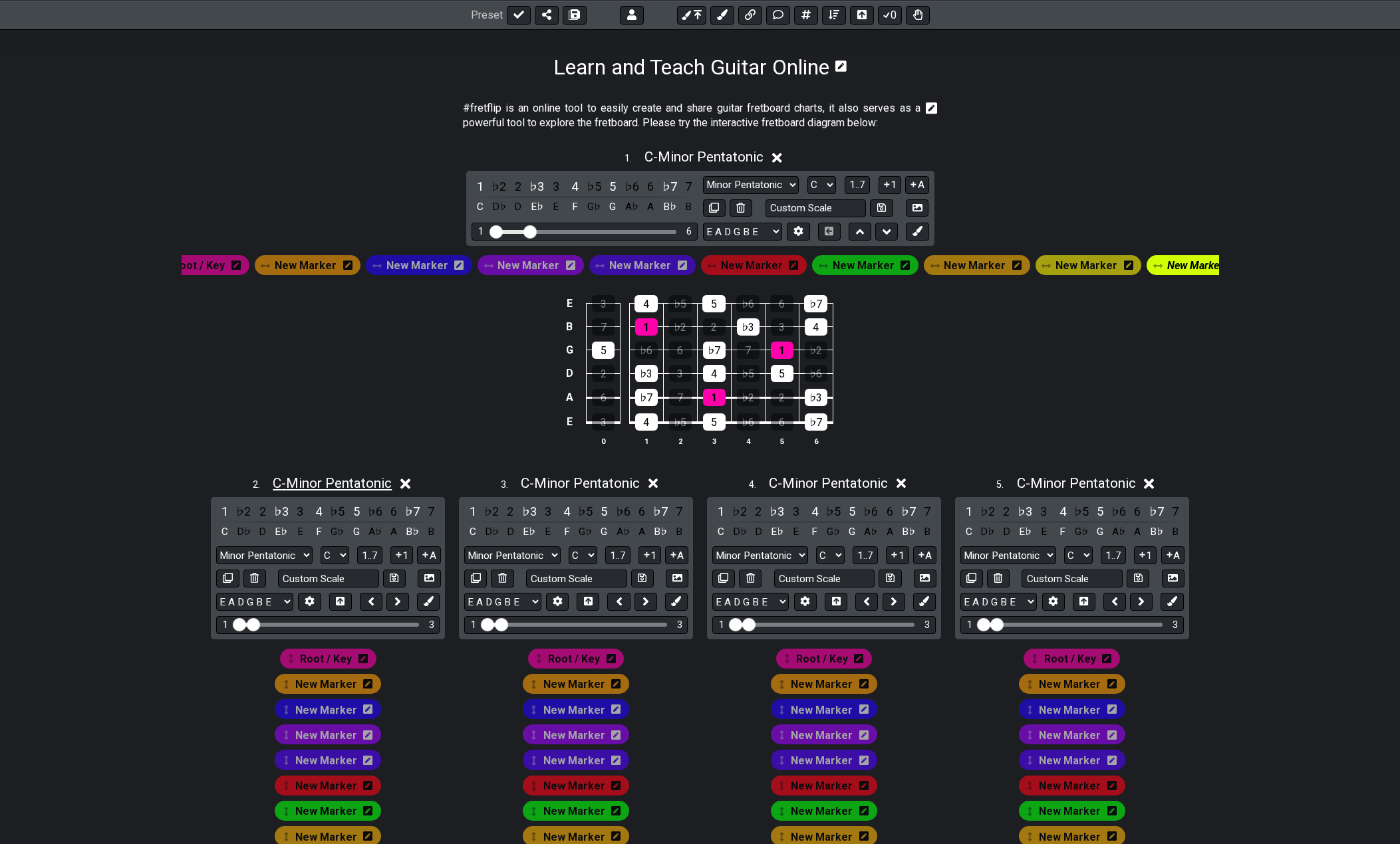
click at [363, 492] on span "C - Minor Pentatonic" at bounding box center [332, 483] width 119 height 16
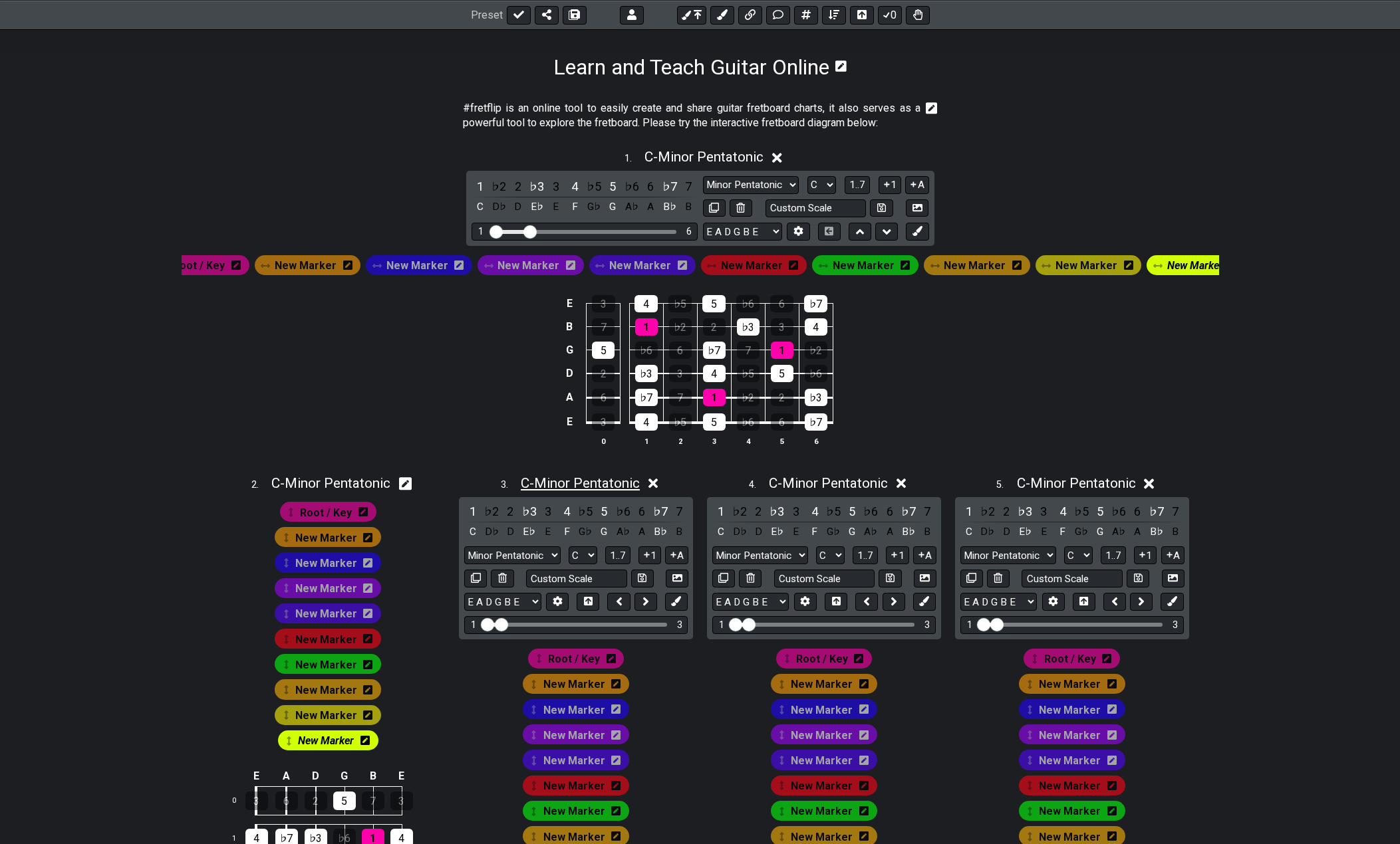
click at [562, 492] on span "C - Minor Pentatonic" at bounding box center [580, 483] width 119 height 16
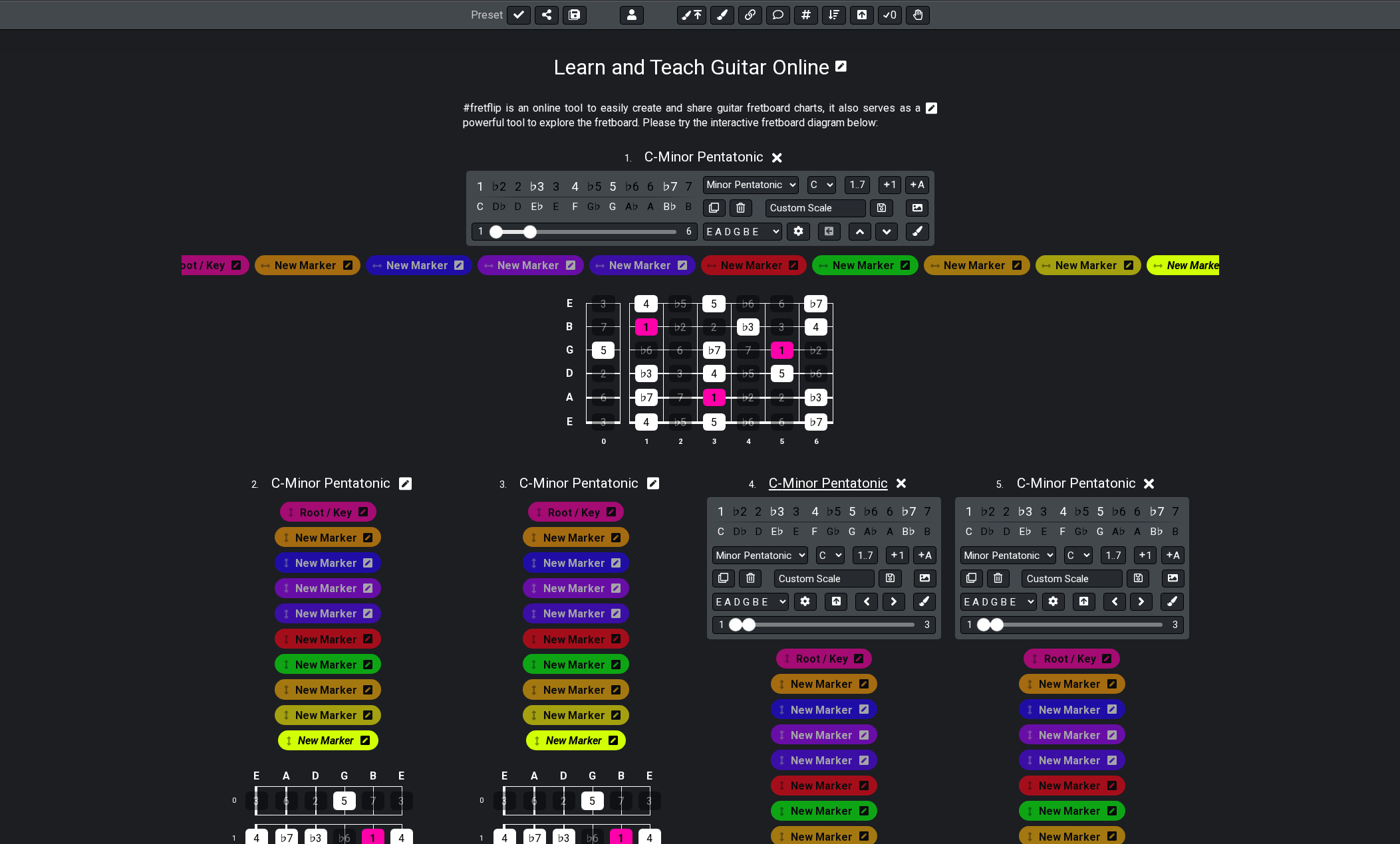
click at [840, 492] on span "C - Minor Pentatonic" at bounding box center [828, 483] width 119 height 16
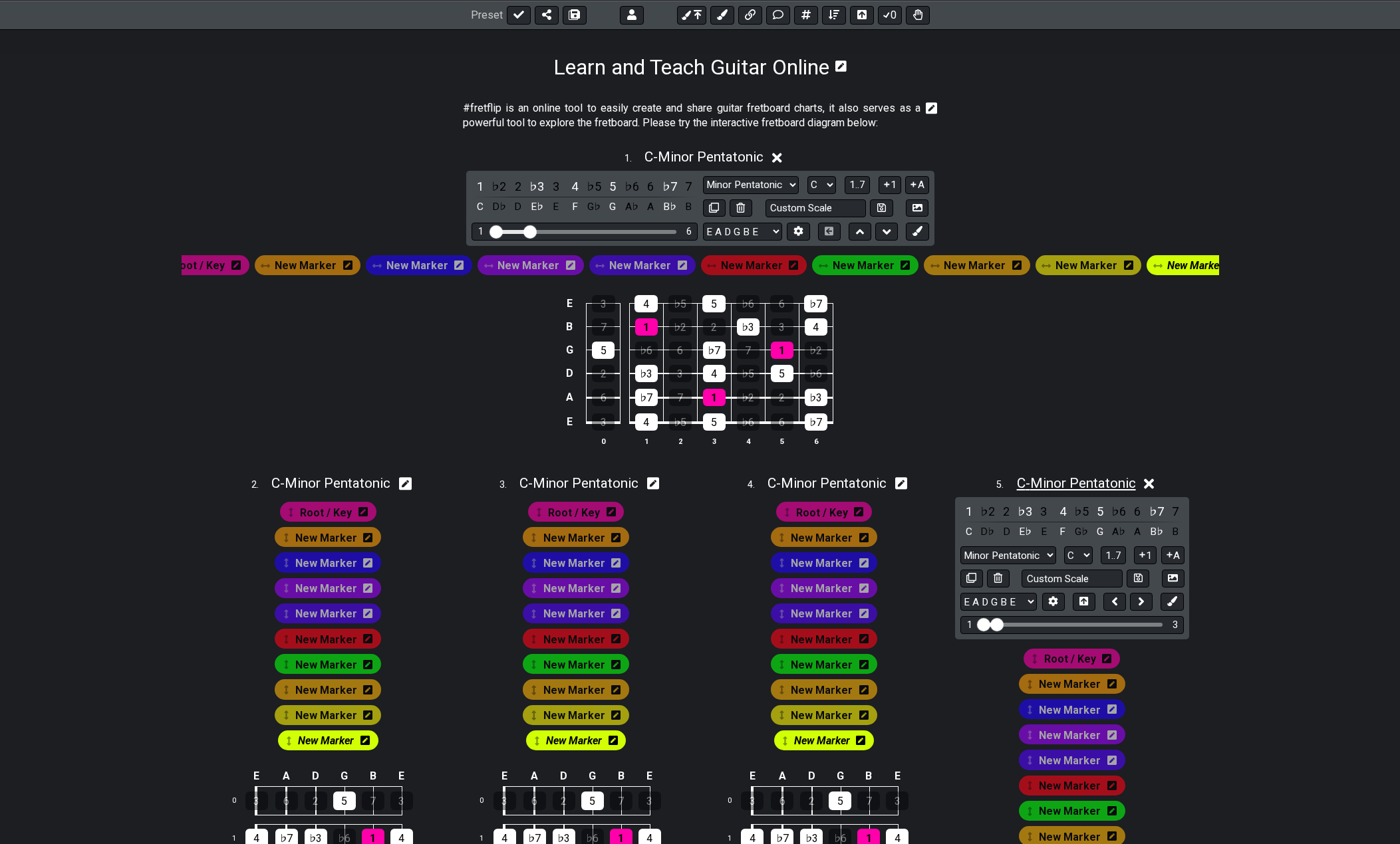
click at [1037, 492] on span "C - Minor Pentatonic" at bounding box center [1076, 483] width 119 height 16
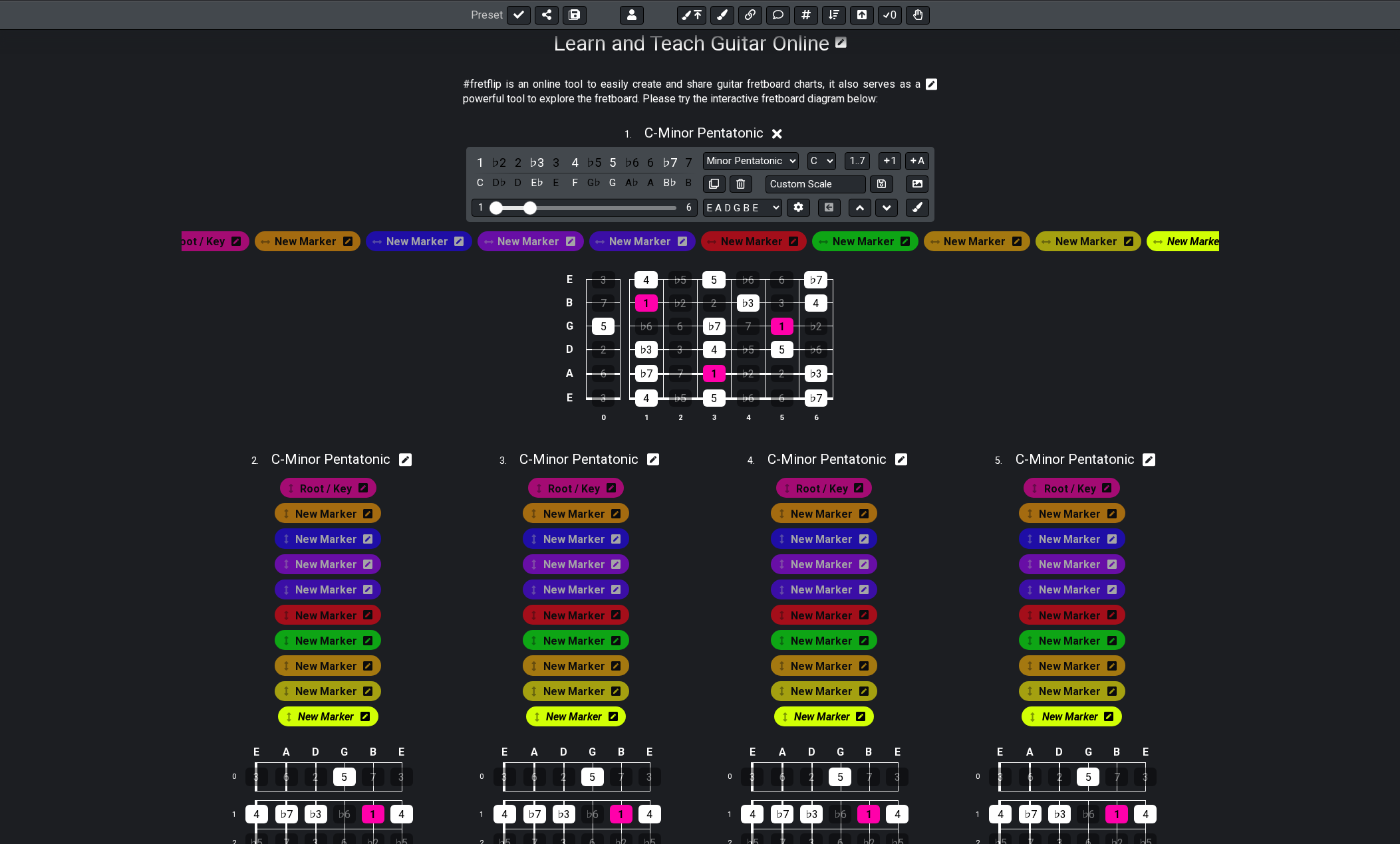
scroll to position [0, 0]
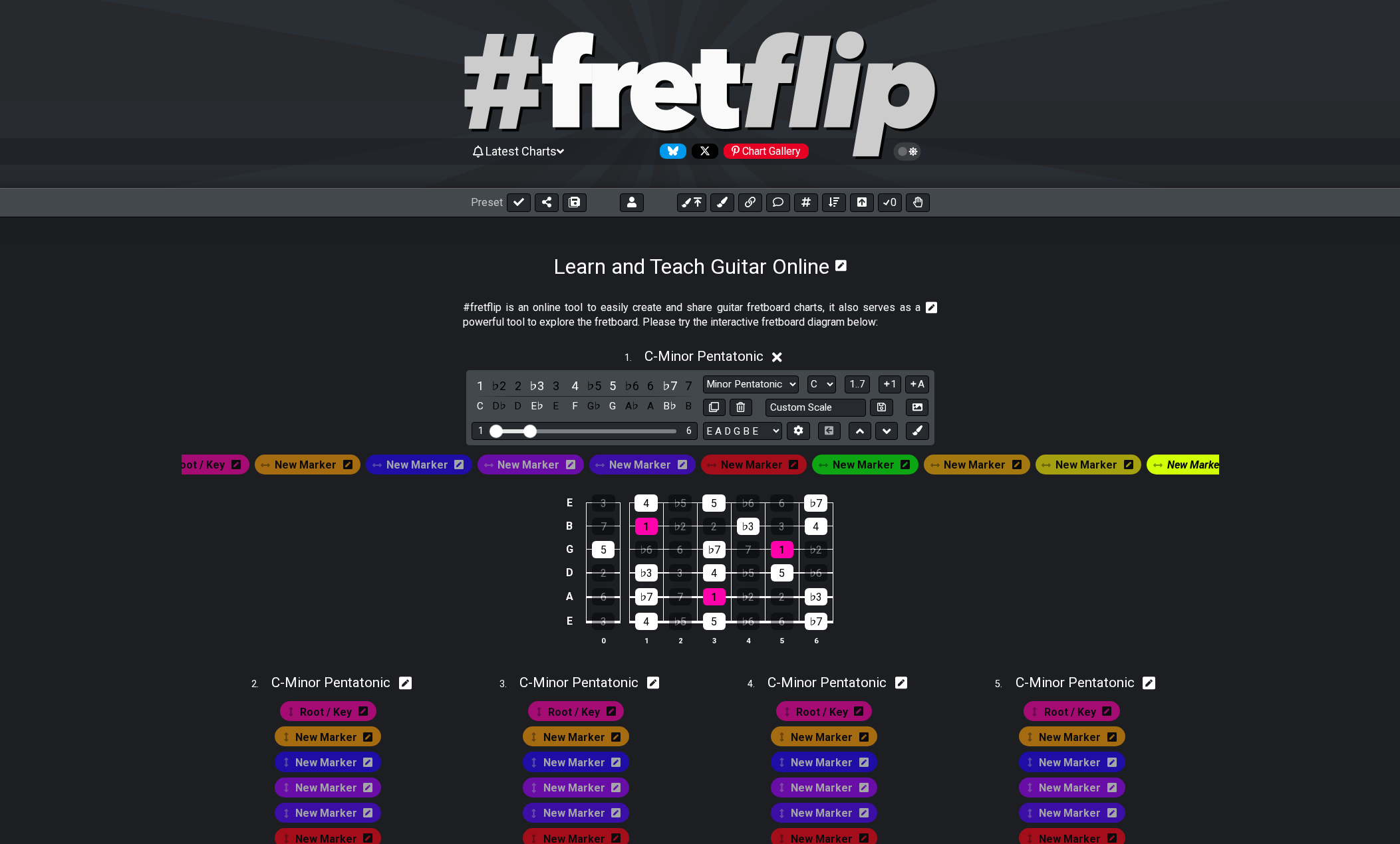
click at [597, 110] on icon at bounding box center [614, 94] width 46 height 65
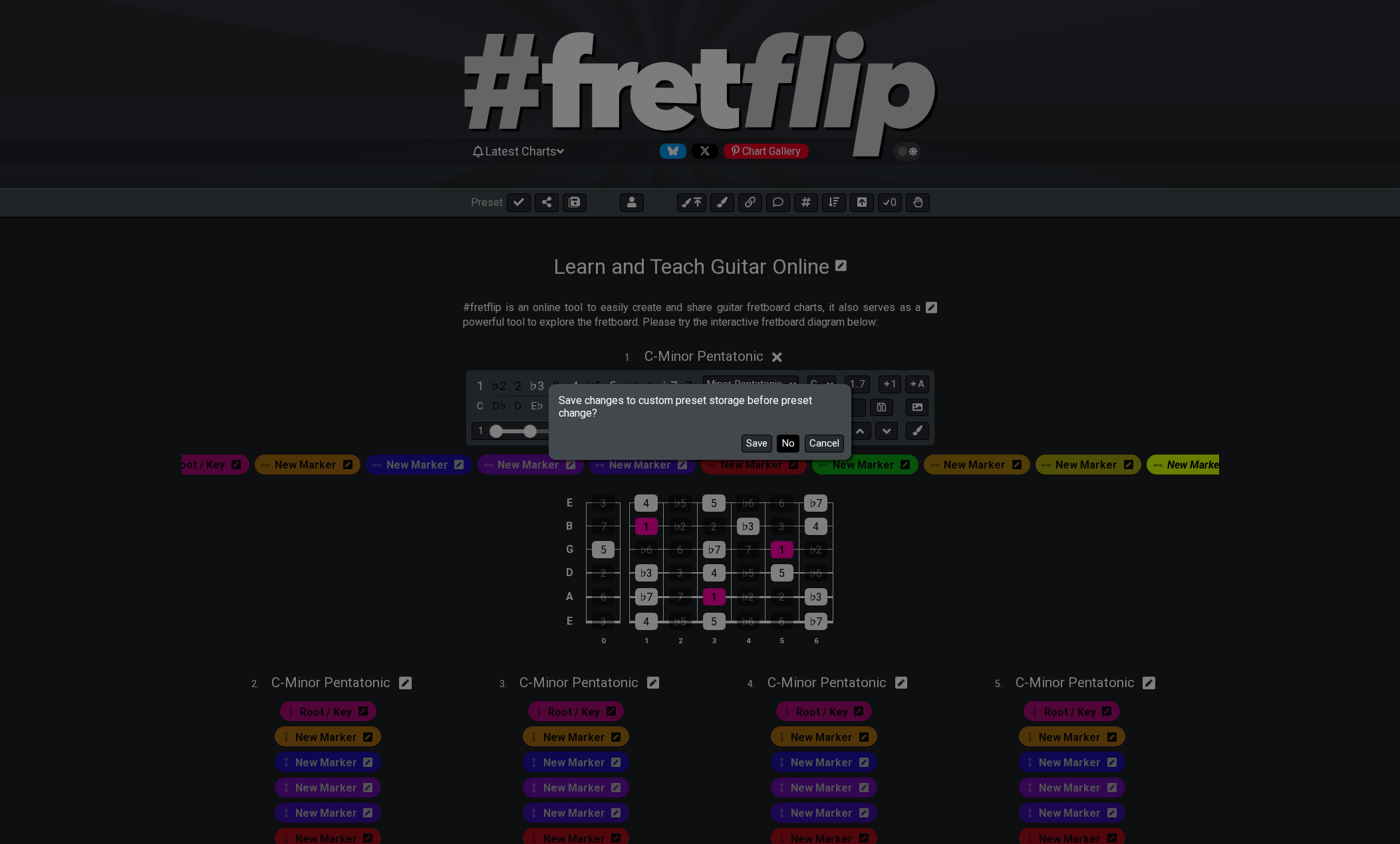
click at [788, 441] on button "No" at bounding box center [788, 444] width 23 height 18
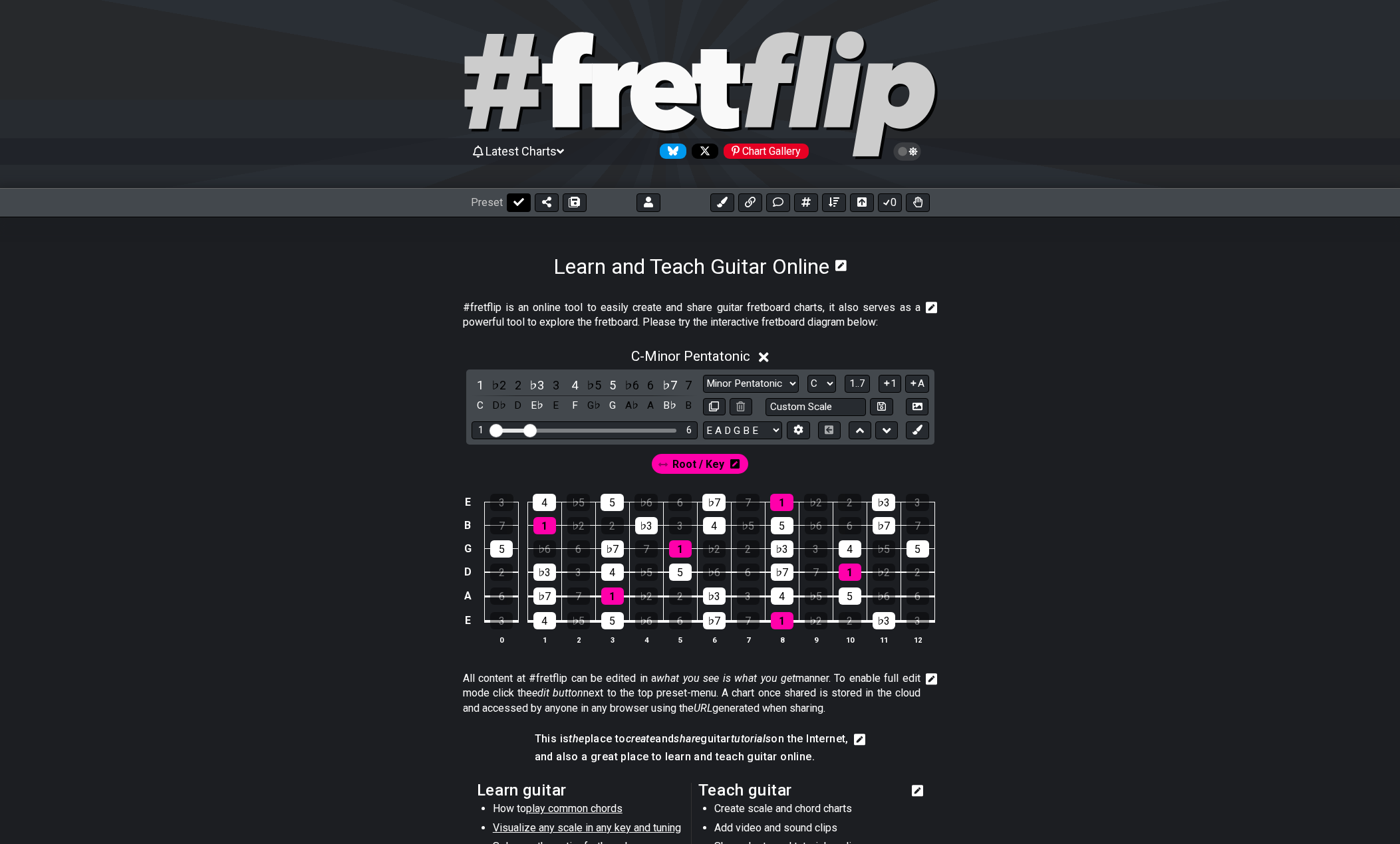
click at [521, 202] on icon at bounding box center [518, 202] width 11 height 11
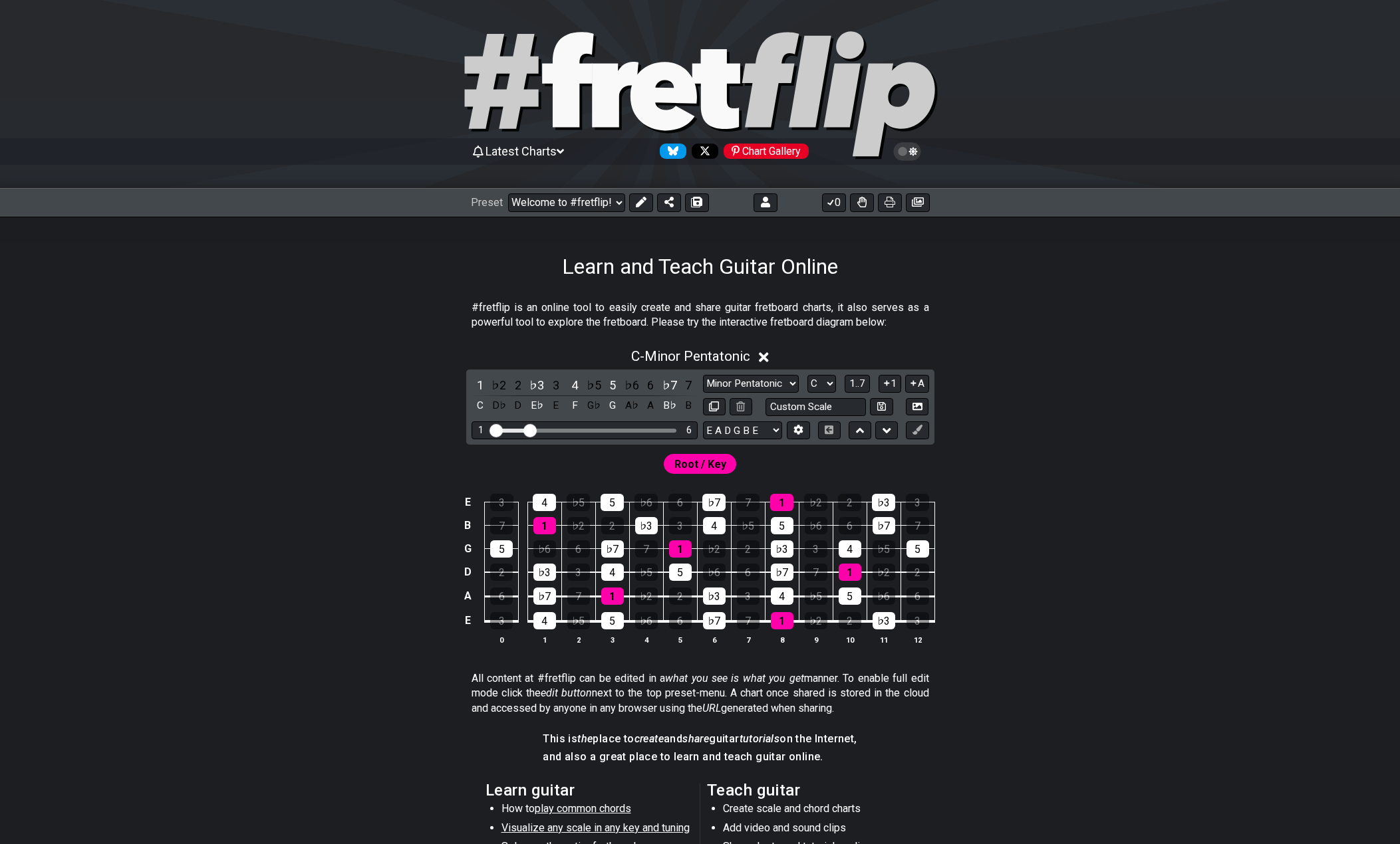
click at [633, 202] on button at bounding box center [640, 202] width 24 height 18
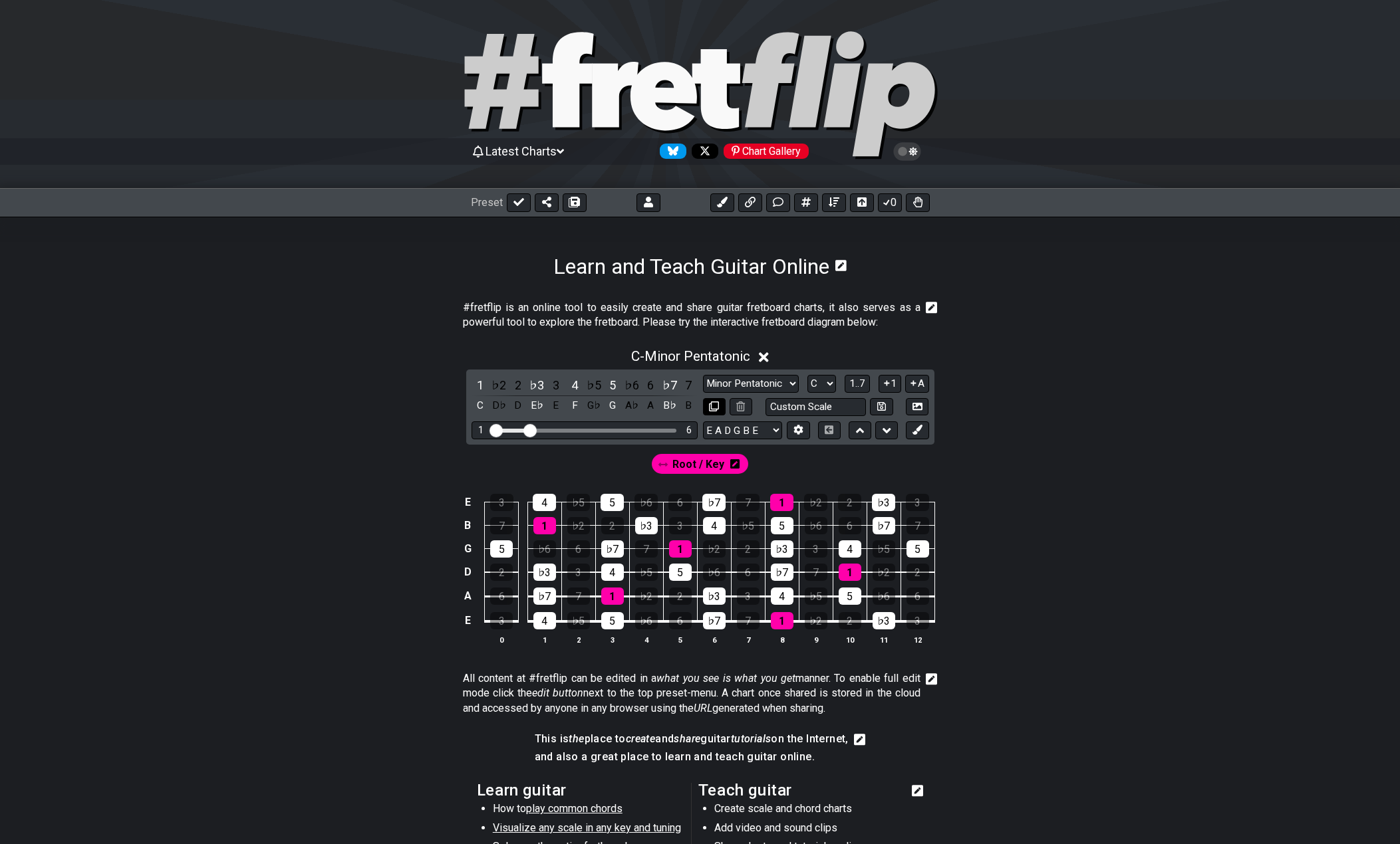
click at [718, 407] on icon at bounding box center [713, 406] width 10 height 10
select select "C"
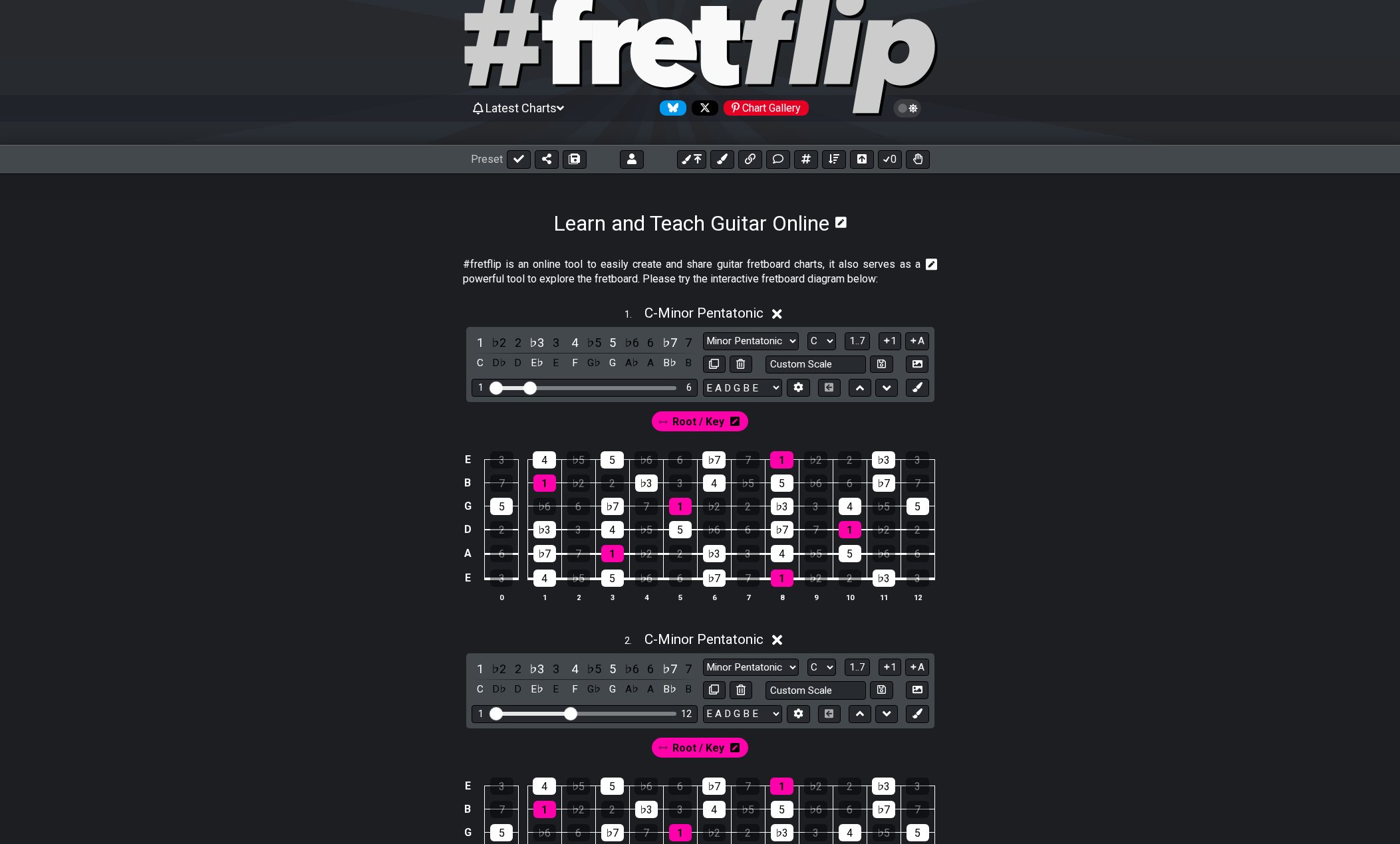
scroll to position [66, 0]
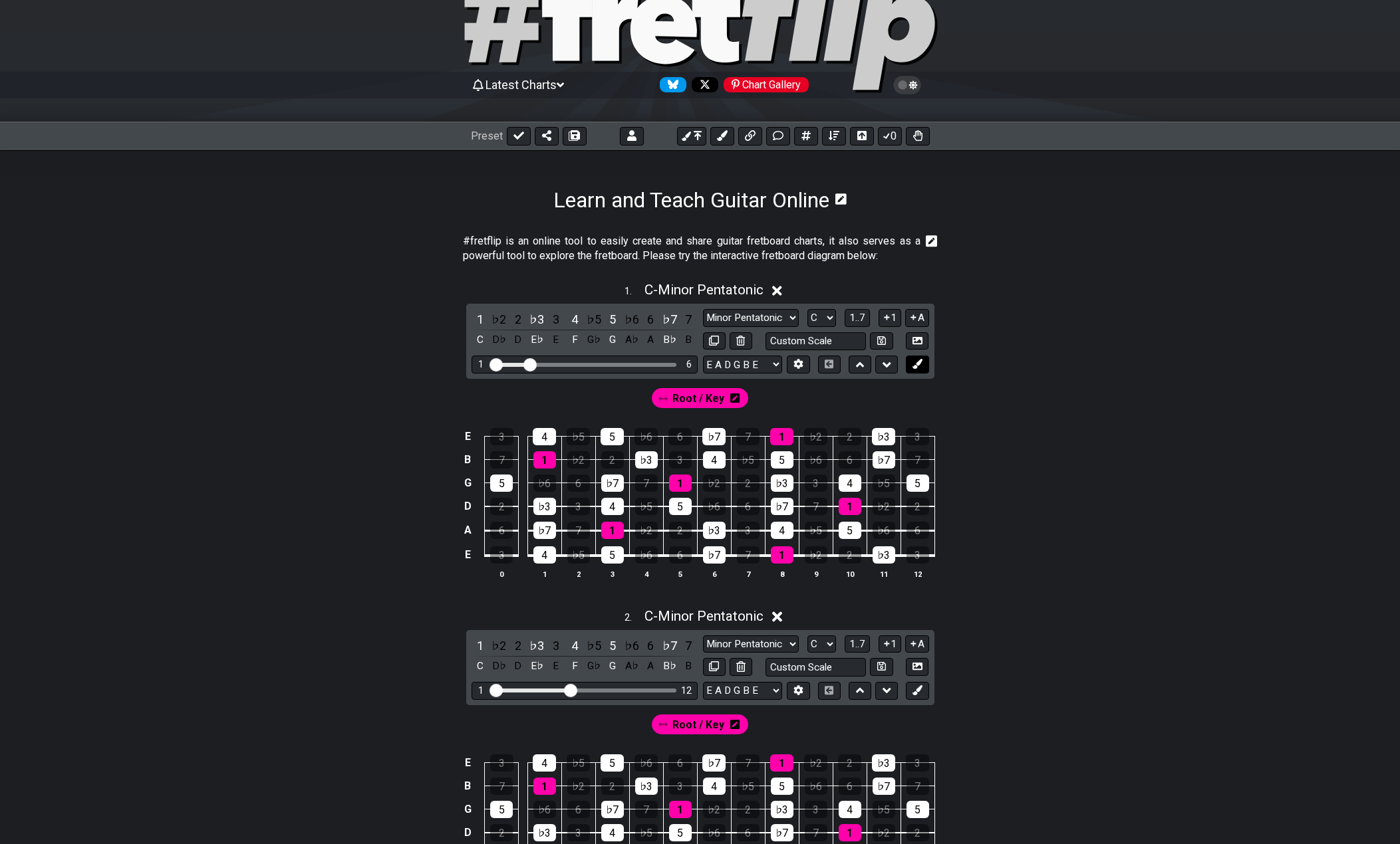
click at [918, 363] on icon at bounding box center [917, 364] width 10 height 10
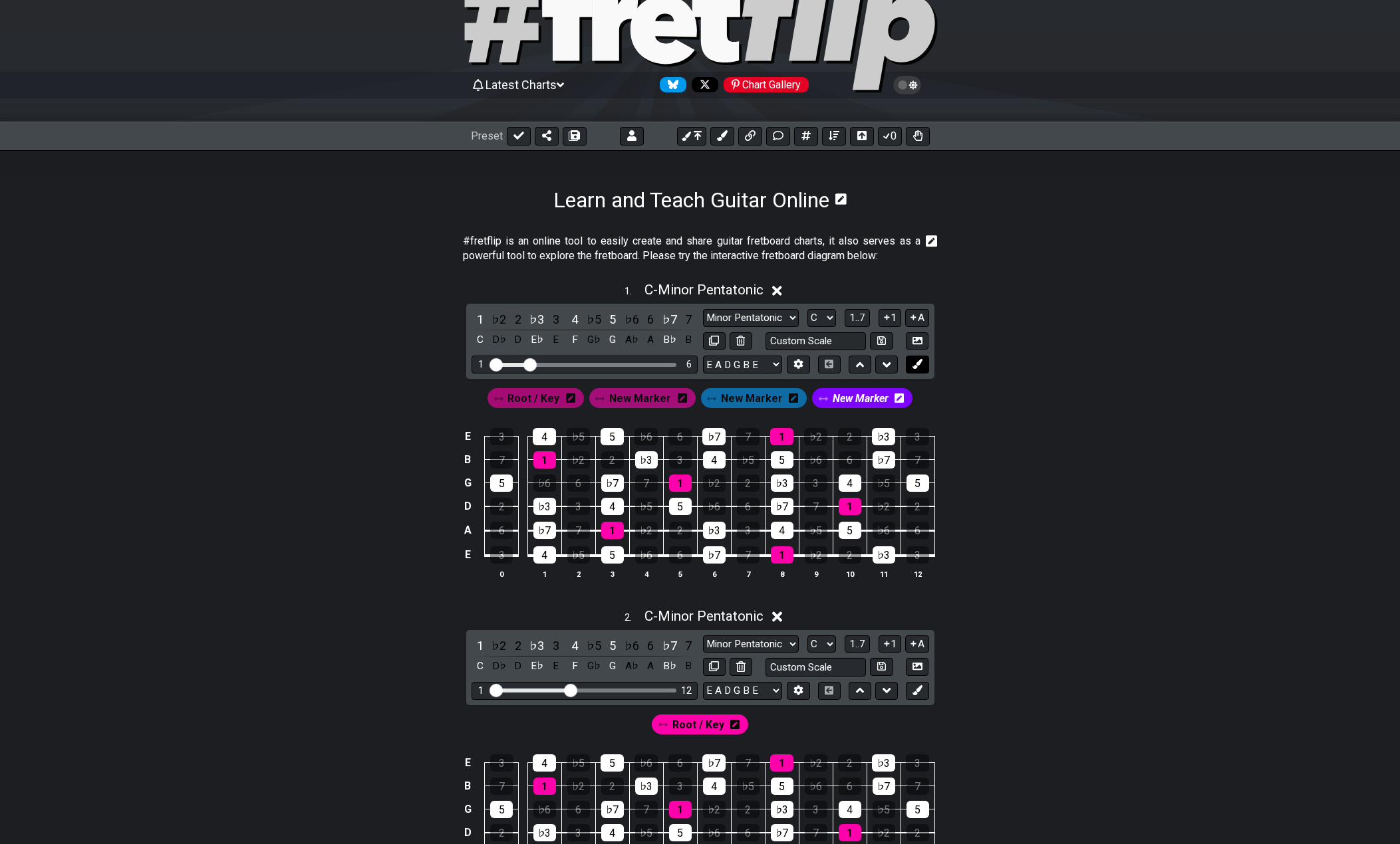
click at [918, 363] on icon at bounding box center [917, 364] width 10 height 10
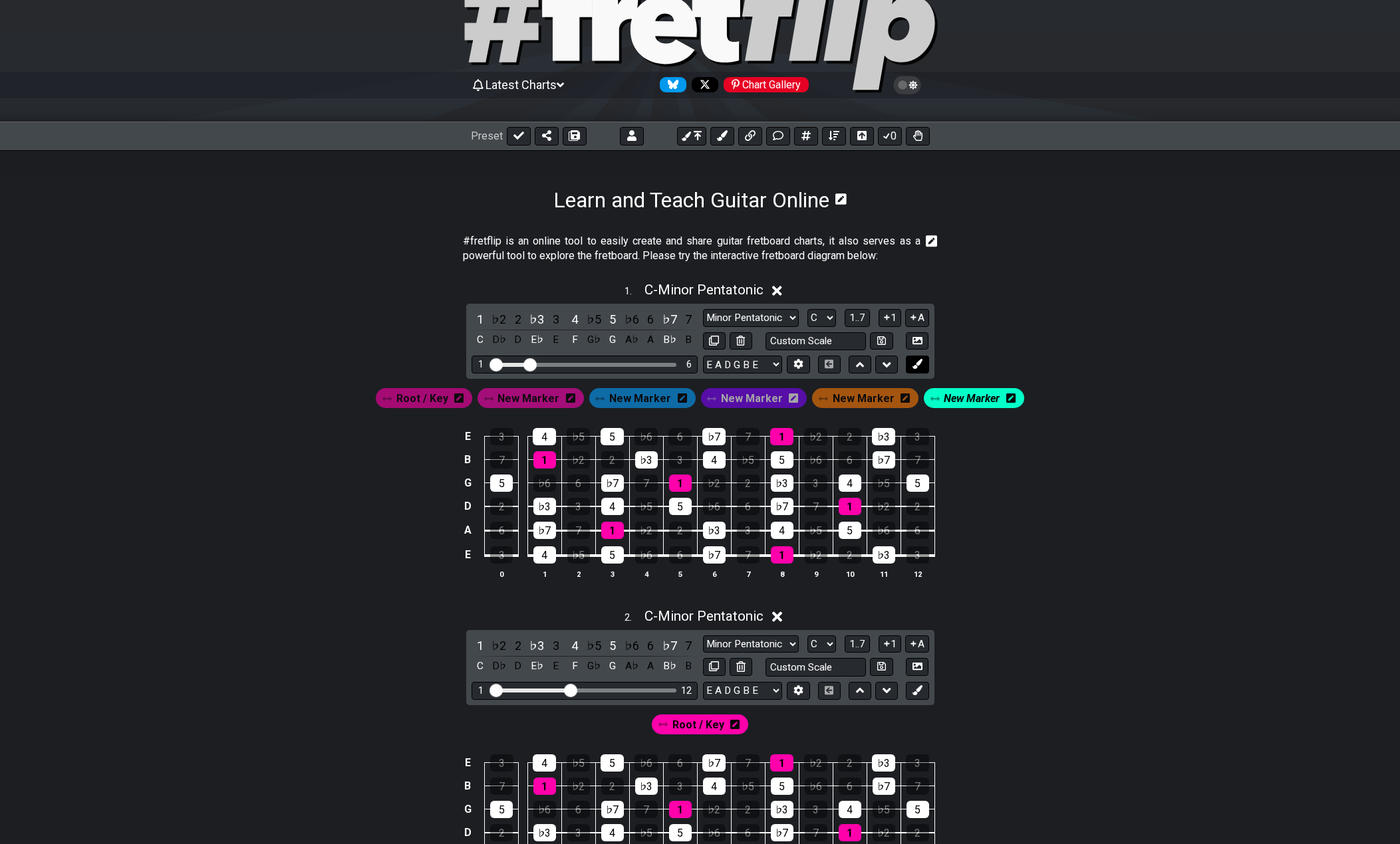
click at [918, 363] on icon at bounding box center [917, 364] width 10 height 10
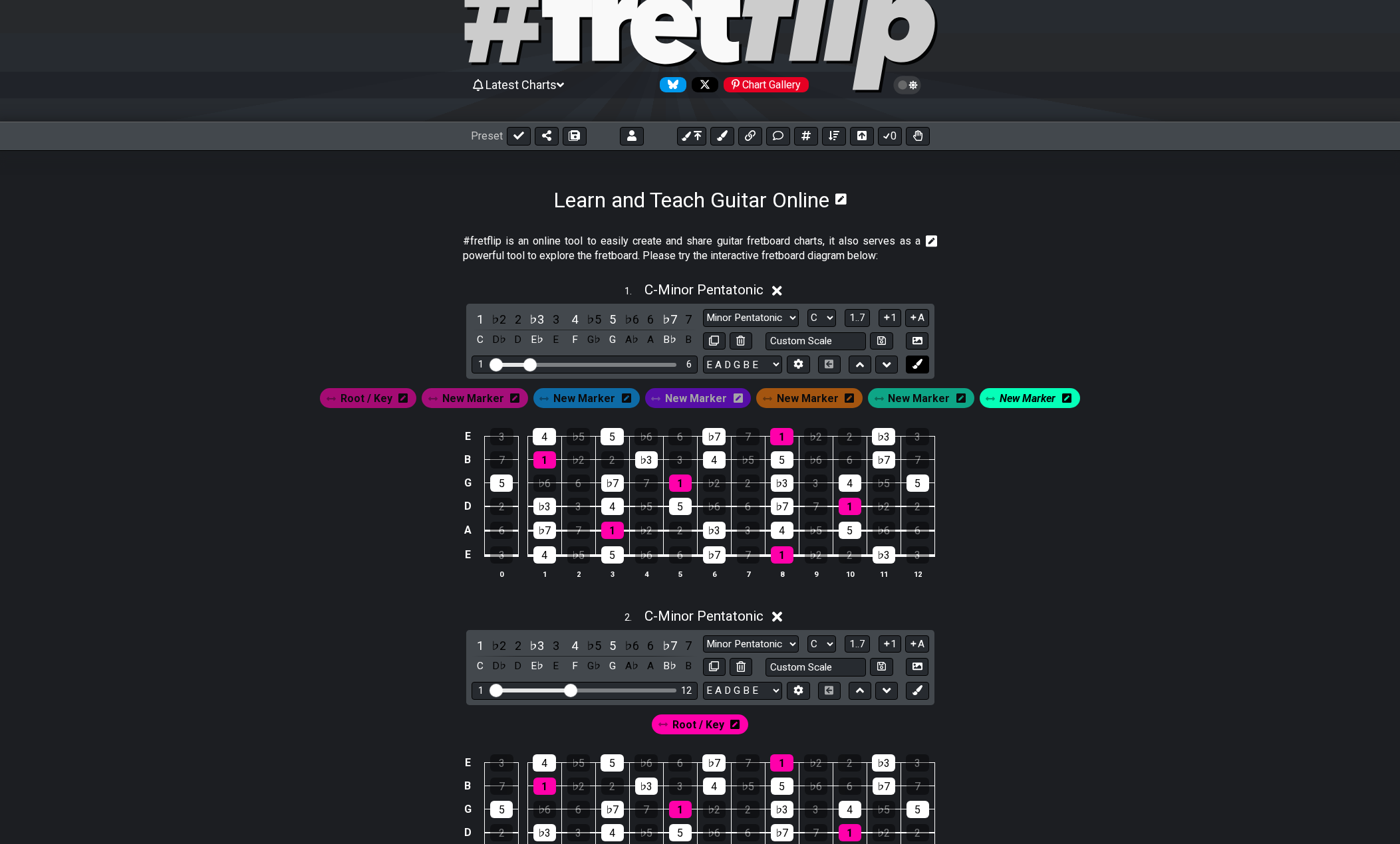
click at [918, 363] on icon at bounding box center [917, 364] width 10 height 10
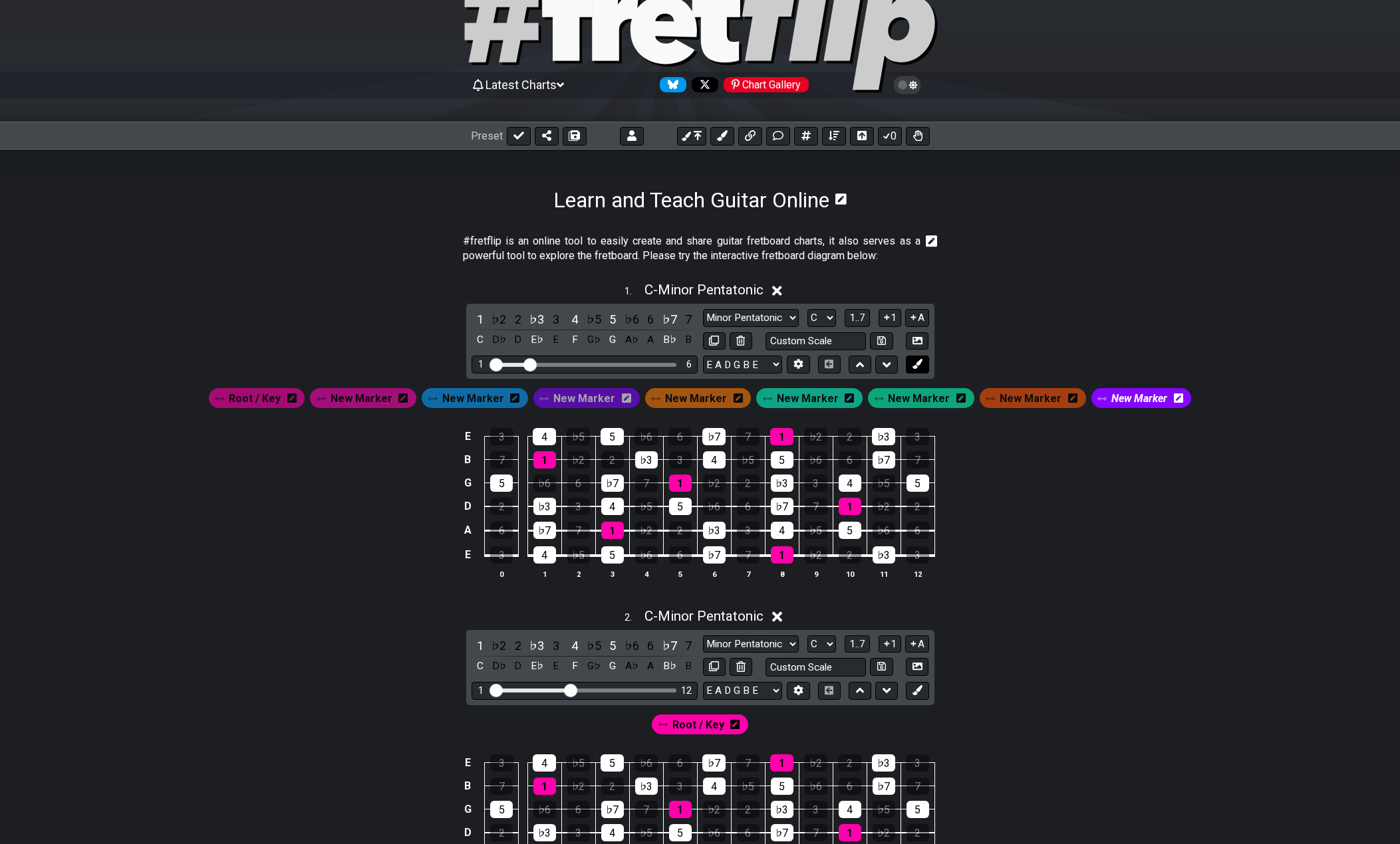
click at [918, 363] on icon at bounding box center [917, 364] width 10 height 10
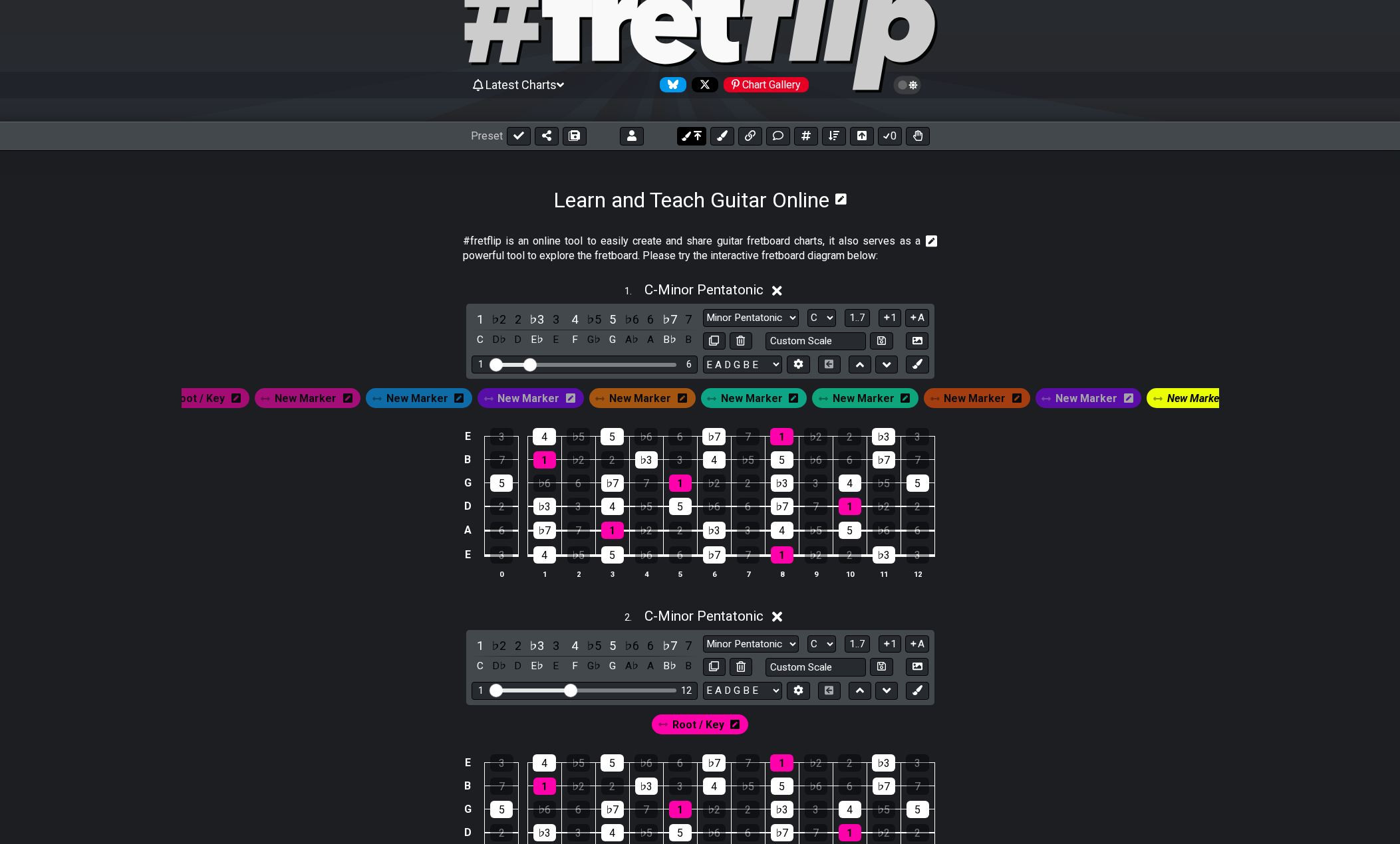
click at [697, 139] on icon at bounding box center [697, 135] width 8 height 11
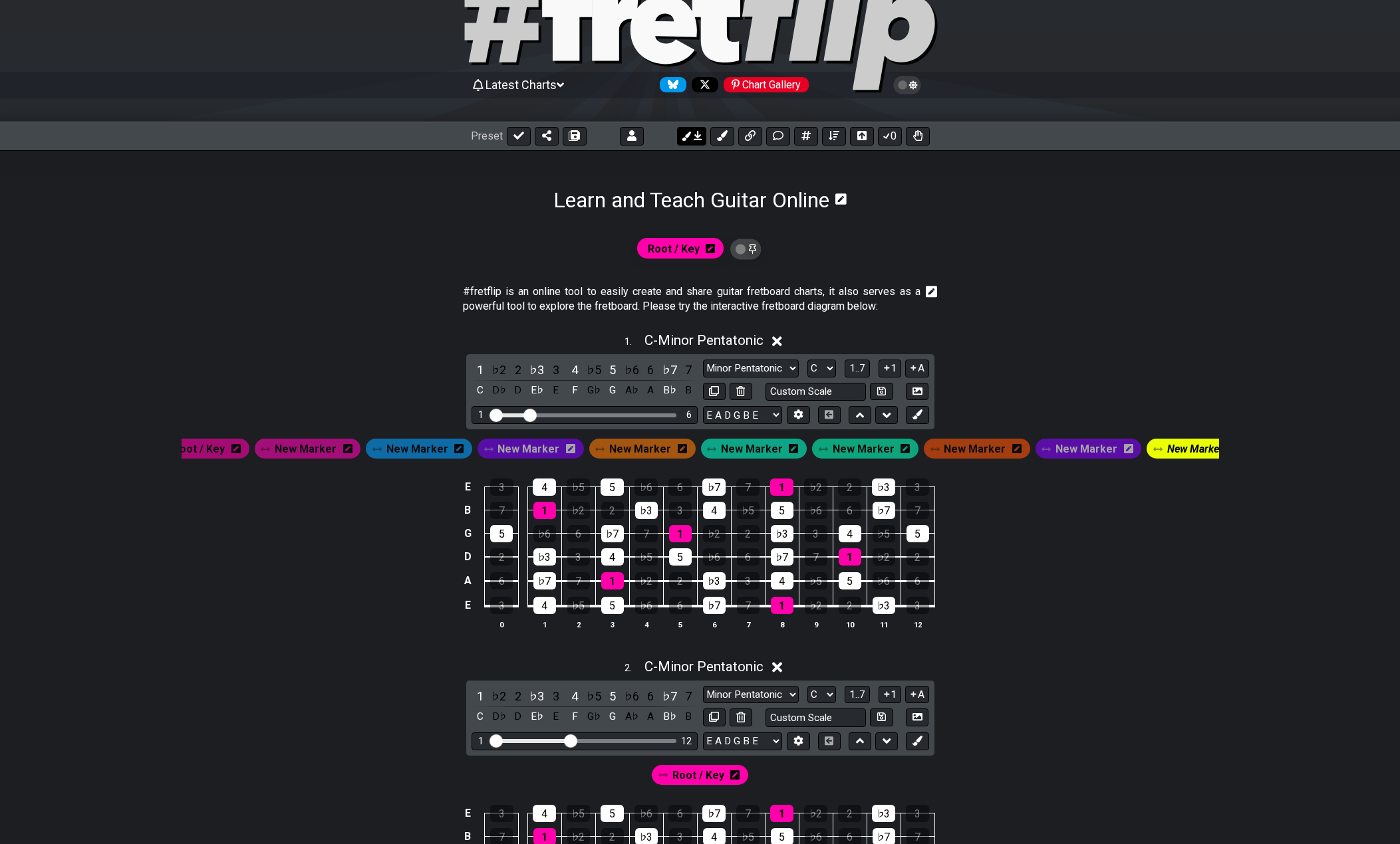
click at [697, 139] on icon at bounding box center [697, 135] width 8 height 9
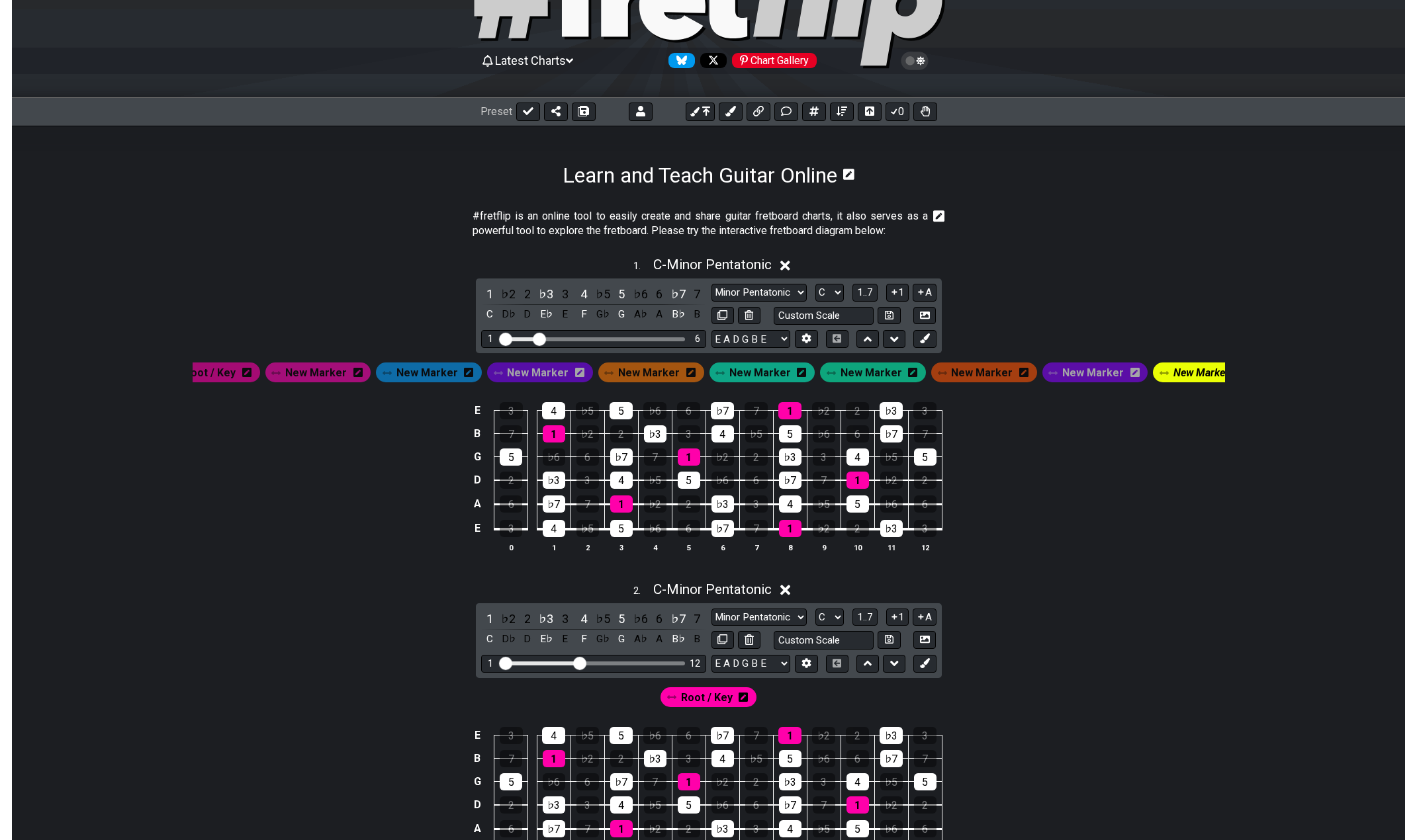
scroll to position [133, 0]
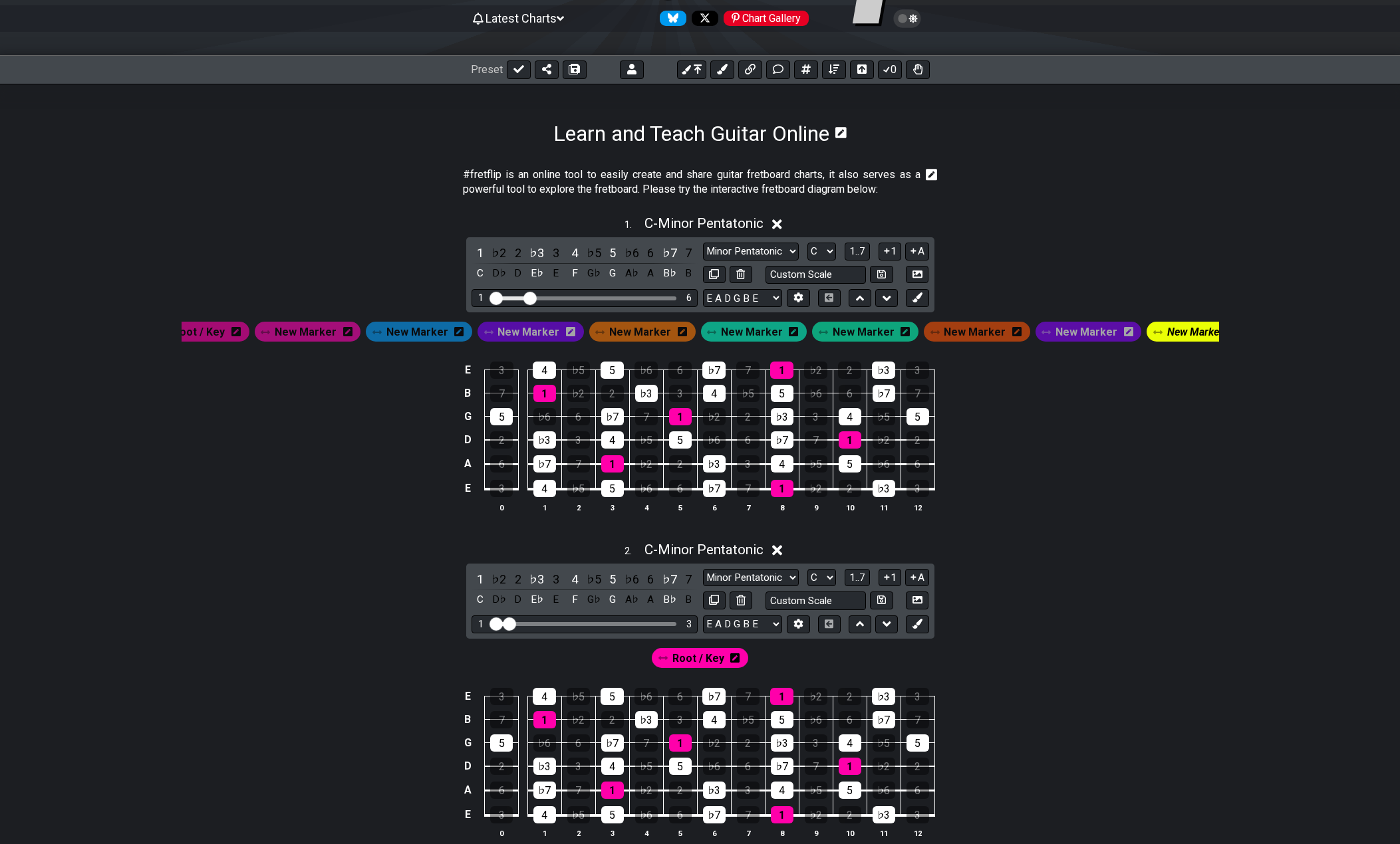
drag, startPoint x: 569, startPoint y: 633, endPoint x: 512, endPoint y: 639, distance: 57.3
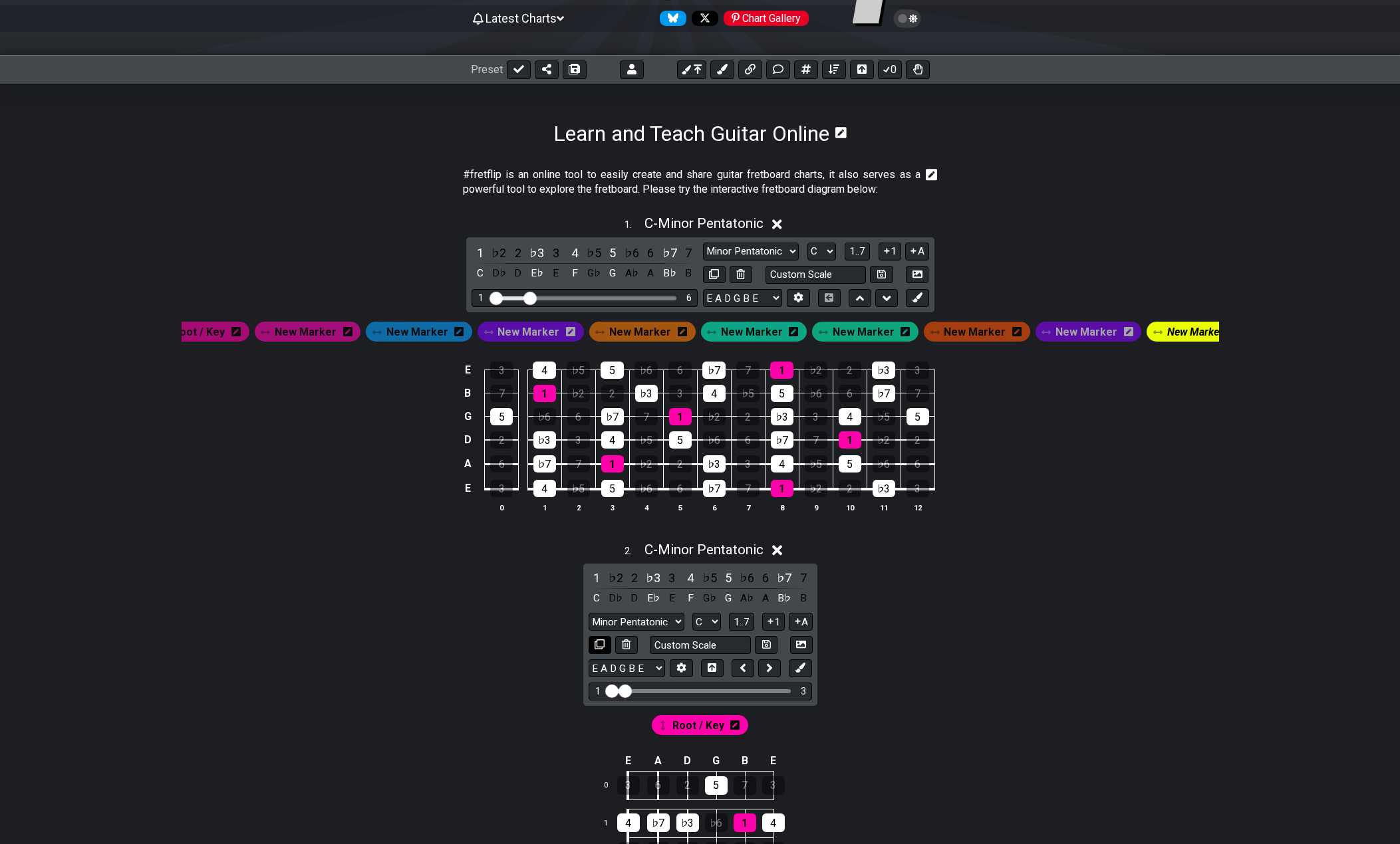
click at [600, 649] on icon at bounding box center [599, 644] width 10 height 10
select select "C"
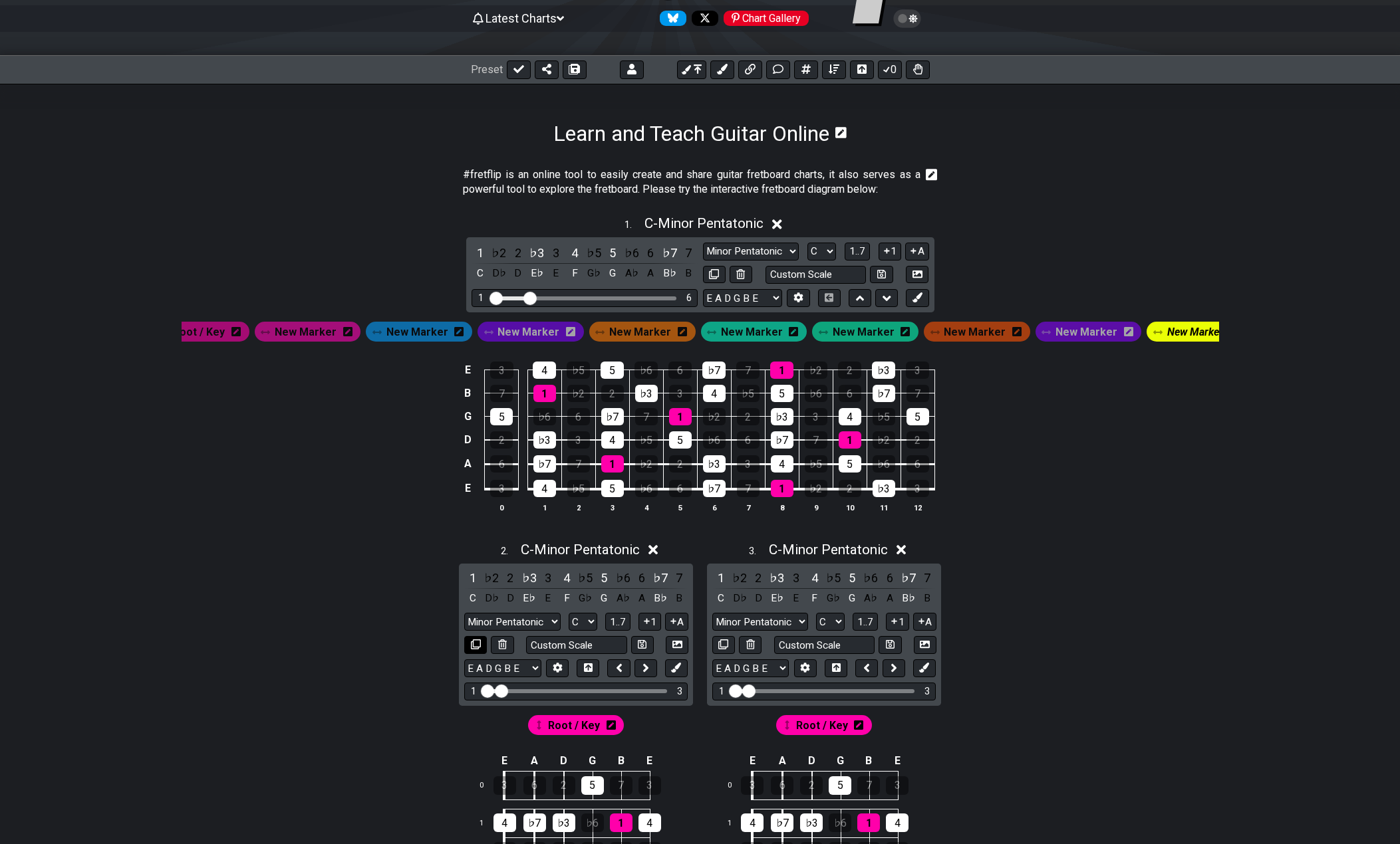
click at [485, 654] on button at bounding box center [476, 645] width 23 height 18
select select "C"
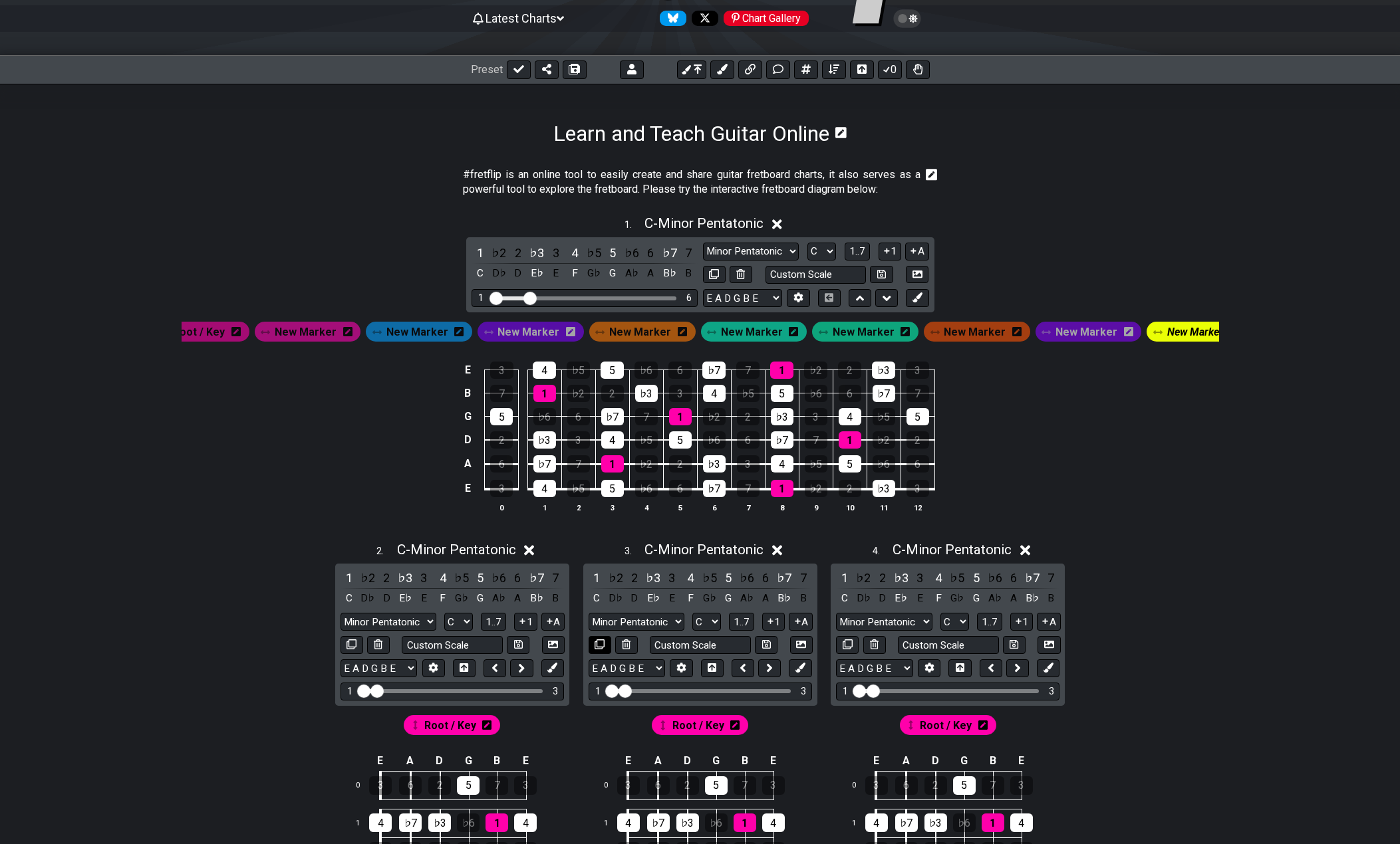
click at [602, 649] on icon at bounding box center [599, 644] width 10 height 10
select select "C"
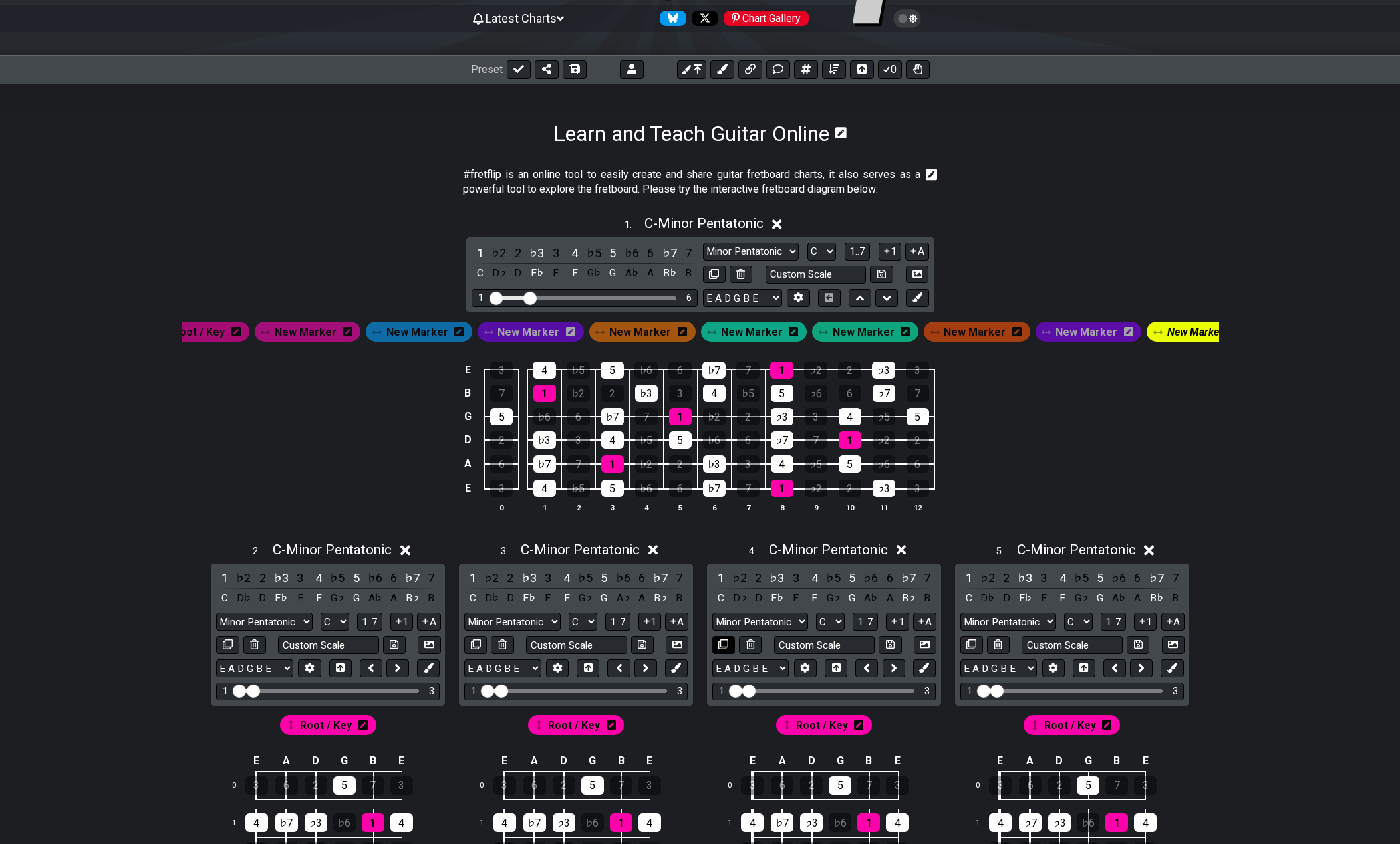
click at [722, 649] on icon at bounding box center [722, 644] width 10 height 10
select select "C"
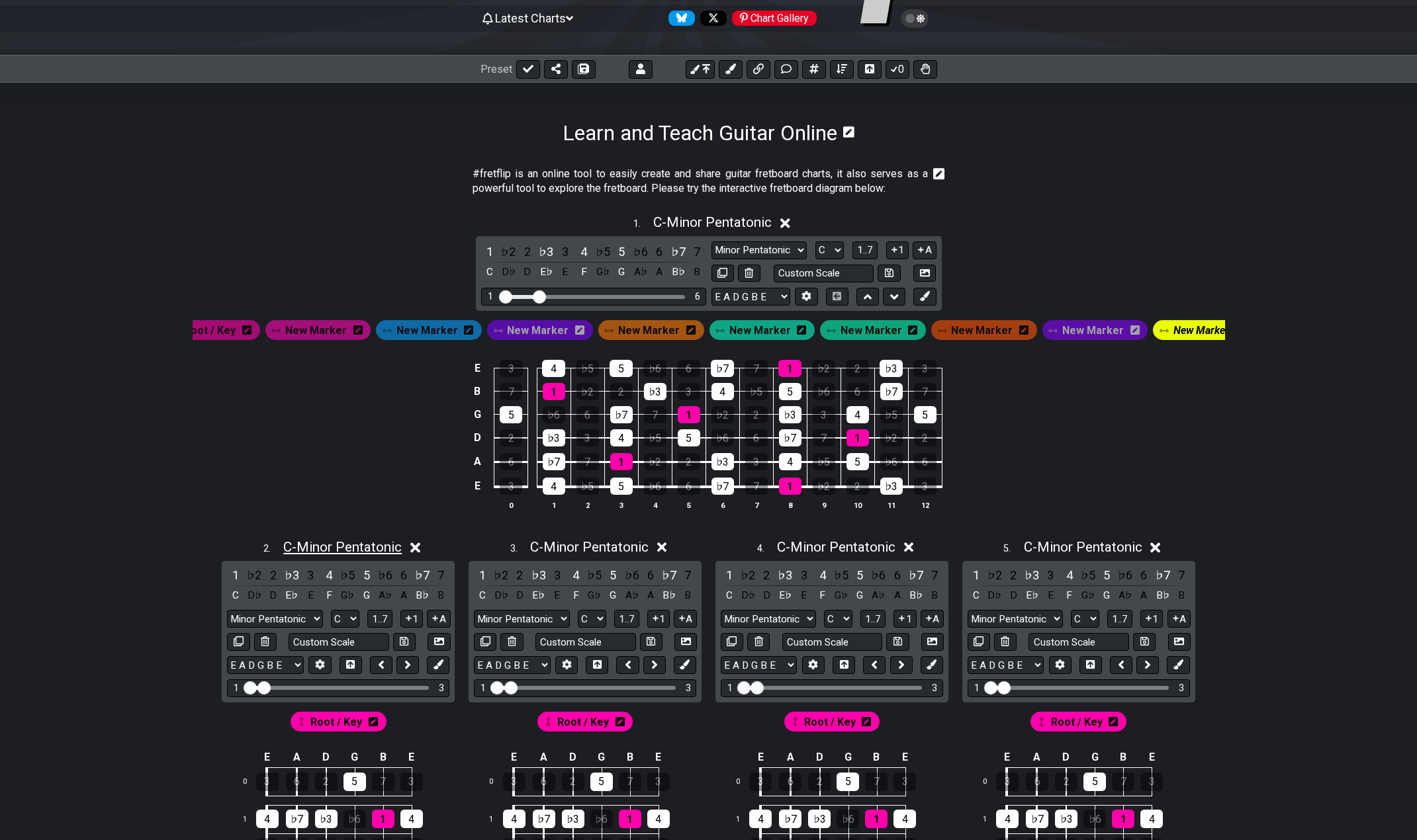
click at [305, 555] on span "C - Minor Pentatonic" at bounding box center [343, 547] width 118 height 16
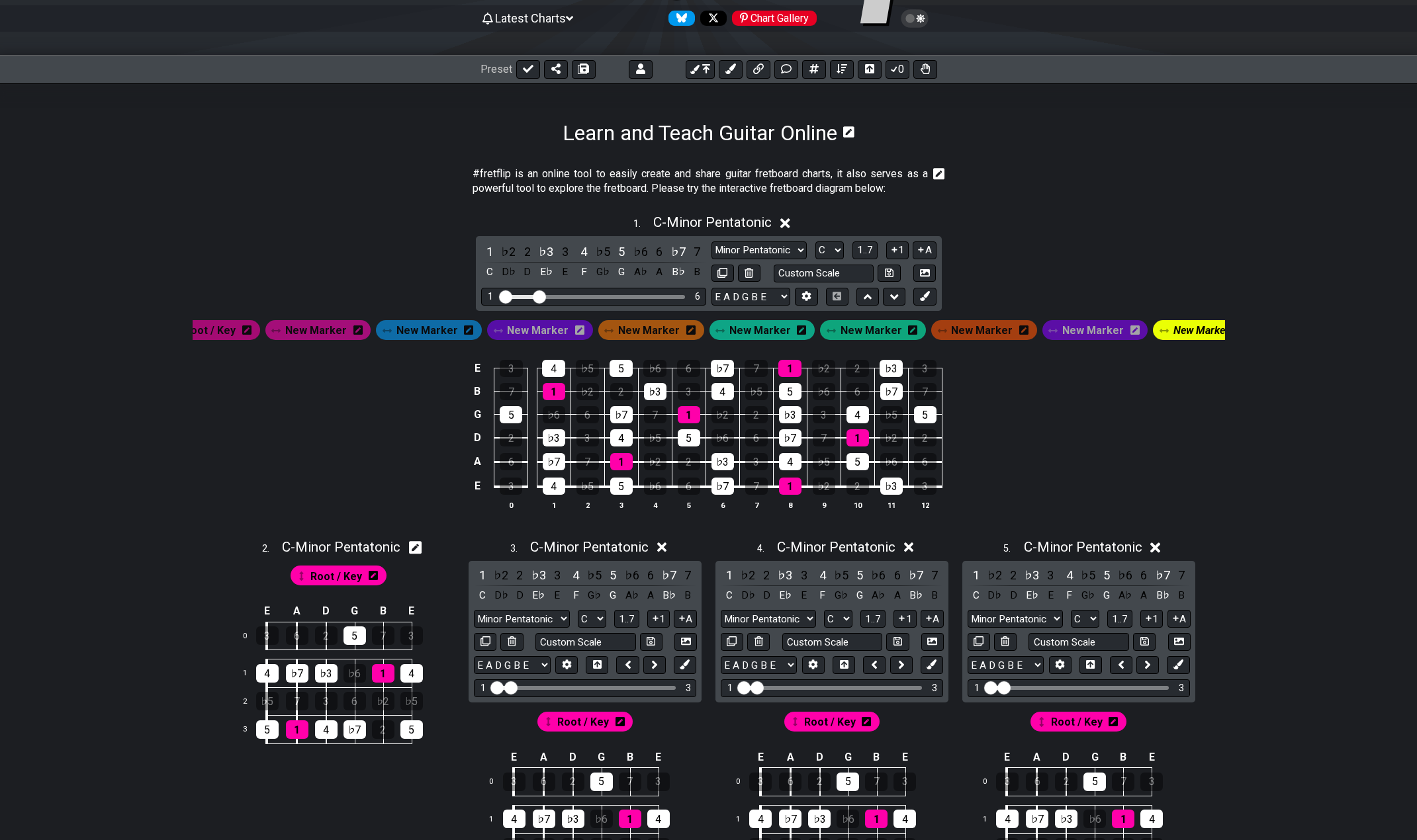
drag, startPoint x: 588, startPoint y: 555, endPoint x: 700, endPoint y: 561, distance: 112.2
click at [588, 555] on span "C - Minor Pentatonic" at bounding box center [590, 547] width 118 height 16
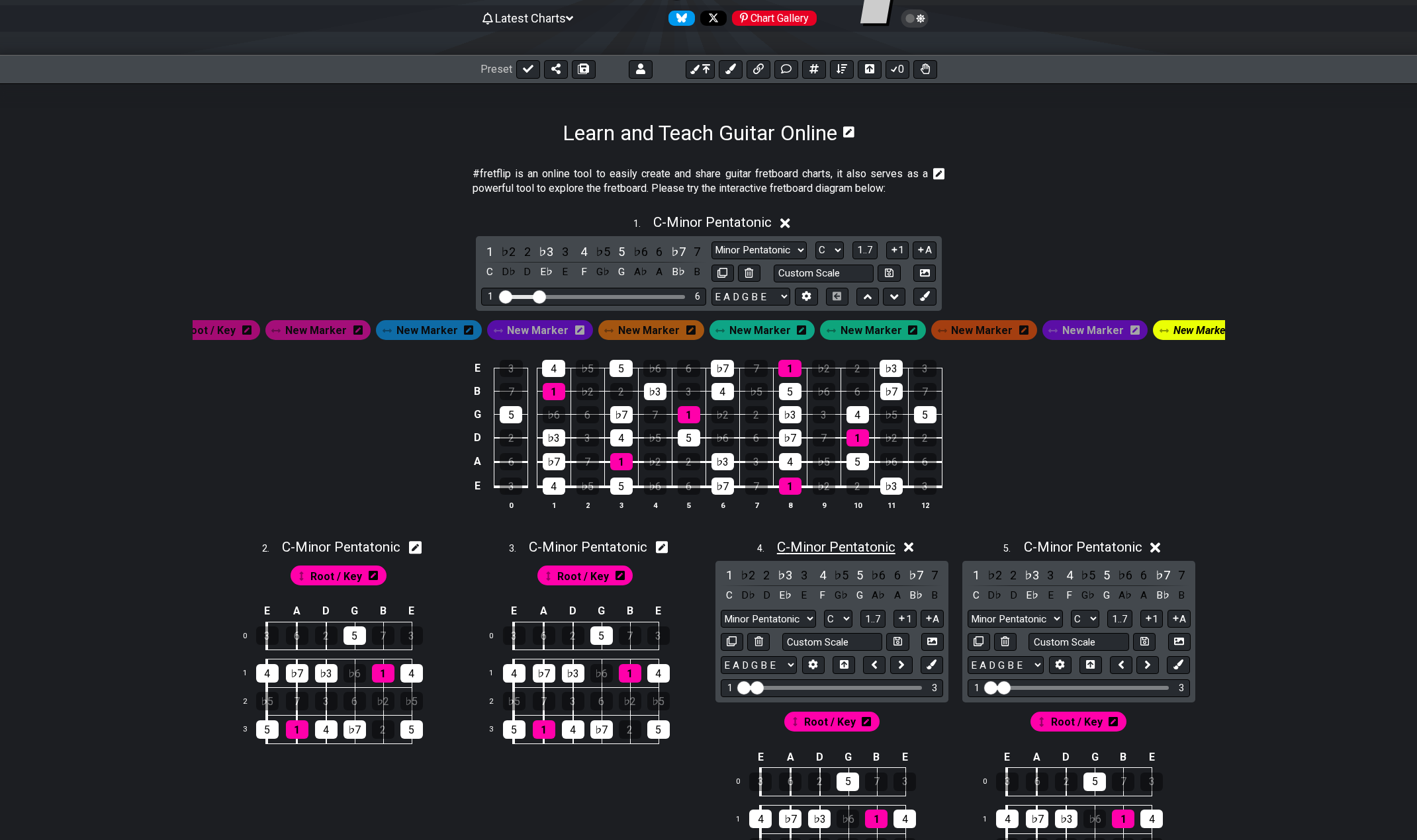
click at [809, 555] on span "C - Minor Pentatonic" at bounding box center [837, 547] width 118 height 16
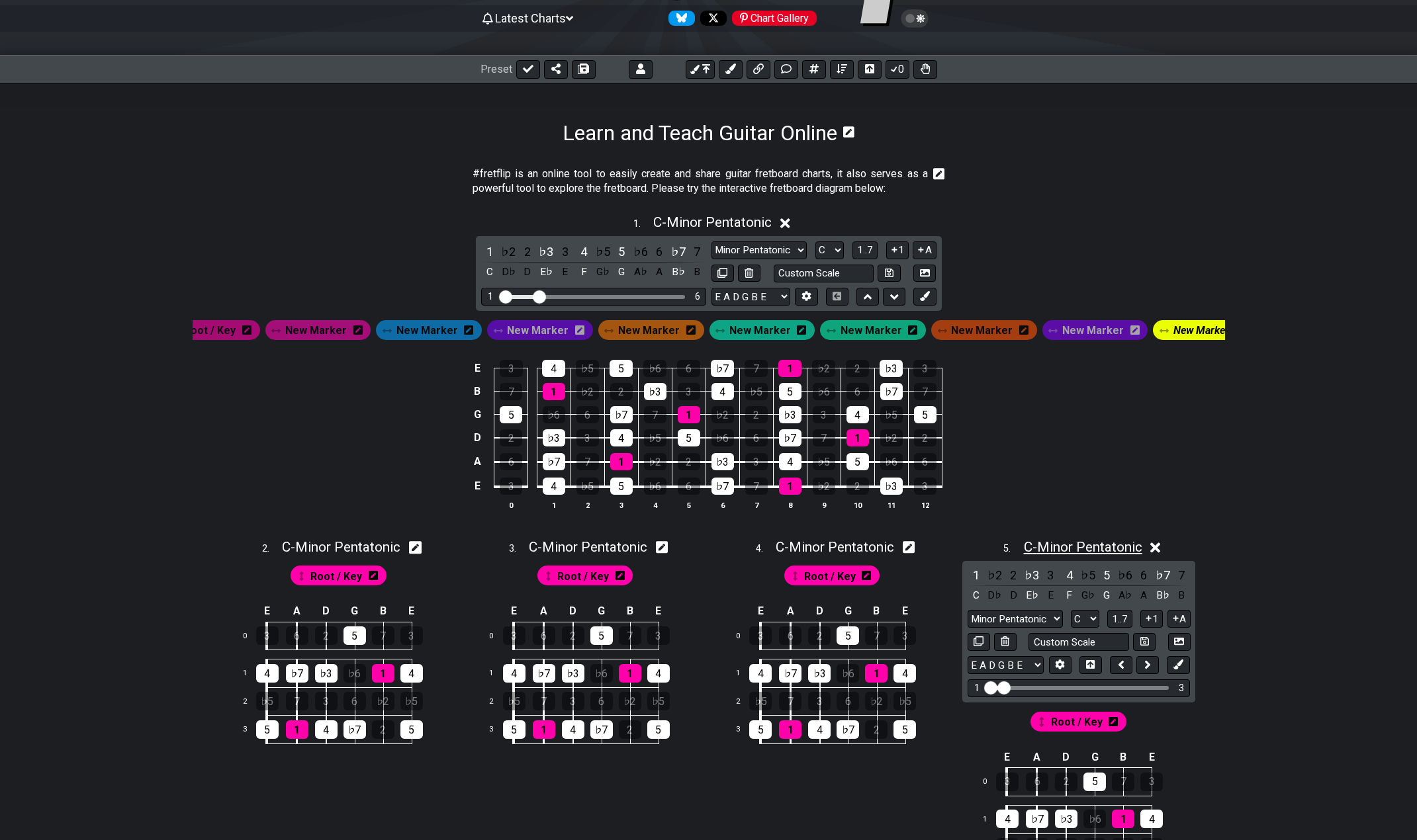
click at [1055, 555] on span "C - Minor Pentatonic" at bounding box center [1083, 547] width 118 height 16
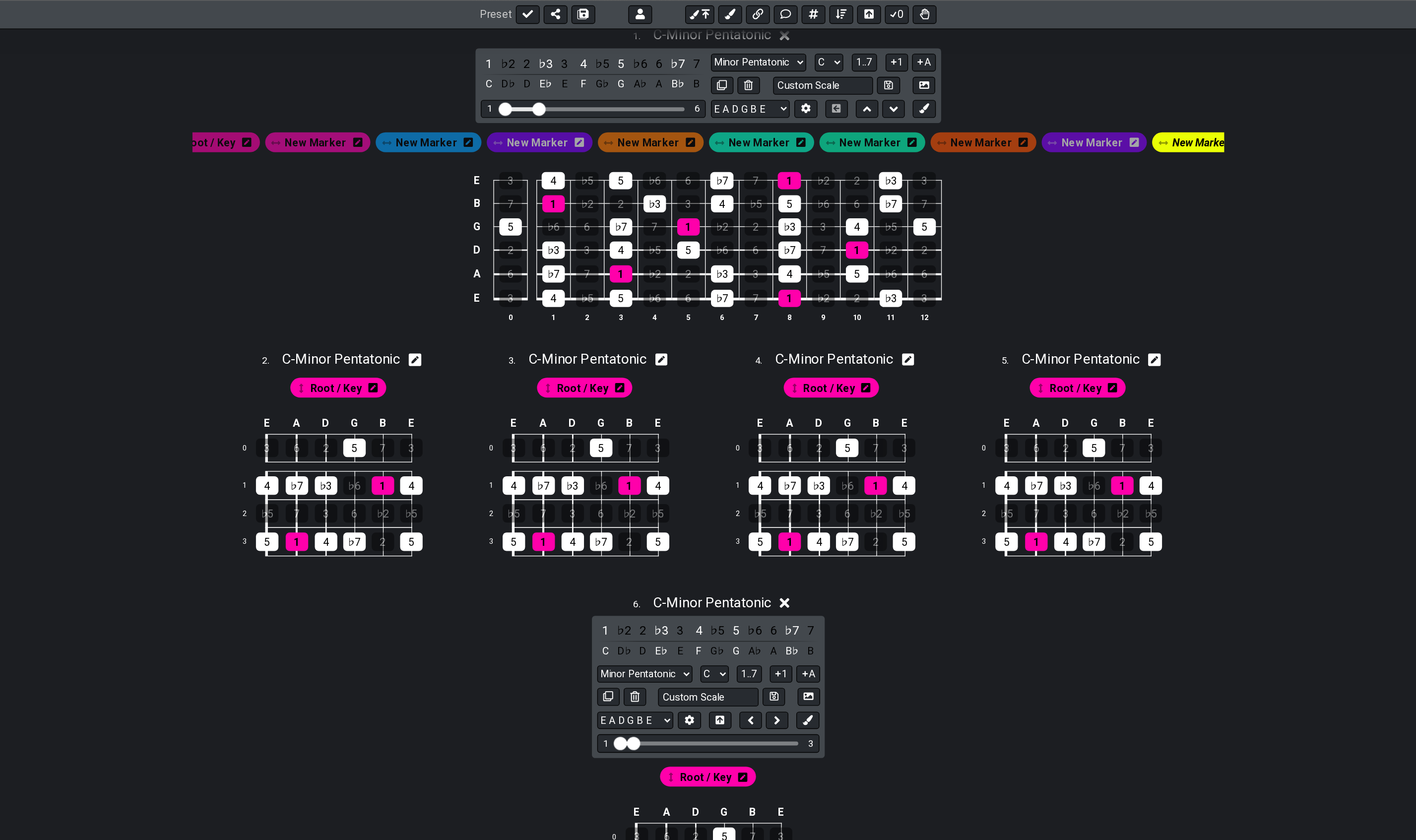
scroll to position [248, 0]
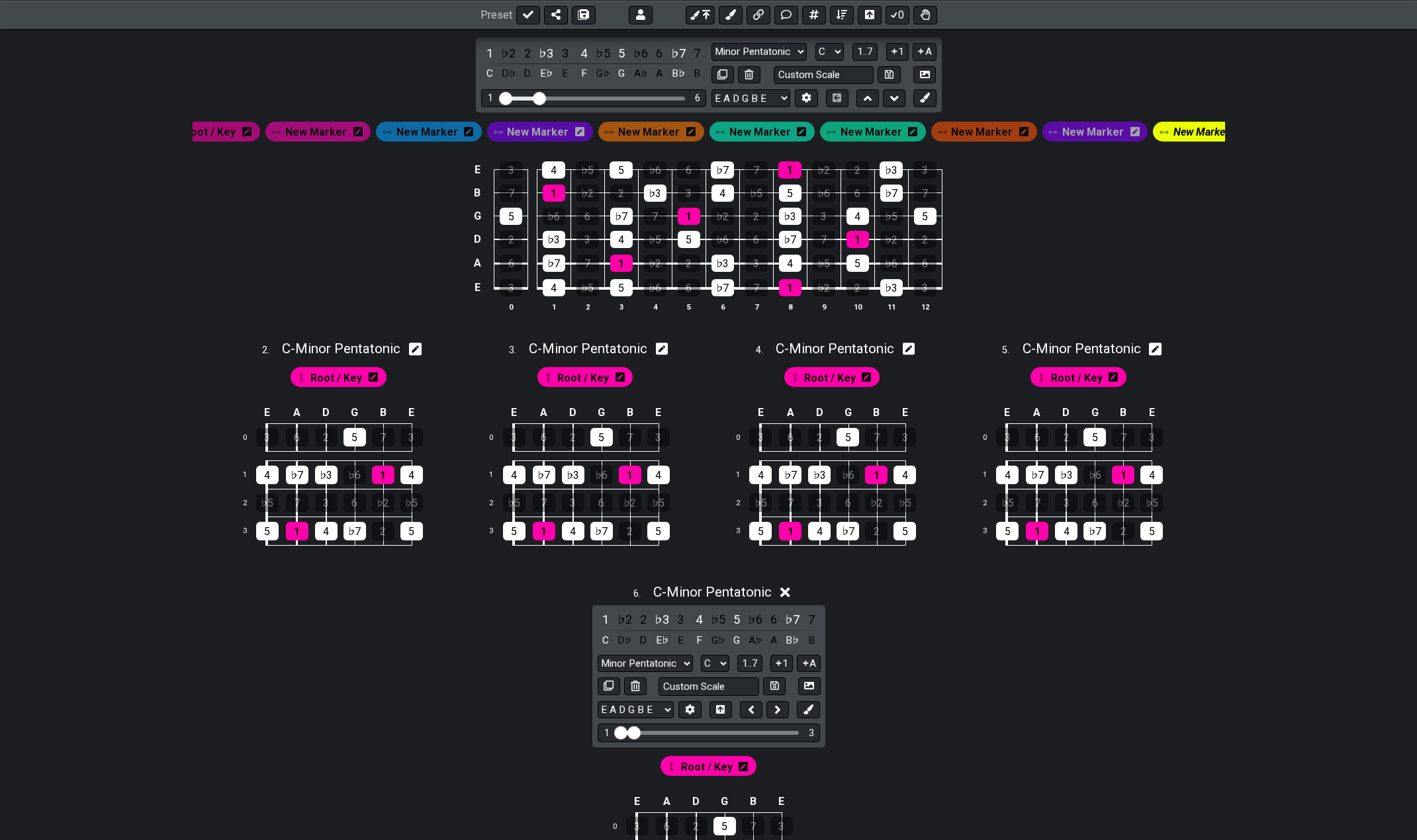
click at [682, 600] on span "C - Minor Pentatonic" at bounding box center [712, 592] width 118 height 16
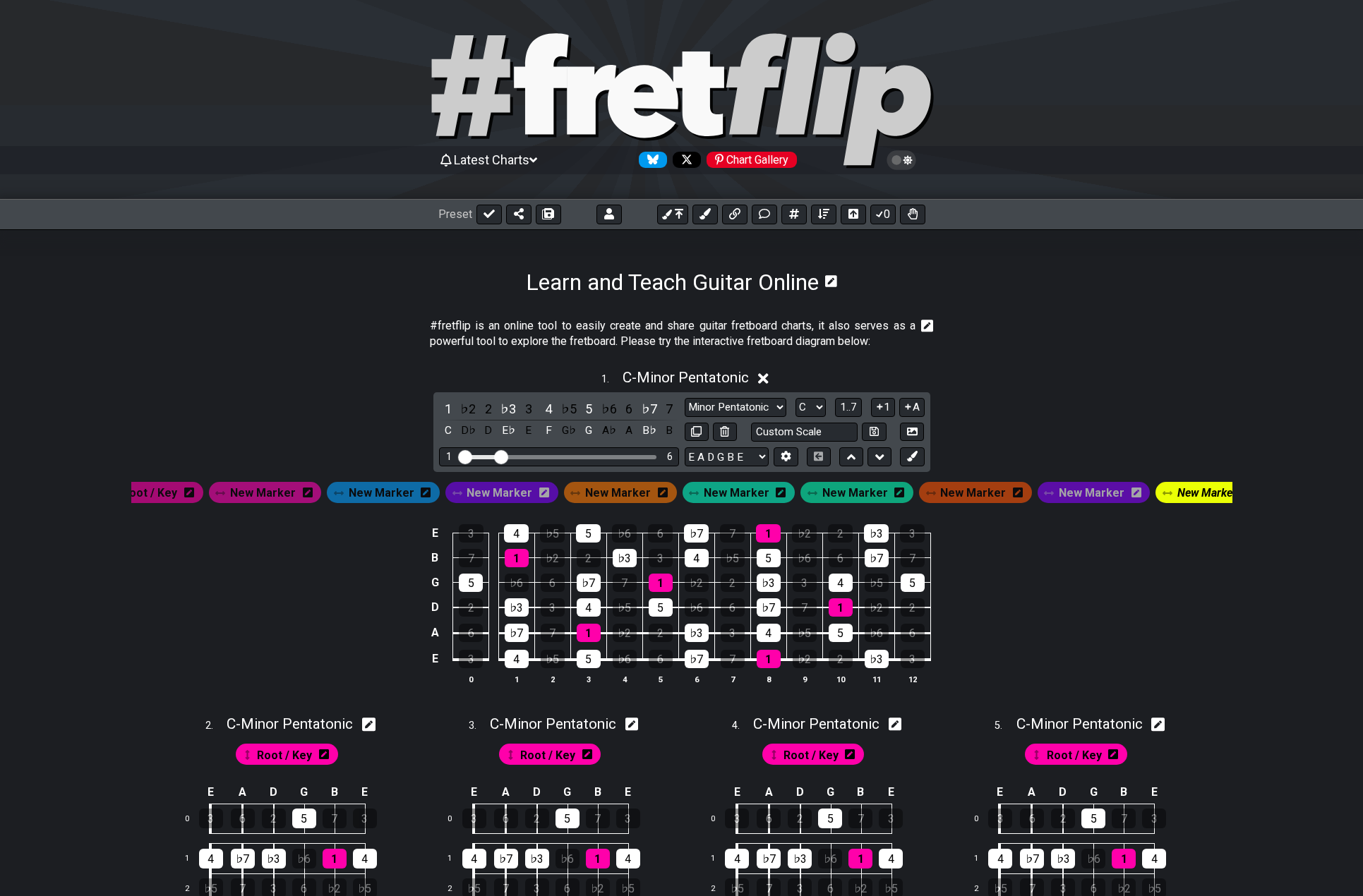
scroll to position [0, 0]
click at [514, 217] on icon at bounding box center [519, 215] width 10 height 11
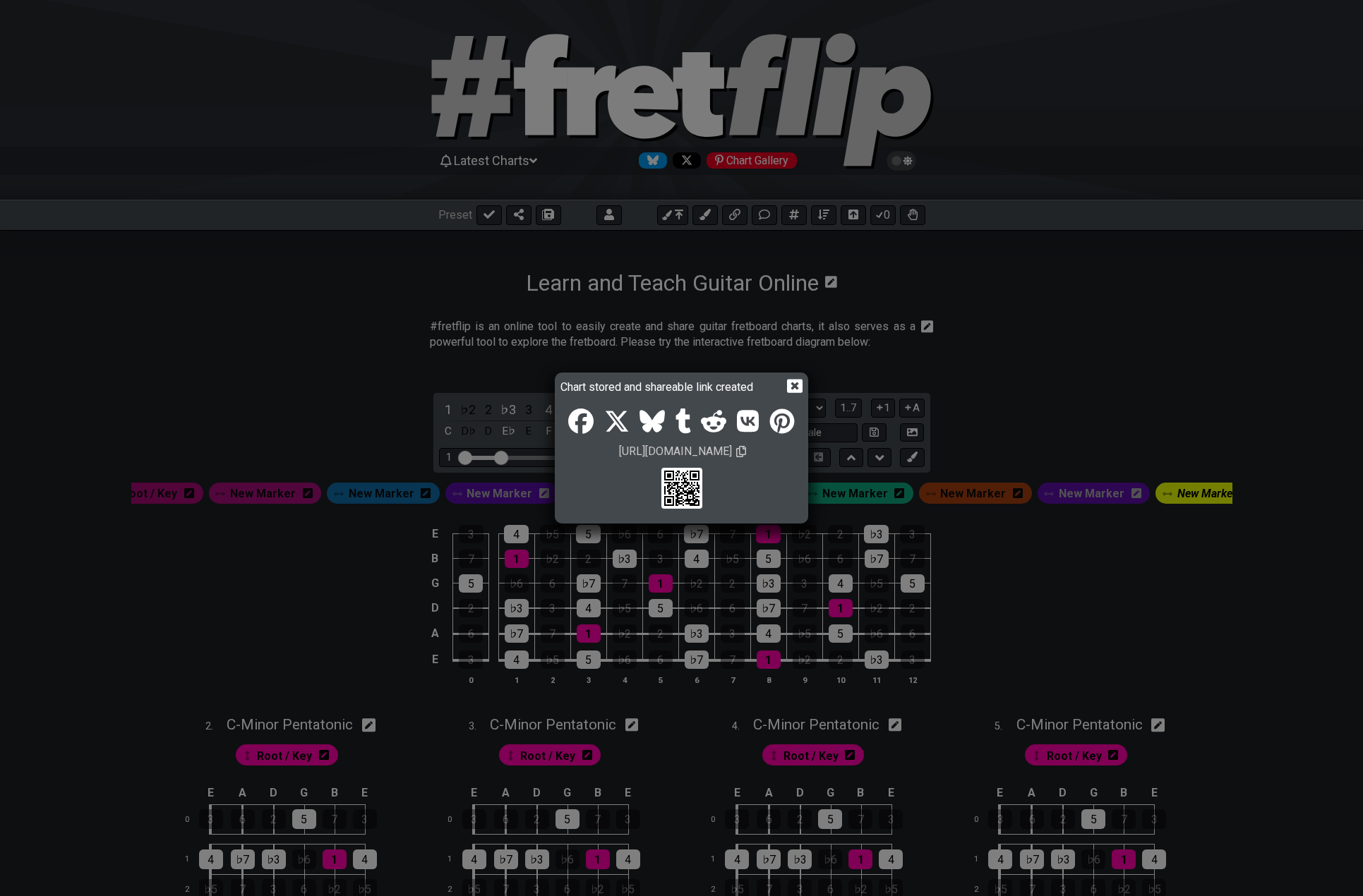
click at [793, 395] on div "https://fretflip.com/0232KNEYV" at bounding box center [681, 456] width 242 height 126
click at [793, 388] on icon at bounding box center [794, 385] width 15 height 15
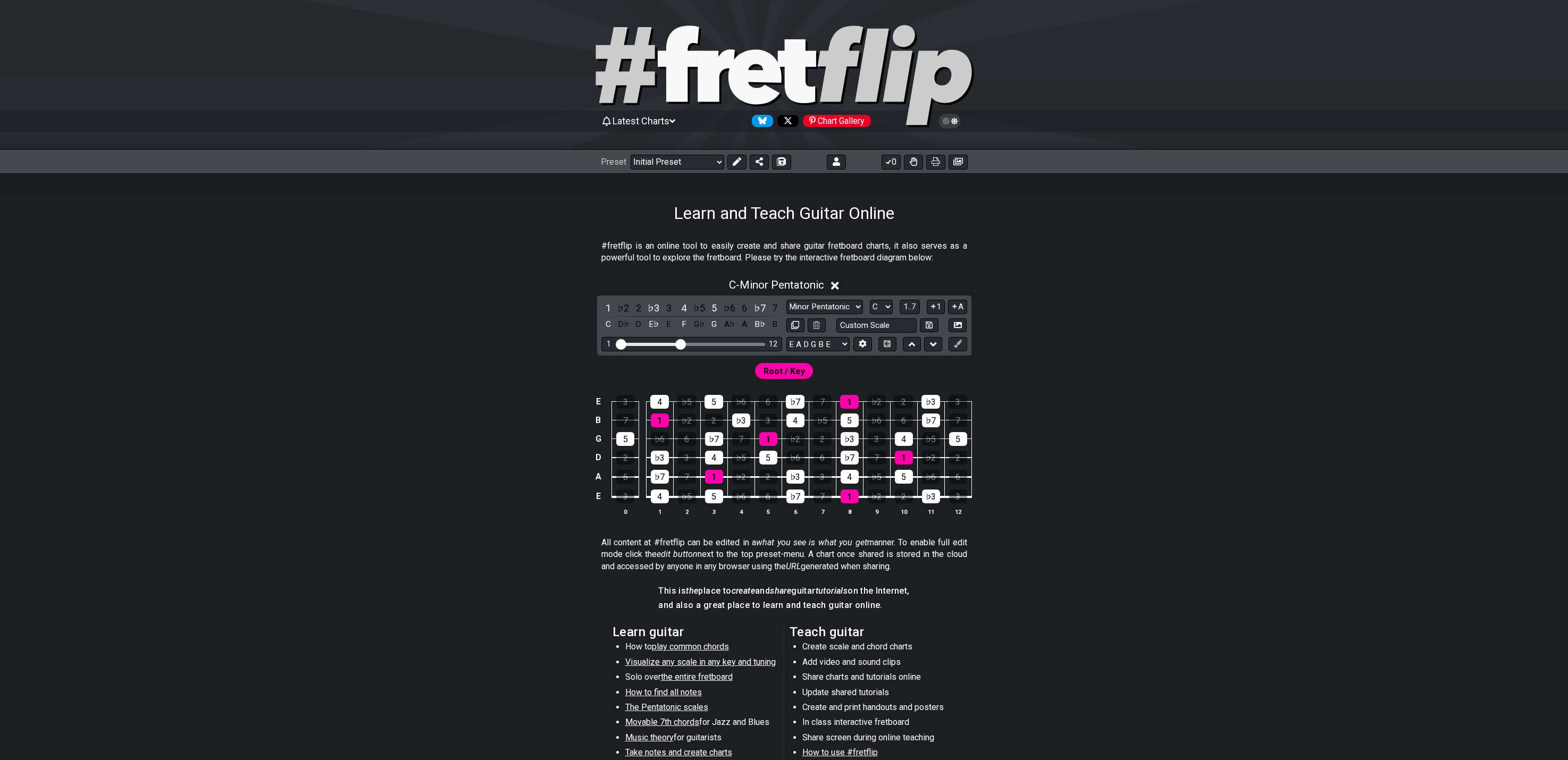
click at [657, 124] on span "Latest Charts" at bounding box center [640, 121] width 57 height 11
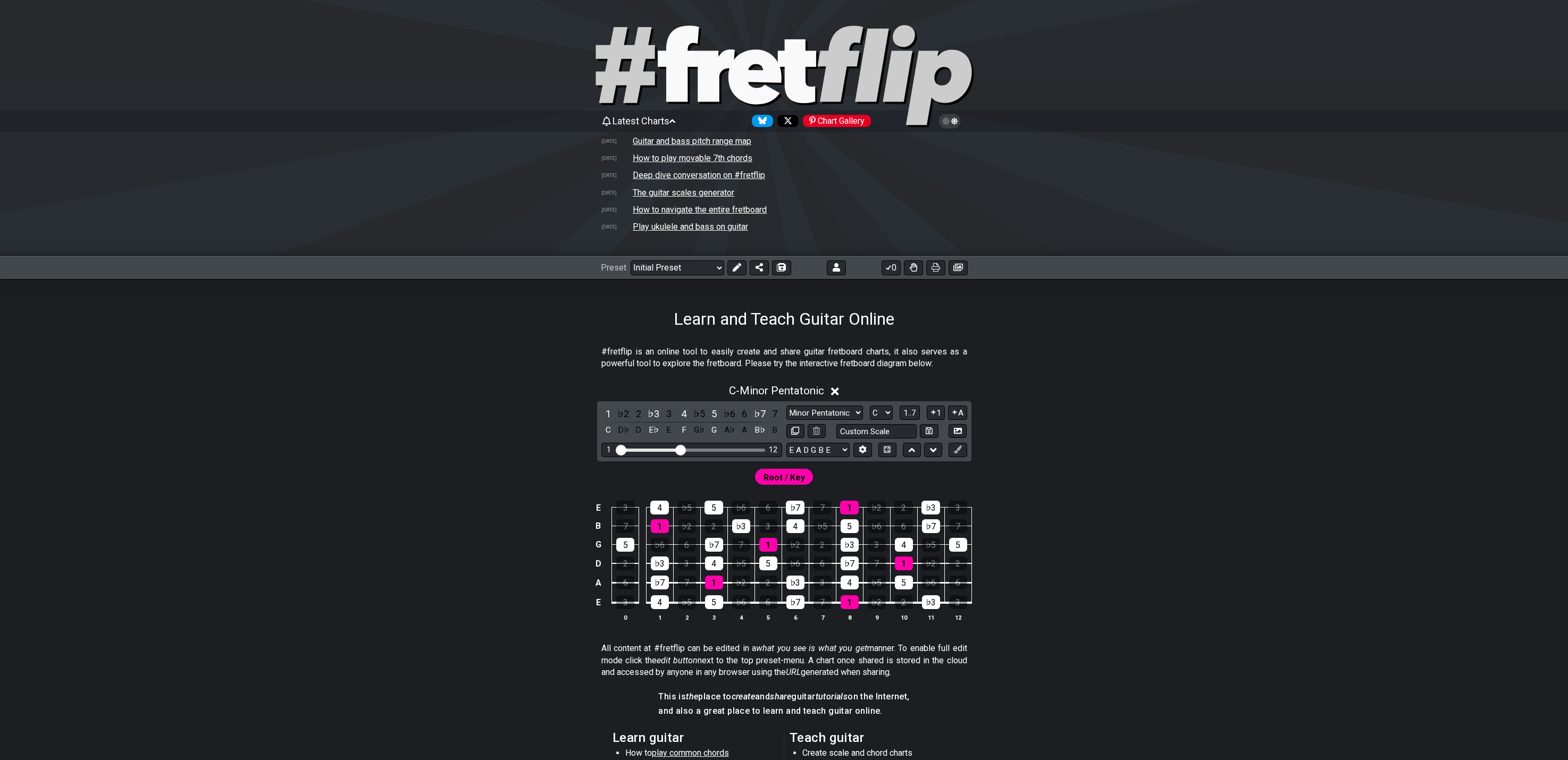
click at [666, 159] on td "How to play movable 7th chords" at bounding box center [693, 158] width 121 height 11
select select "/movable-7th-chords"
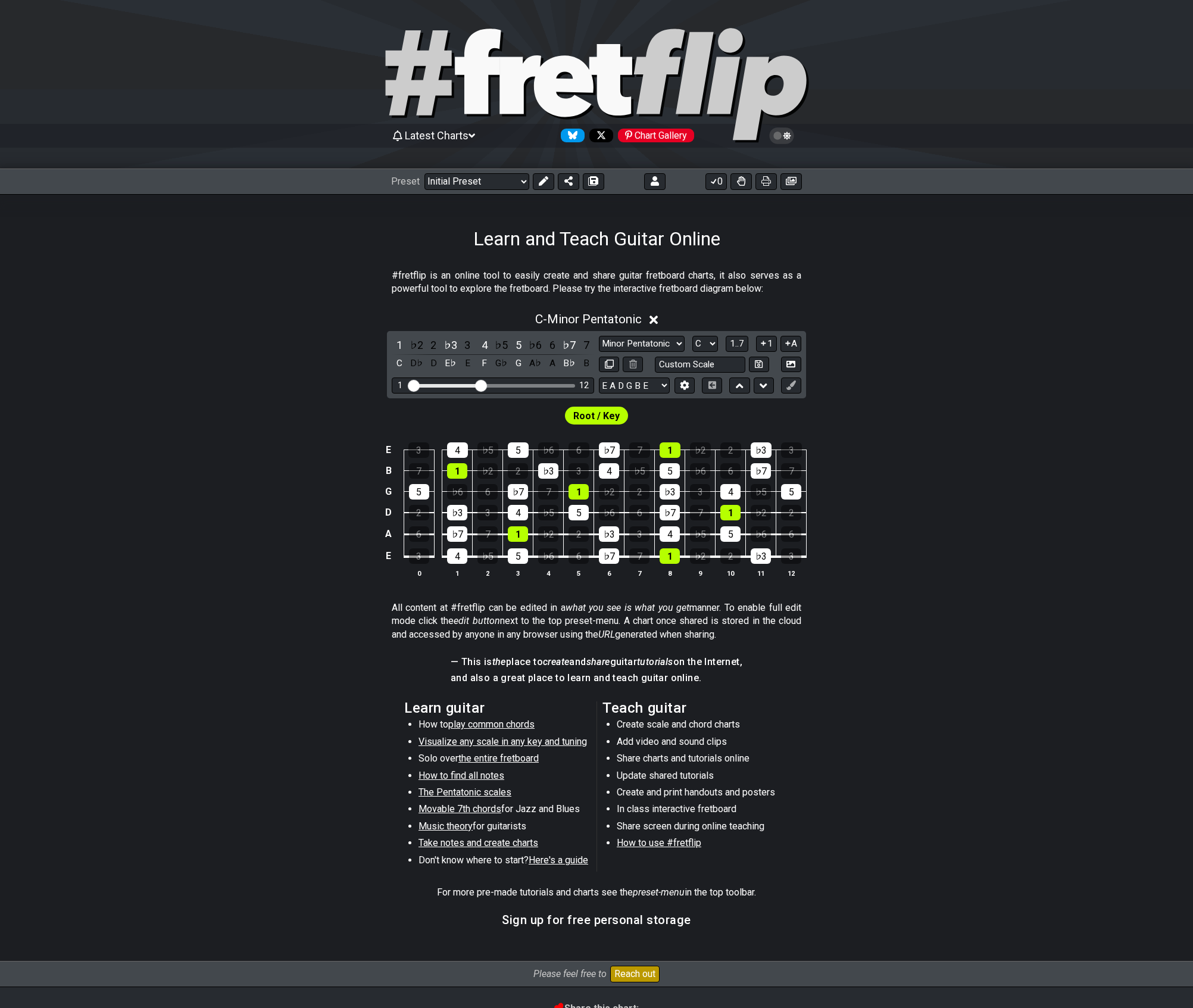
click at [264, 309] on div "C - Minor Pentatonic" at bounding box center [596, 316] width 1193 height 22
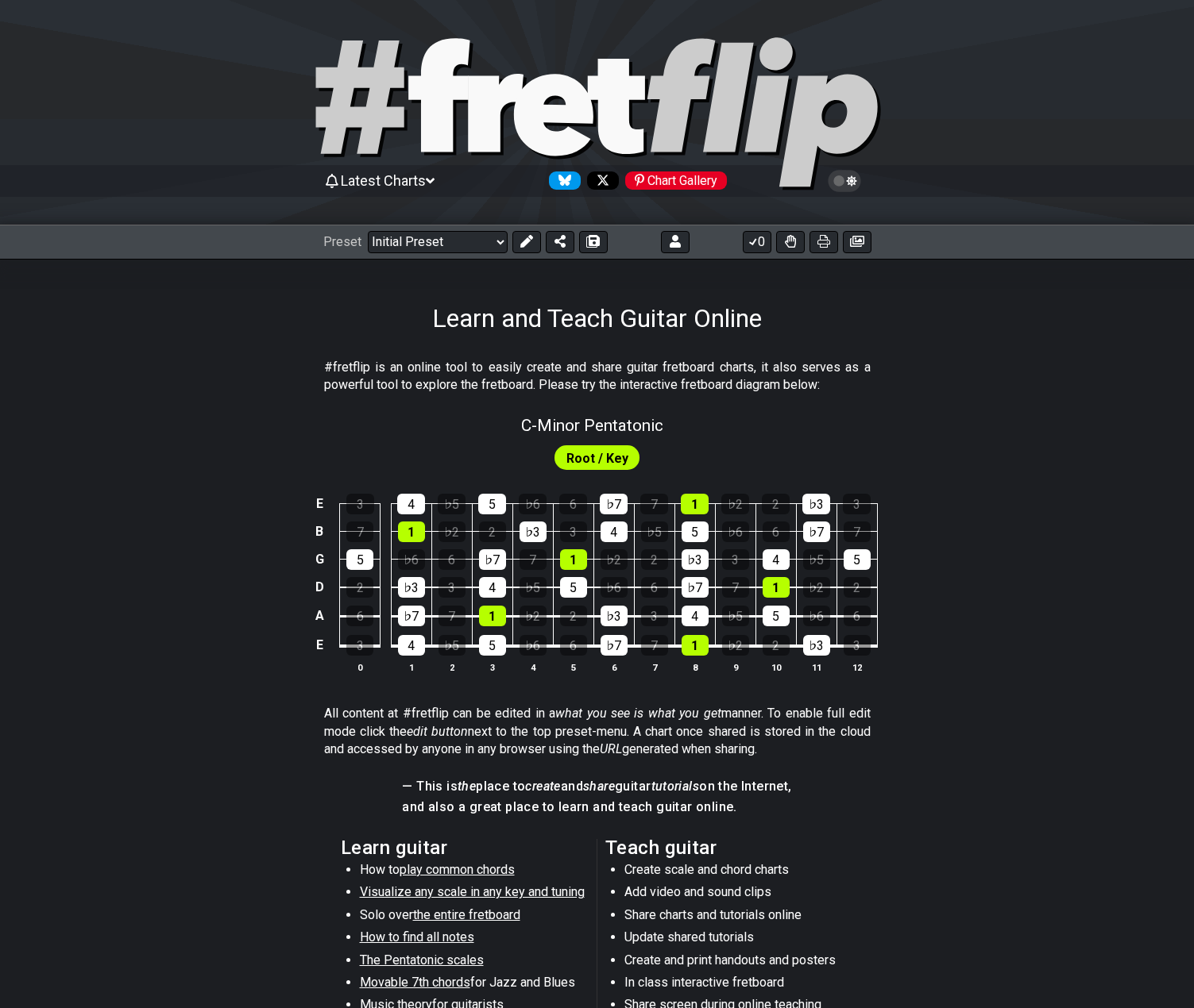
click at [383, 180] on span "Latest Charts" at bounding box center [383, 181] width 85 height 16
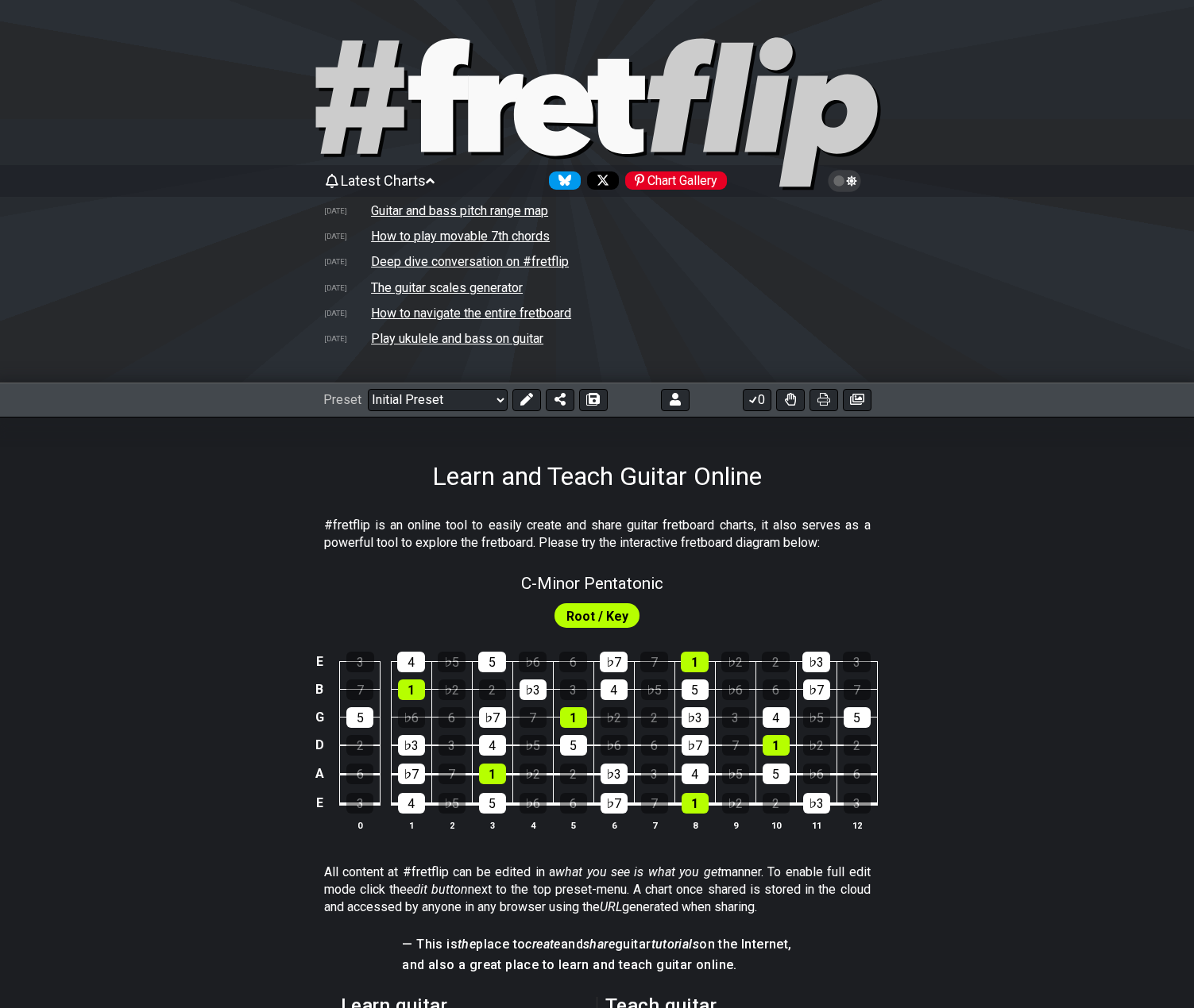
click at [421, 261] on td "Deep dive conversation on #fretflip" at bounding box center [469, 262] width 199 height 16
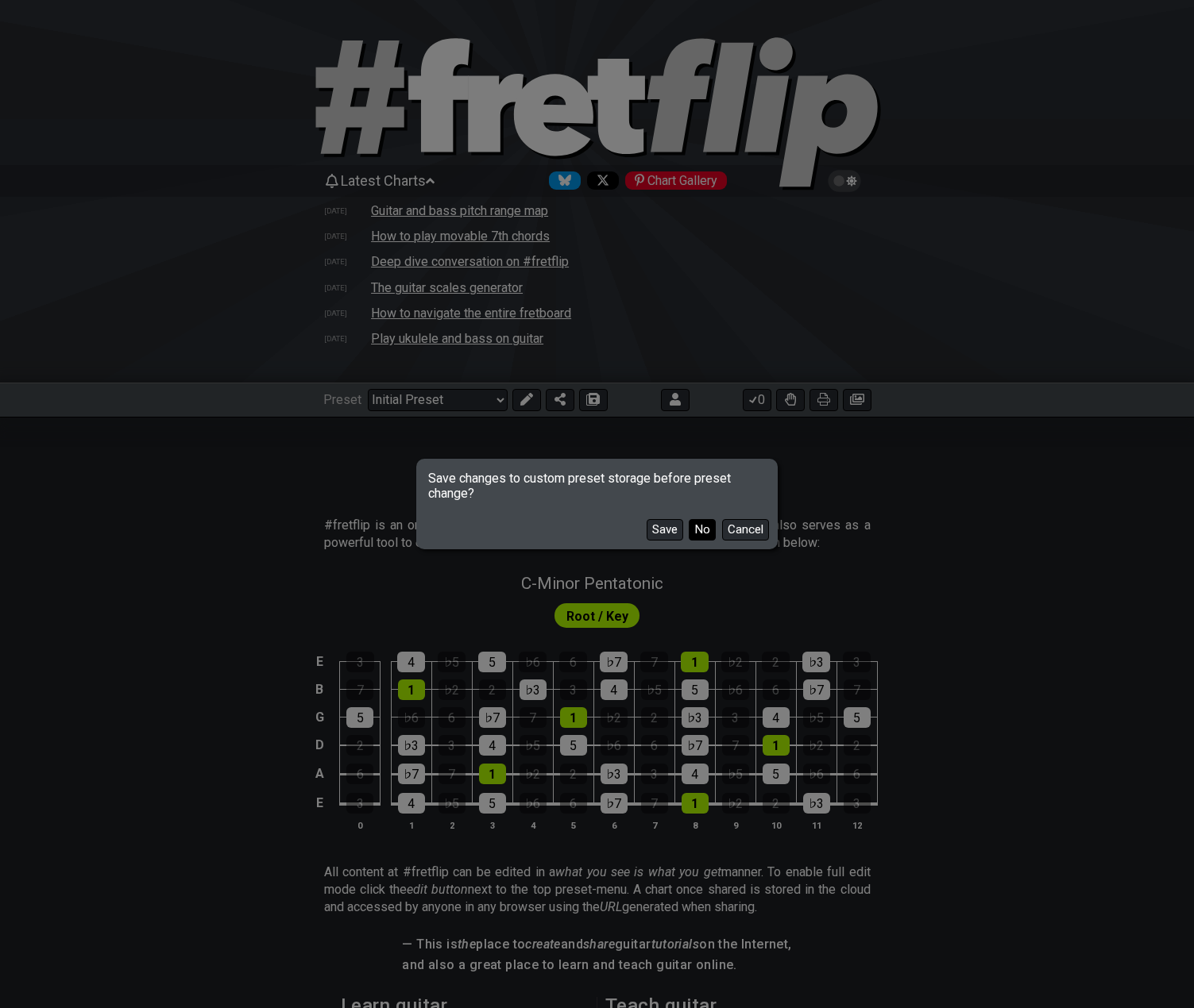
click at [694, 530] on button "No" at bounding box center [702, 530] width 27 height 22
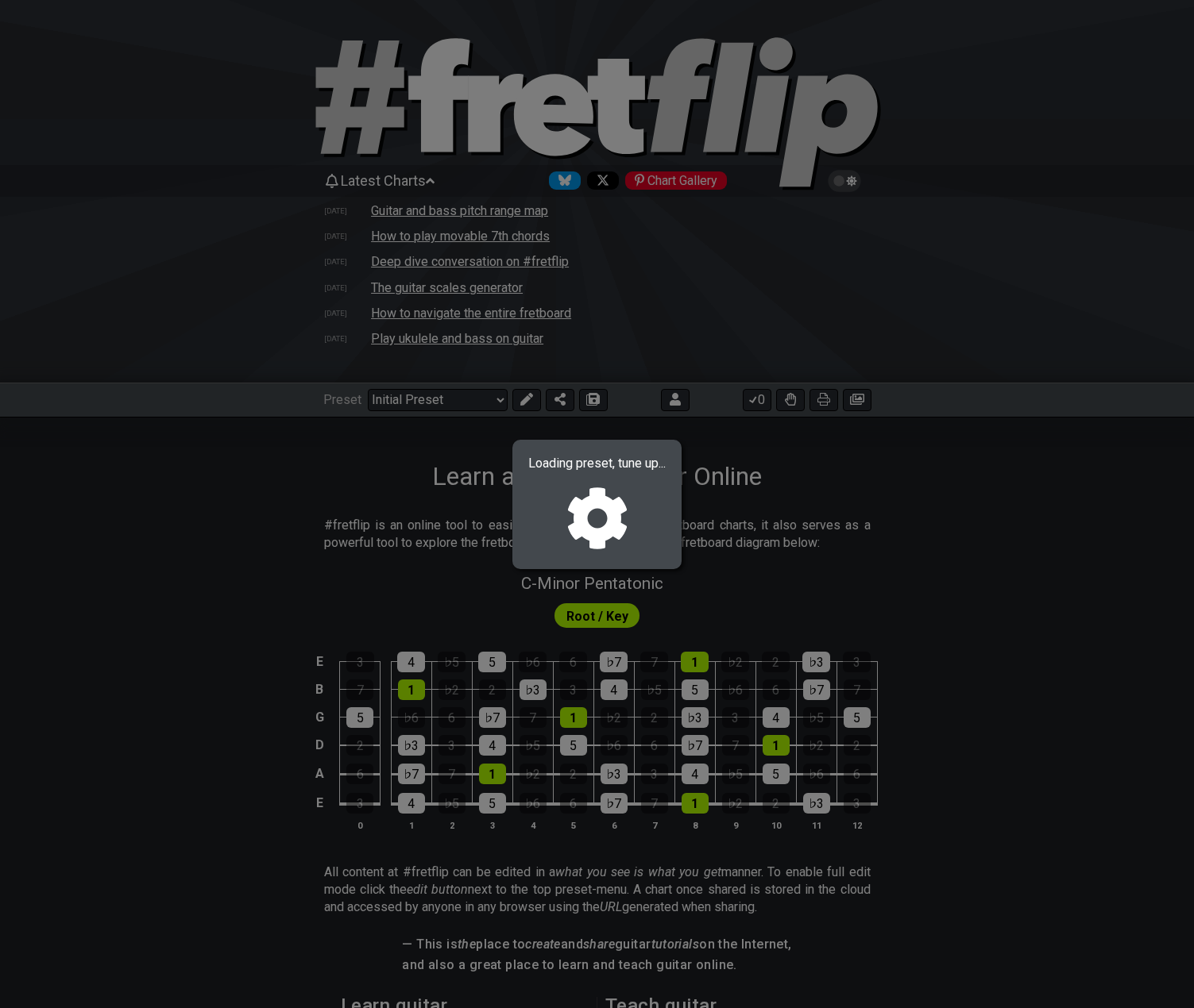
select select "/02375VDEQ"
select select "C"
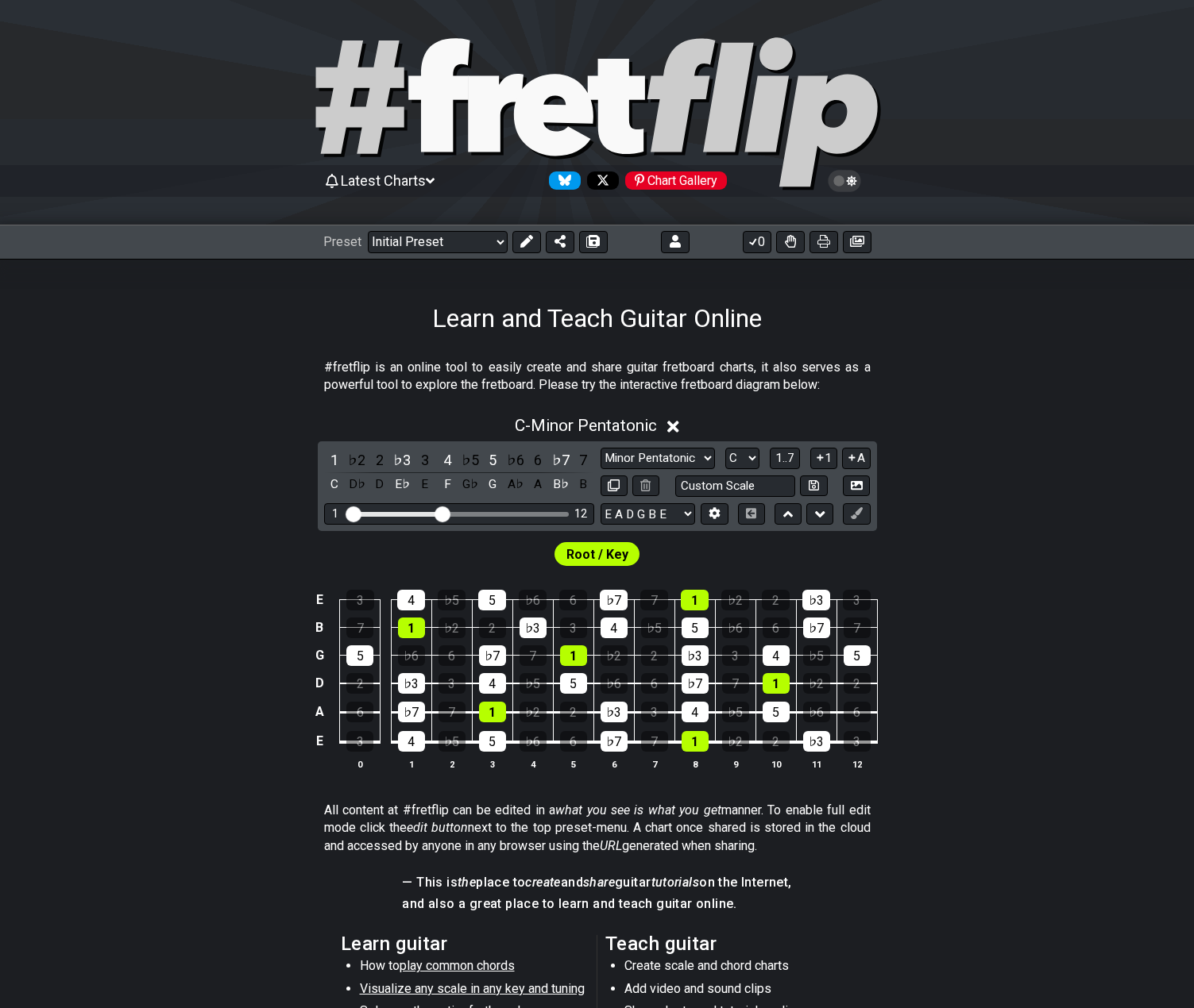
click at [406, 181] on span "Latest Charts" at bounding box center [383, 181] width 85 height 16
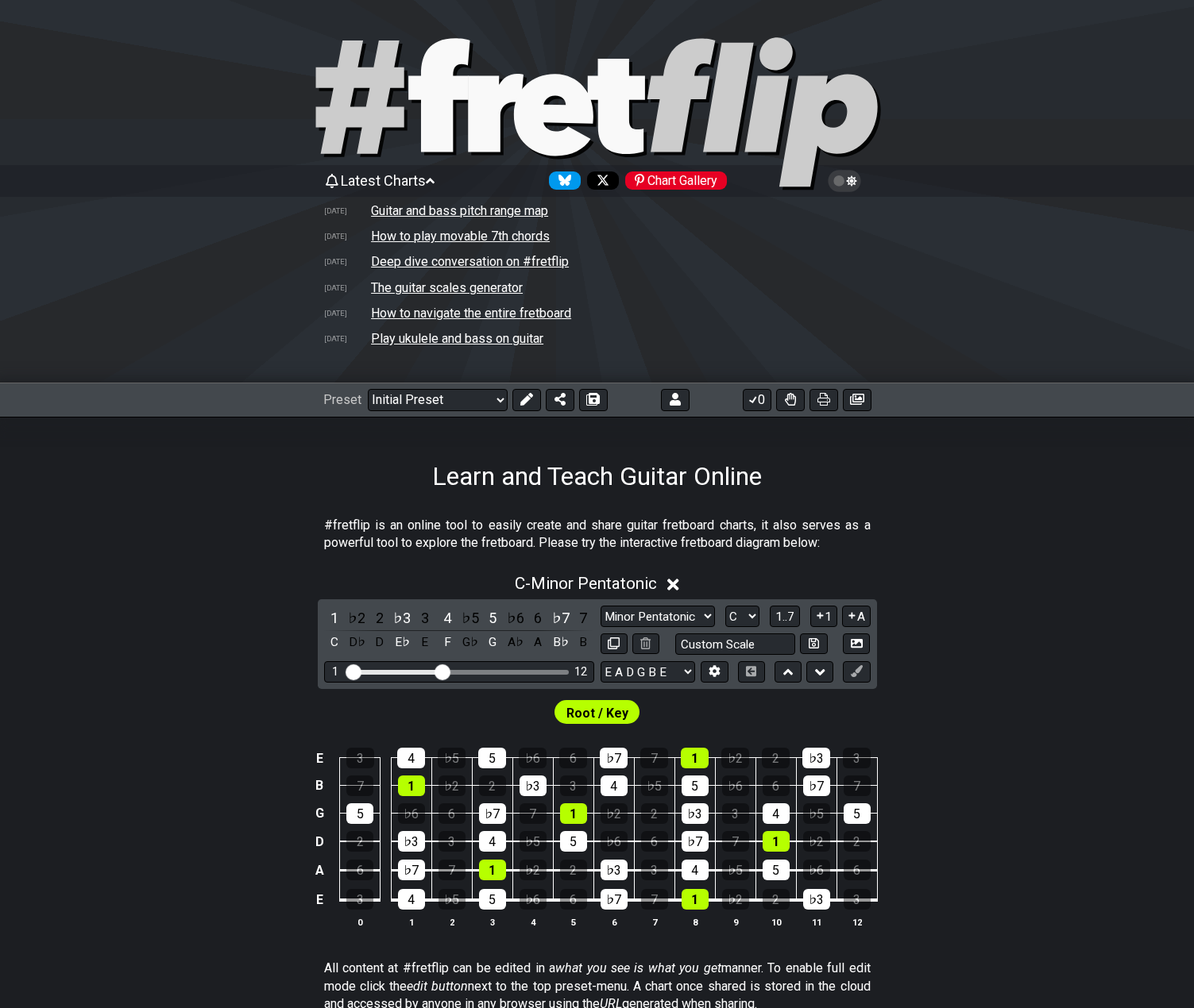
click at [399, 286] on td "The guitar scales generator" at bounding box center [446, 287] width 154 height 16
select select "/guitar-scales-generator"
select select "A"
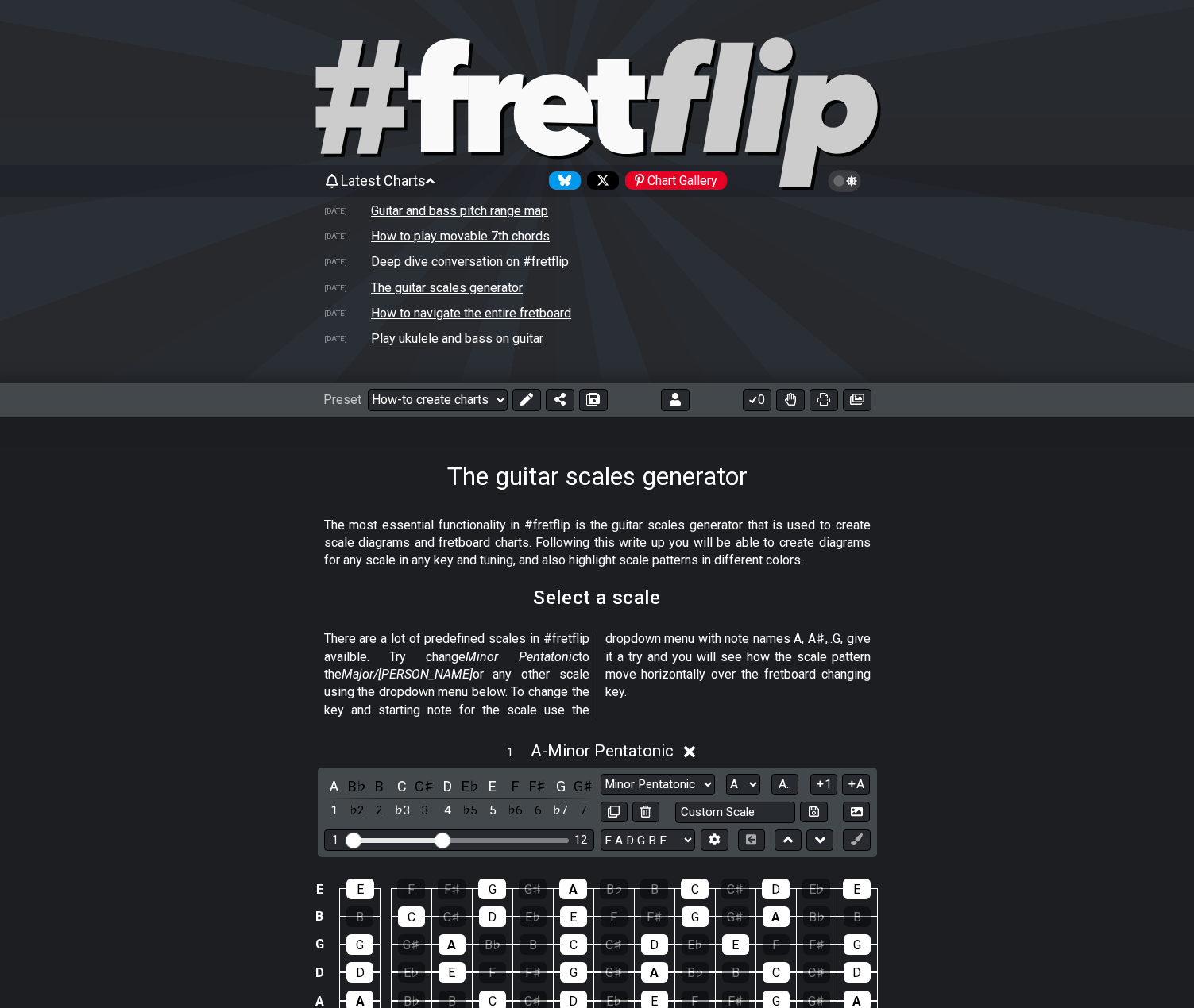
click at [397, 264] on td "Deep dive conversation on #fretflip" at bounding box center [469, 262] width 199 height 16
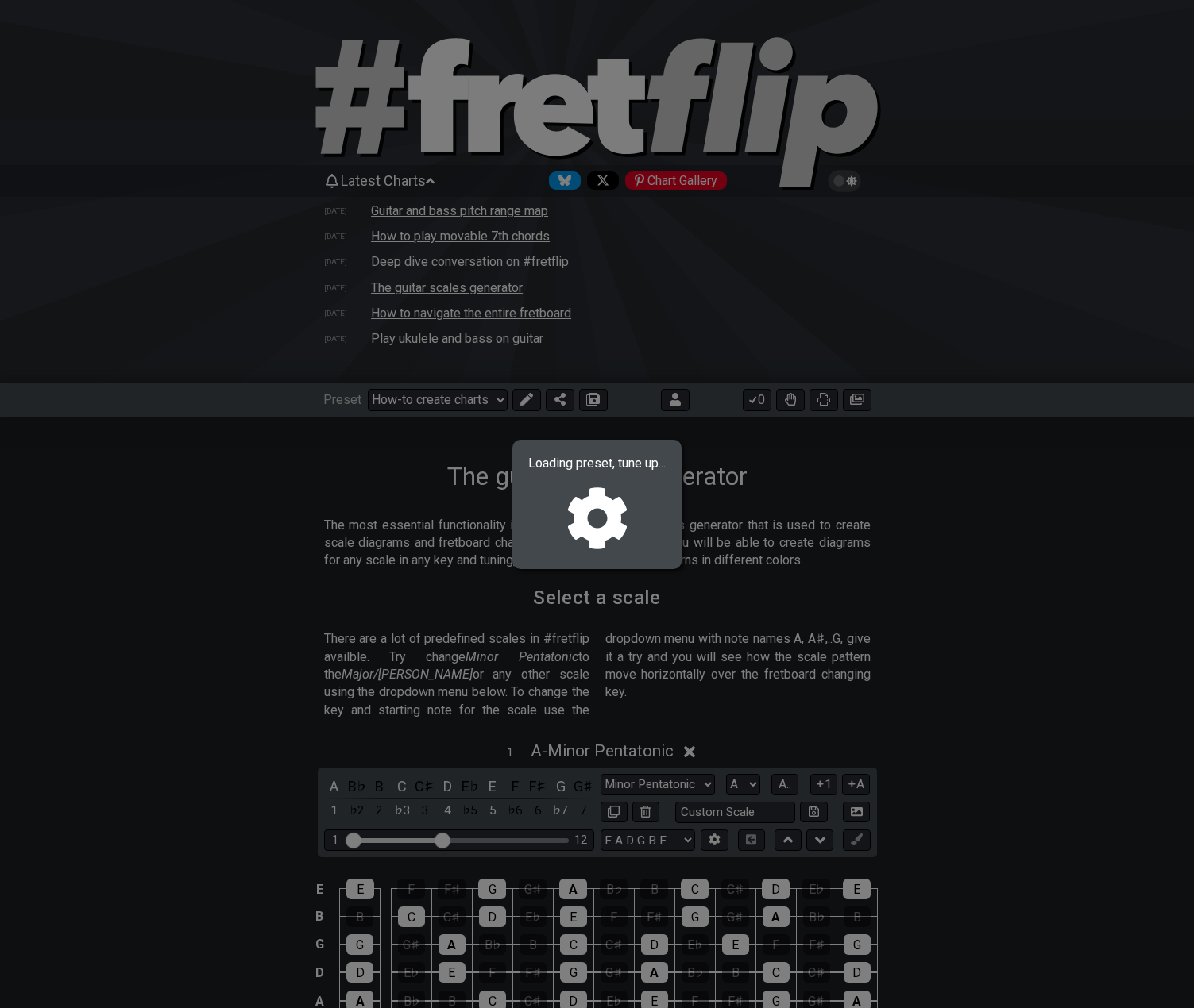
select select "/02375VDEQ"
select select "C"
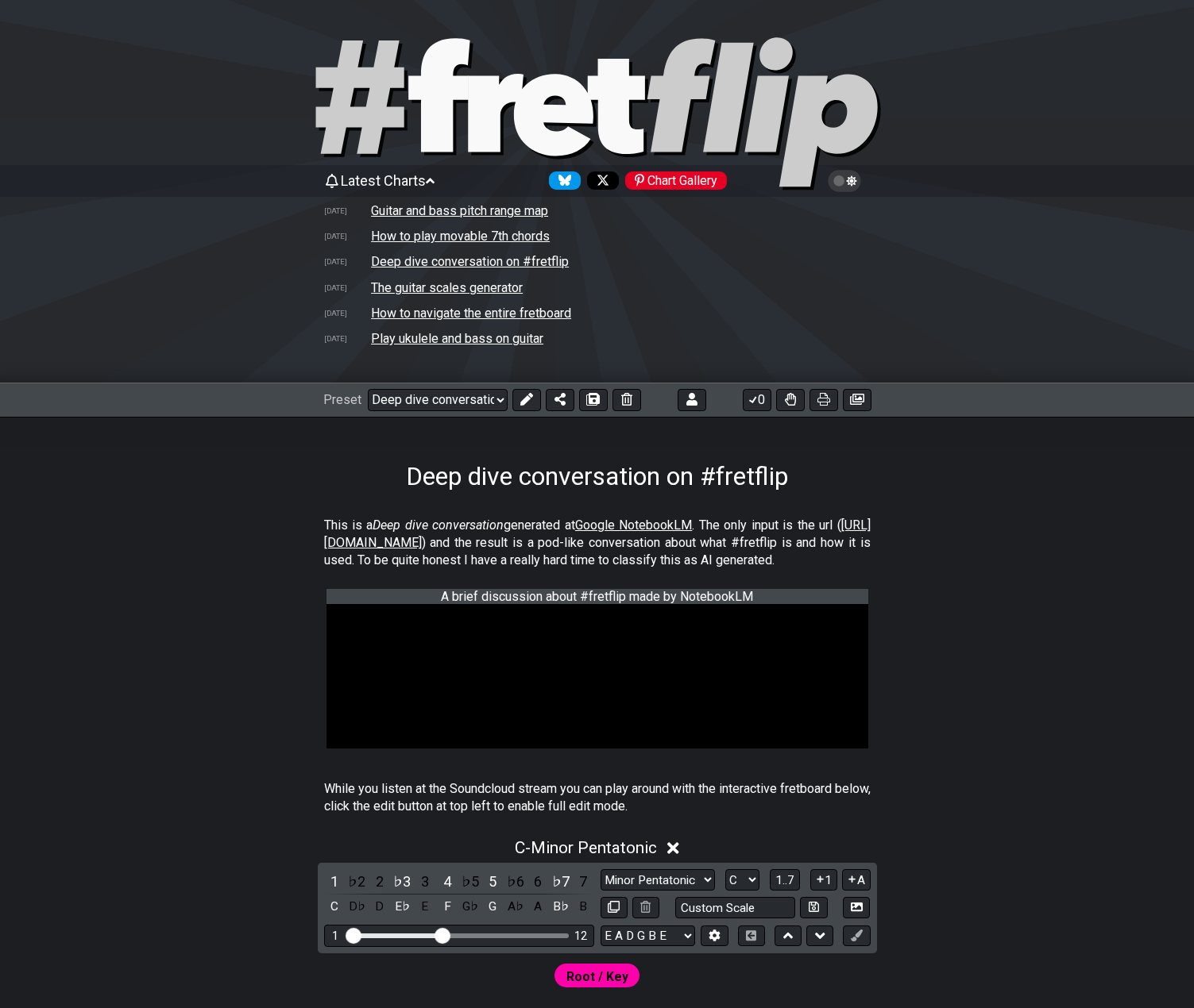
click at [400, 235] on td "How to play movable 7th chords" at bounding box center [460, 236] width 180 height 16
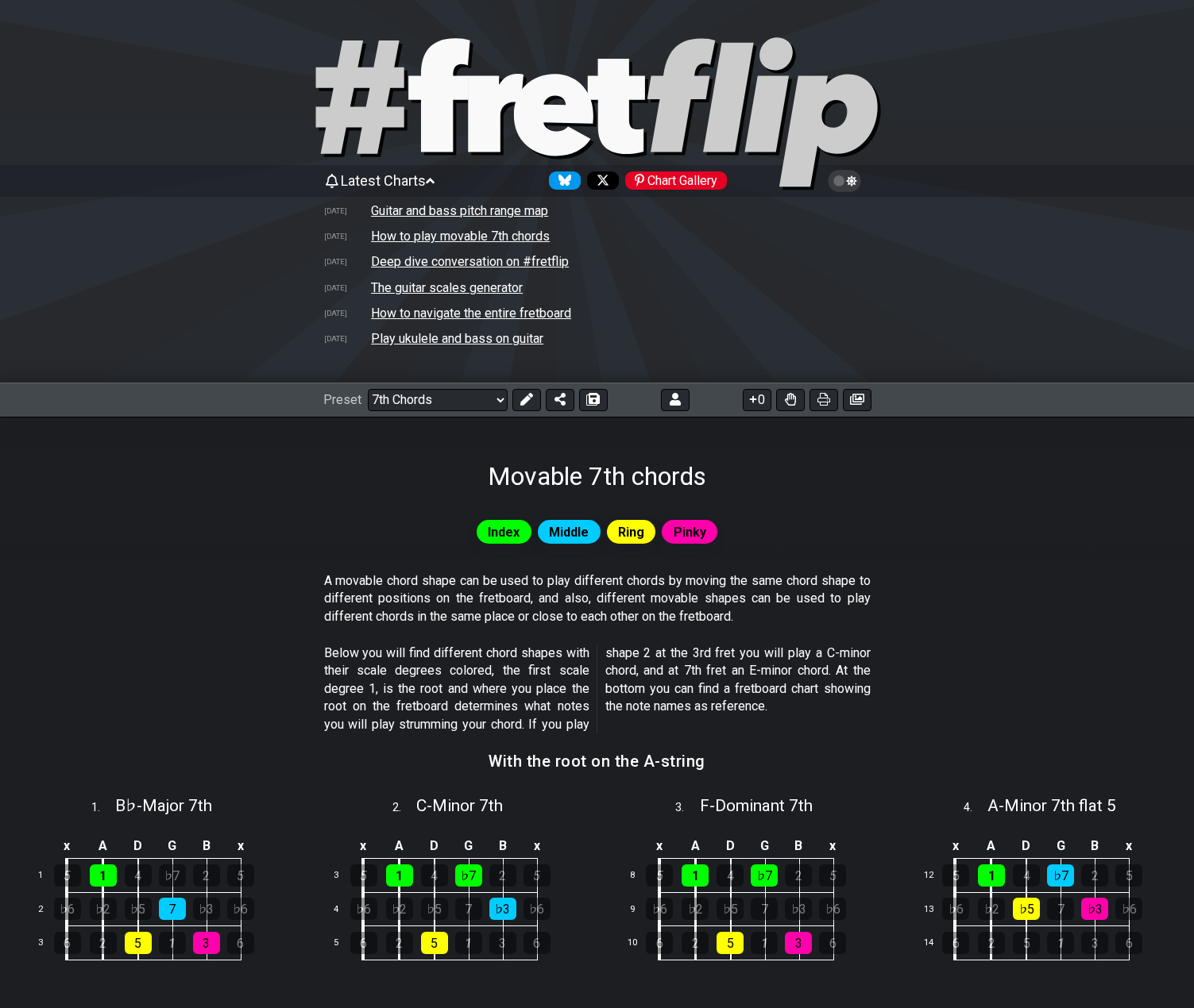
click at [414, 209] on td "Guitar and bass pitch range map" at bounding box center [459, 211] width 179 height 16
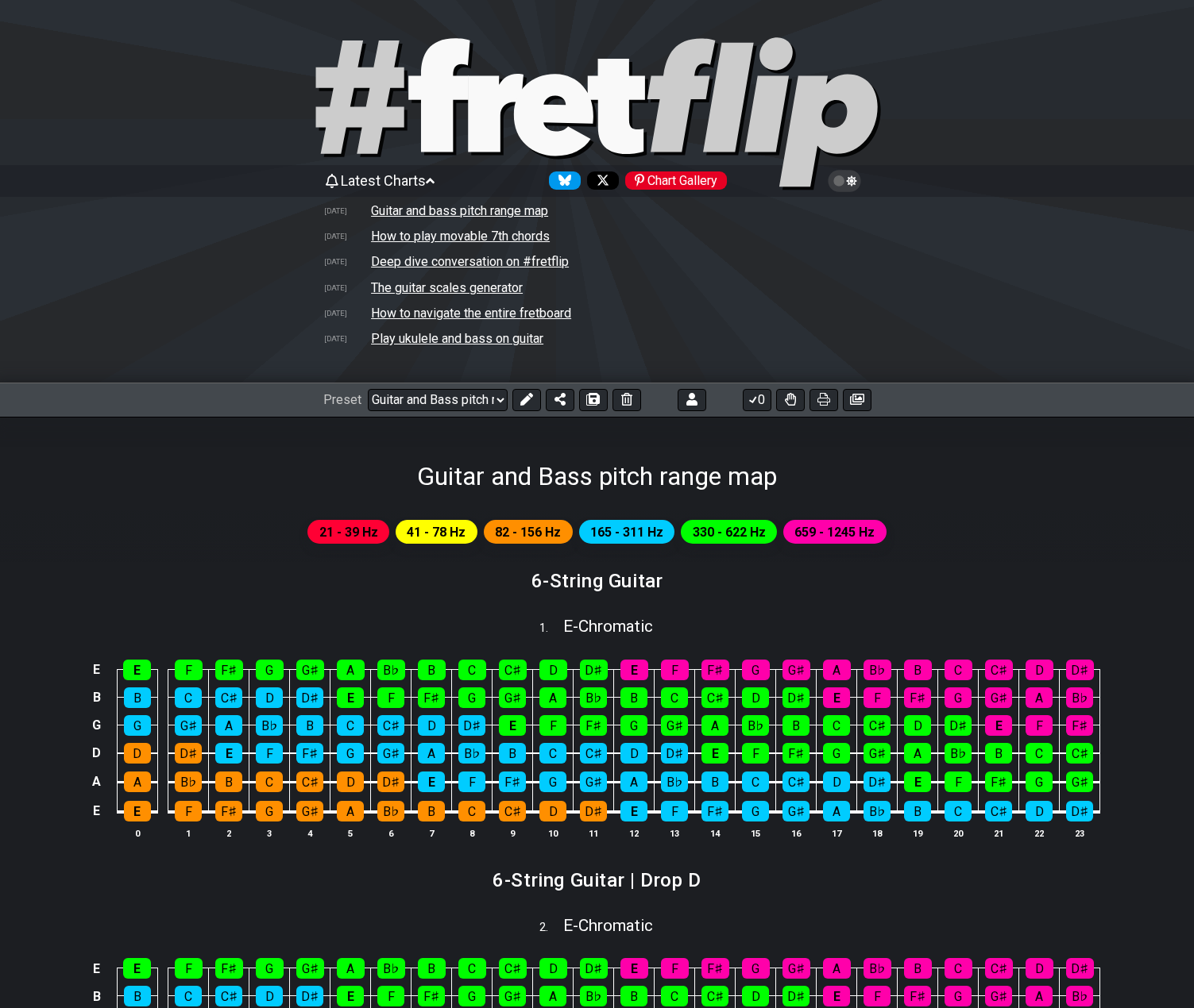
click at [412, 340] on td "Play ukulele and bass on guitar" at bounding box center [457, 338] width 174 height 16
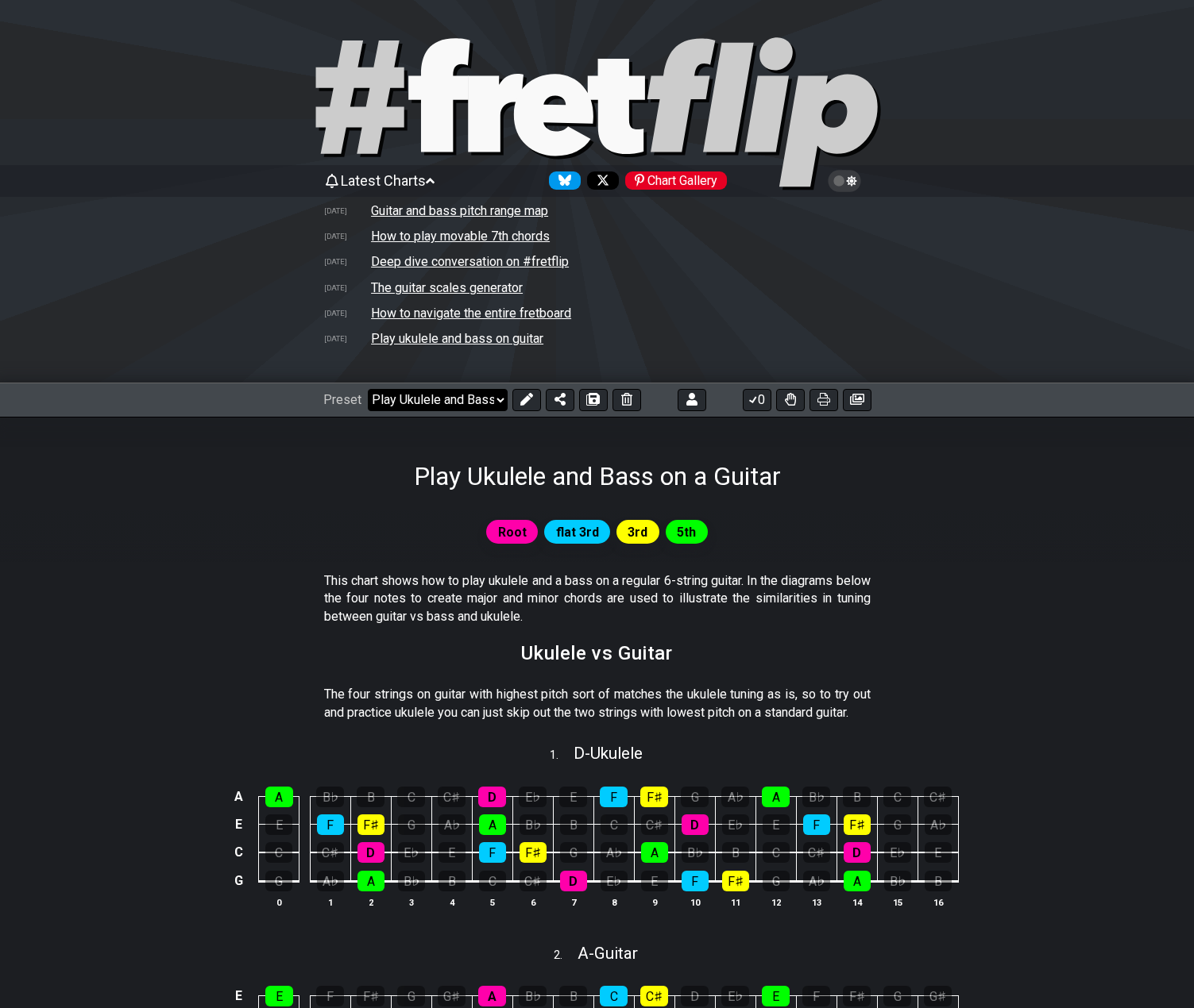
click at [468, 404] on select "Welcome to #fretflip! Initial Preset Custom Preset 2 string patterns to connect…" at bounding box center [437, 400] width 140 height 22
click at [426, 237] on td "How to play movable 7th chords" at bounding box center [460, 236] width 180 height 16
select select "/movable-7th-chords"
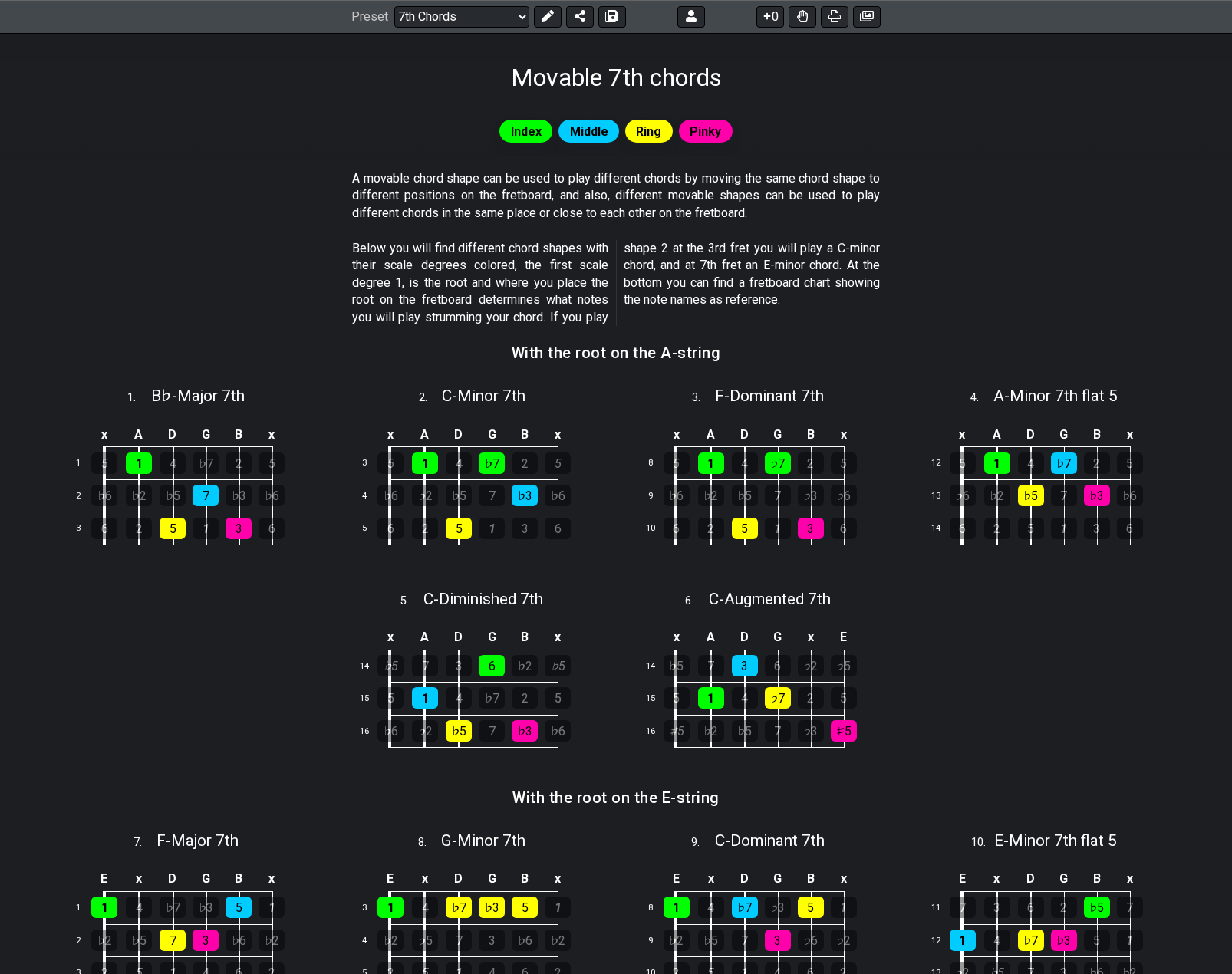
scroll to position [216, 0]
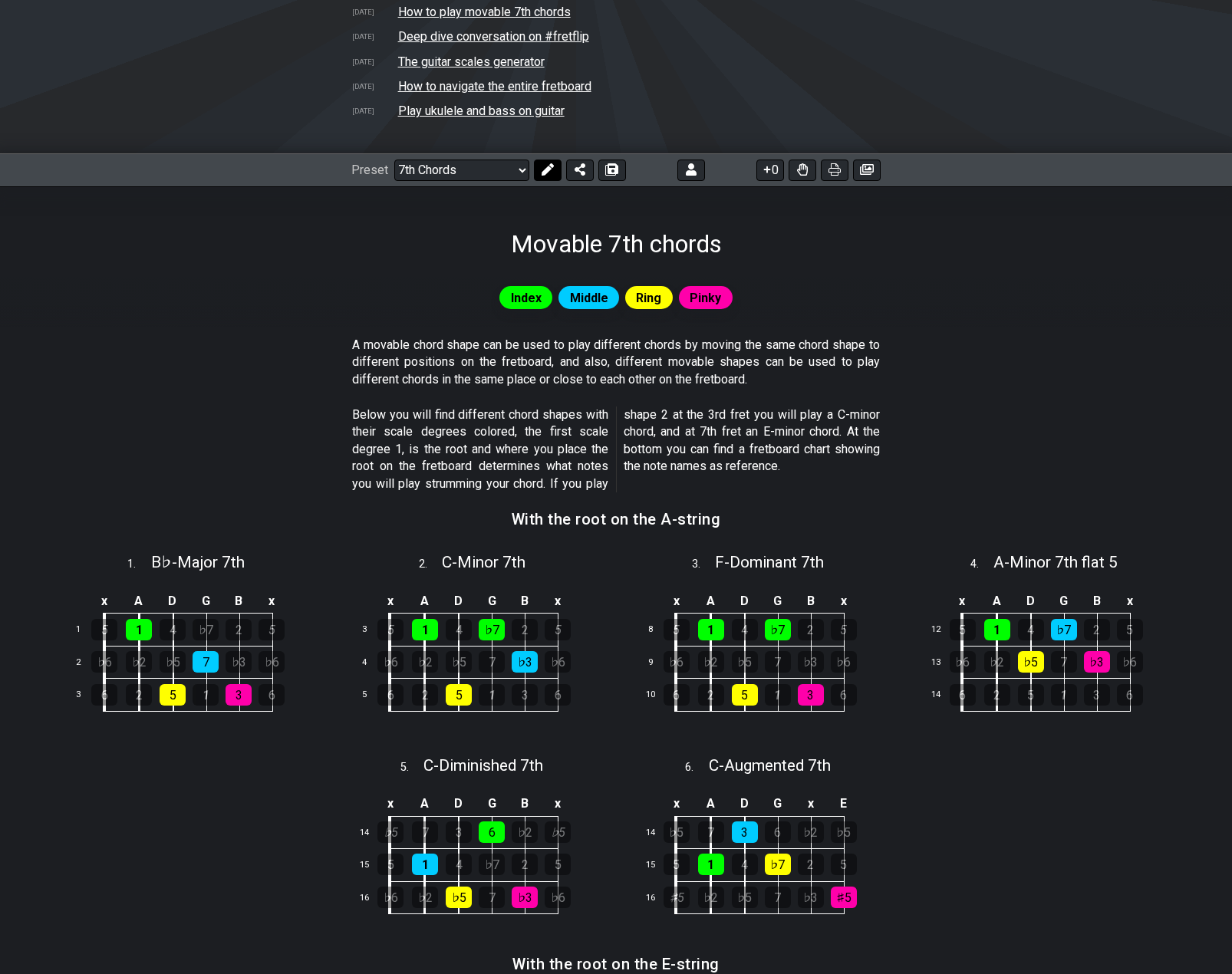
click at [542, 173] on icon at bounding box center [548, 170] width 12 height 12
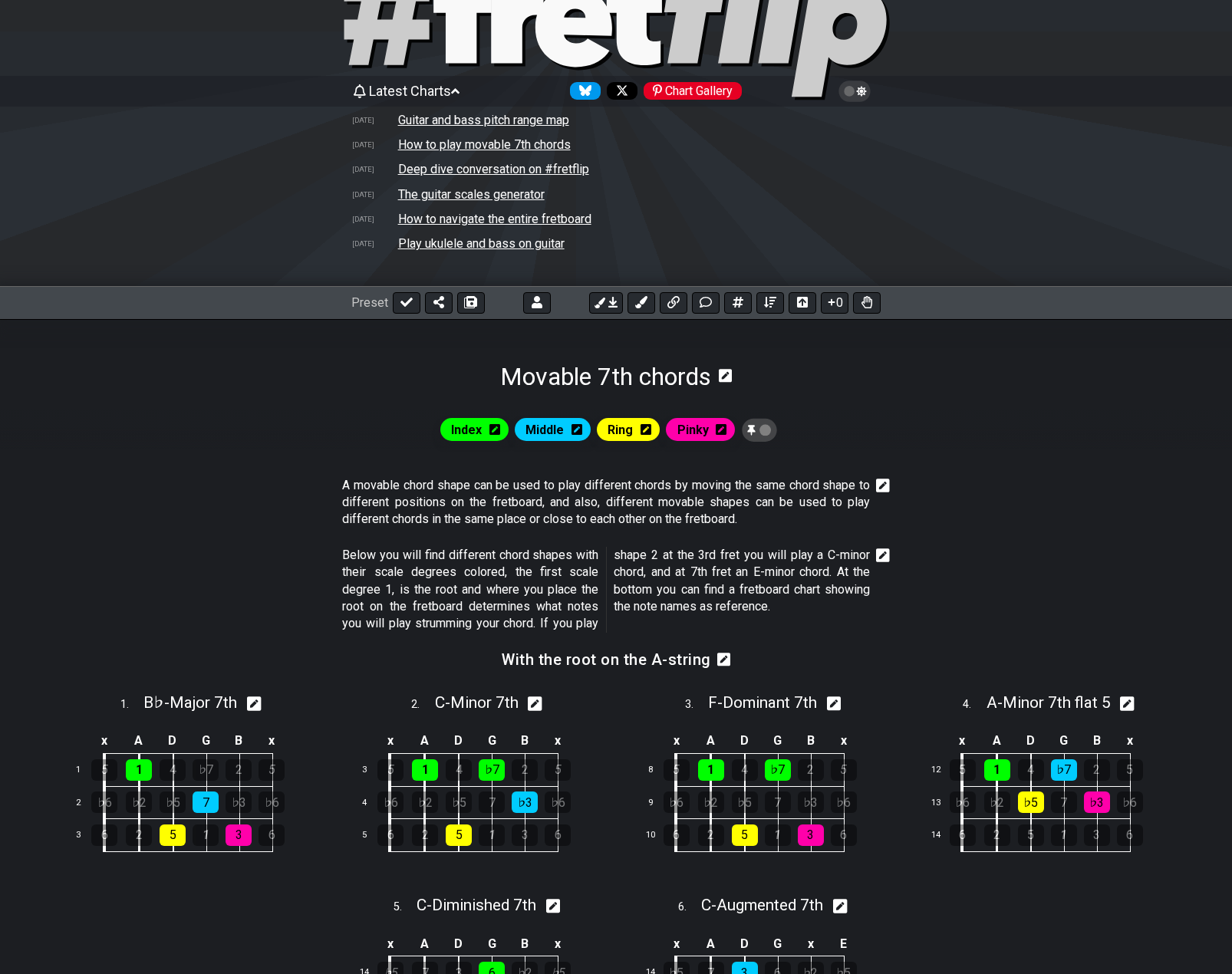
scroll to position [0, 0]
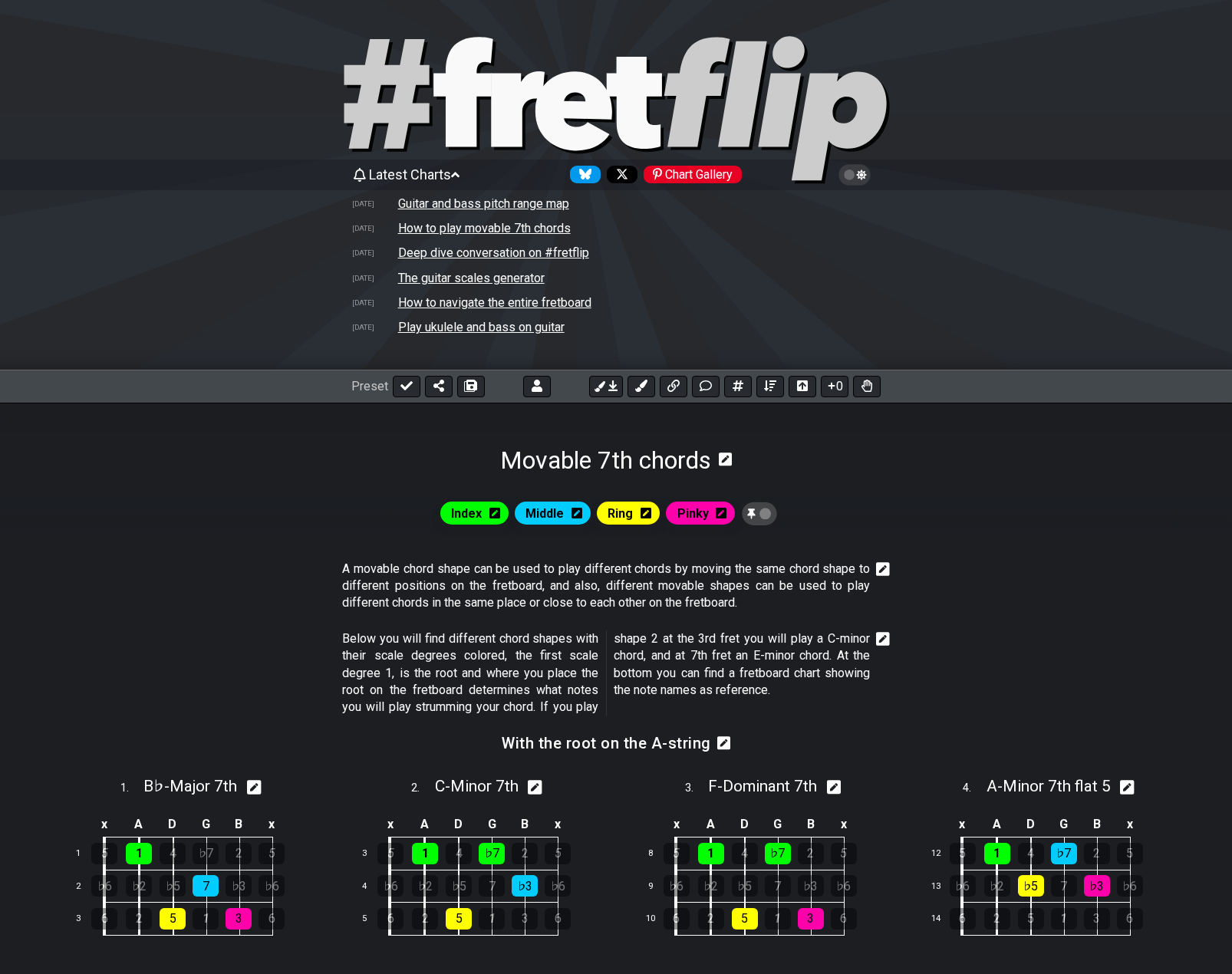
click at [495, 105] on icon at bounding box center [517, 109] width 54 height 76
select select "C"
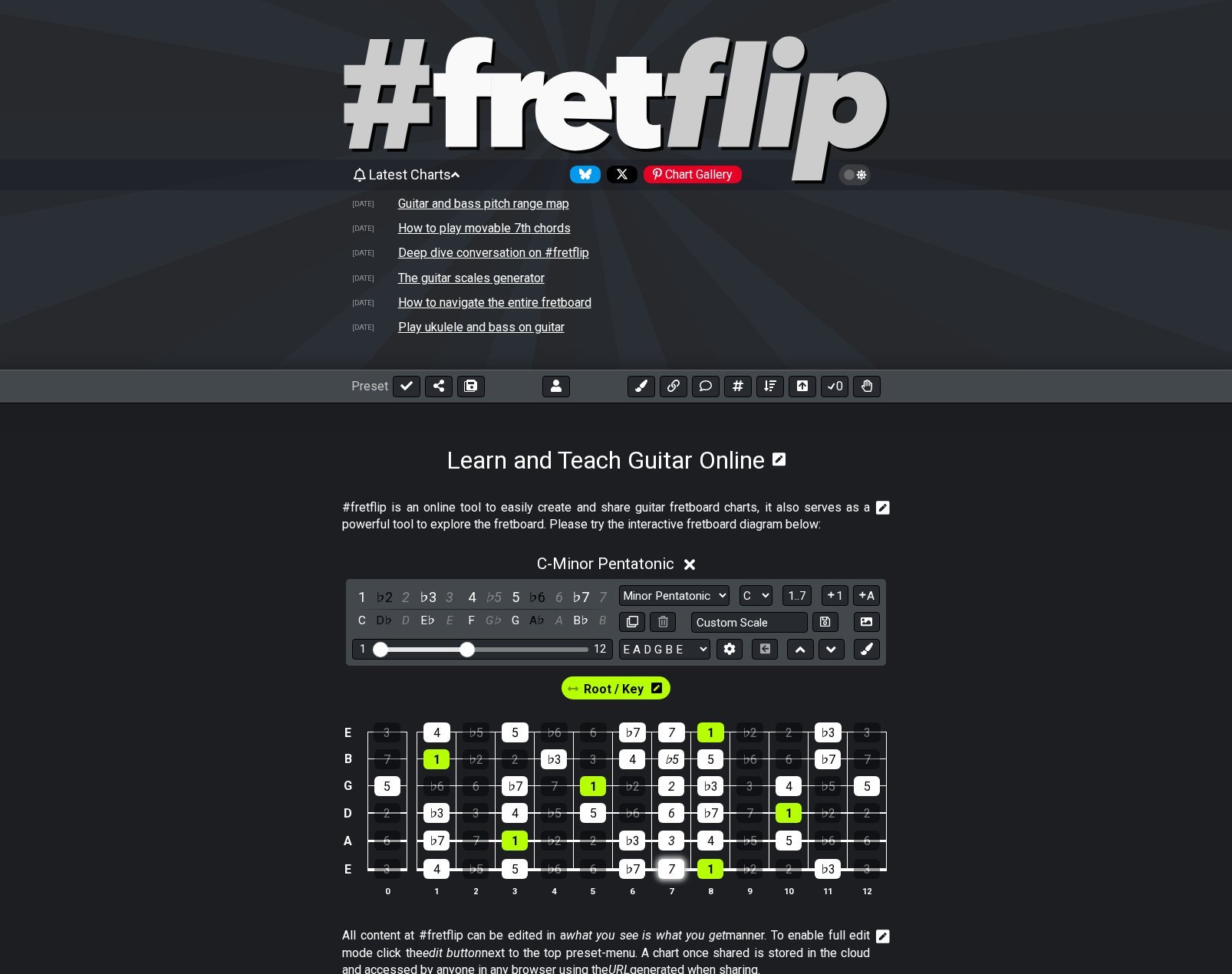
drag, startPoint x: 672, startPoint y: 733, endPoint x: 671, endPoint y: 866, distance: 133.0
click at [671, 866] on tbody "E 3 4 ♭5 5 ♭6 6 ♭7 7 1 ♭2 2 ♭3 3 B 7 1 ♭2 2 ♭3 3 4 ♭5 5 ♭6 6 ♭7 7 G 5 ♭6 6 ♭7 7…" at bounding box center [613, 796] width 548 height 180
drag, startPoint x: 378, startPoint y: 646, endPoint x: 421, endPoint y: 646, distance: 43.0
click at [421, 648] on input "Visible fret range" at bounding box center [482, 648] width 218 height 0
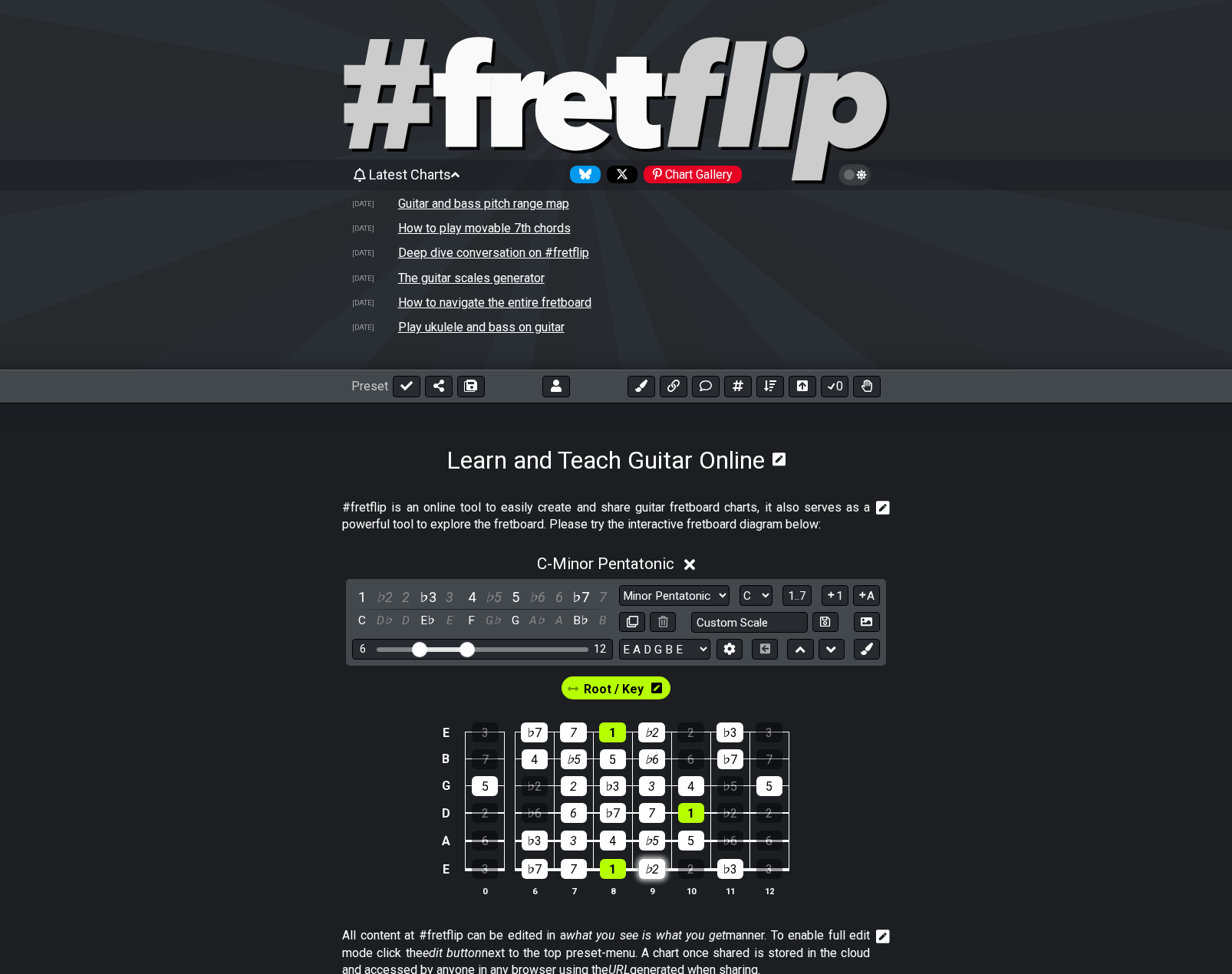
drag, startPoint x: 648, startPoint y: 740, endPoint x: 648, endPoint y: 864, distance: 124.0
click at [648, 864] on tbody "E 3 ♭7 7 1 ♭2 2 ♭3 3 B 7 4 ♭5 5 ♭6 6 ♭7 7 G 5 ♭2 2 ♭3 3 4 ♭5 5 D 2 ♭6 6 ♭7 7 1 …" at bounding box center [612, 796] width 352 height 180
drag, startPoint x: 469, startPoint y: 652, endPoint x: 499, endPoint y: 651, distance: 30.0
click at [499, 648] on input "Visible fret range" at bounding box center [482, 648] width 218 height 0
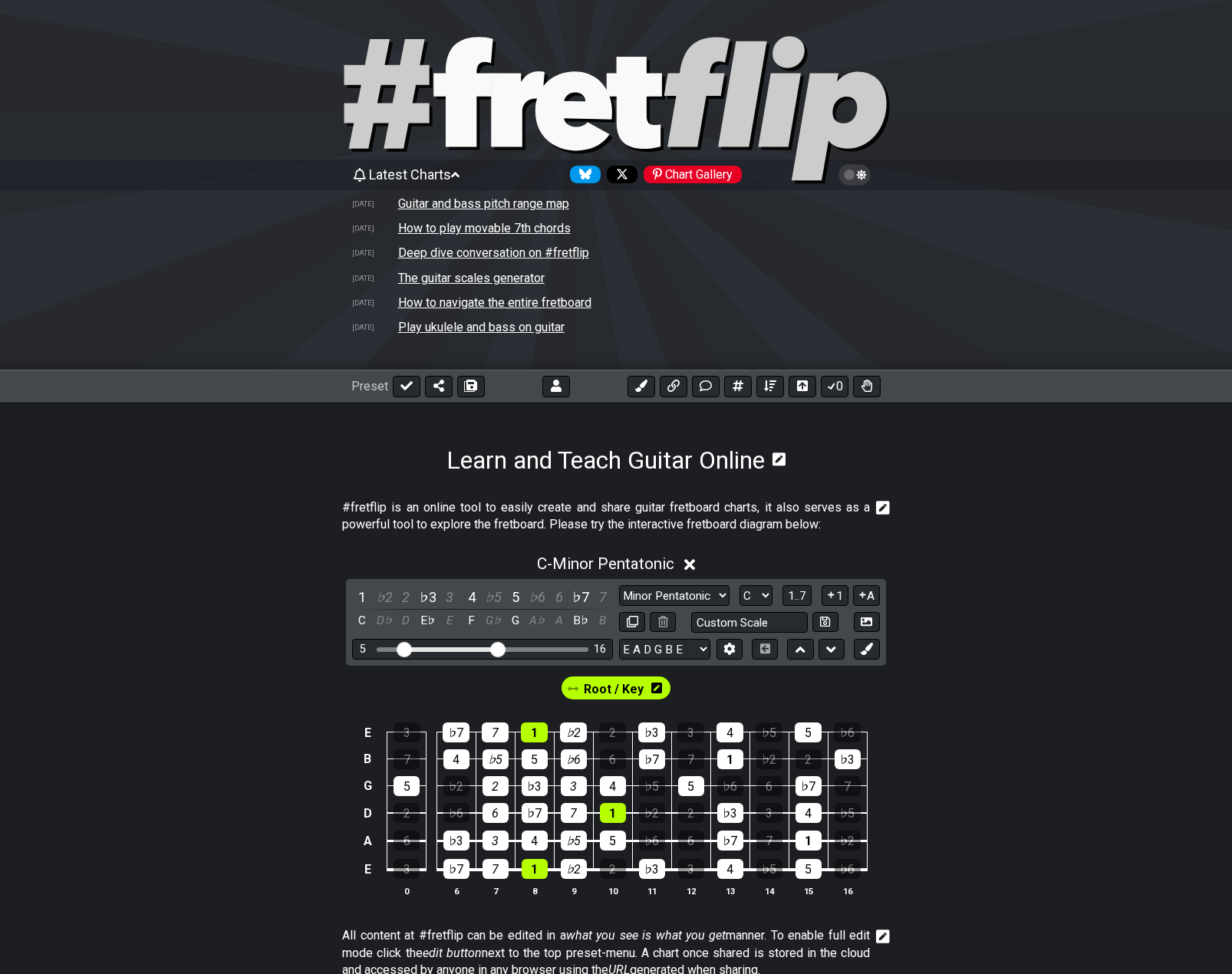
click at [407, 648] on input "Visible fret range" at bounding box center [482, 648] width 218 height 0
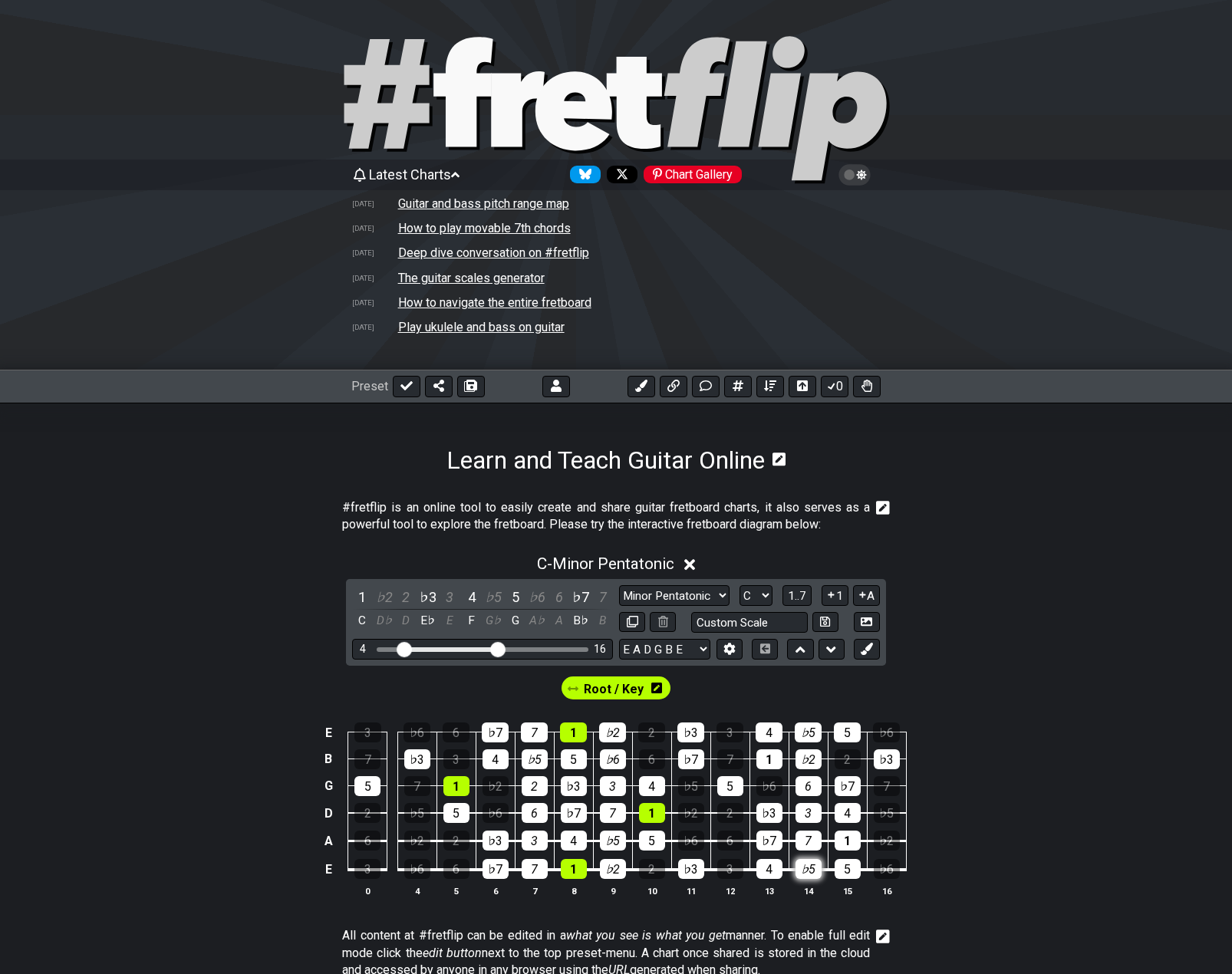
drag, startPoint x: 813, startPoint y: 736, endPoint x: 808, endPoint y: 864, distance: 128.1
click at [808, 864] on tbody "E 3 ♭6 6 ♭7 7 1 ♭2 2 ♭3 3 4 ♭5 5 ♭6 B 7 ♭3 3 4 ♭5 5 ♭6 6 ♭7 7 1 ♭2 2 ♭3 G 5 7 1…" at bounding box center [612, 796] width 587 height 180
click at [601, 690] on span "Root / Key" at bounding box center [614, 689] width 60 height 22
drag, startPoint x: 600, startPoint y: 737, endPoint x: 609, endPoint y: 862, distance: 125.3
click at [609, 862] on tbody "E 3 ♭6 6 ♭7 7 1 ♭2 2 ♭3 3 4 ♭5 5 ♭6 B 7 ♭3 3 4 ♭5 5 ♭6 6 ♭7 7 1 ♭2 2 ♭3 G 5 7 1…" at bounding box center [612, 796] width 587 height 180
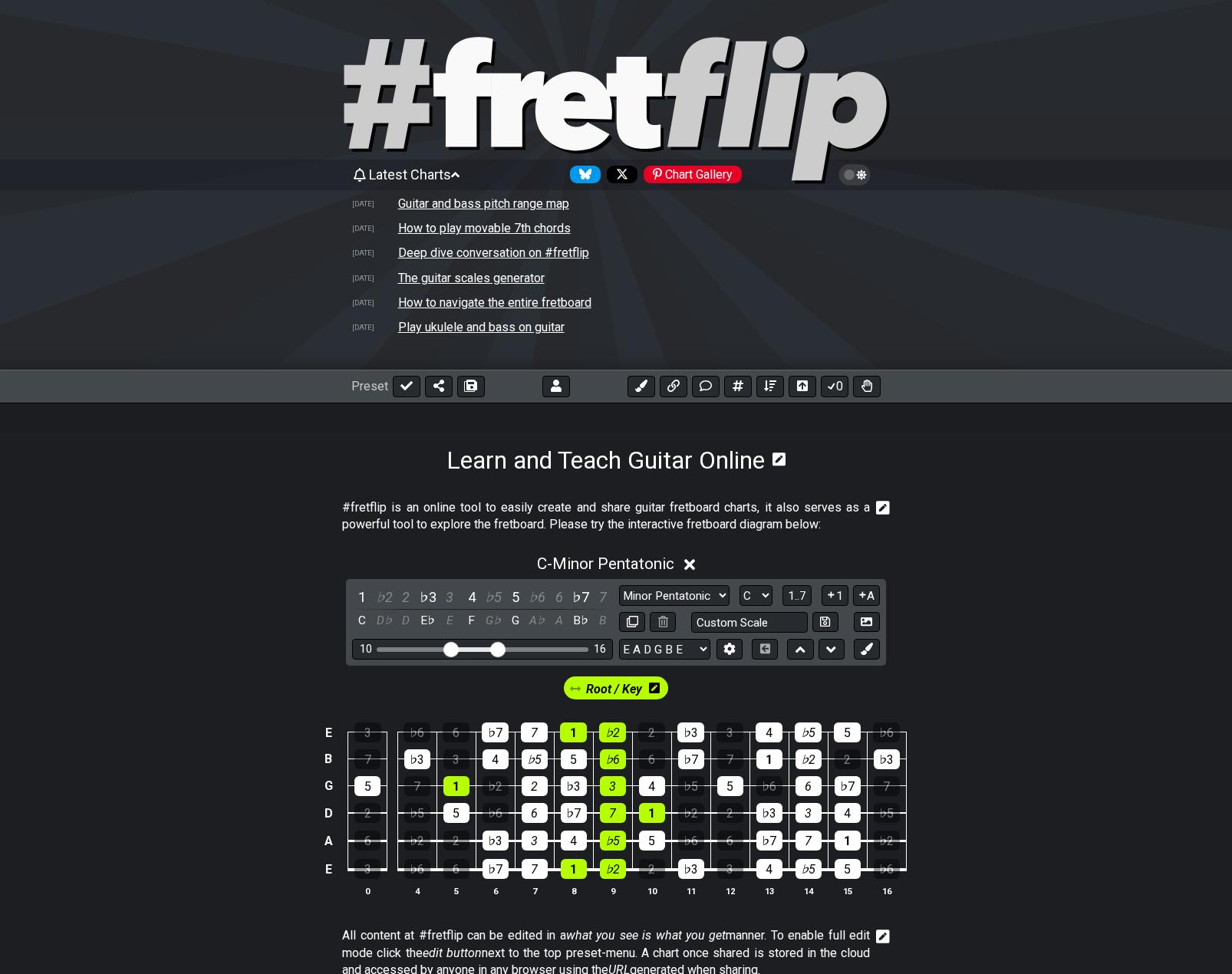
drag, startPoint x: 406, startPoint y: 643, endPoint x: 450, endPoint y: 651, distance: 44.7
click at [450, 648] on input "Visible fret range" at bounding box center [482, 648] width 218 height 0
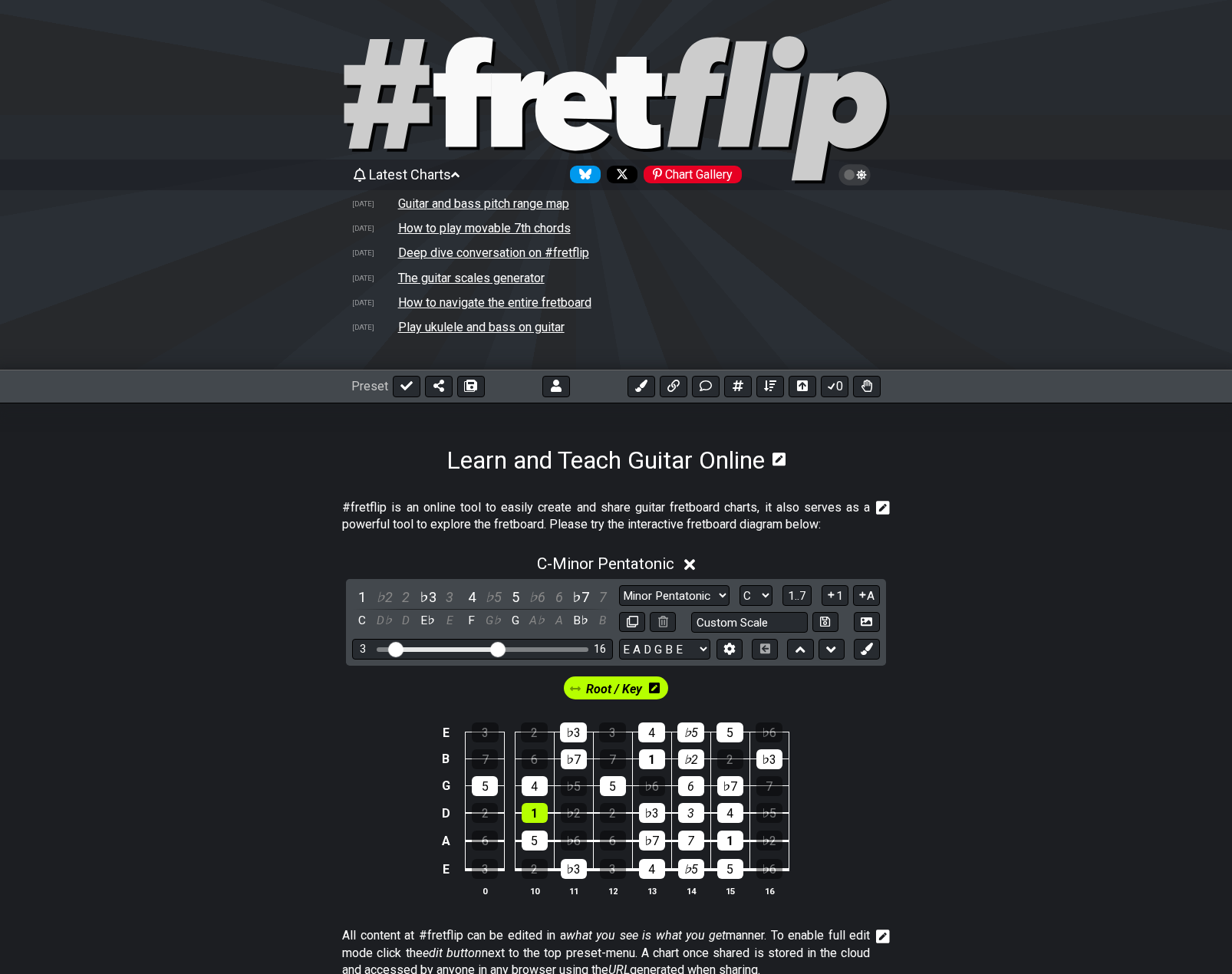
drag, startPoint x: 453, startPoint y: 648, endPoint x: 393, endPoint y: 652, distance: 60.1
click at [393, 648] on input "Visible fret range" at bounding box center [482, 648] width 218 height 0
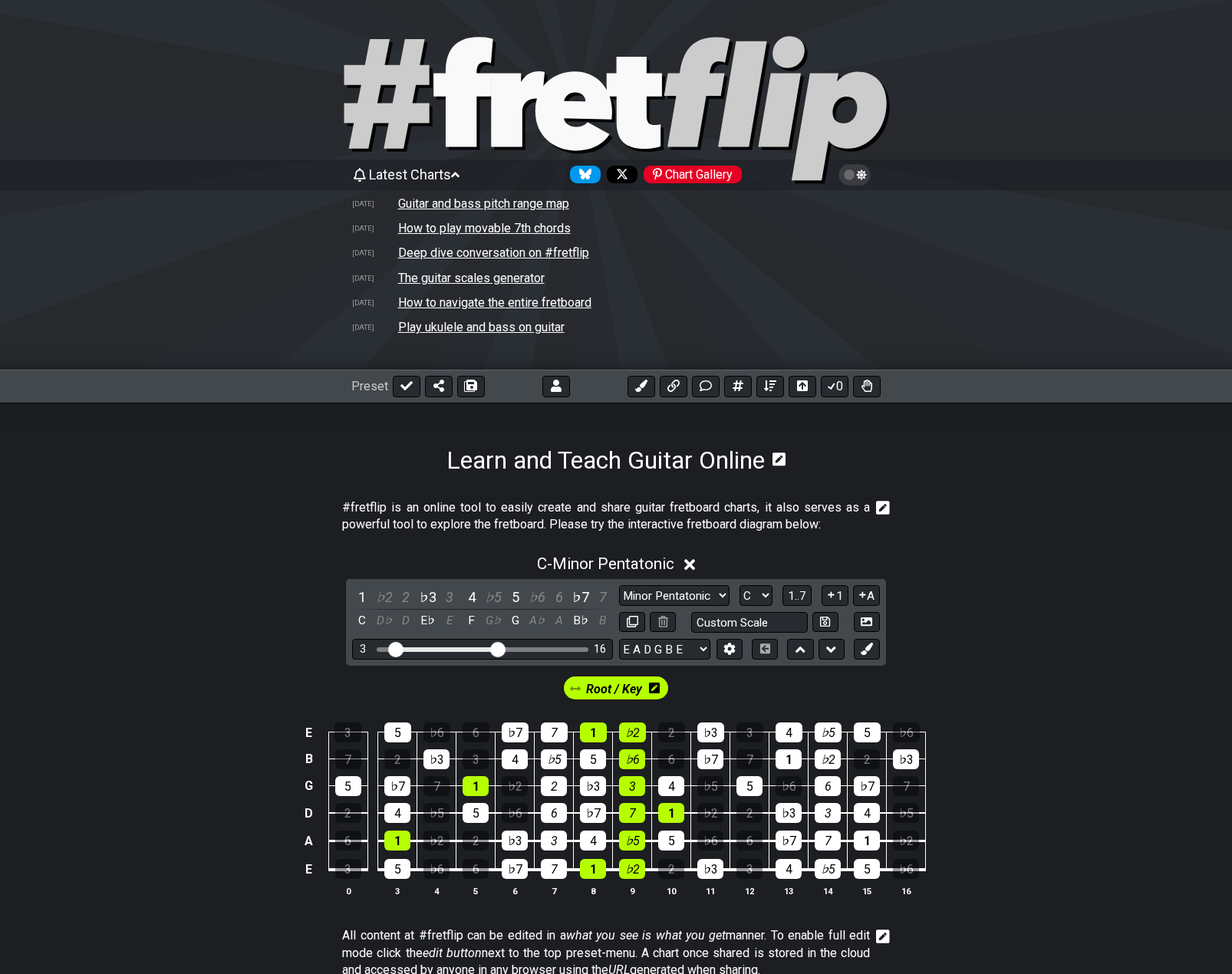
click at [655, 688] on icon at bounding box center [654, 689] width 11 height 12
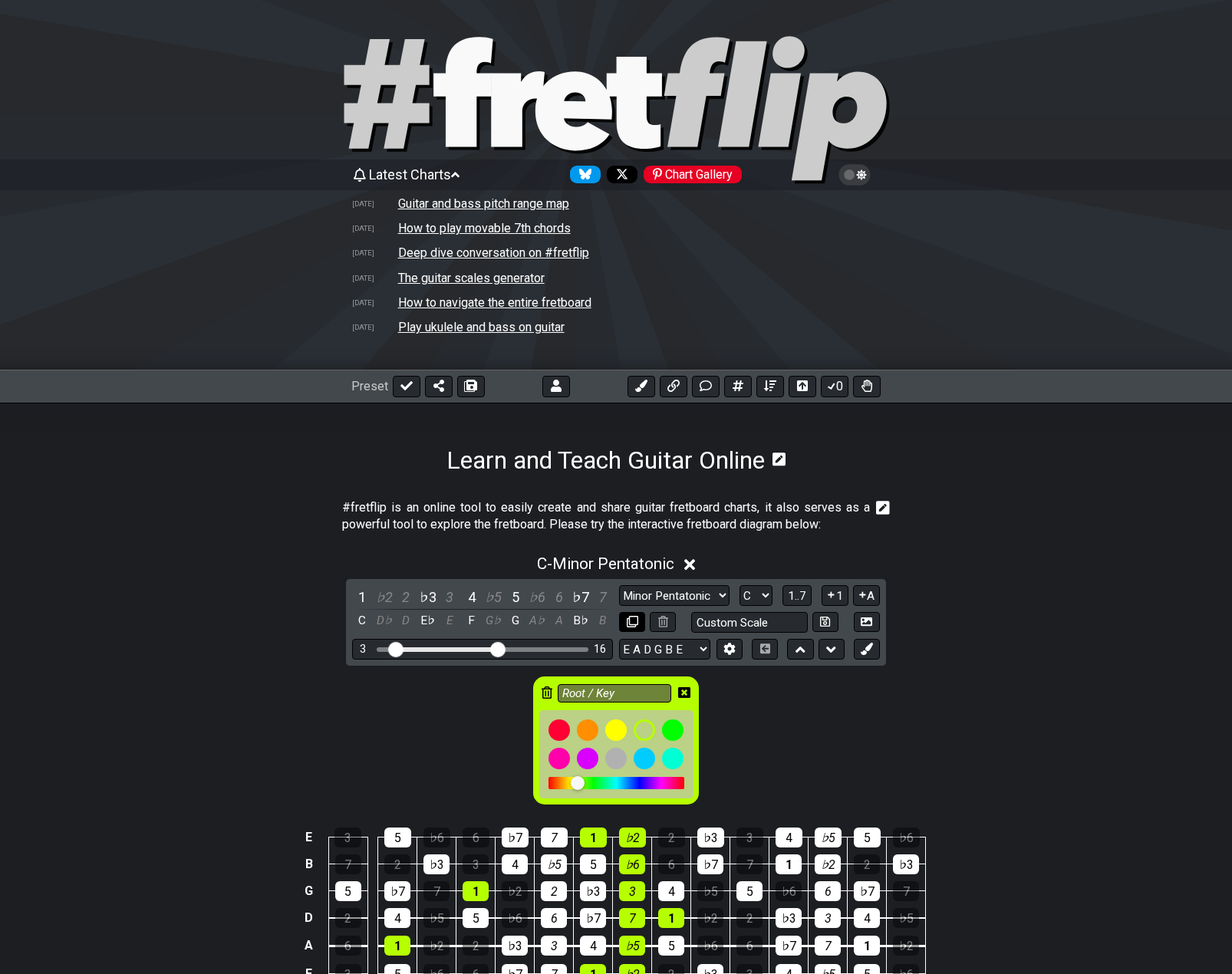
click at [630, 626] on icon at bounding box center [632, 621] width 11 height 11
select select "C"
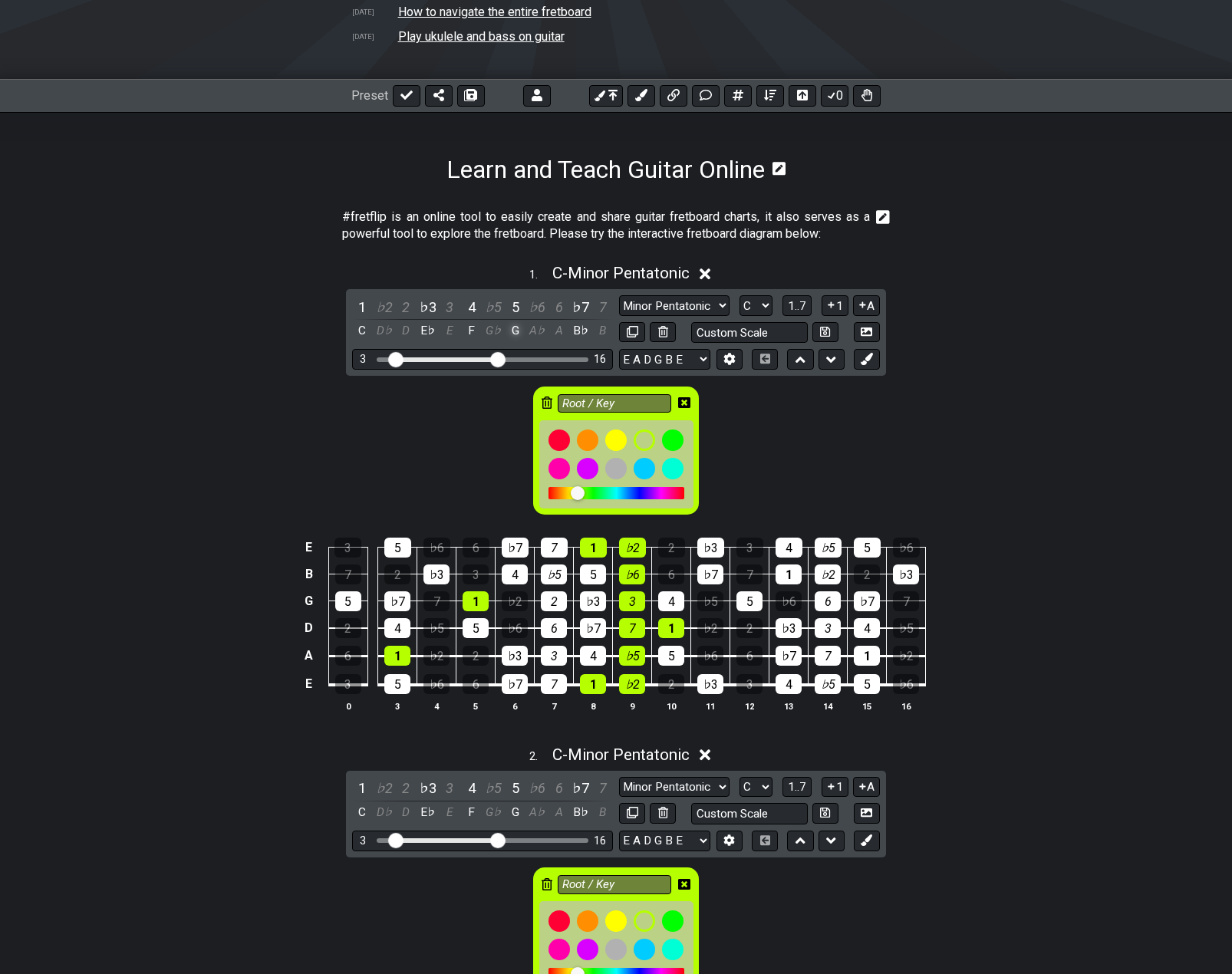
scroll to position [307, 0]
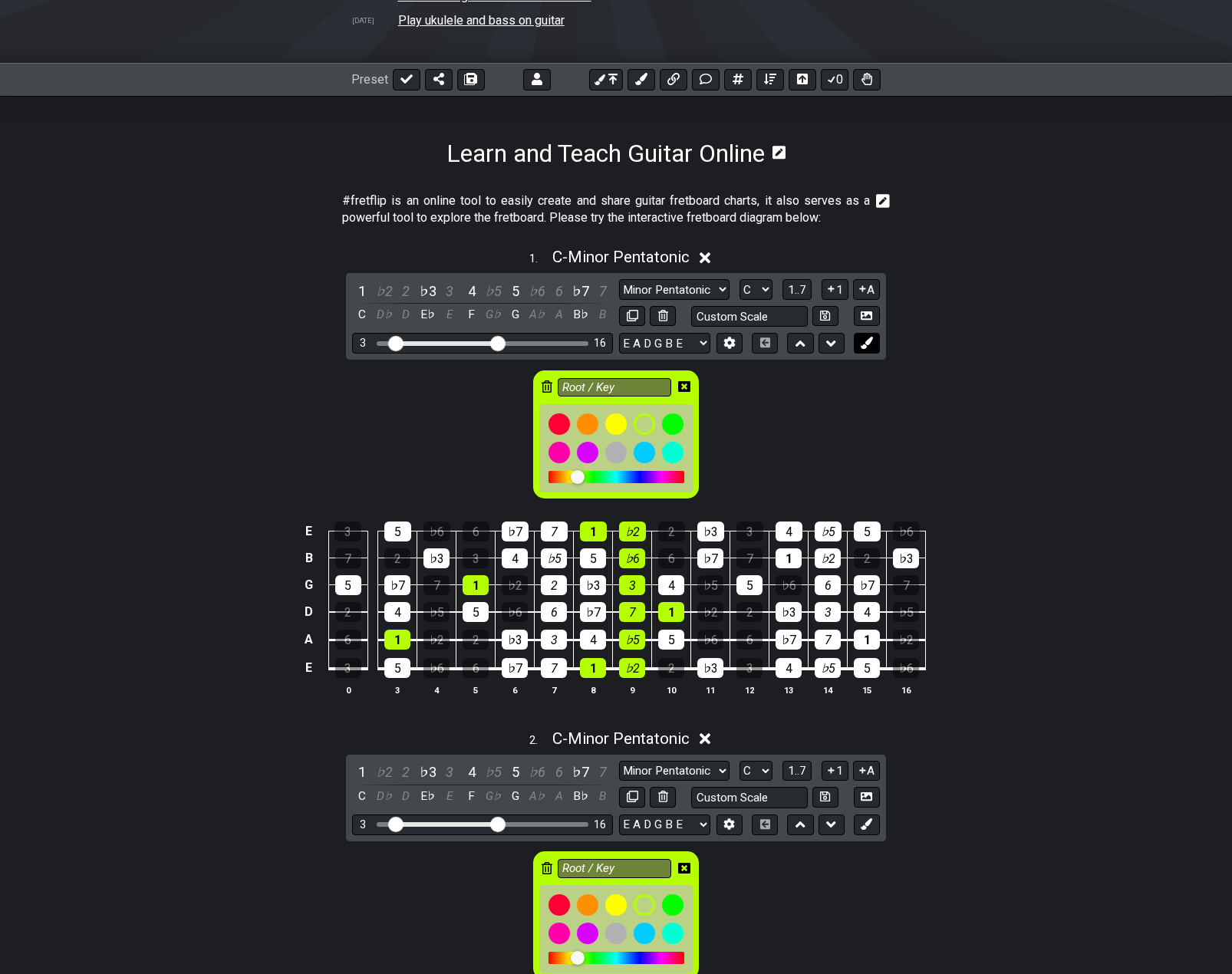
click at [868, 343] on icon at bounding box center [866, 342] width 11 height 11
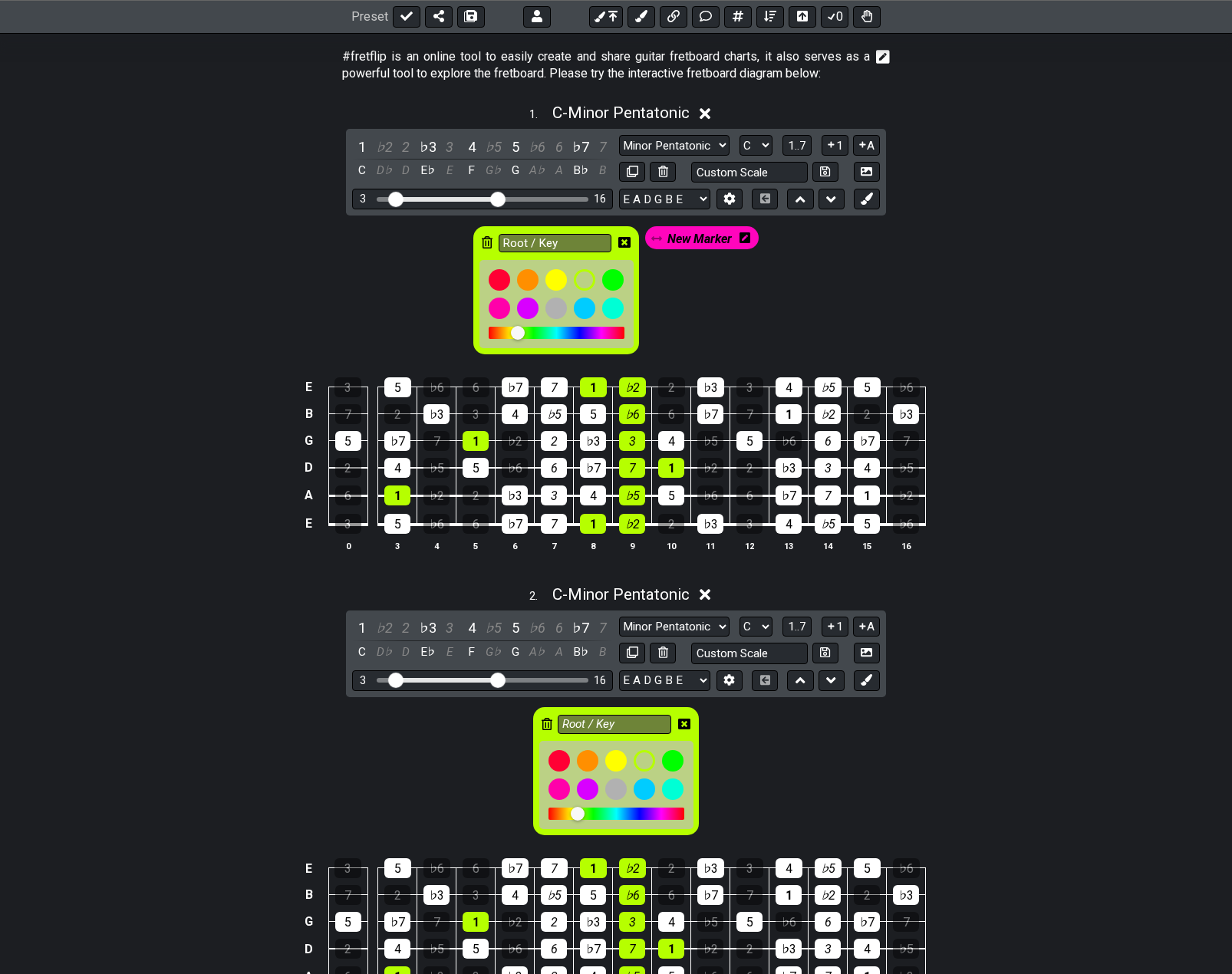
scroll to position [460, 0]
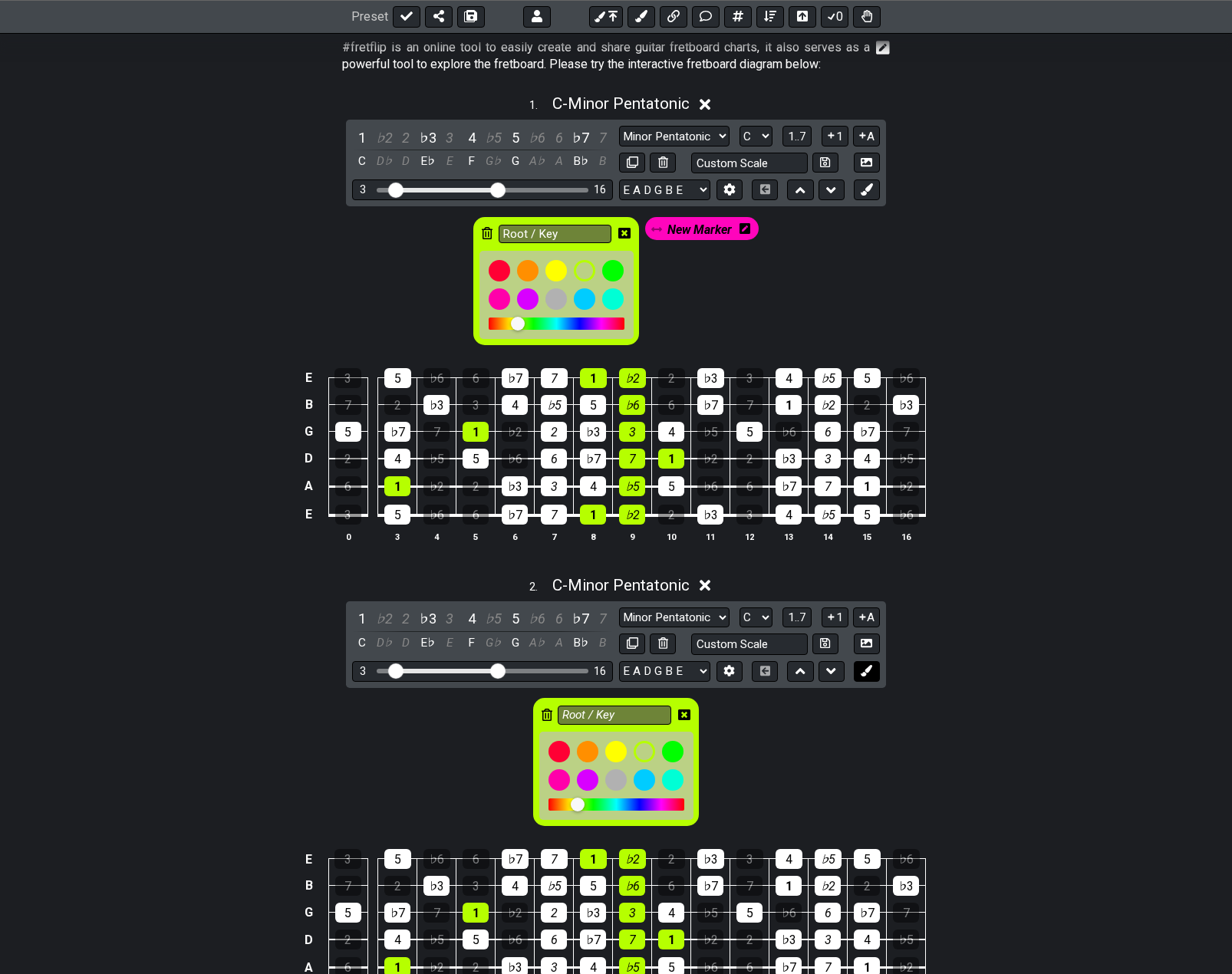
click at [861, 667] on icon at bounding box center [866, 670] width 11 height 11
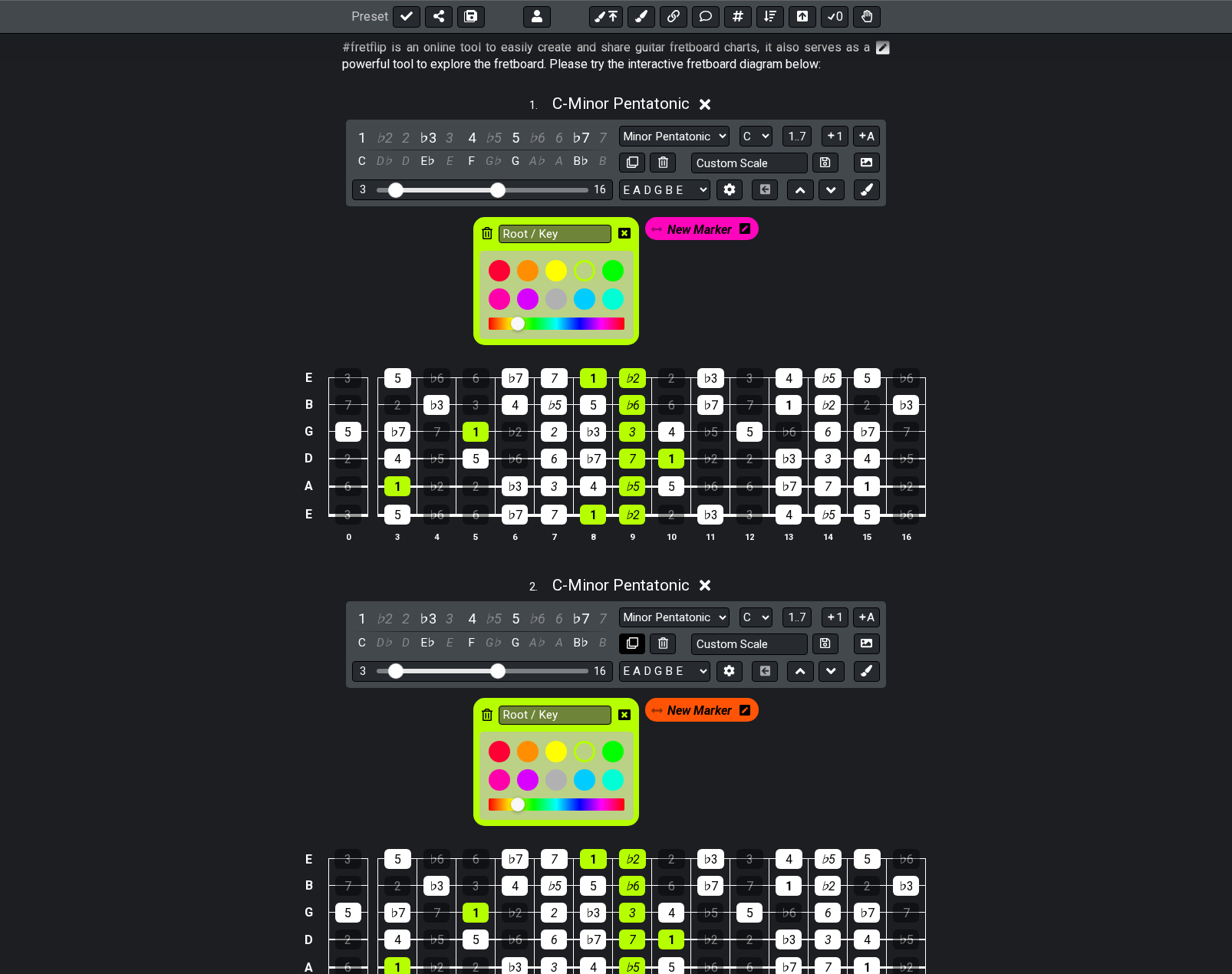
click at [630, 644] on icon at bounding box center [632, 643] width 11 height 11
select select "C"
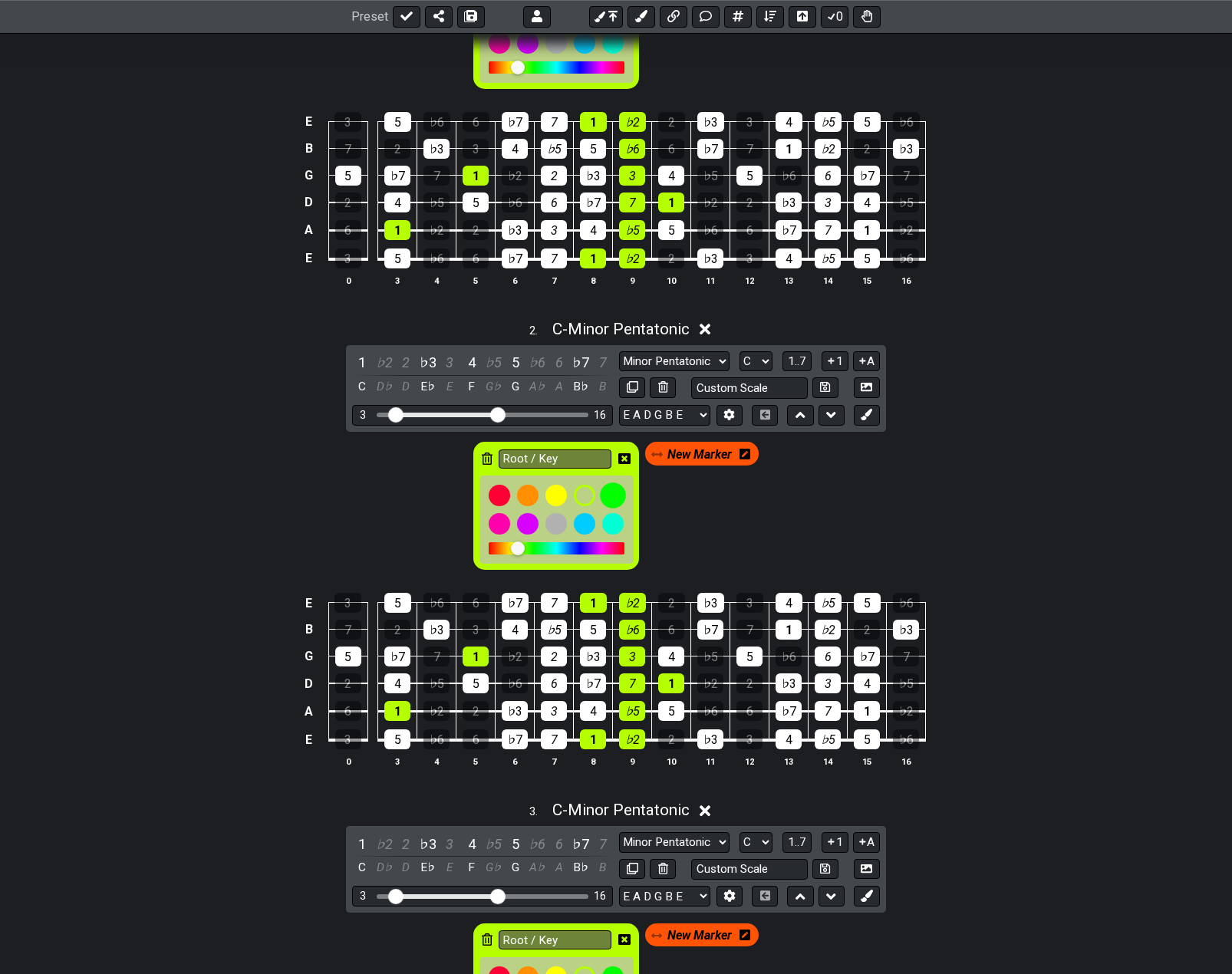
scroll to position [844, 0]
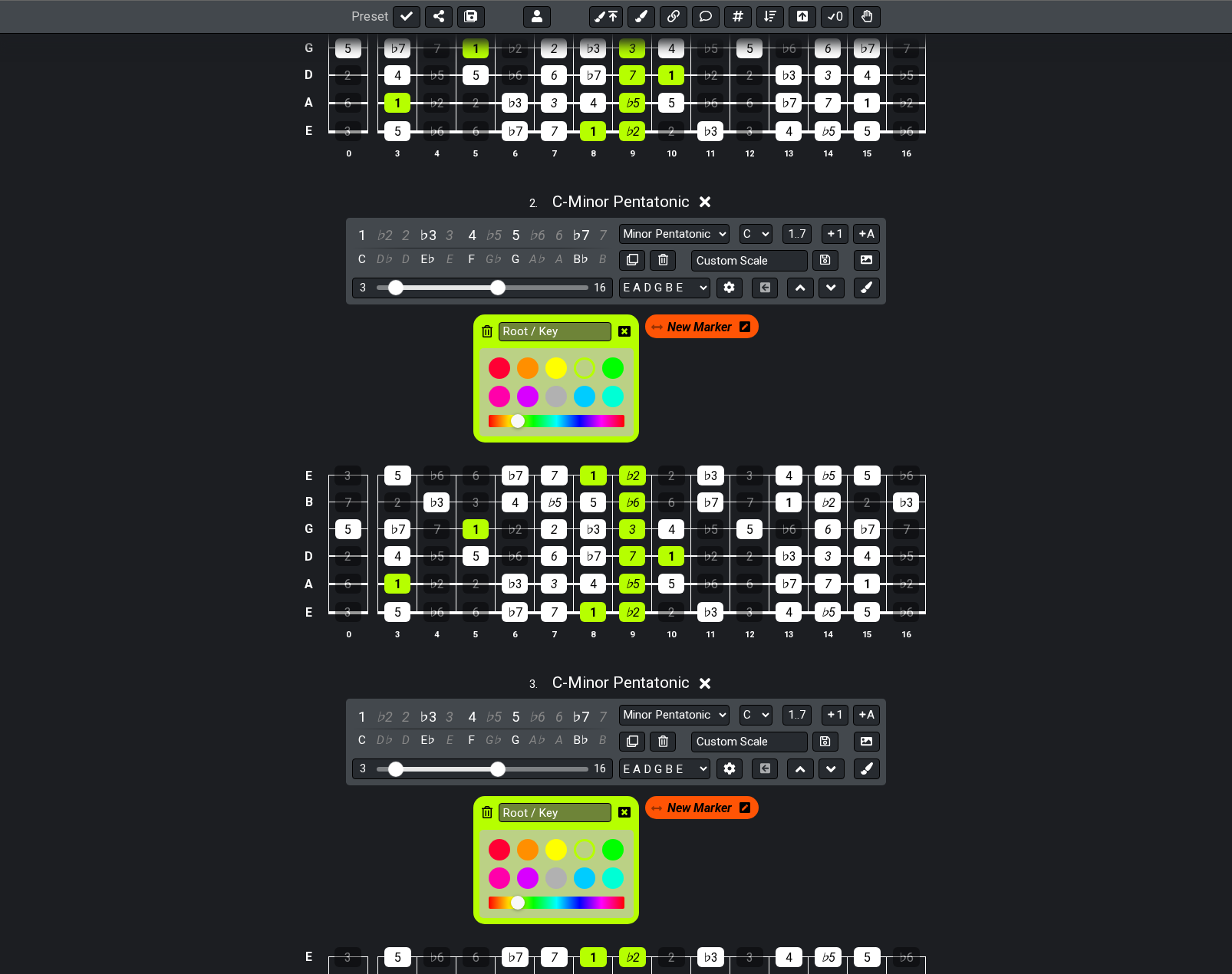
click at [747, 808] on icon at bounding box center [745, 808] width 11 height 11
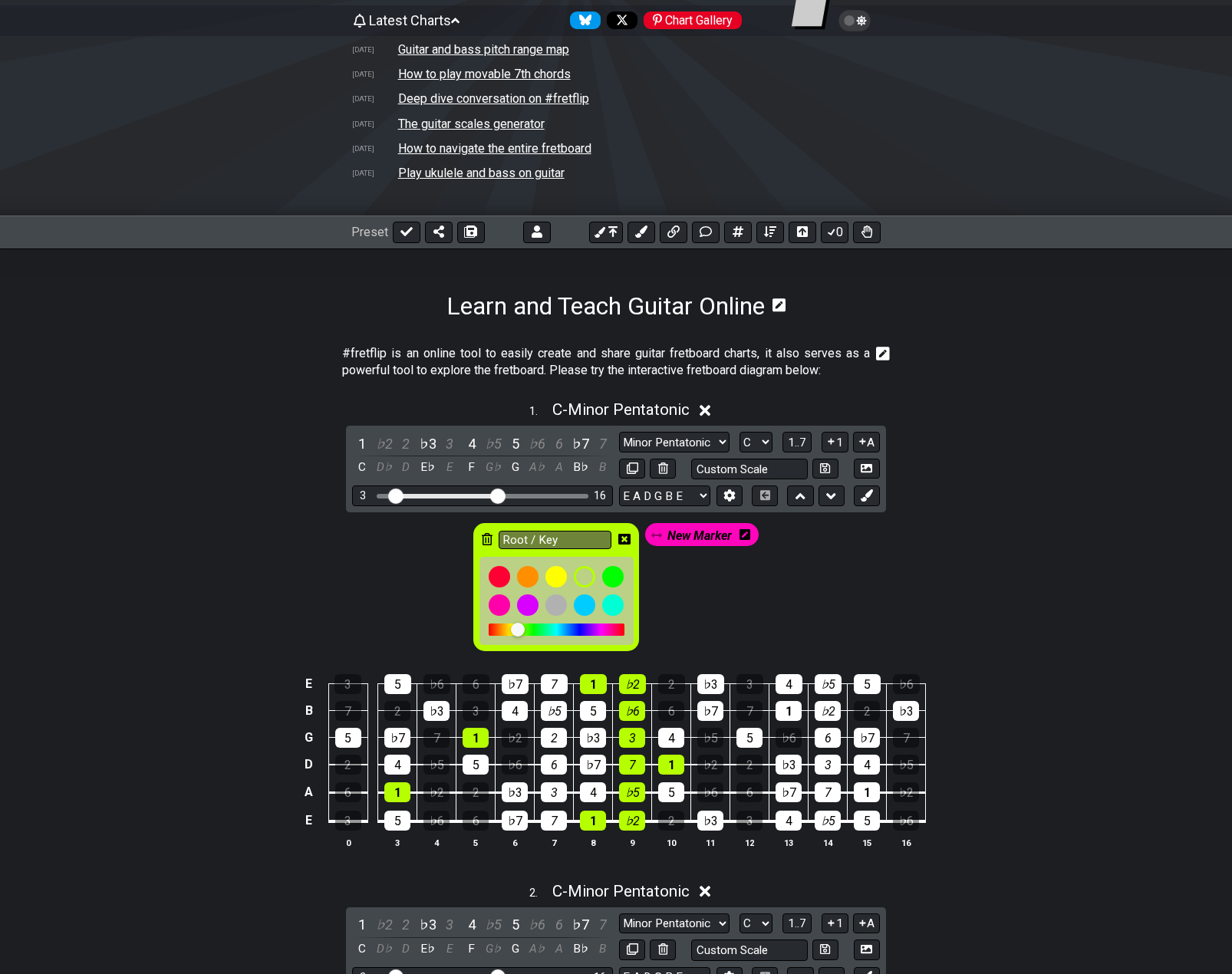
scroll to position [154, 0]
click at [613, 231] on icon at bounding box center [613, 233] width 9 height 11
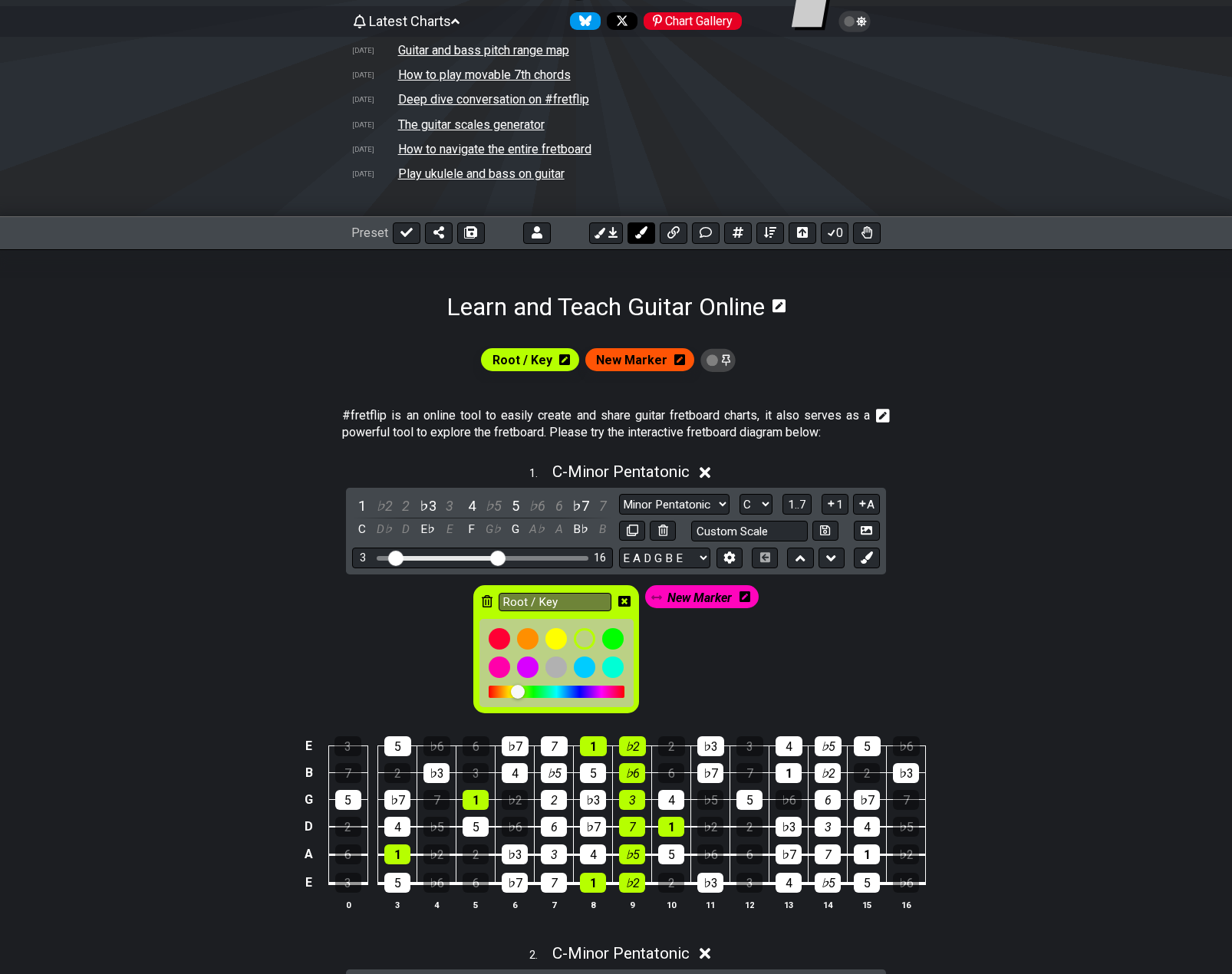
click at [644, 238] on icon at bounding box center [641, 233] width 12 height 12
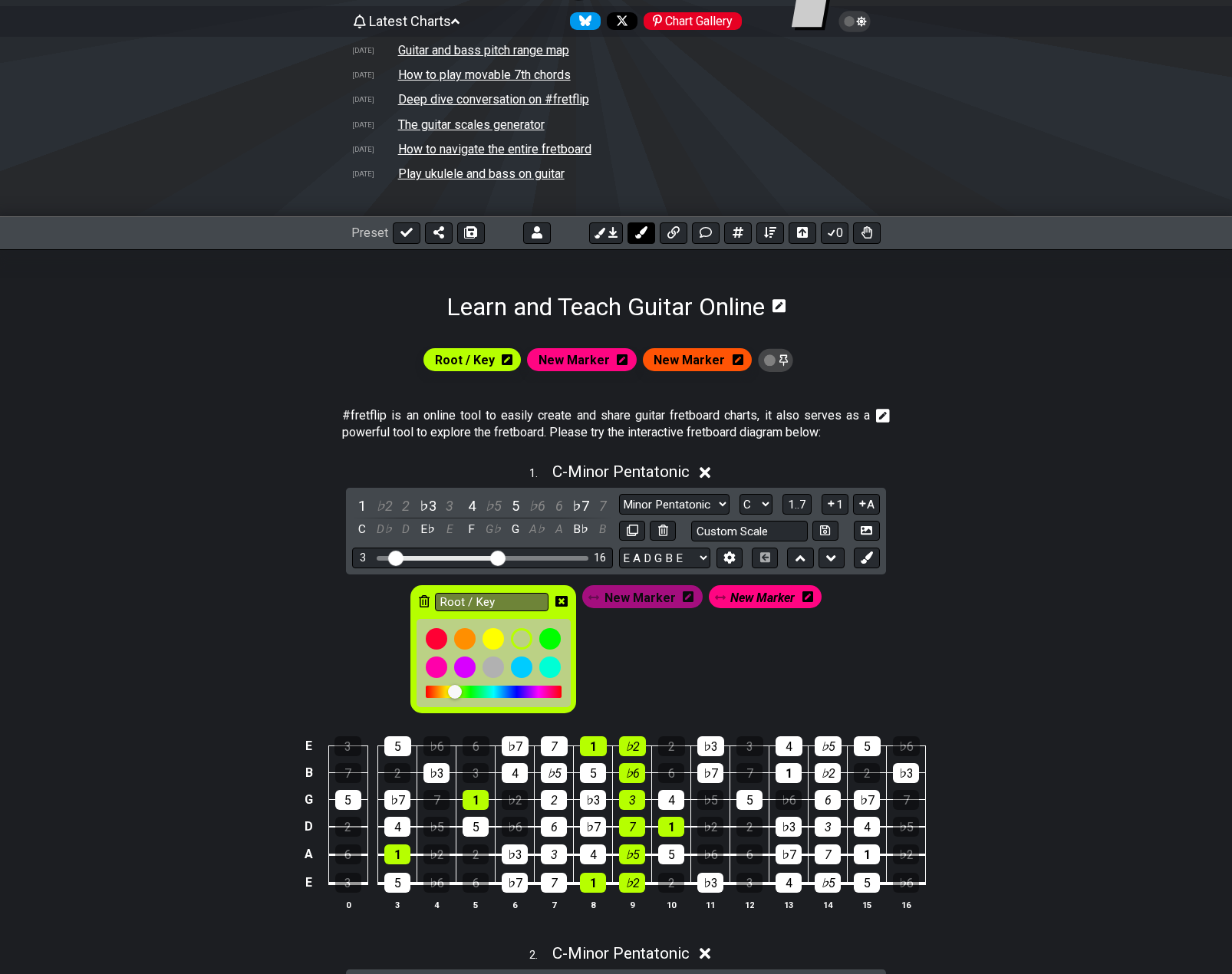
click at [644, 238] on icon at bounding box center [641, 233] width 12 height 12
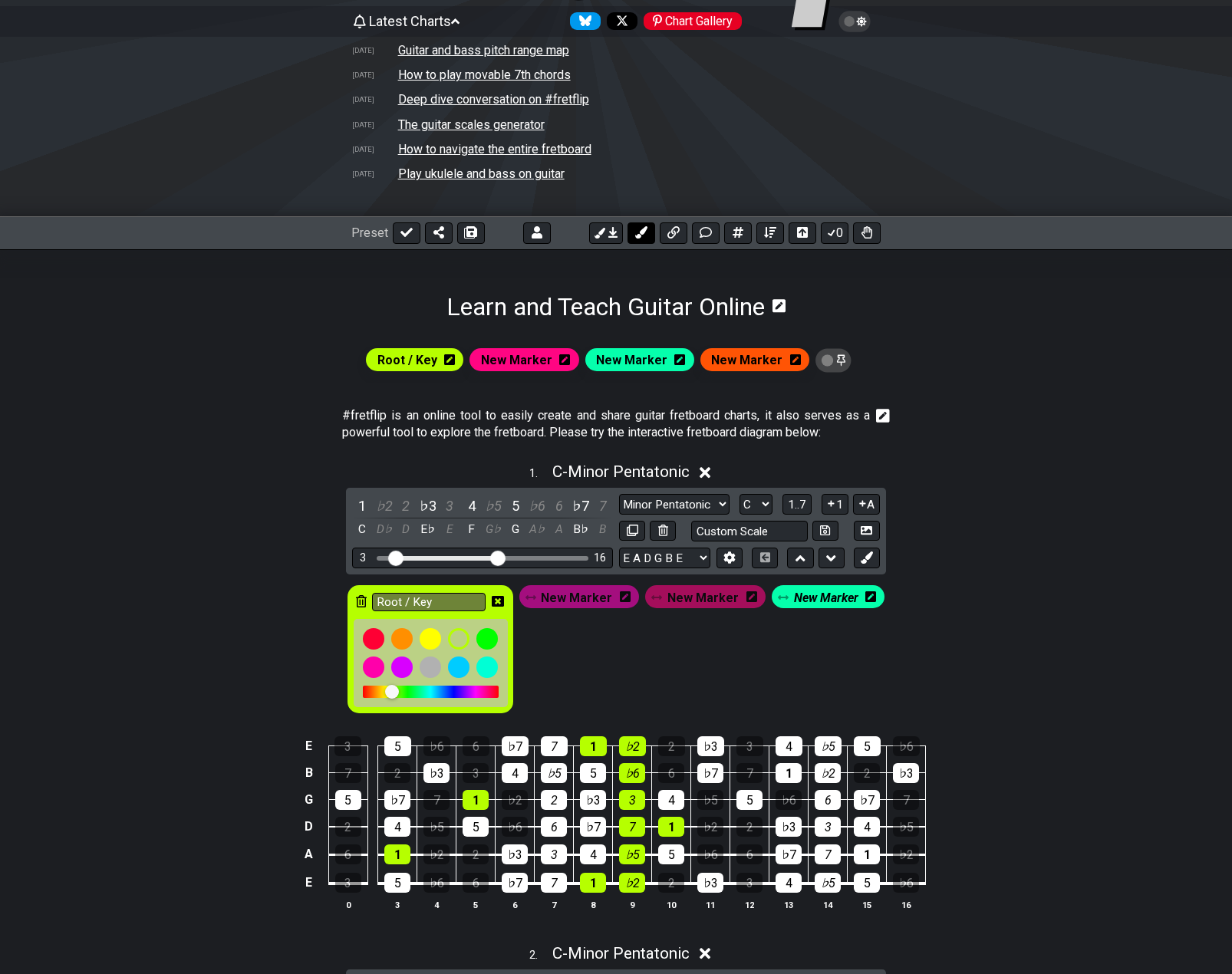
click at [644, 238] on icon at bounding box center [641, 233] width 12 height 12
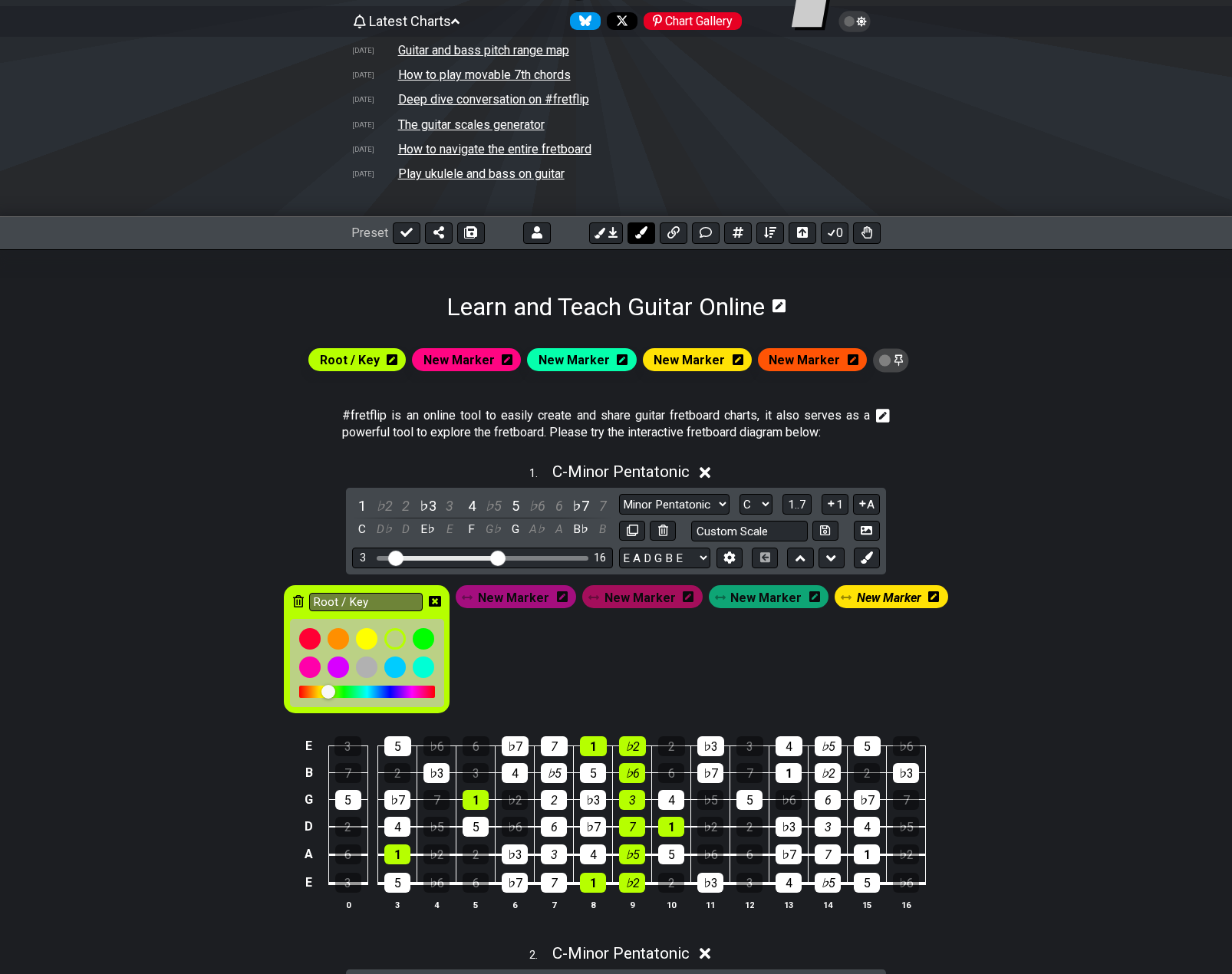
click at [644, 238] on icon at bounding box center [641, 233] width 12 height 12
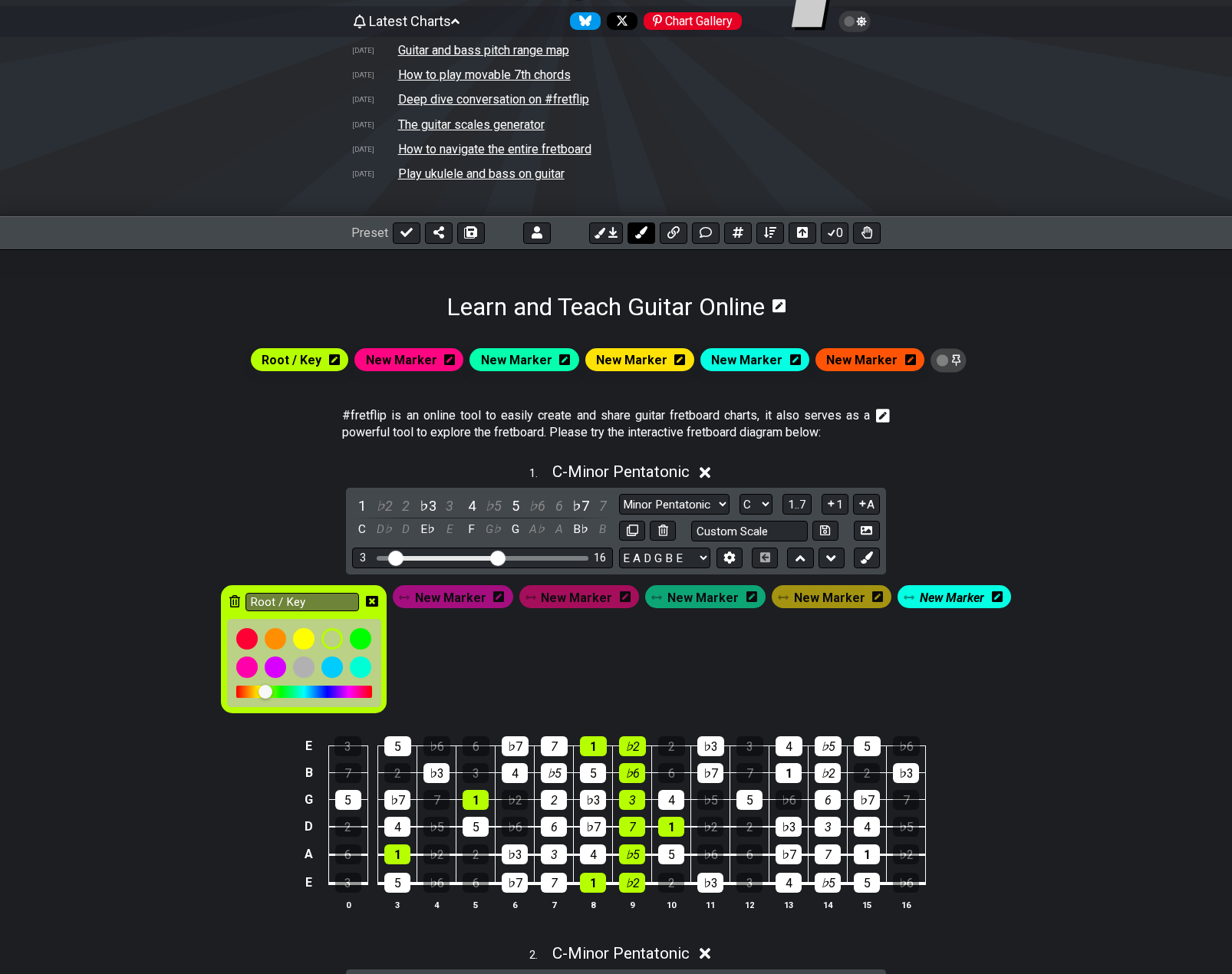
click at [644, 238] on icon at bounding box center [641, 233] width 12 height 12
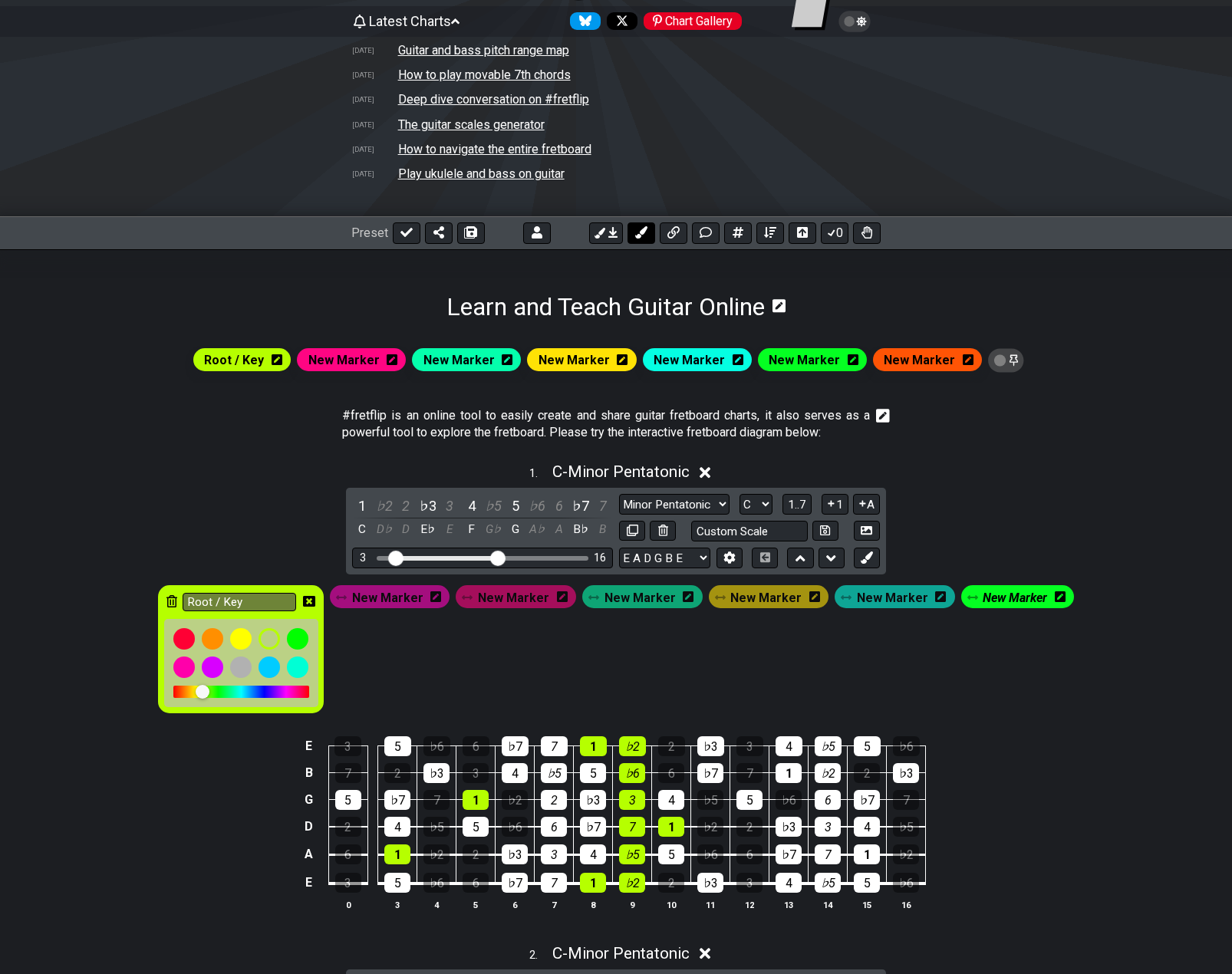
click at [644, 238] on icon at bounding box center [641, 233] width 12 height 12
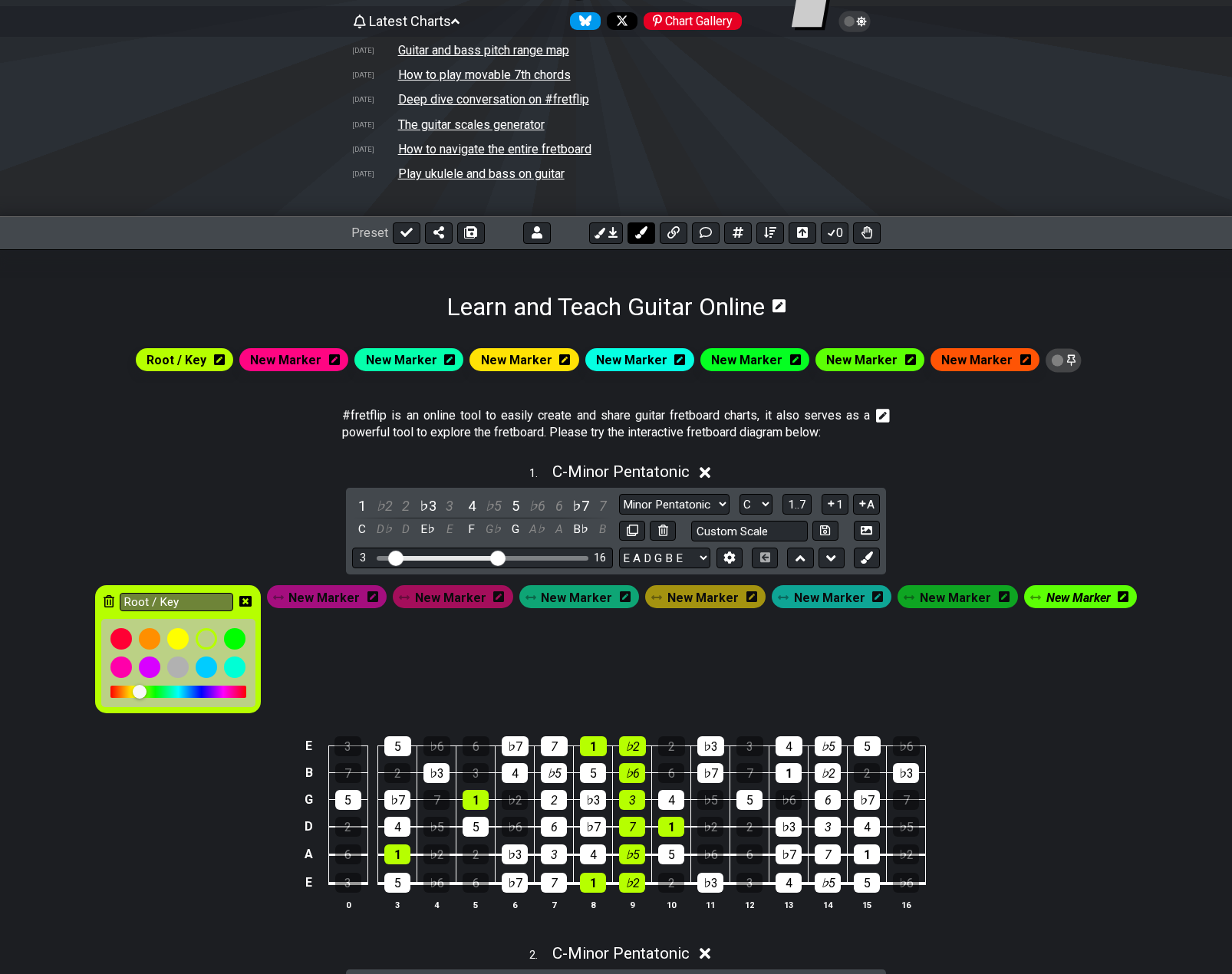
click at [644, 238] on icon at bounding box center [641, 233] width 12 height 12
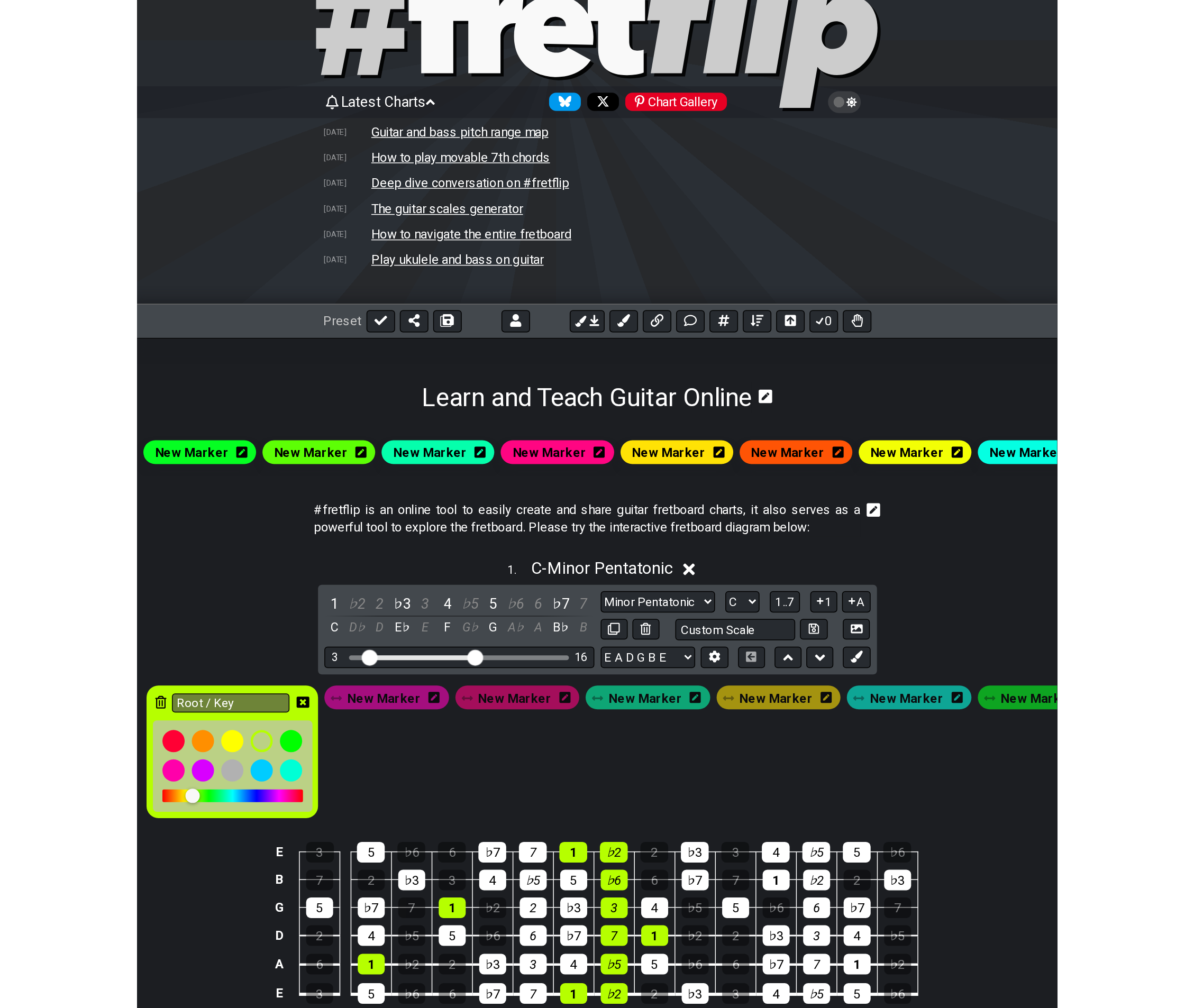
scroll to position [0, 0]
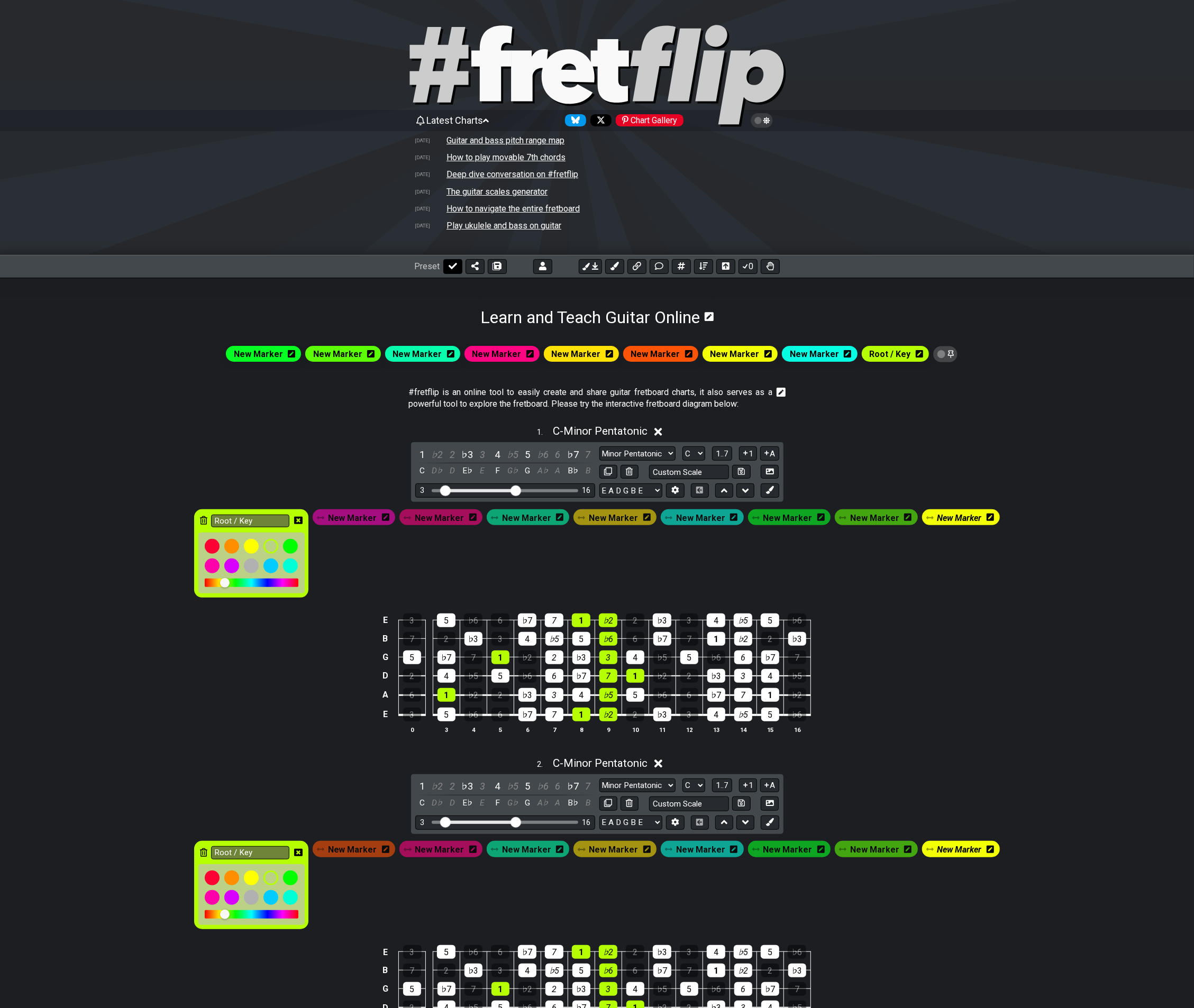
click at [449, 265] on icon at bounding box center [453, 266] width 8 height 8
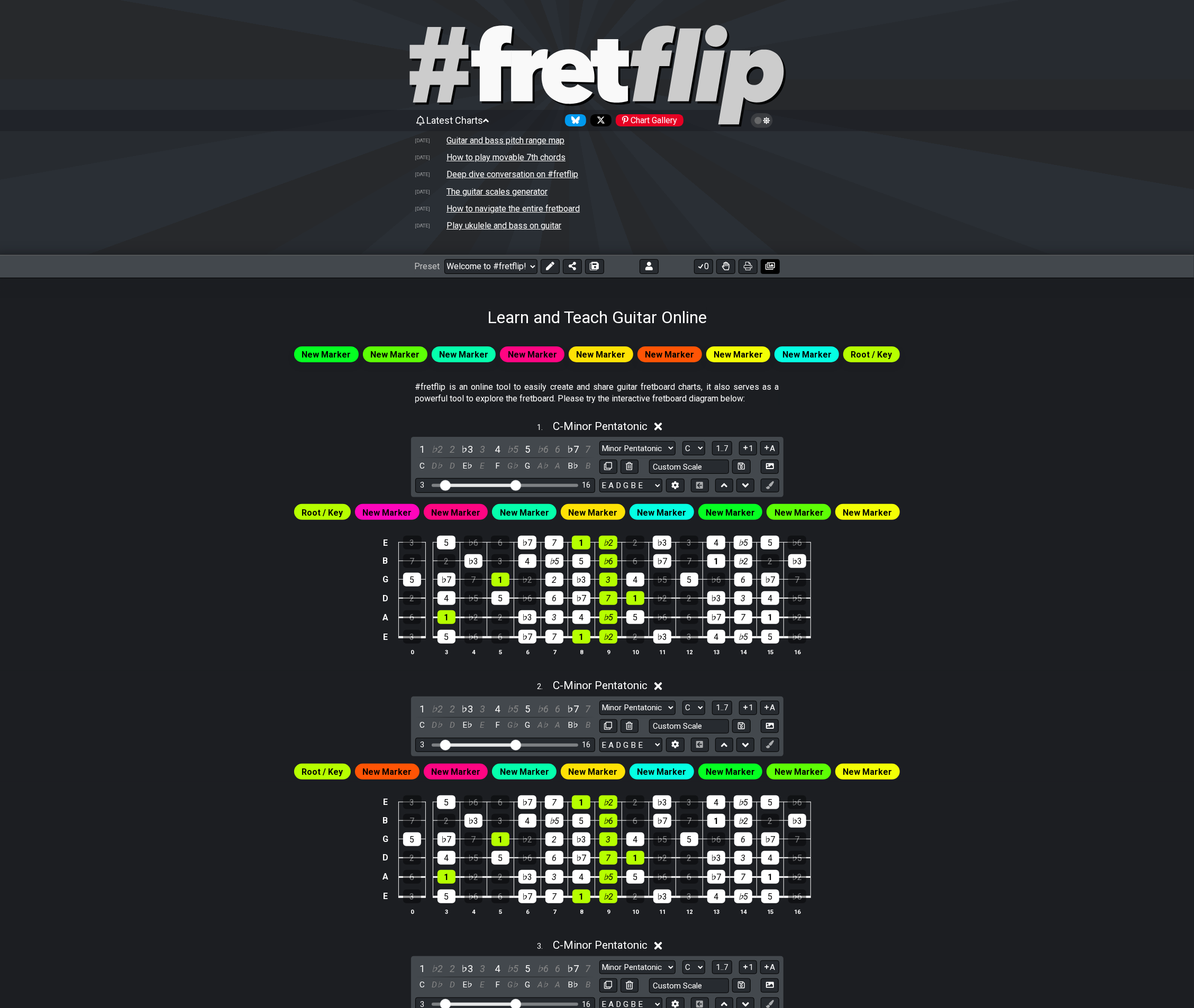
click at [767, 265] on icon at bounding box center [770, 266] width 10 height 7
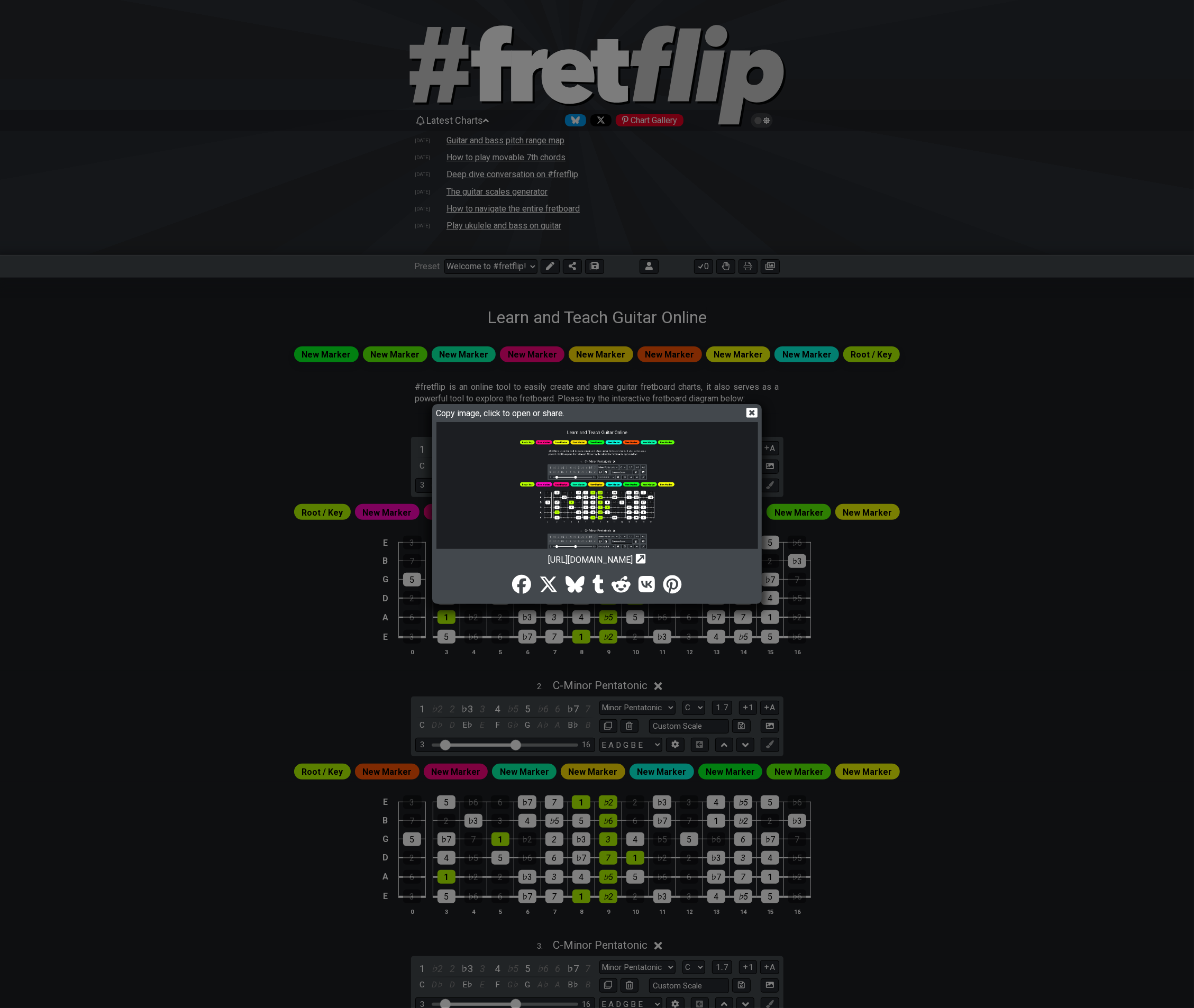
click at [748, 413] on icon at bounding box center [752, 412] width 11 height 10
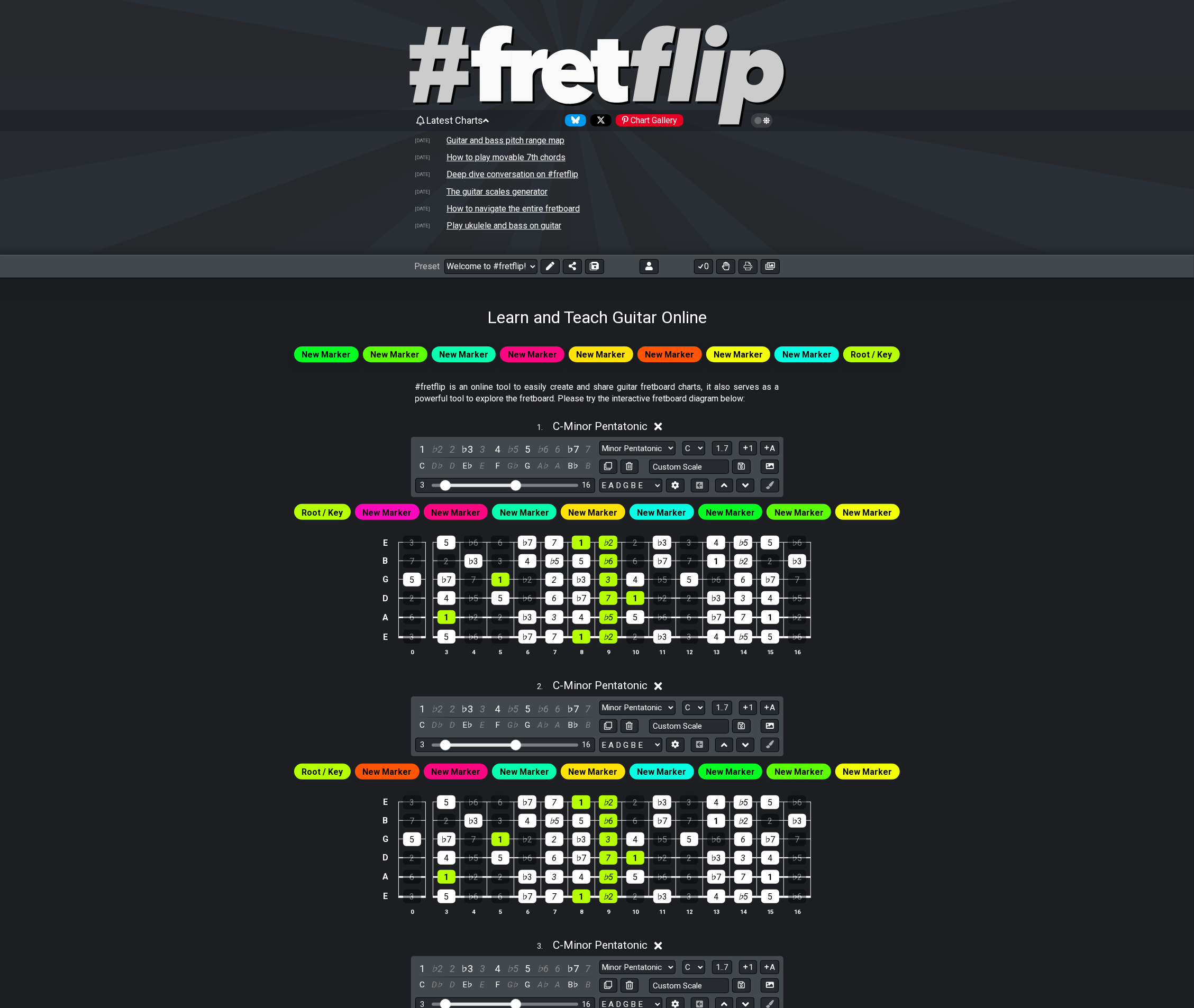
click at [521, 87] on icon at bounding box center [529, 75] width 37 height 52
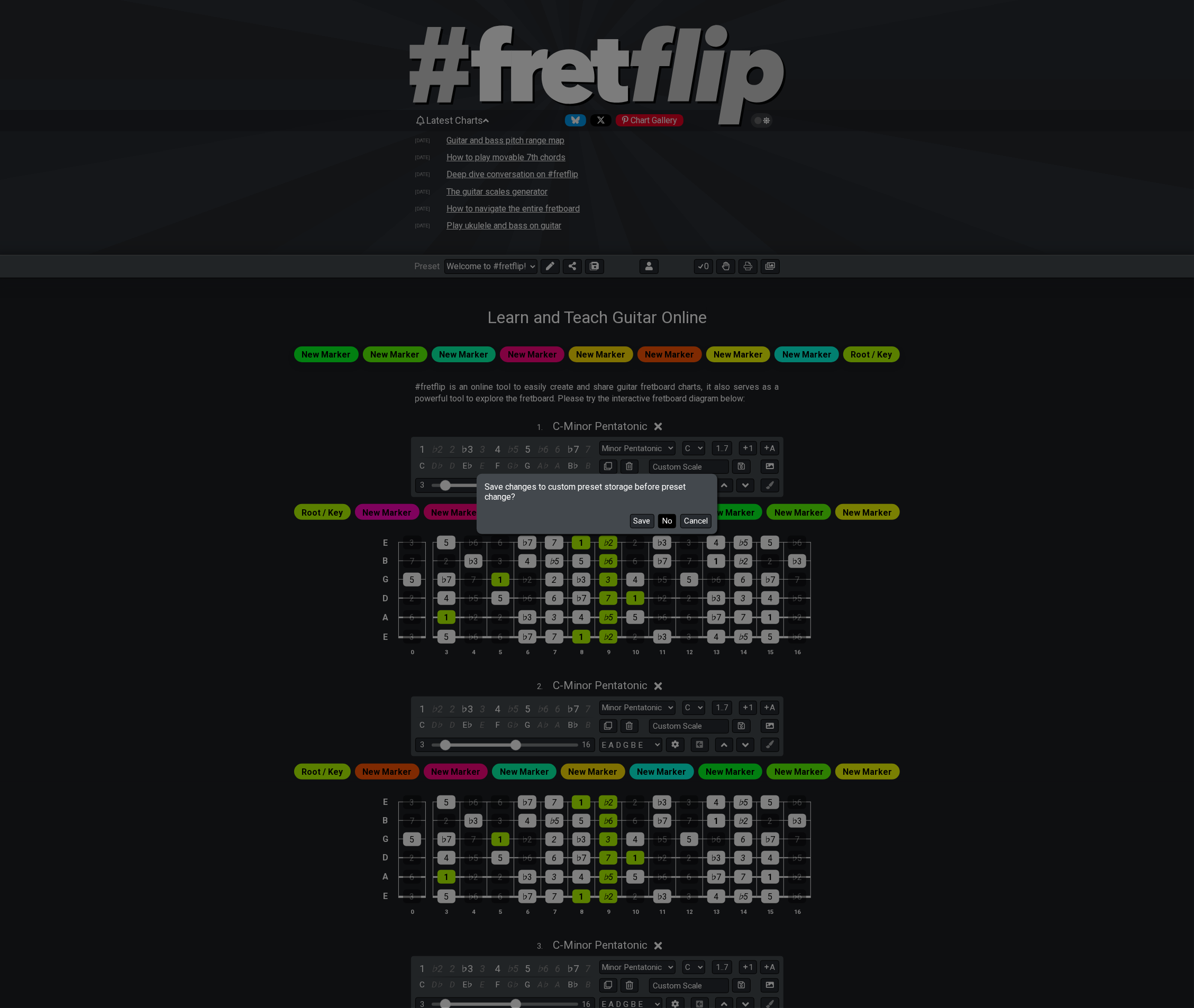
click at [662, 521] on button "No" at bounding box center [667, 521] width 18 height 15
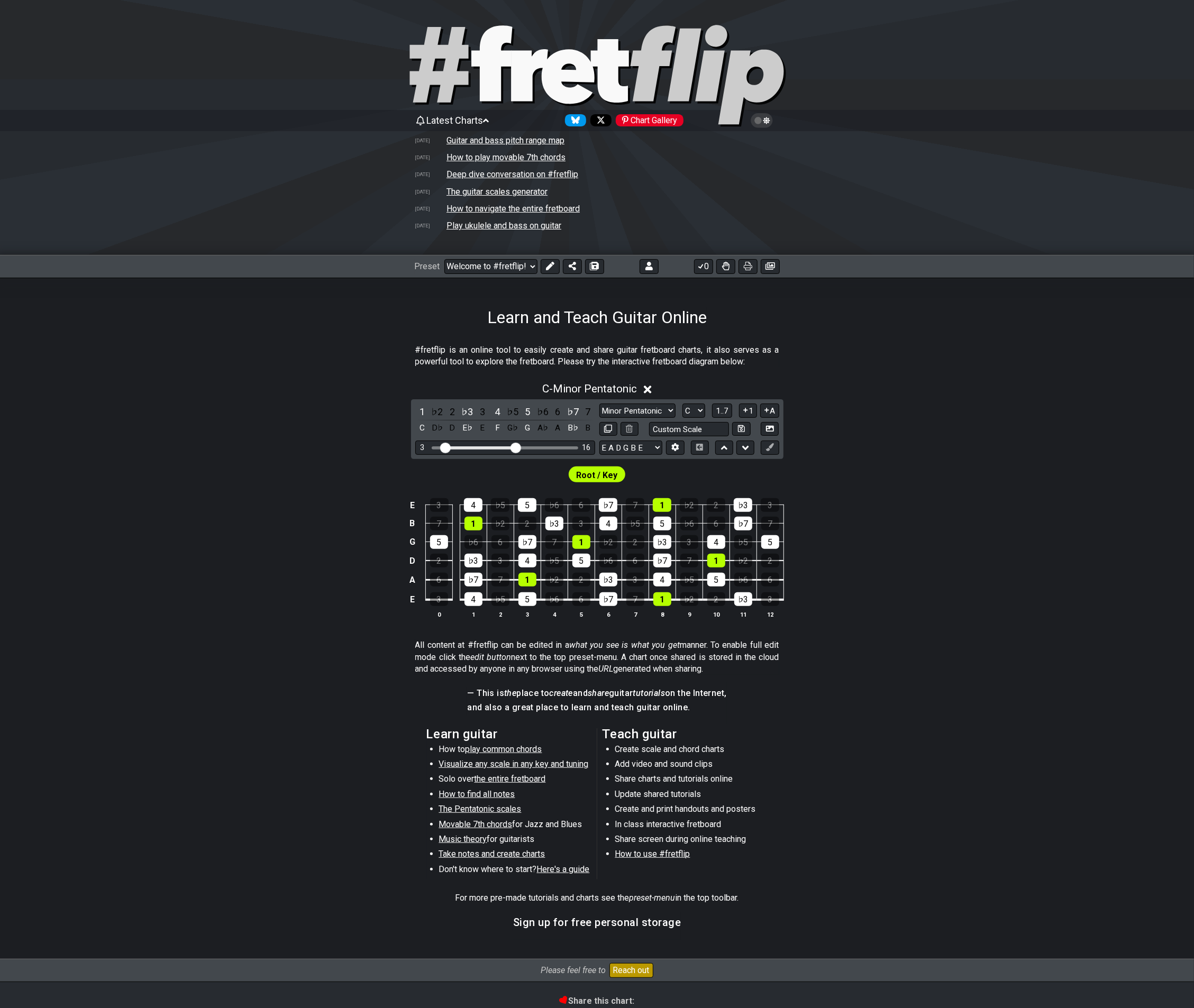
click at [469, 157] on td "How to play movable 7th chords" at bounding box center [506, 157] width 120 height 11
select select "/movable-7th-chords"
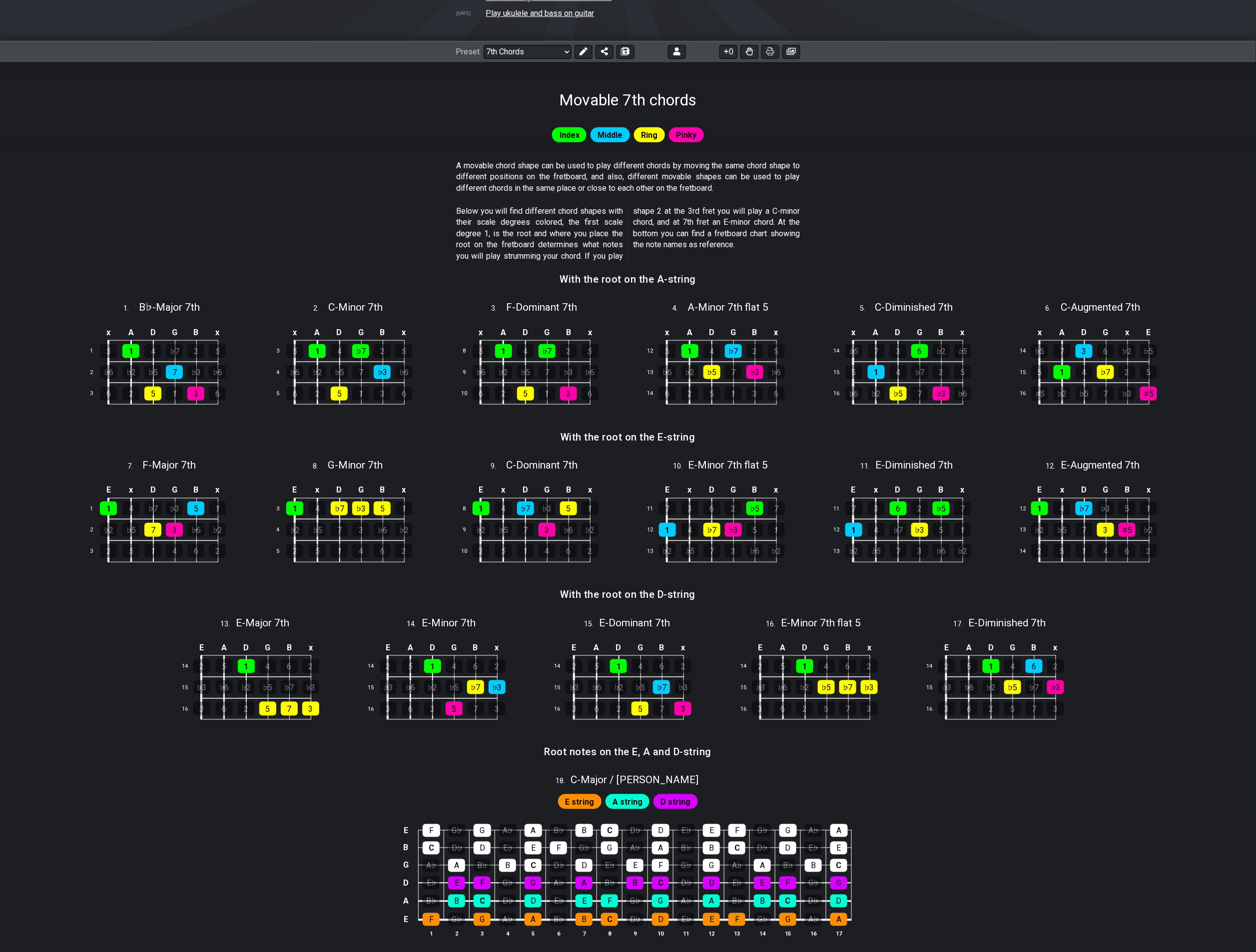
scroll to position [133, 0]
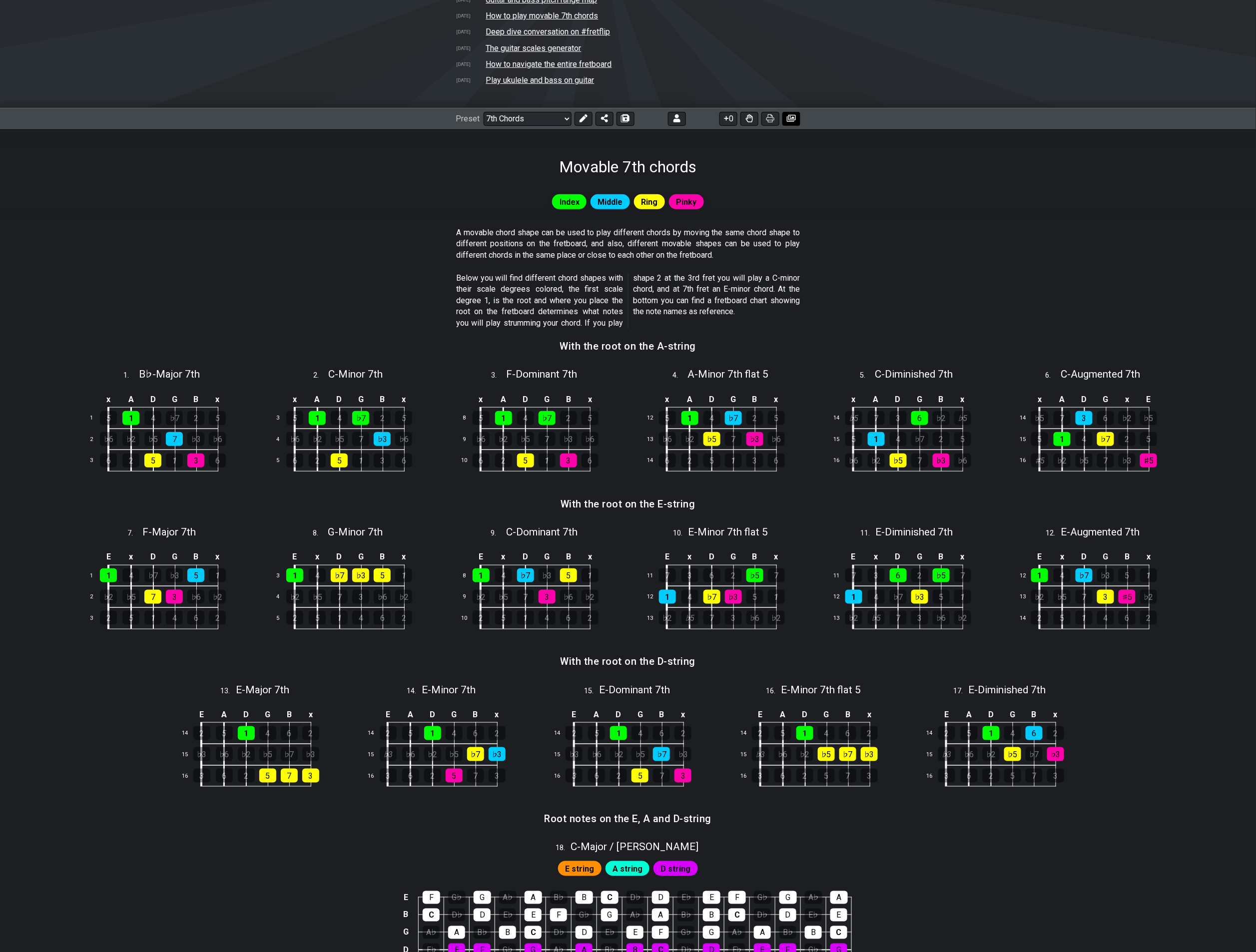
click at [750, 117] on icon at bounding box center [792, 118] width 9 height 8
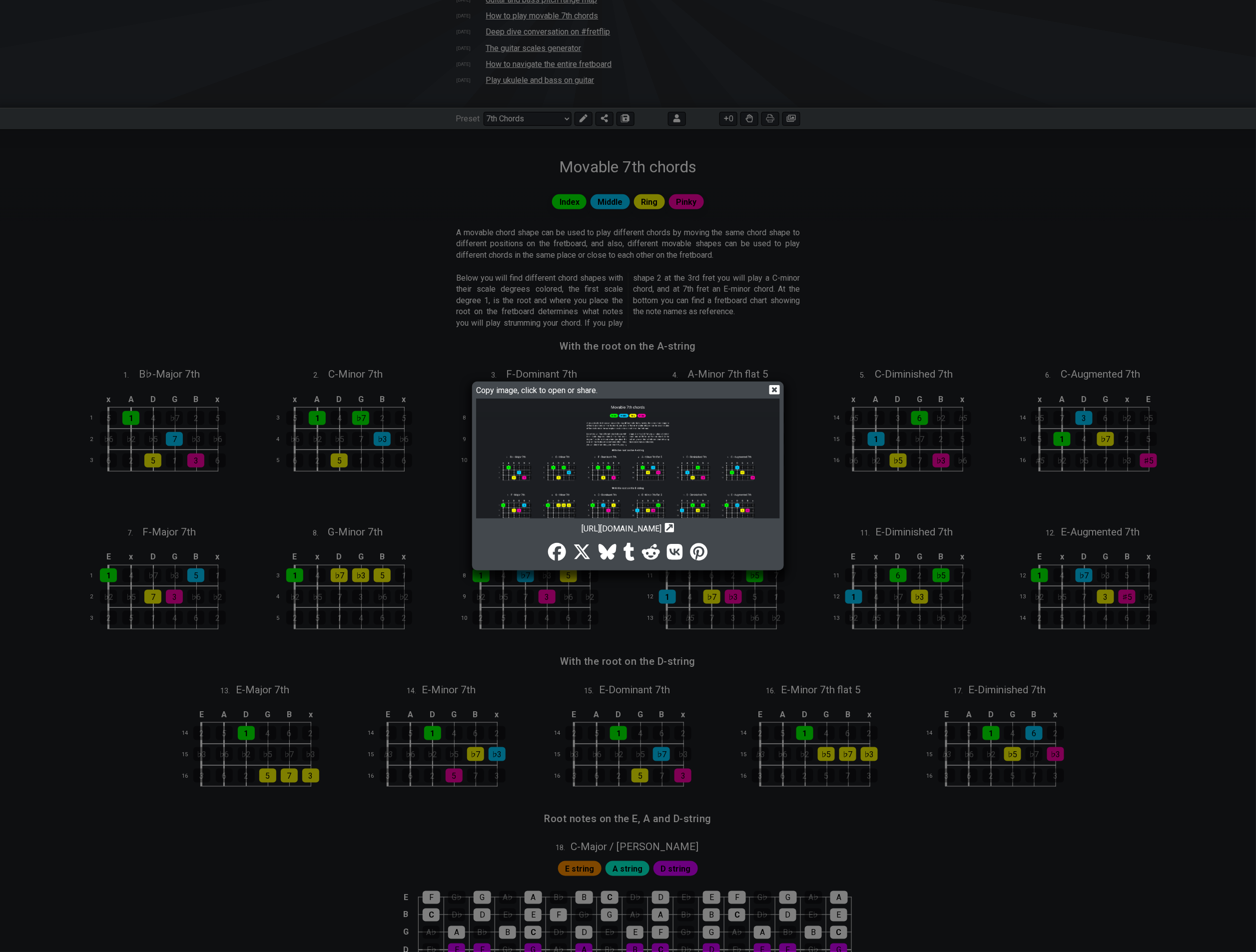
click at [710, 452] on img at bounding box center [627, 510] width 304 height 223
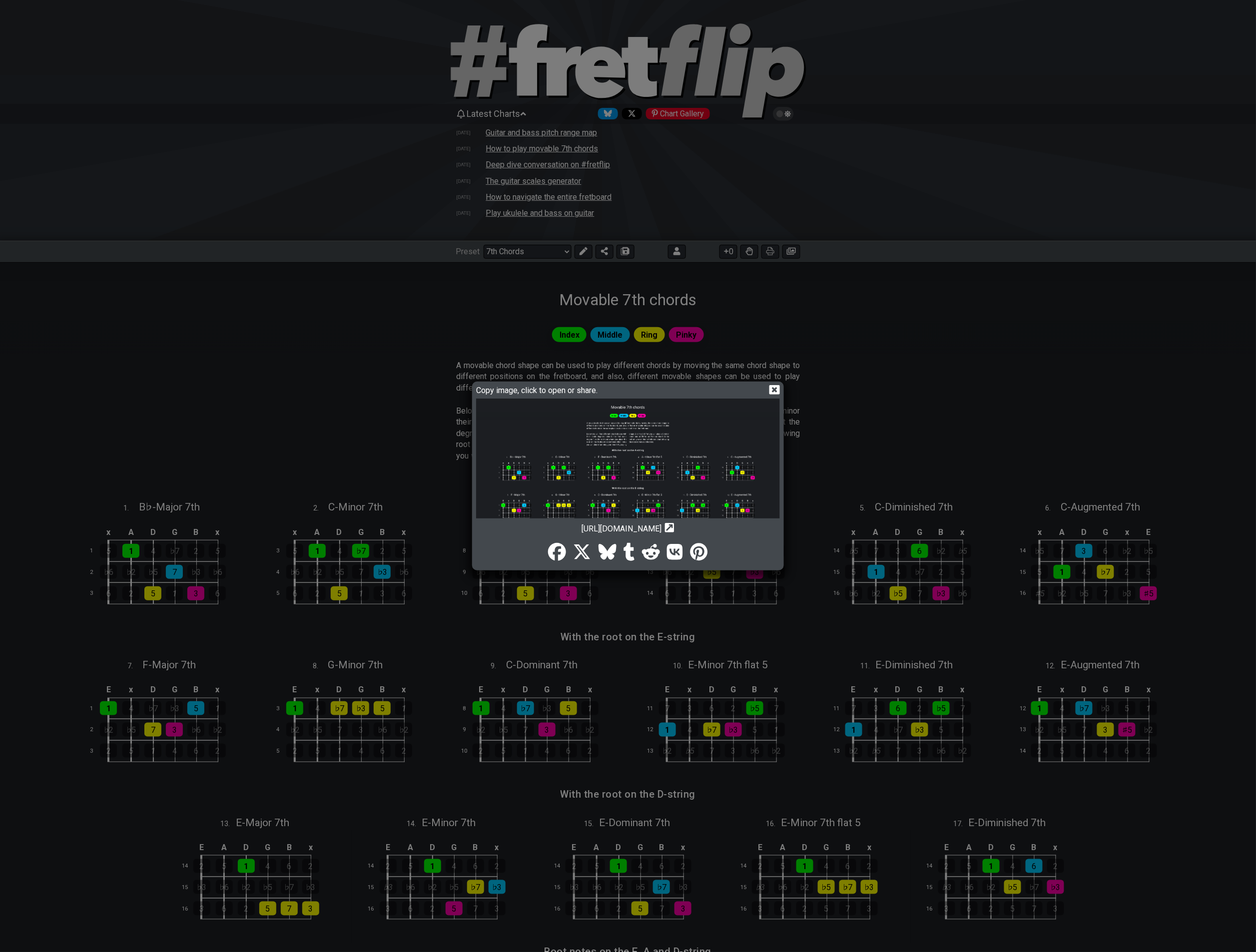
click at [750, 389] on icon at bounding box center [774, 389] width 10 height 10
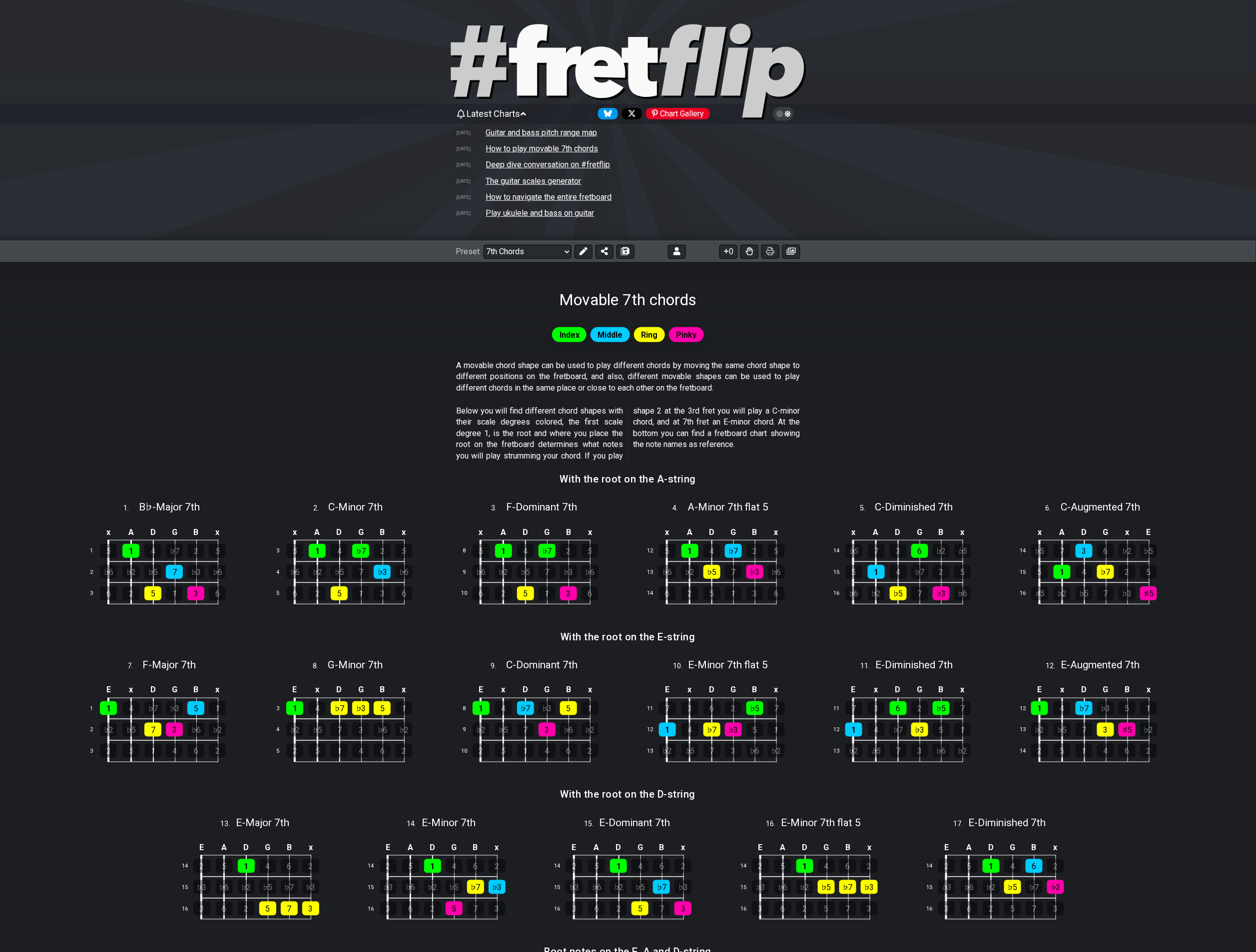
click at [353, 420] on section "Below you will find different chord shapes with their scale degrees colored, th…" at bounding box center [628, 435] width 1256 height 68
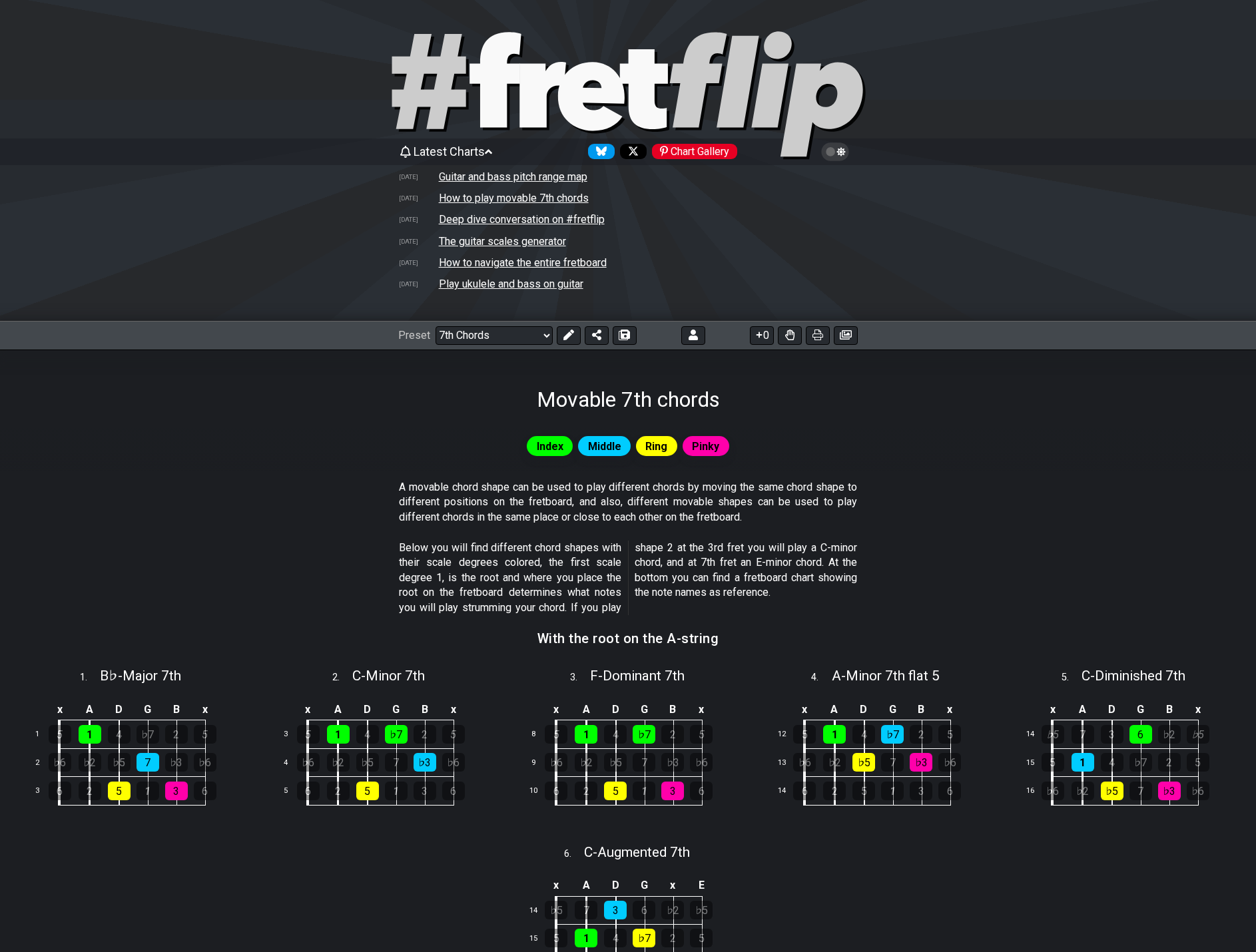
click at [451, 148] on span "Latest Charts" at bounding box center [448, 152] width 71 height 14
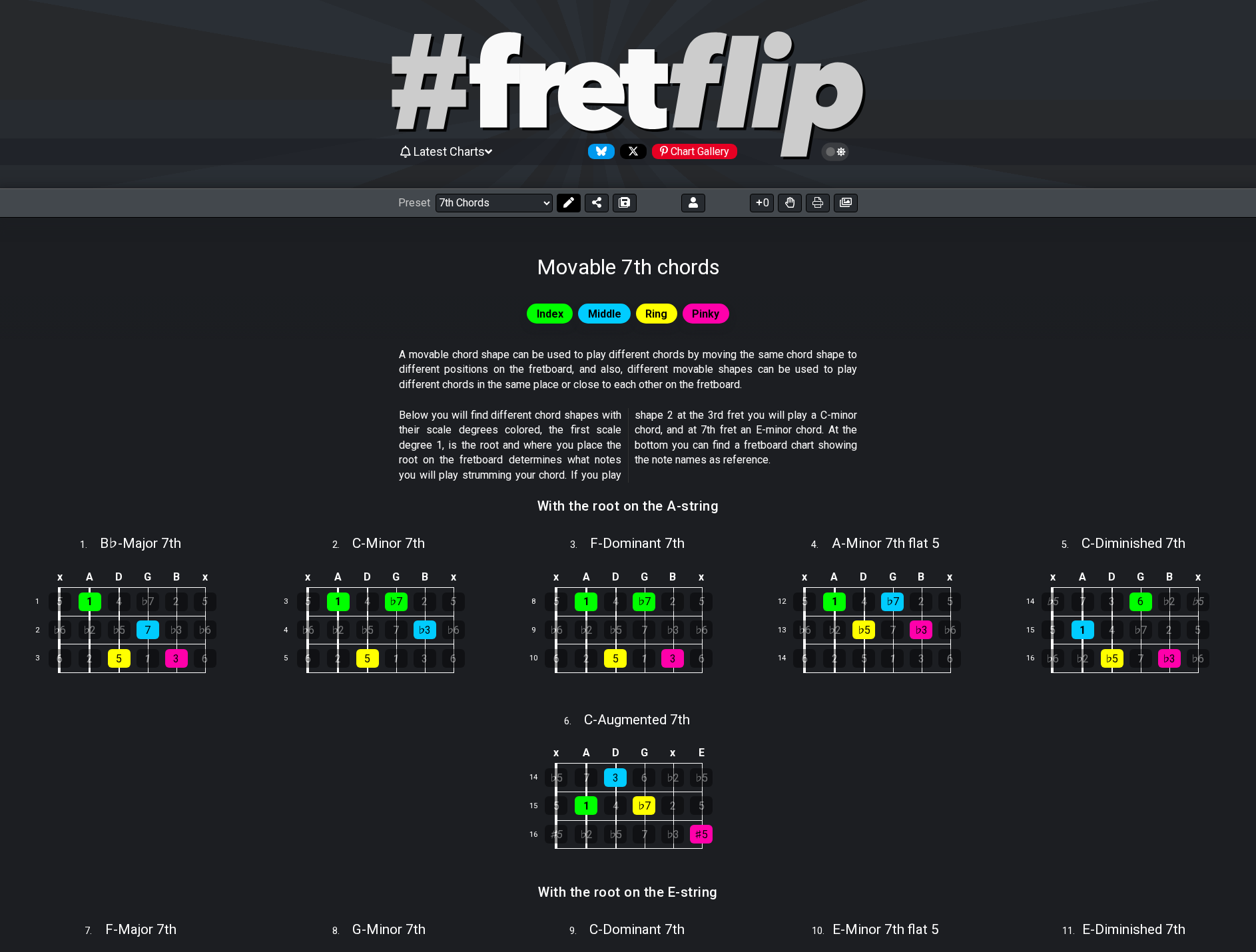
click at [564, 201] on icon at bounding box center [569, 203] width 11 height 11
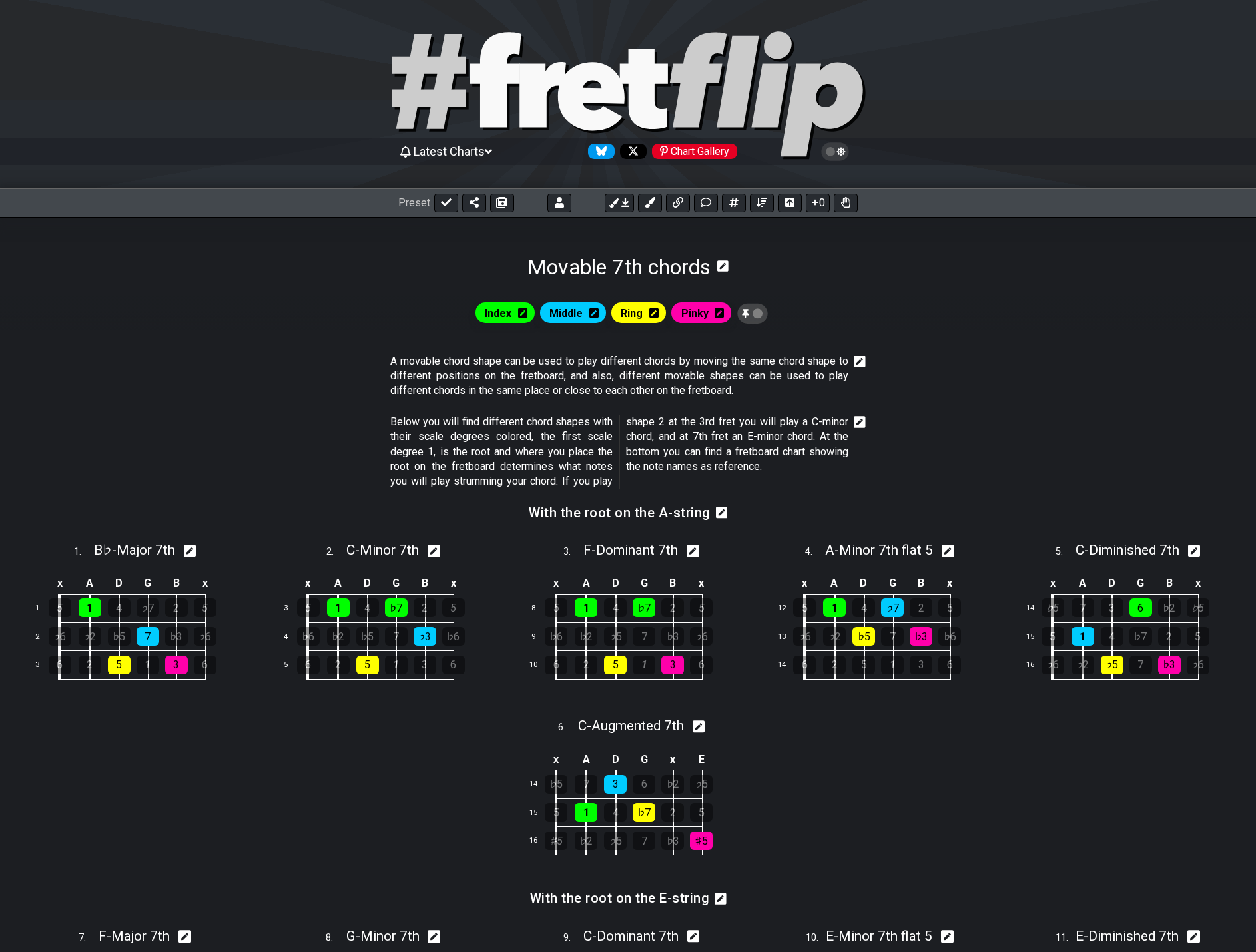
click at [695, 551] on icon at bounding box center [693, 551] width 13 height 14
select select "F"
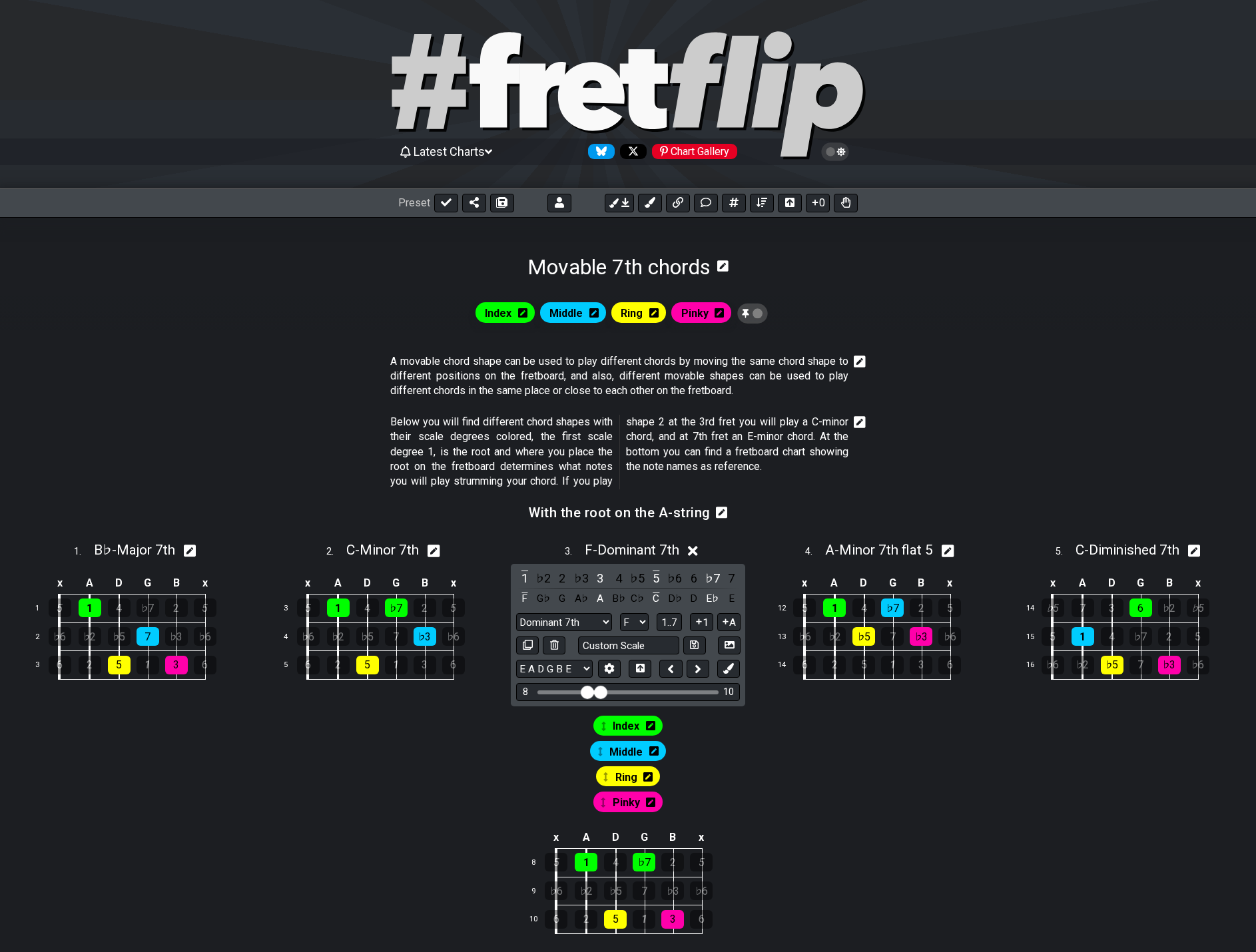
click at [620, 719] on span "Index" at bounding box center [626, 726] width 27 height 19
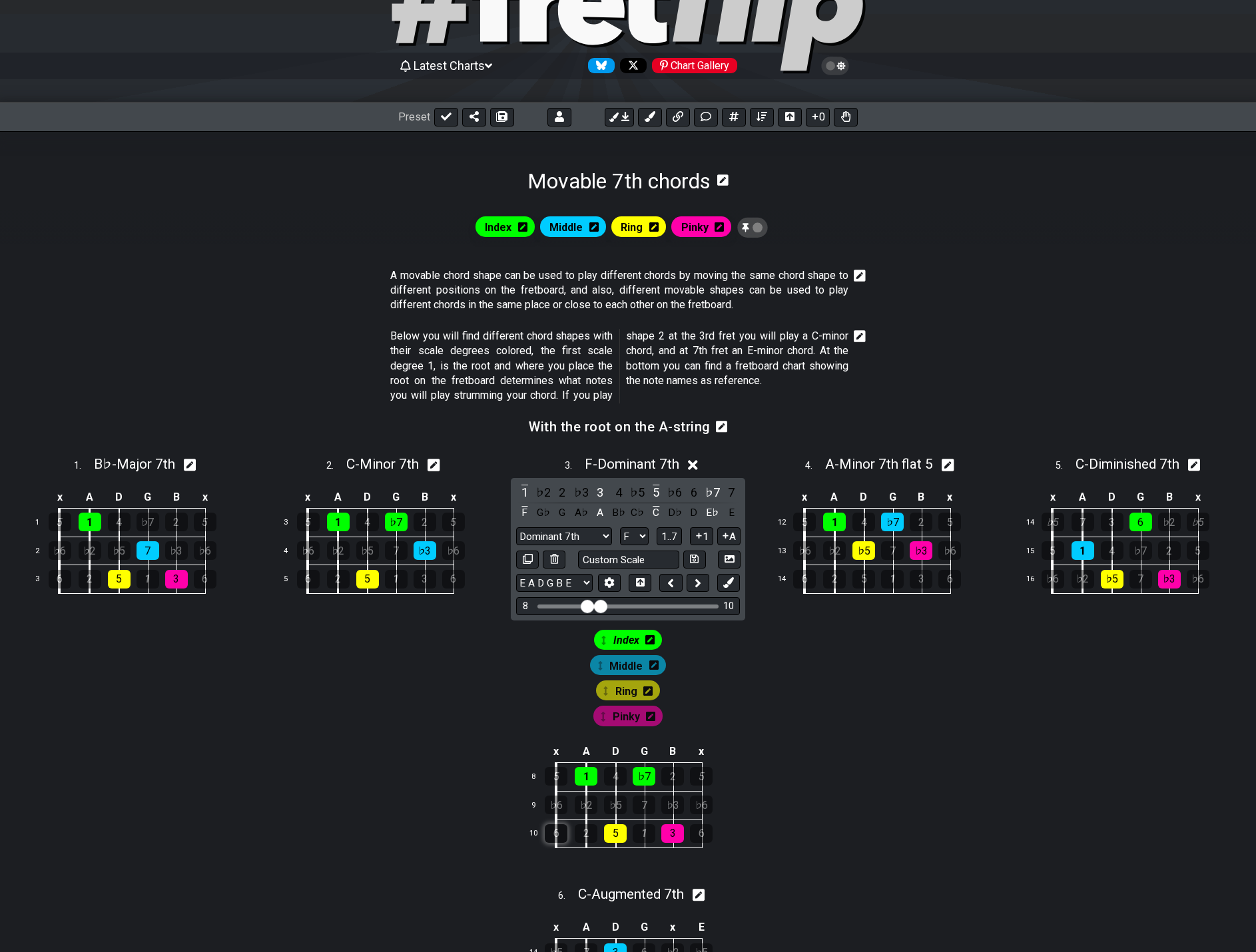
scroll to position [266, 0]
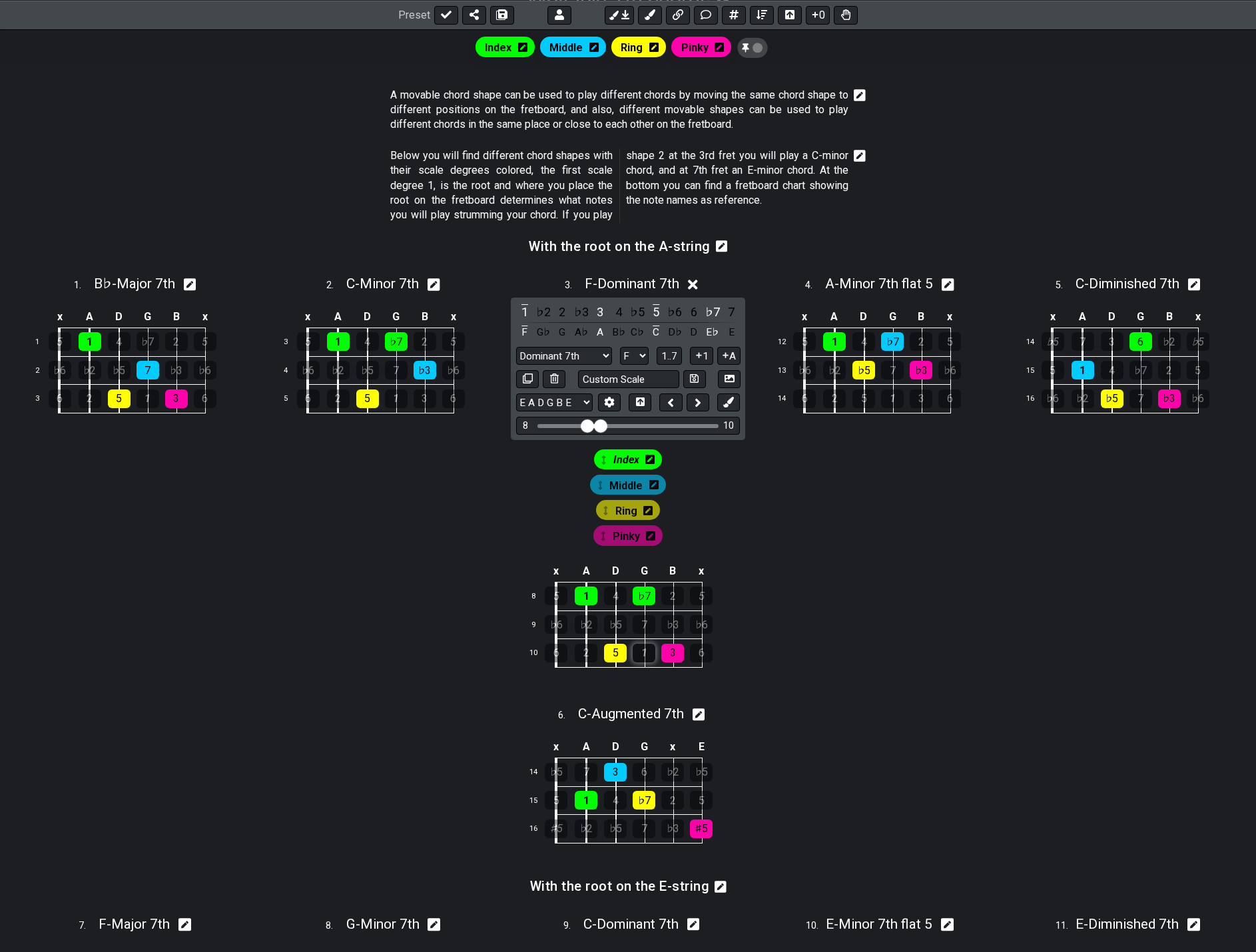
click at [641, 656] on div "1" at bounding box center [644, 653] width 23 height 18
click at [587, 652] on div "2" at bounding box center [586, 653] width 23 height 18
click at [629, 457] on span "Index" at bounding box center [627, 459] width 26 height 19
click at [584, 658] on div "2" at bounding box center [586, 653] width 23 height 18
click at [638, 657] on div "1" at bounding box center [644, 653] width 23 height 18
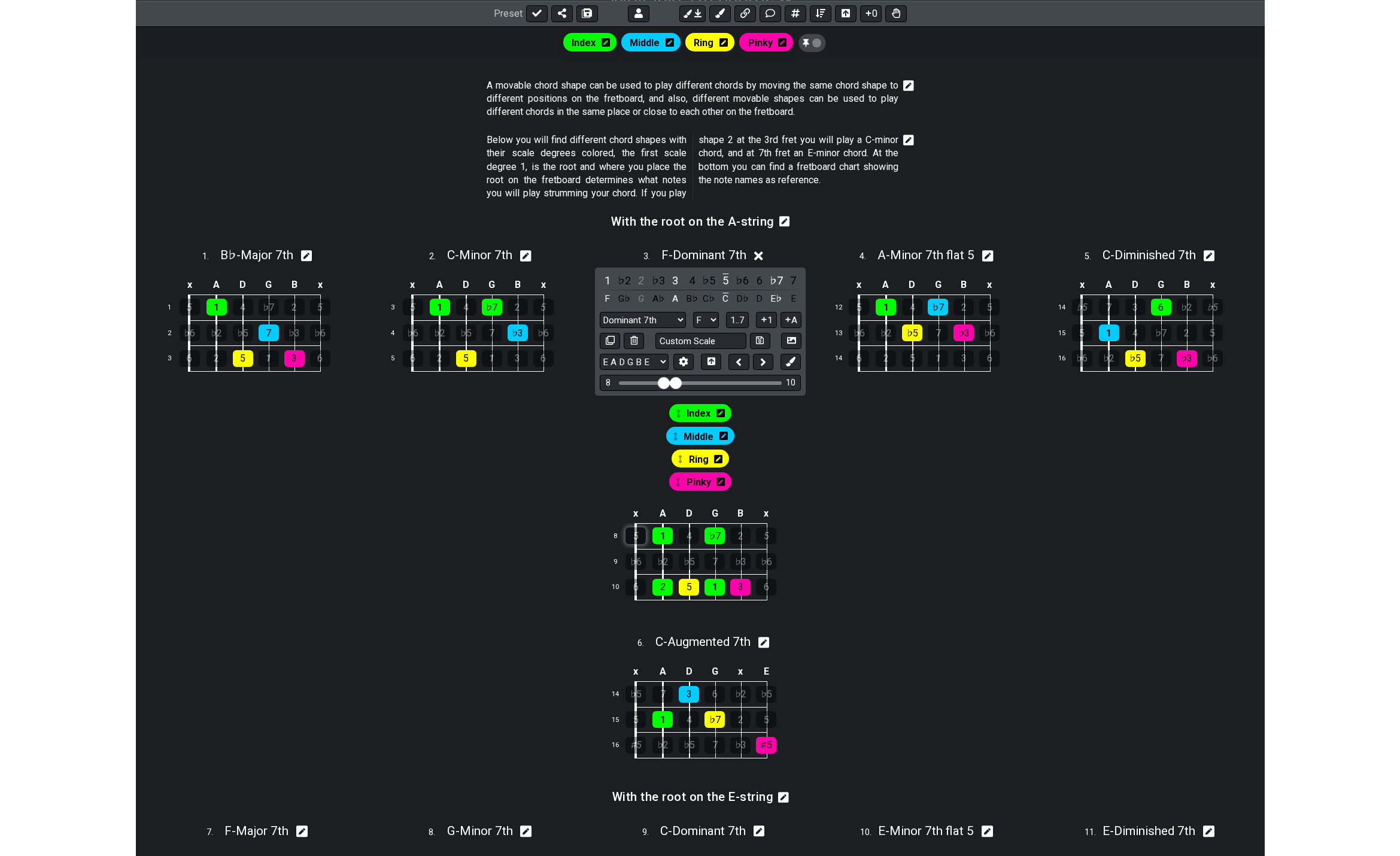
scroll to position [0, 0]
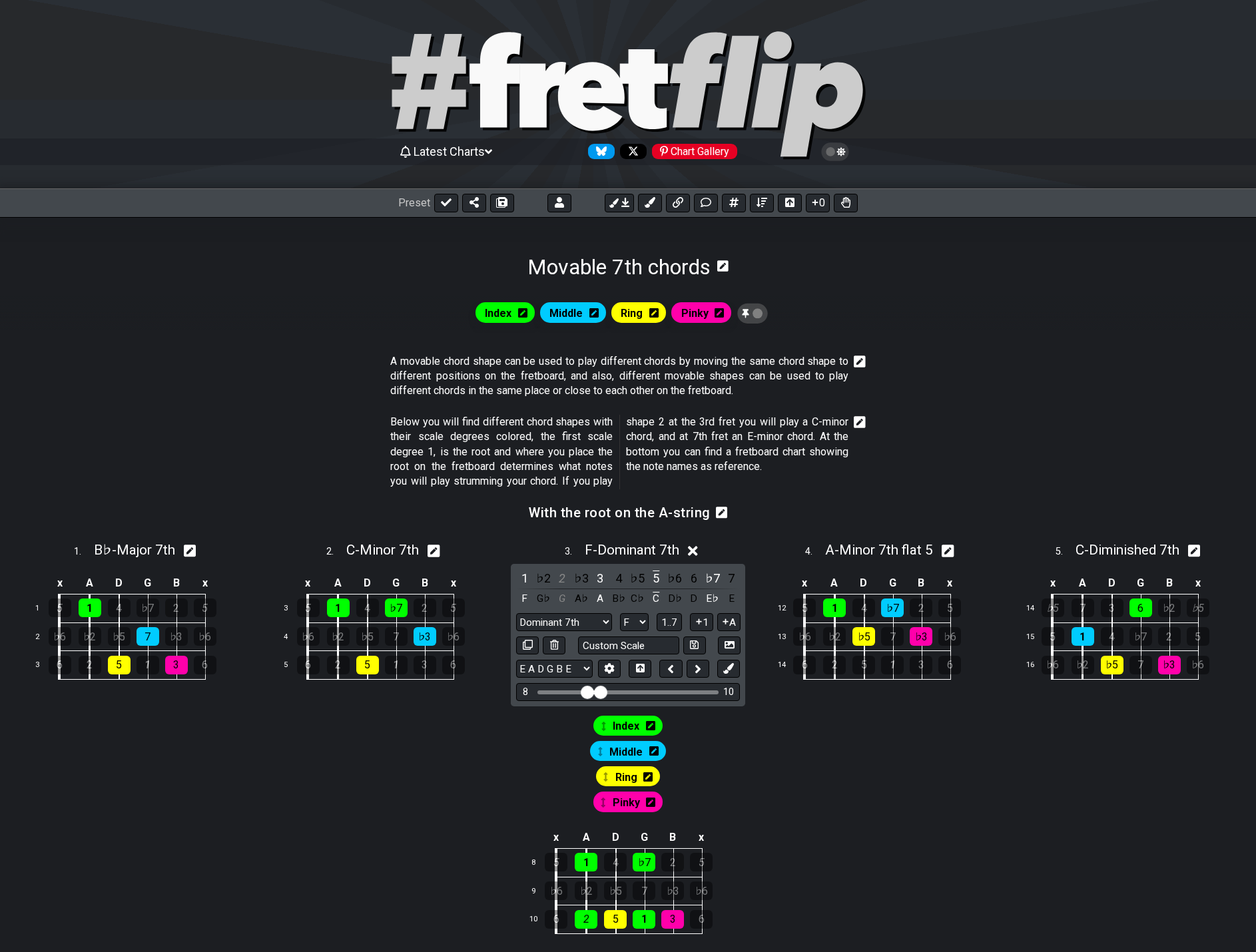
drag, startPoint x: 644, startPoint y: 542, endPoint x: 622, endPoint y: 515, distance: 34.8
click at [644, 543] on span "F - Dominant 7th" at bounding box center [632, 550] width 95 height 16
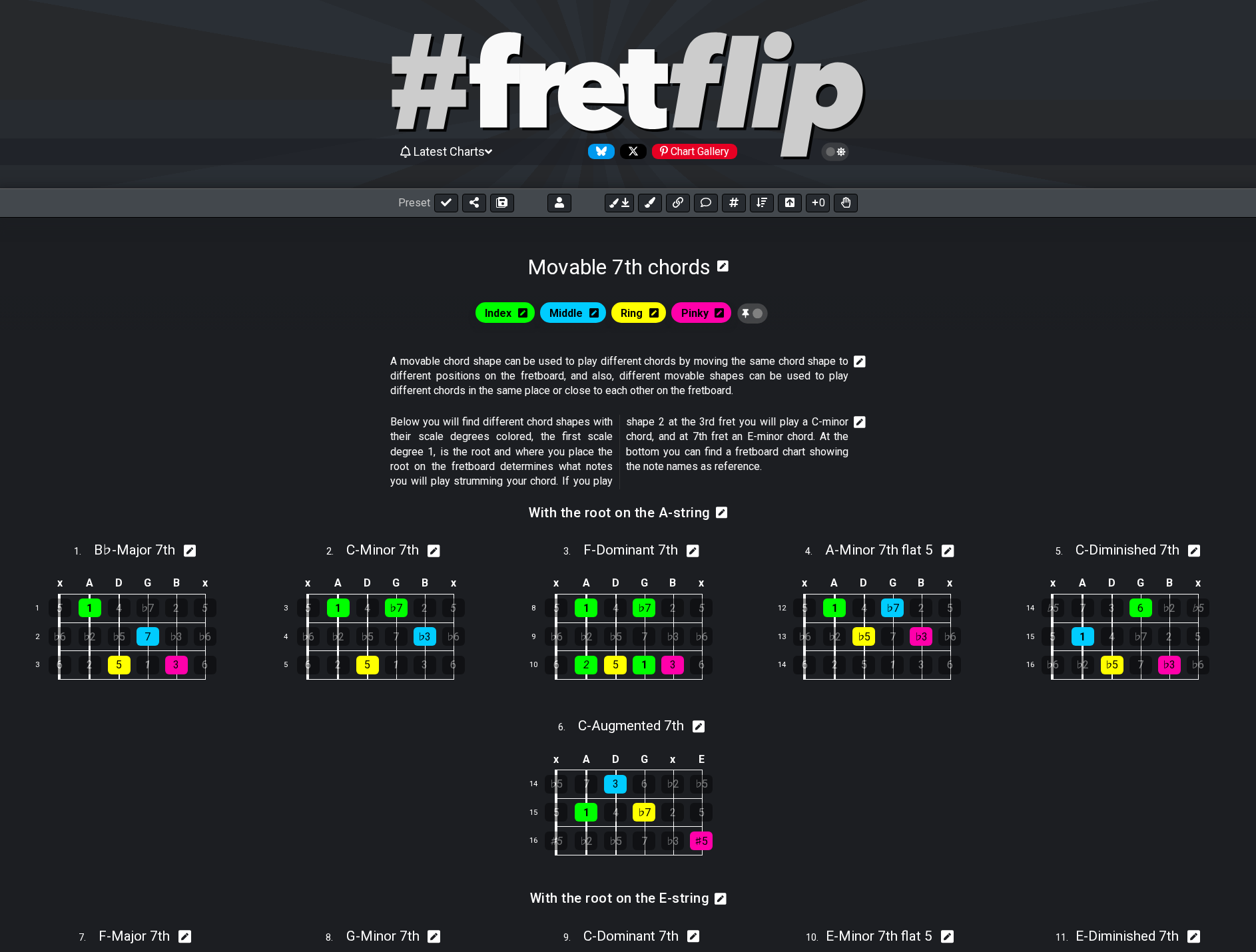
click at [603, 155] on icon "Follow #fretflip at Bluesky" at bounding box center [602, 151] width 11 height 11
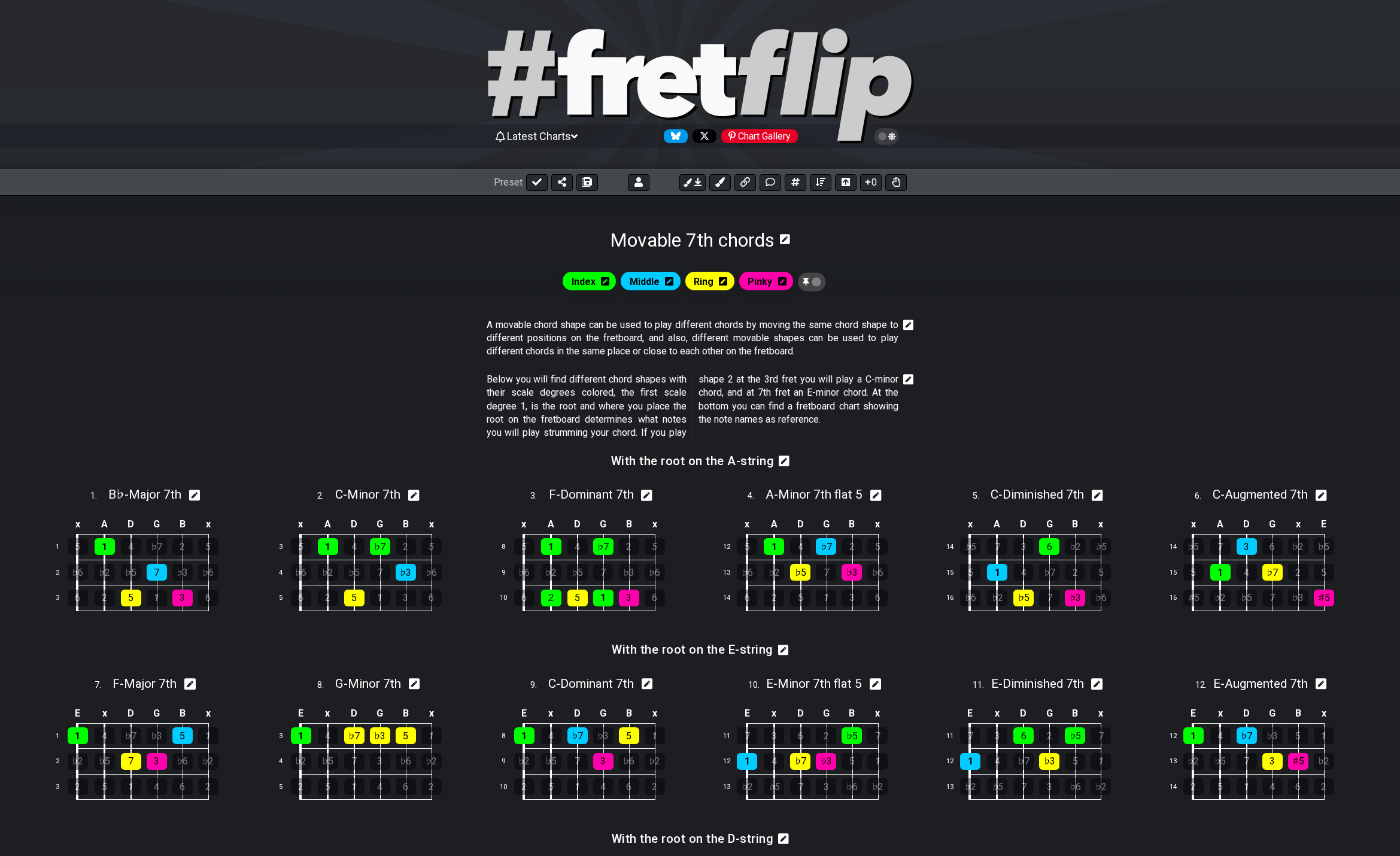
click at [899, 323] on icon at bounding box center [909, 325] width 11 height 11
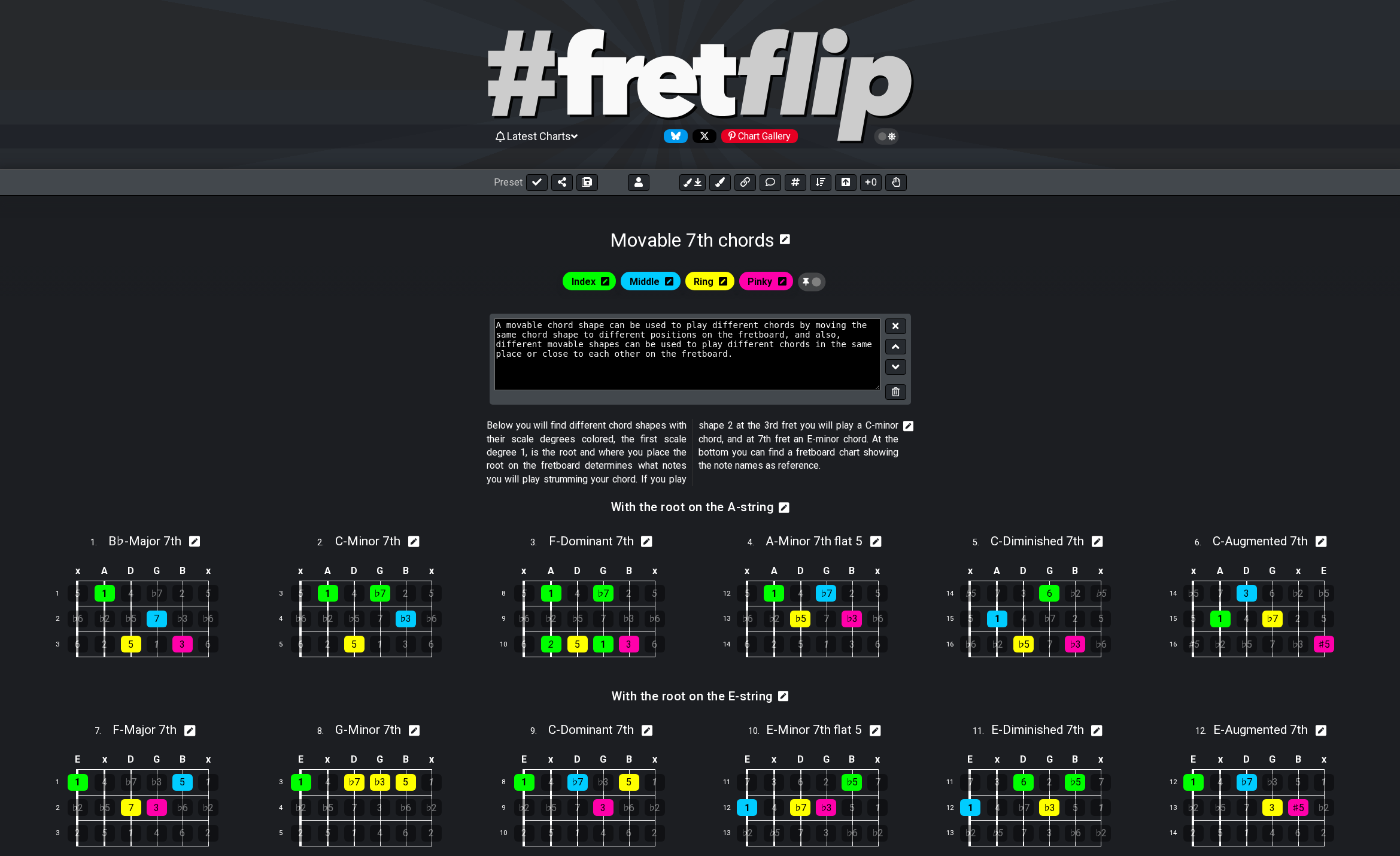
click at [892, 391] on button at bounding box center [896, 393] width 21 height 16
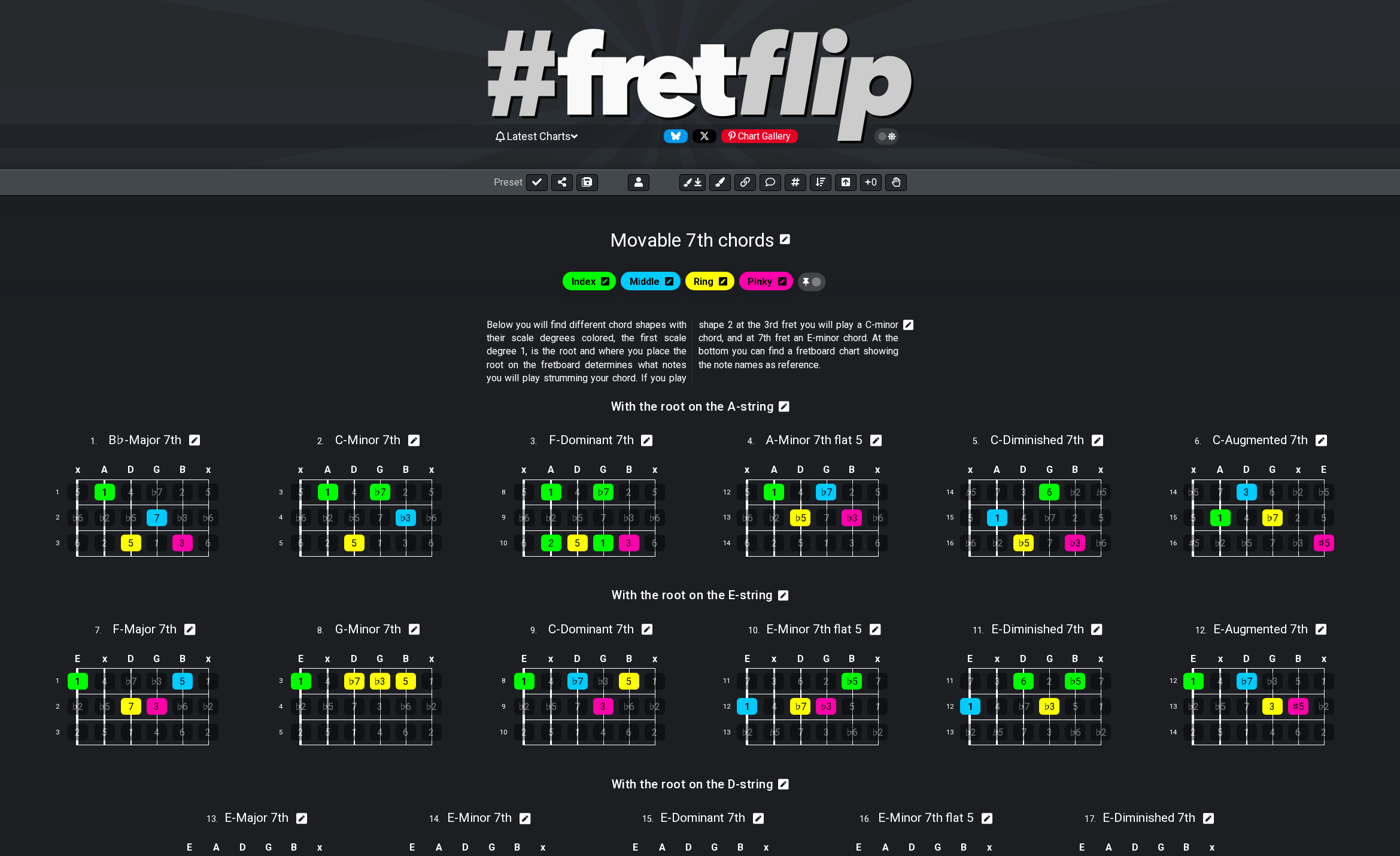
click at [899, 329] on icon at bounding box center [909, 325] width 11 height 11
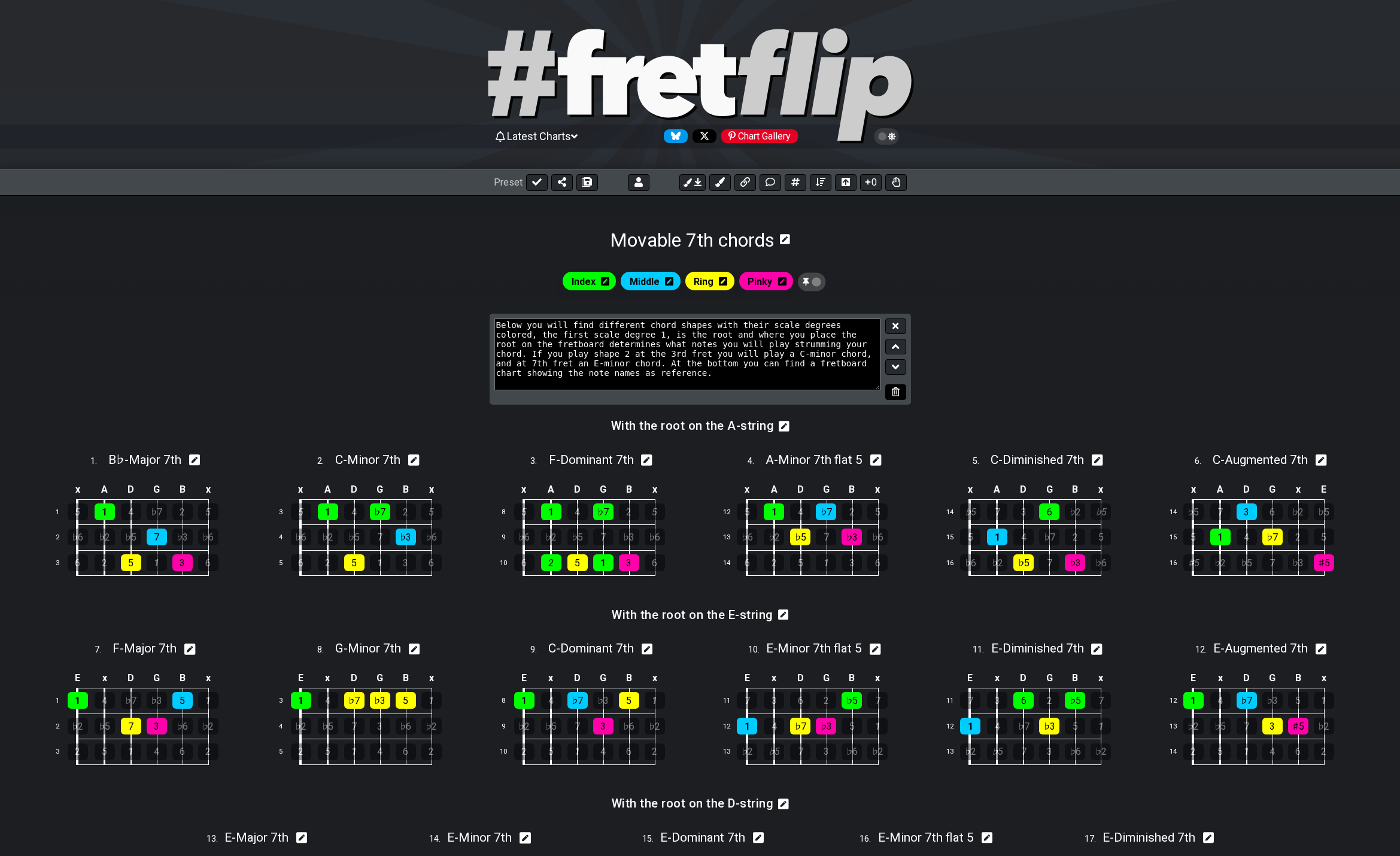
click at [897, 393] on icon at bounding box center [896, 391] width 8 height 9
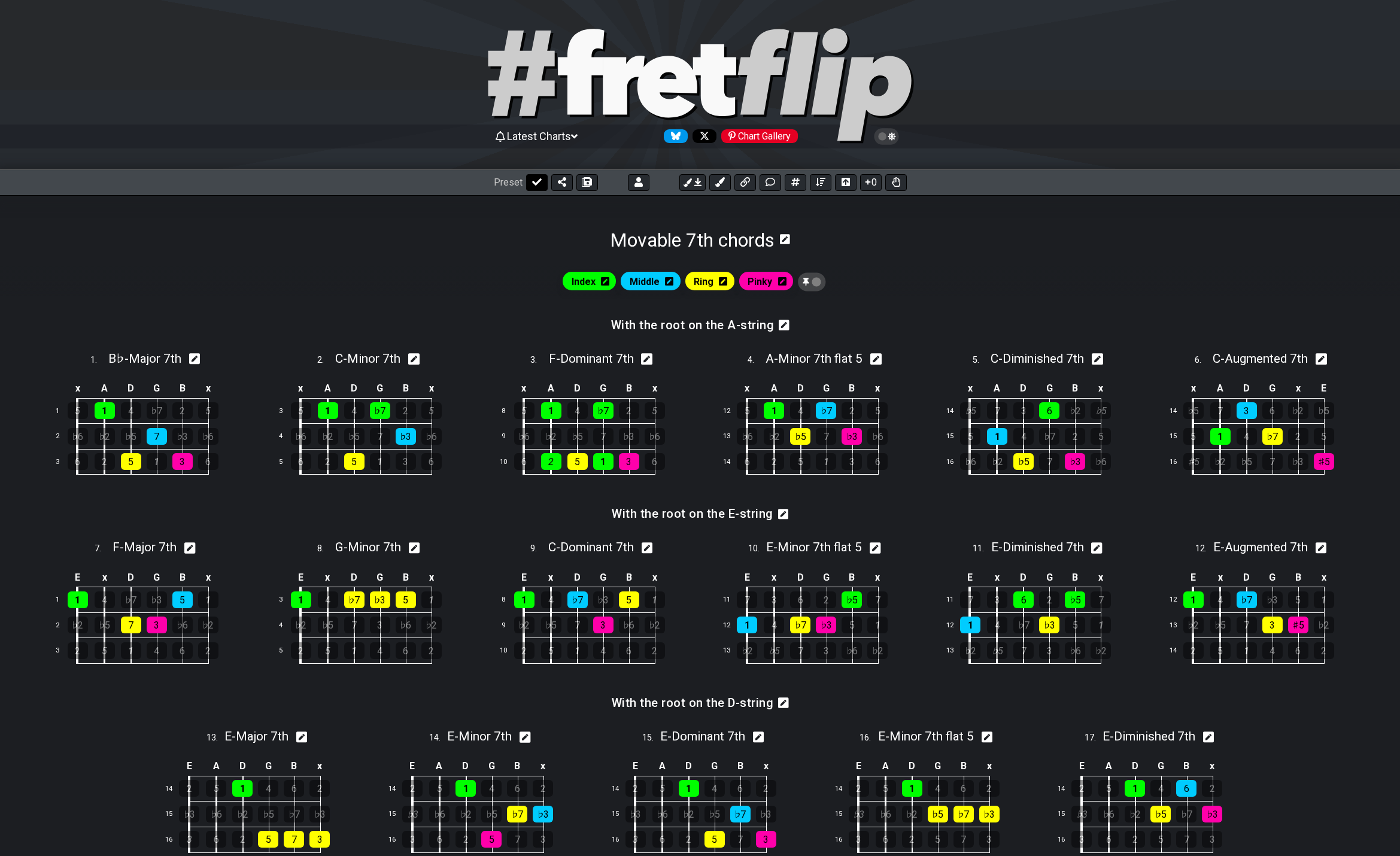
click at [535, 183] on icon at bounding box center [537, 182] width 10 height 7
select select "/movable-7th-chords"
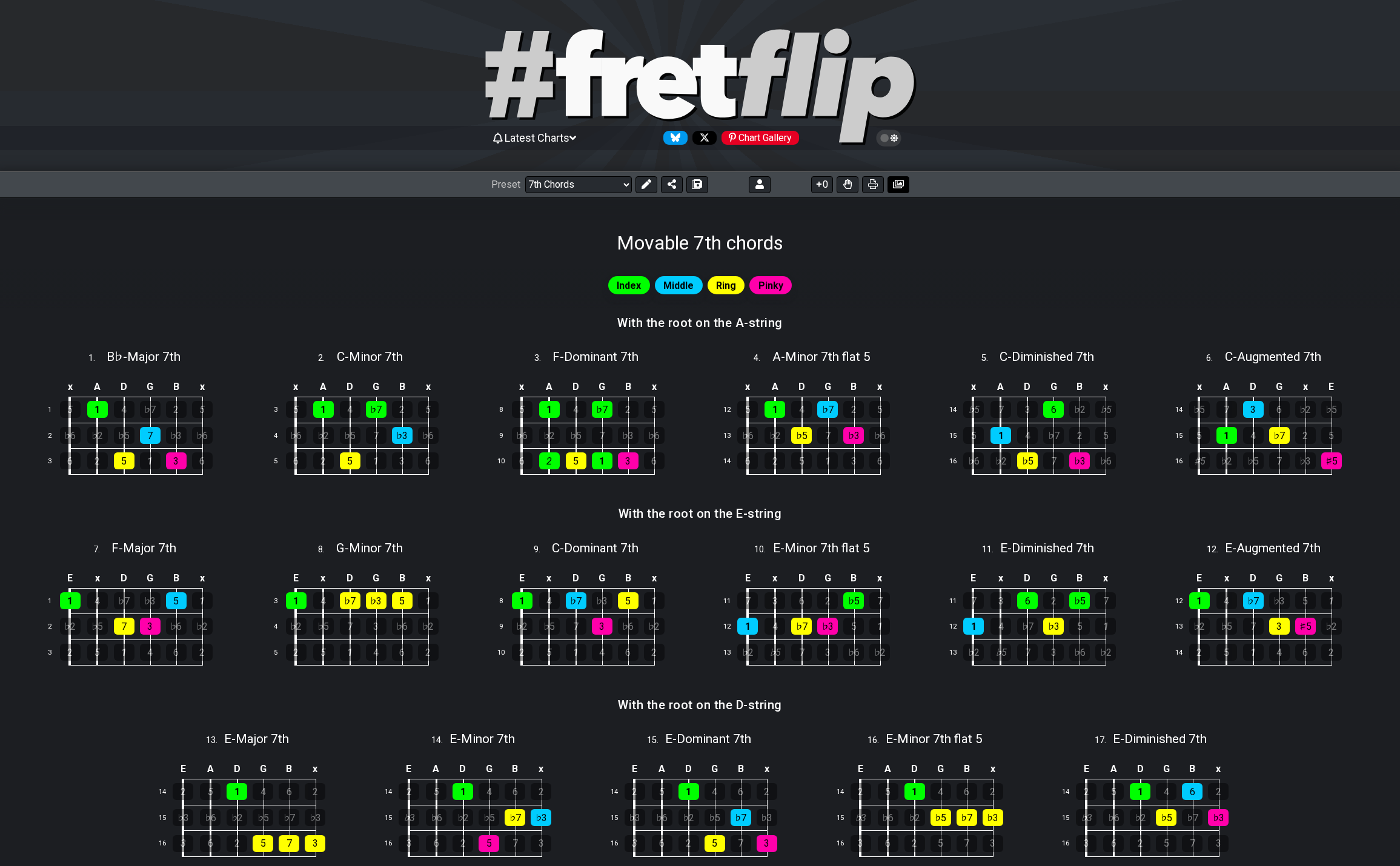
click at [895, 184] on icon at bounding box center [899, 184] width 11 height 8
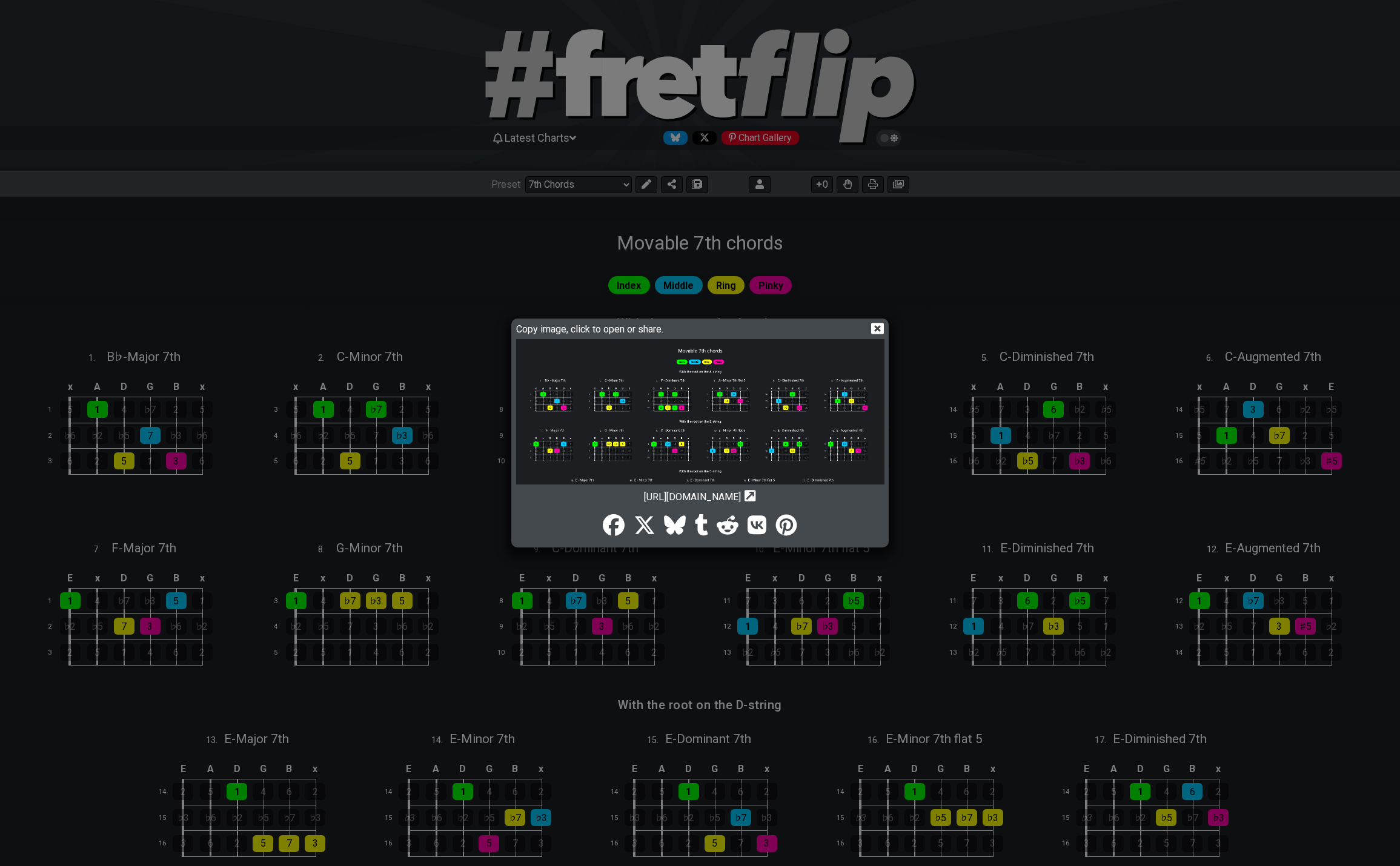
click at [811, 418] on img at bounding box center [700, 468] width 368 height 259
click at [876, 327] on icon at bounding box center [877, 329] width 12 height 12
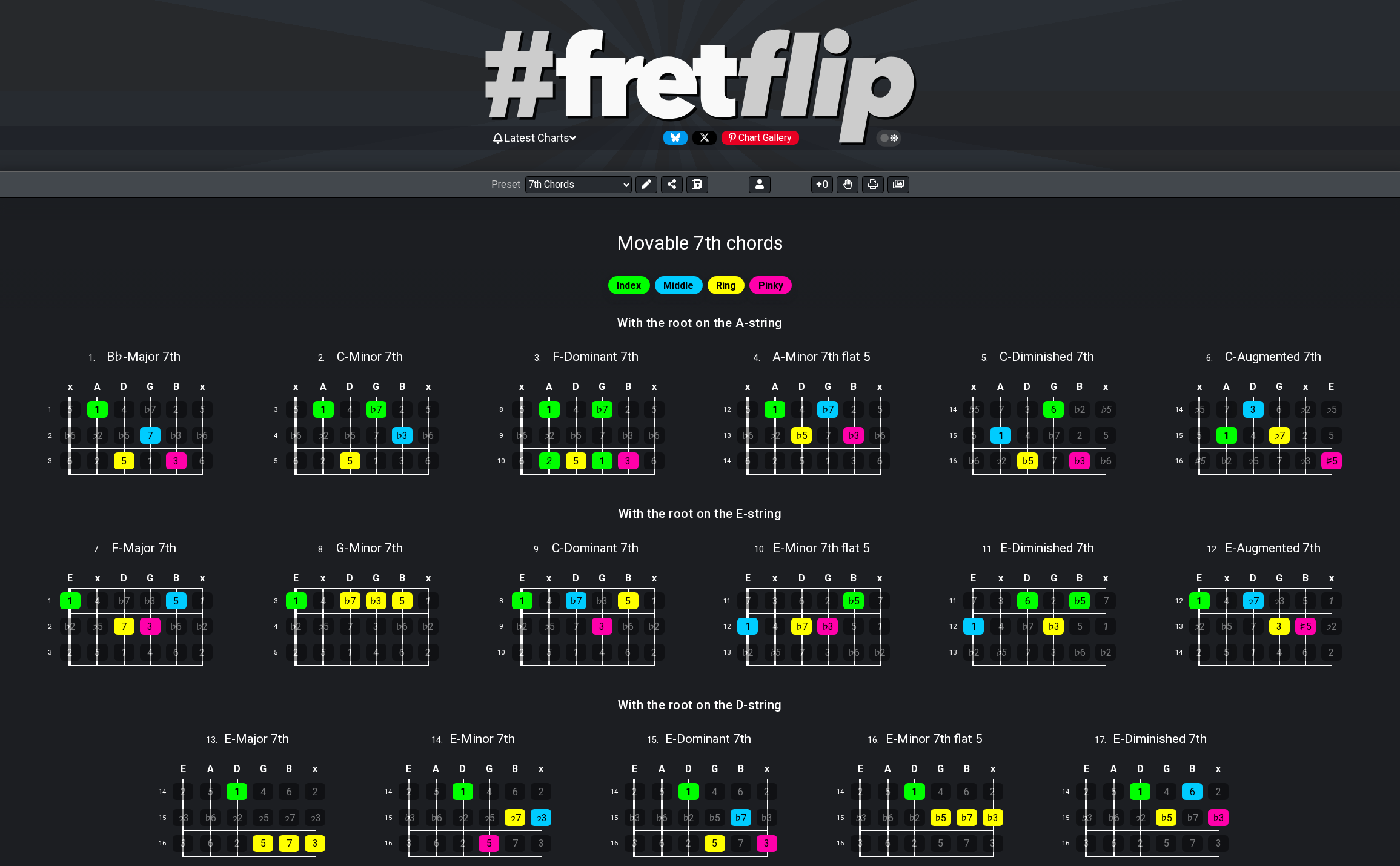
click at [705, 137] on icon "Follow #fretflip at X" at bounding box center [705, 137] width 8 height 8
click at [677, 139] on icon "Follow #fretflip at Bluesky" at bounding box center [675, 137] width 10 height 8
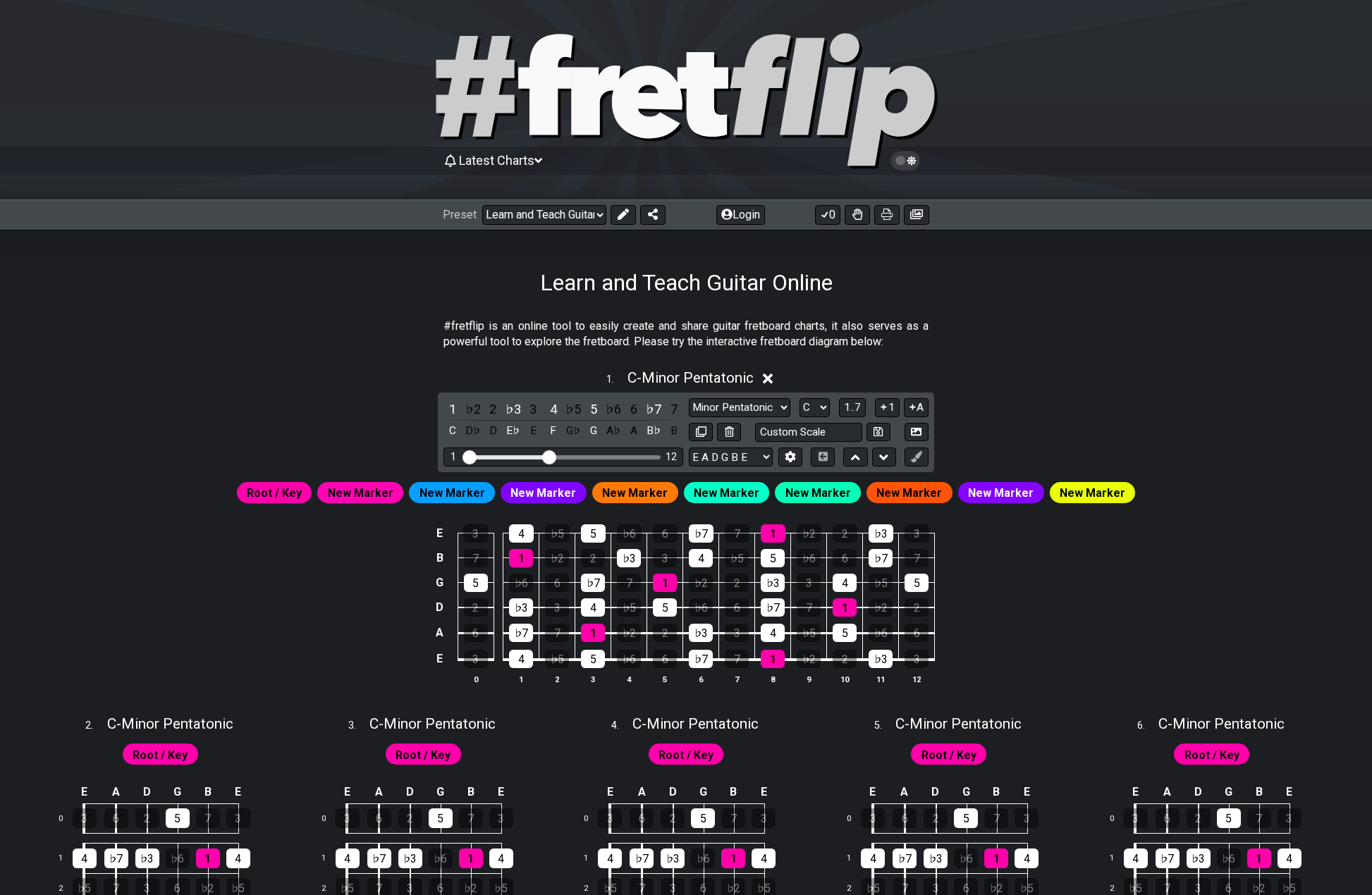
select select "/0232KNEYV"
select select "C"
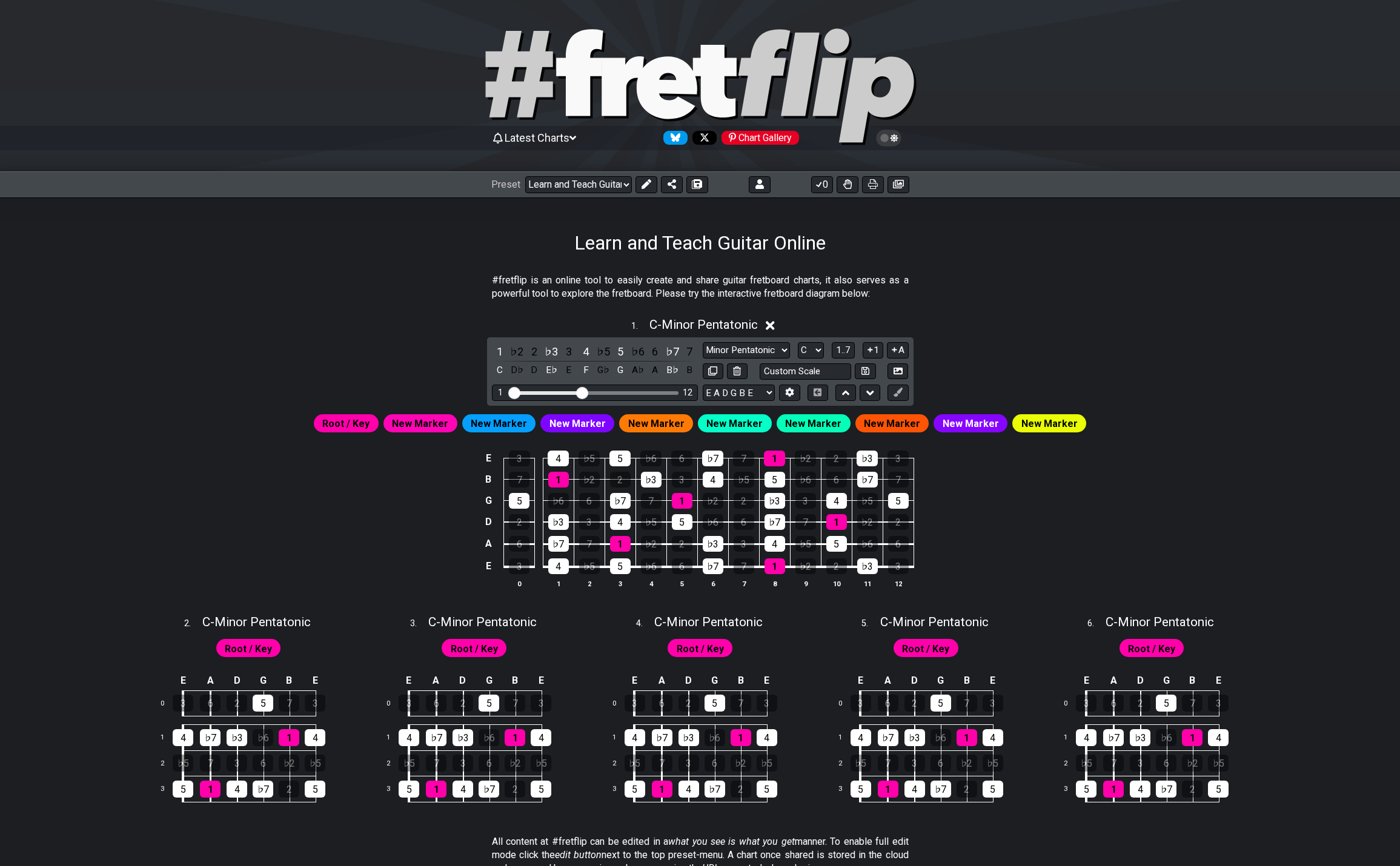
click at [705, 137] on icon "Follow #fretflip at X" at bounding box center [705, 137] width 8 height 8
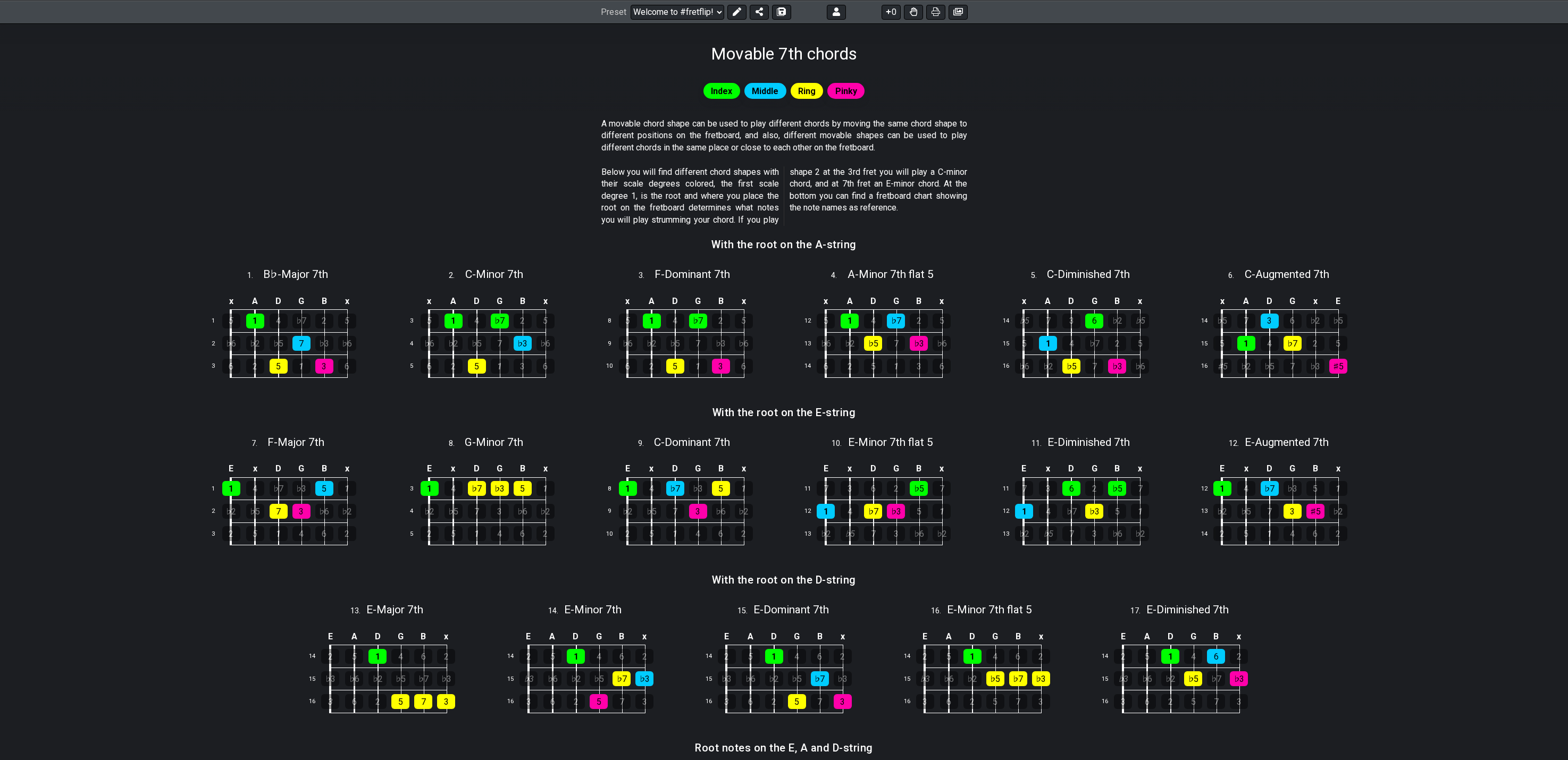
scroll to position [106, 0]
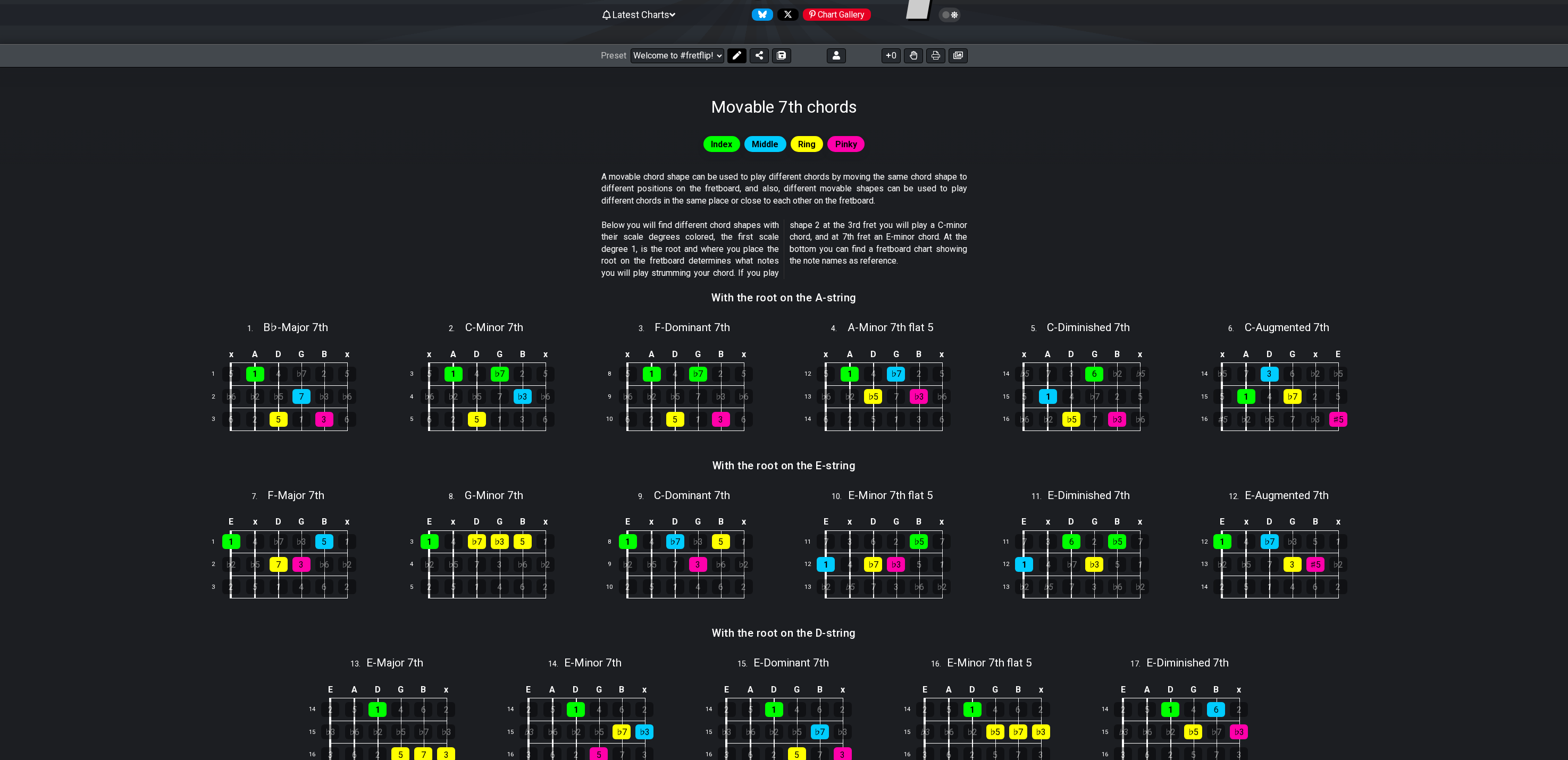
click at [733, 55] on icon at bounding box center [737, 55] width 9 height 9
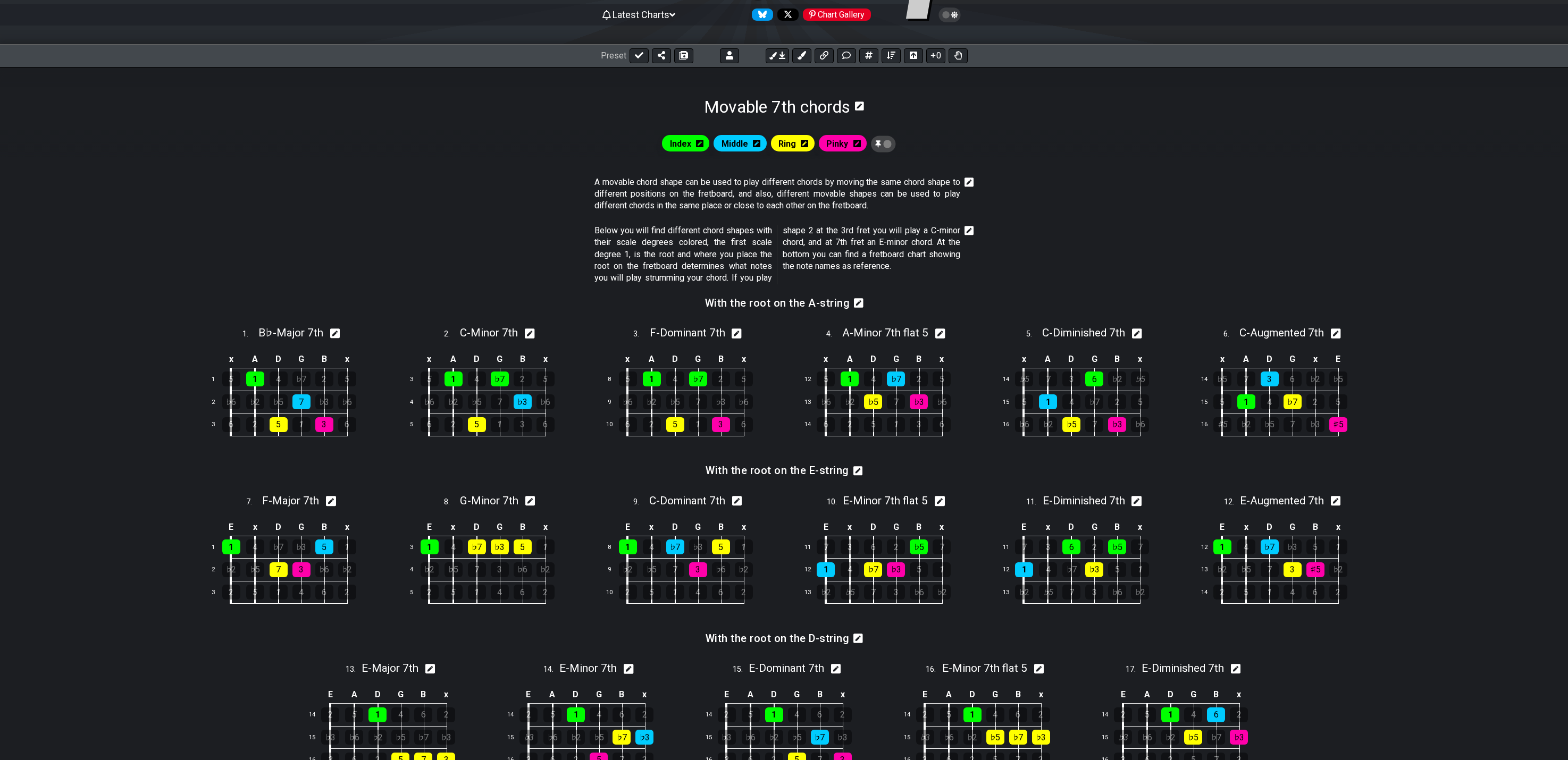
click at [972, 178] on icon at bounding box center [970, 182] width 10 height 10
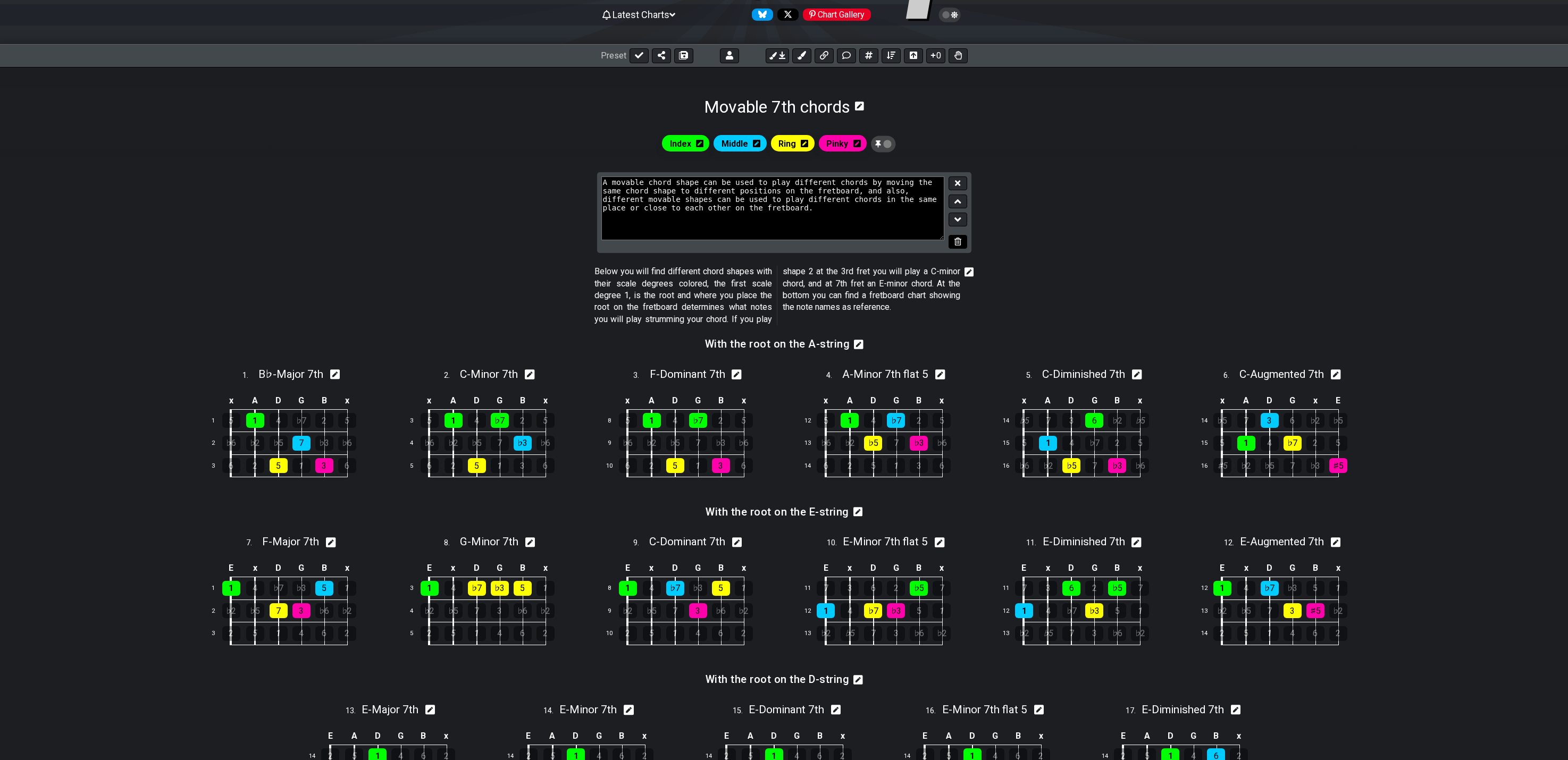
click at [959, 245] on icon at bounding box center [957, 241] width 7 height 8
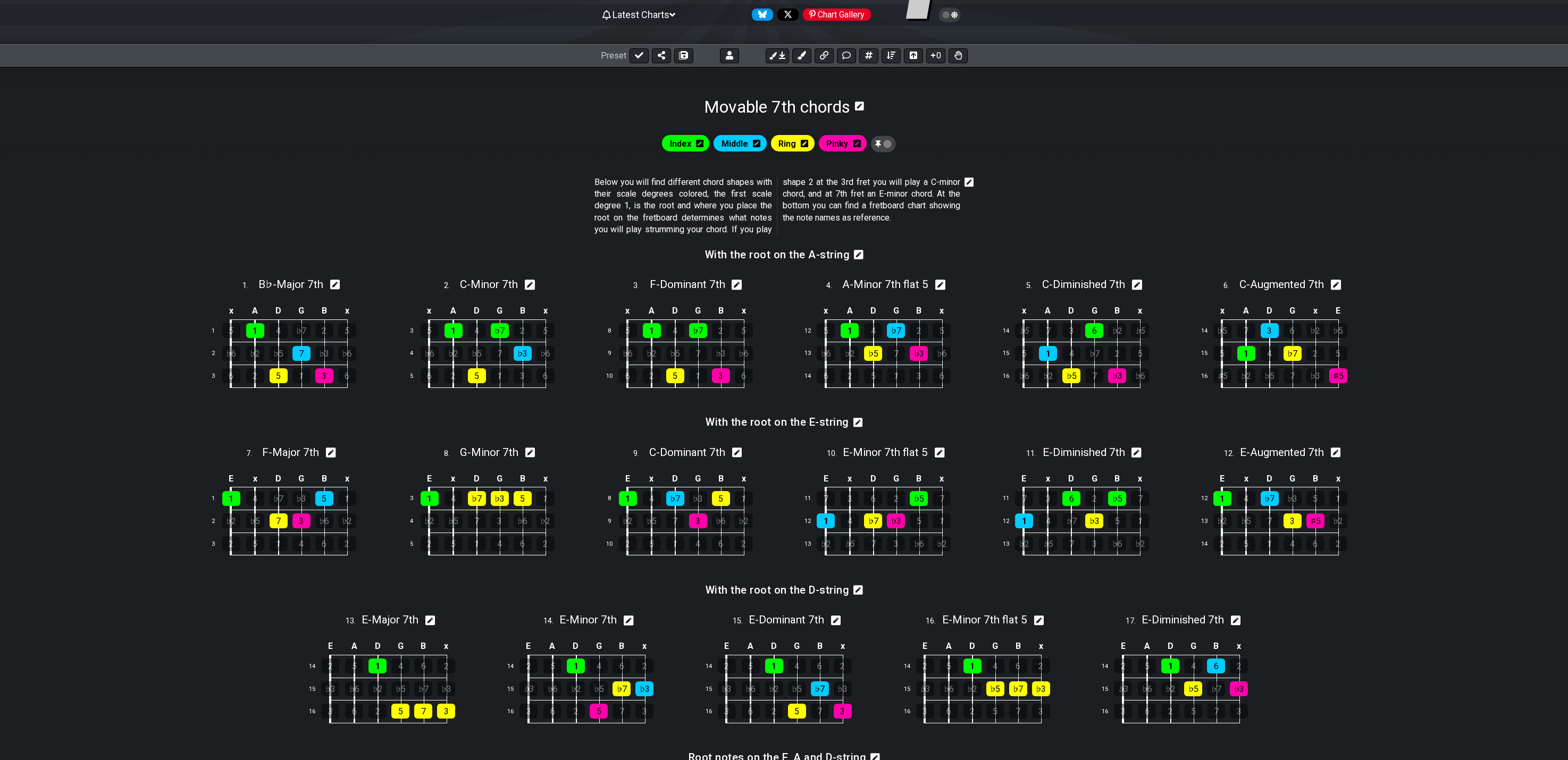
click at [972, 183] on icon at bounding box center [970, 183] width 10 height 10
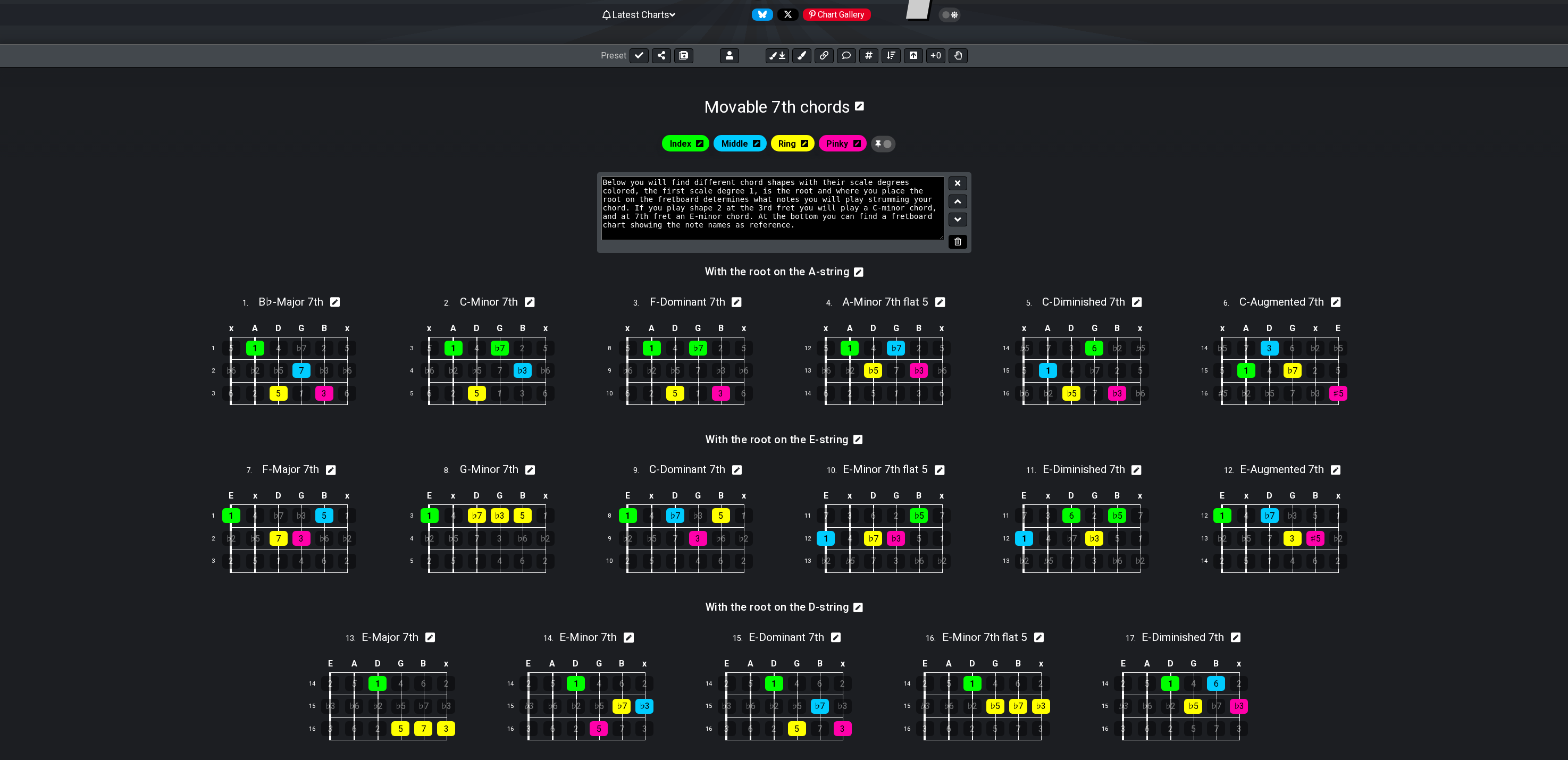
click at [962, 240] on button at bounding box center [957, 242] width 18 height 15
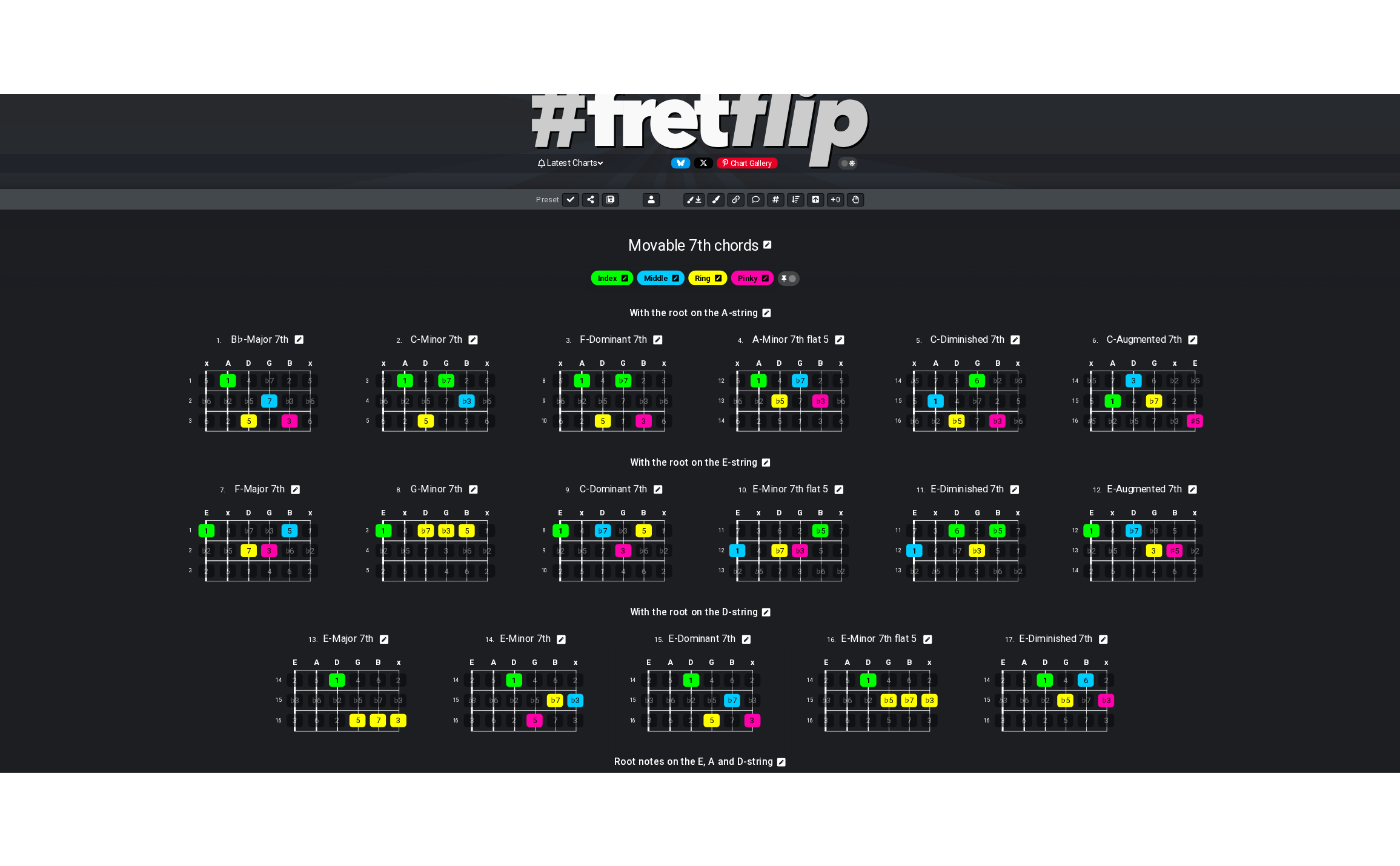
scroll to position [26, 0]
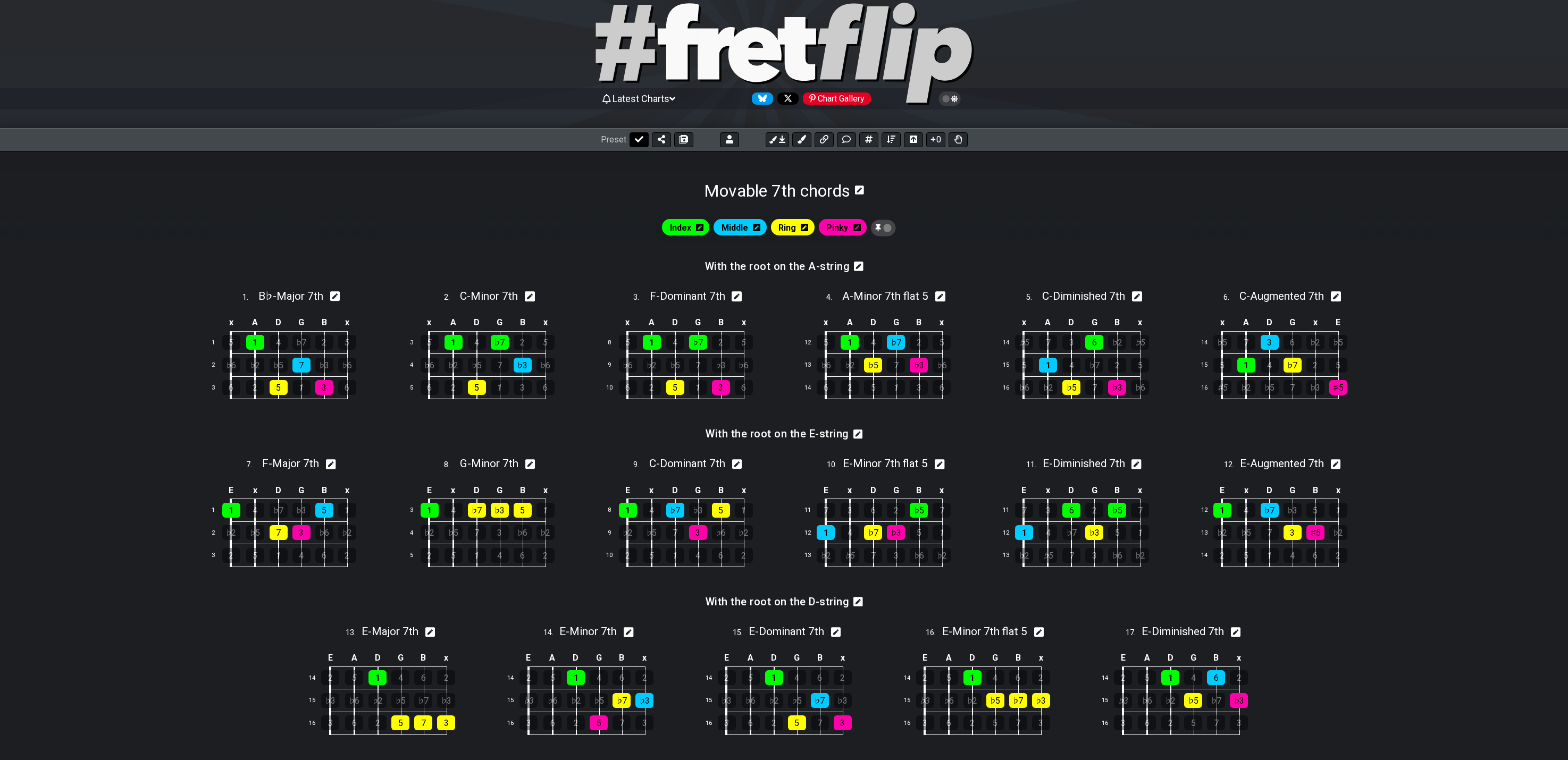
click at [636, 139] on icon at bounding box center [639, 139] width 9 height 9
select select "/movable-7th-chords"
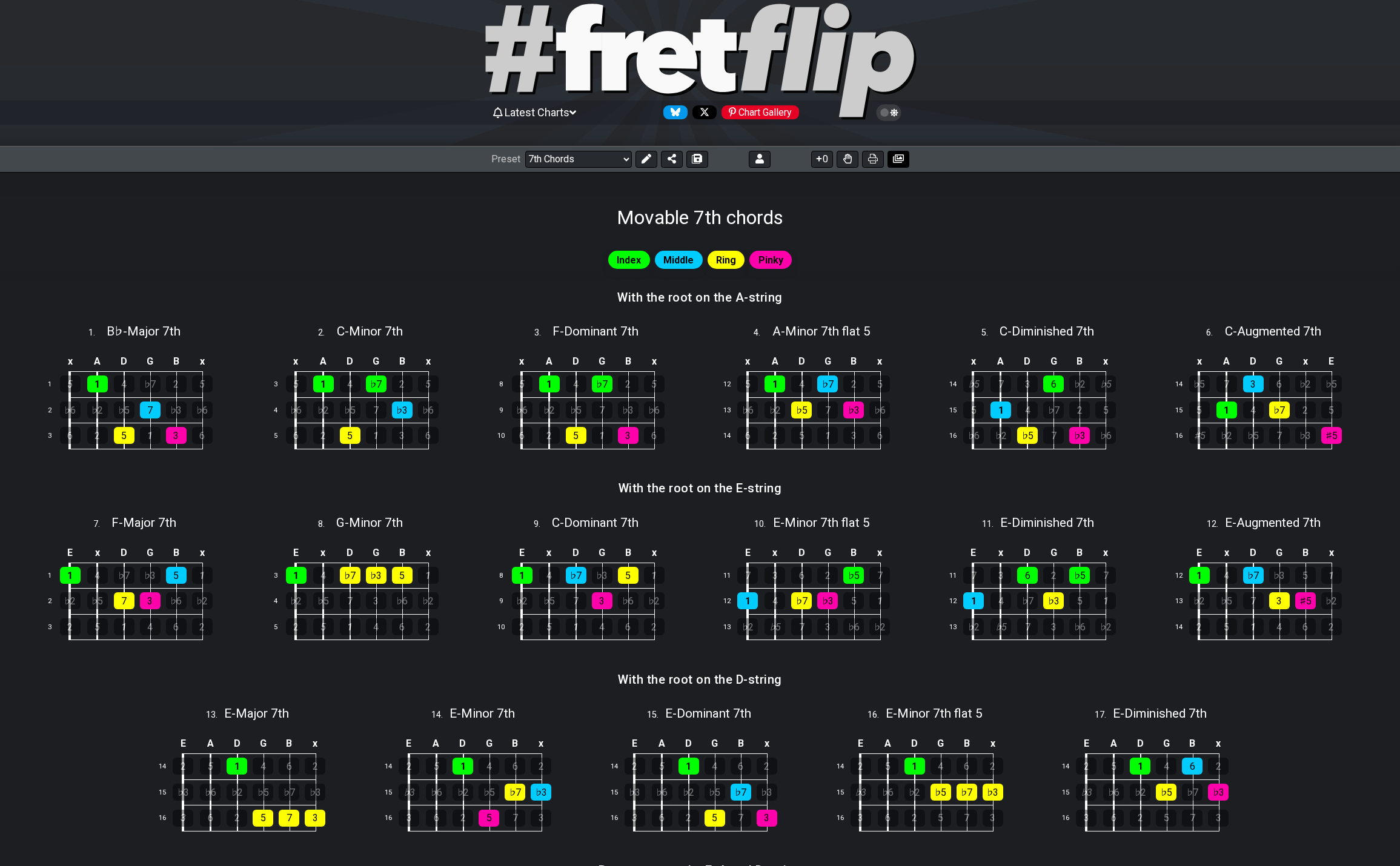
click at [898, 161] on icon at bounding box center [899, 159] width 11 height 8
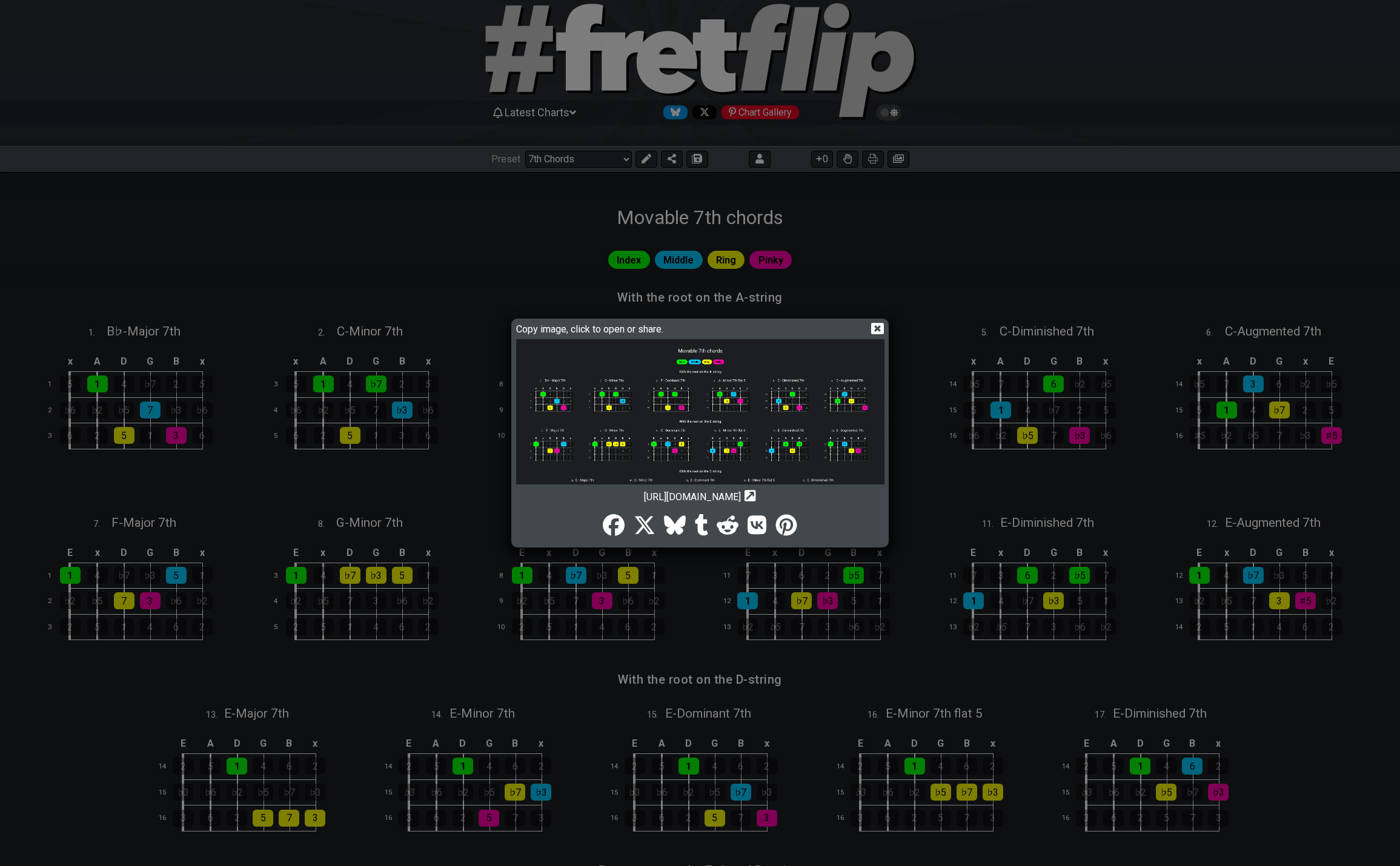
click at [664, 405] on img at bounding box center [700, 468] width 368 height 259
